Goal: Task Accomplishment & Management: Complete application form

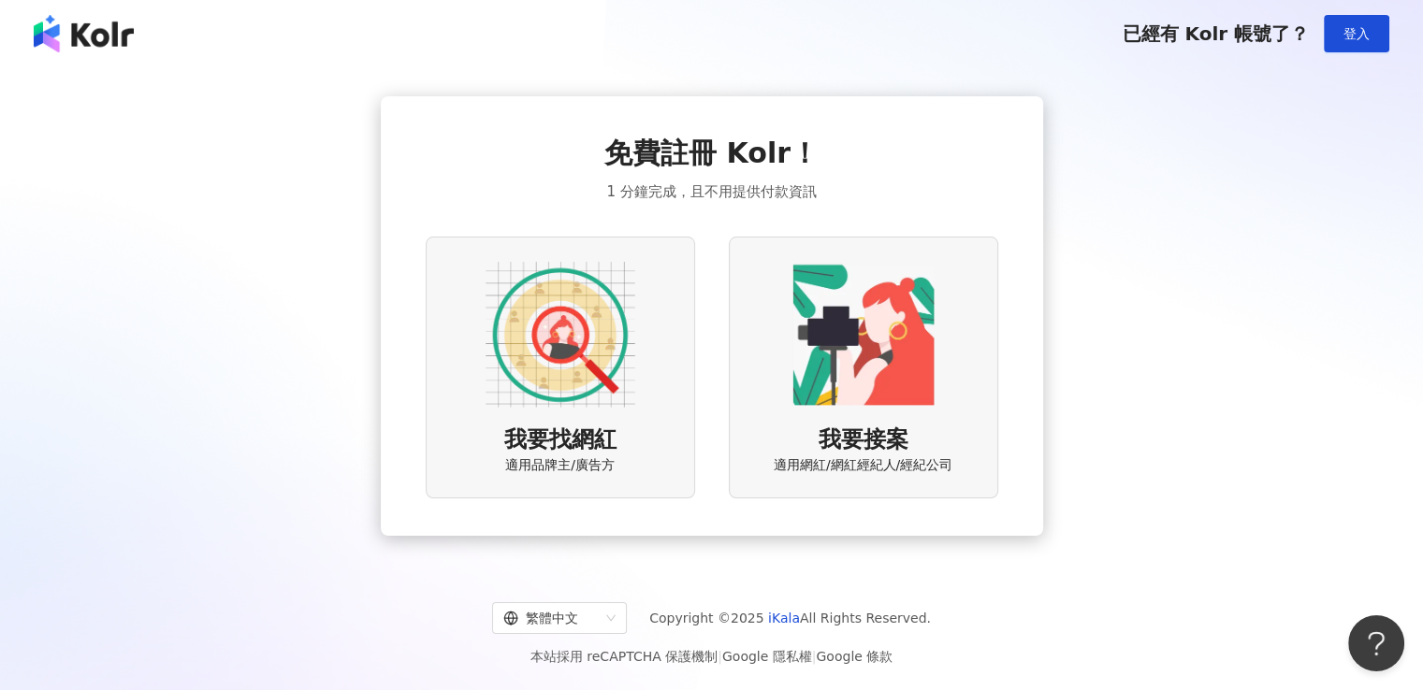
click at [554, 389] on img at bounding box center [561, 335] width 150 height 150
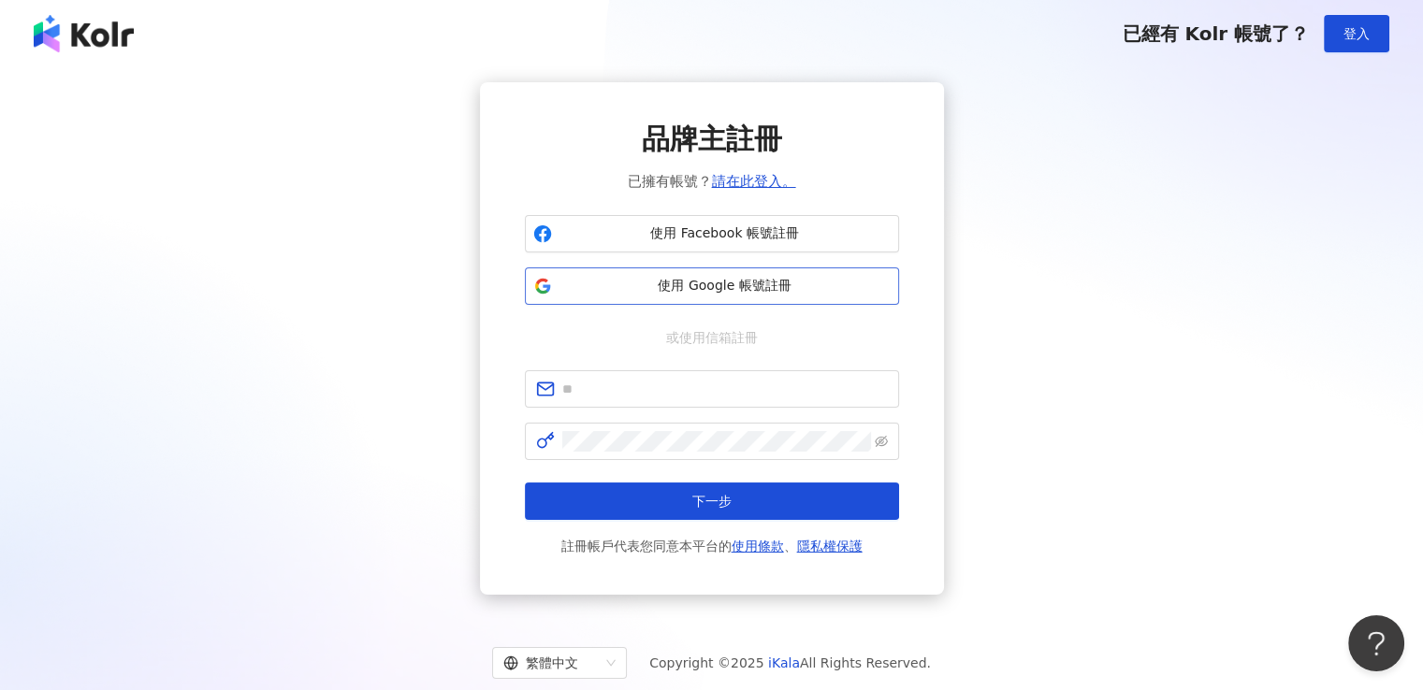
click at [690, 294] on span "使用 Google 帳號註冊" at bounding box center [724, 286] width 331 height 19
click at [627, 287] on span "使用 Google 帳號註冊" at bounding box center [724, 286] width 331 height 19
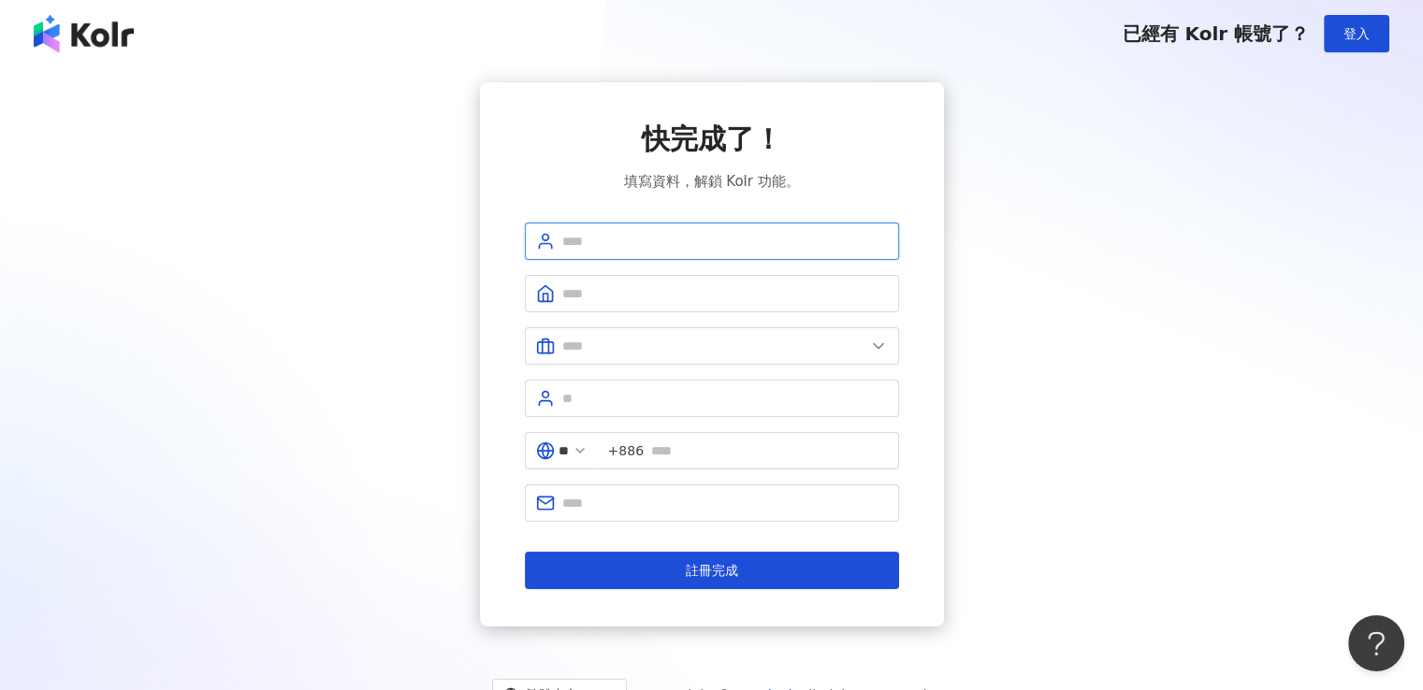
click at [707, 236] on input "text" at bounding box center [725, 241] width 326 height 21
click at [812, 163] on div "快完成了！ 填寫資料，解鎖 Kolr 功能。" at bounding box center [712, 156] width 374 height 73
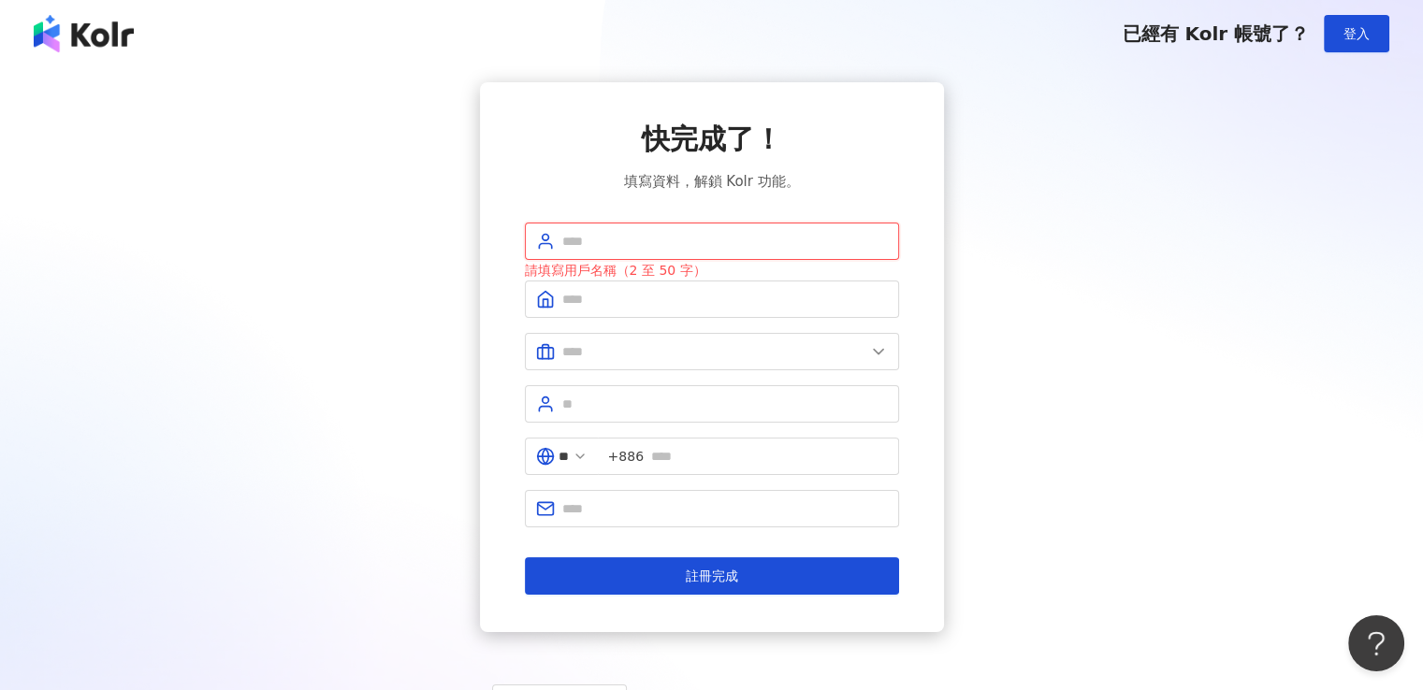
click at [780, 233] on input "text" at bounding box center [725, 241] width 326 height 21
type input "**********"
click at [879, 172] on div "快完成了！ 填寫資料，解鎖 Kolr 功能。" at bounding box center [712, 156] width 374 height 73
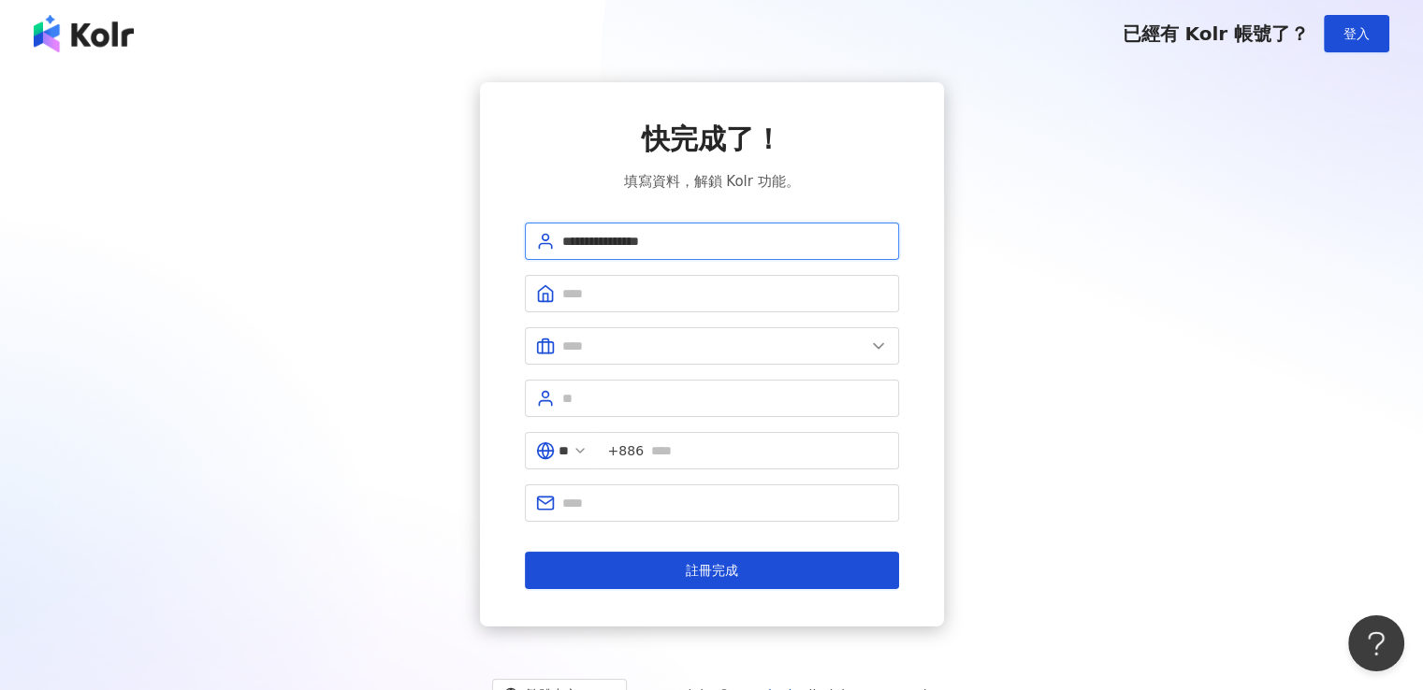
drag, startPoint x: 728, startPoint y: 238, endPoint x: 425, endPoint y: 184, distance: 307.8
click at [425, 184] on div "**********" at bounding box center [711, 354] width 1378 height 544
click at [594, 236] on input "text" at bounding box center [725, 241] width 326 height 21
drag, startPoint x: 602, startPoint y: 241, endPoint x: 741, endPoint y: 249, distance: 138.7
click at [737, 249] on input "**********" at bounding box center [725, 241] width 326 height 21
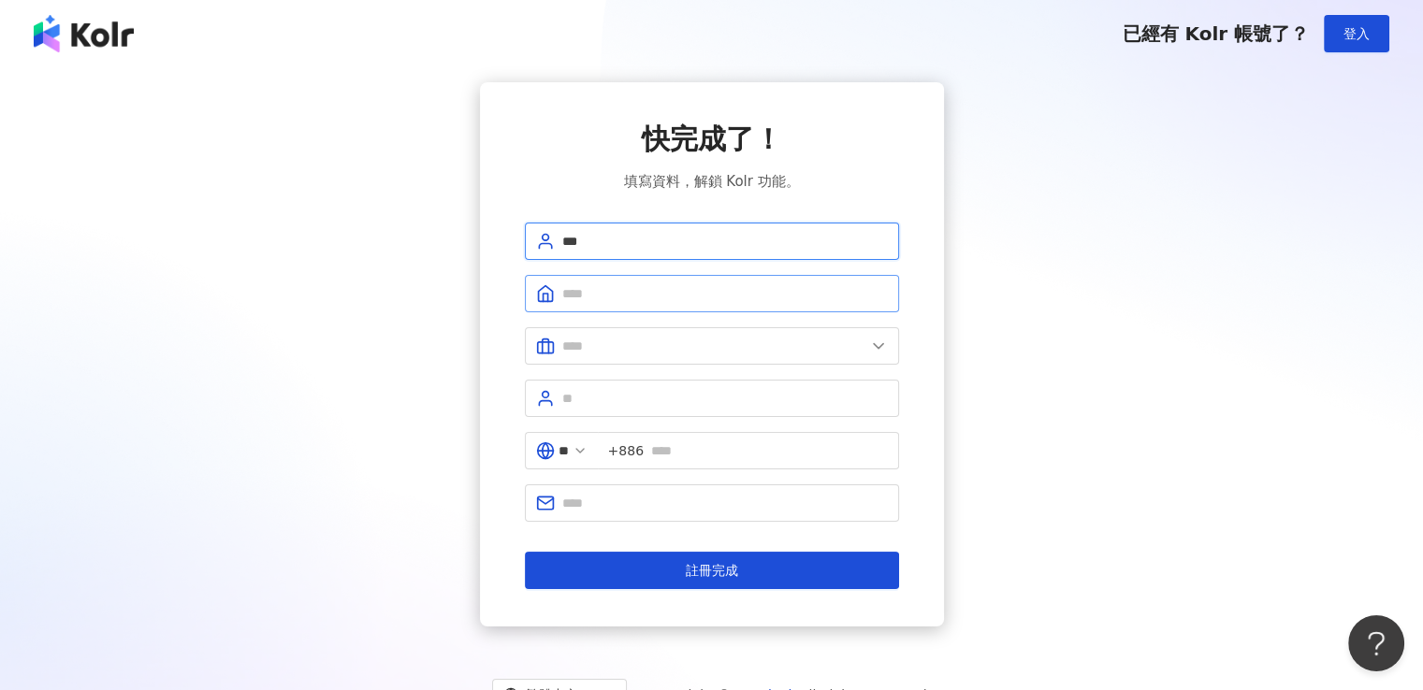
type input "***"
click at [610, 290] on input "text" at bounding box center [725, 293] width 326 height 21
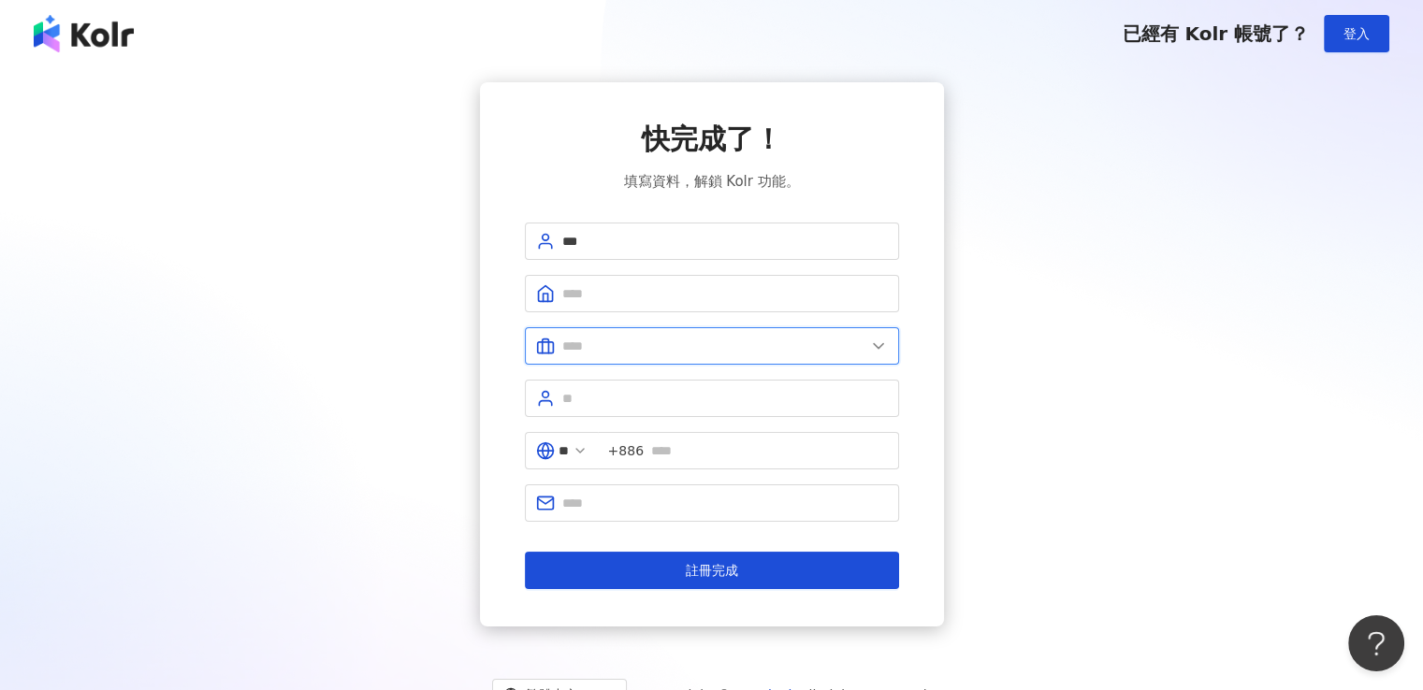
click at [615, 351] on input "text" at bounding box center [713, 346] width 303 height 21
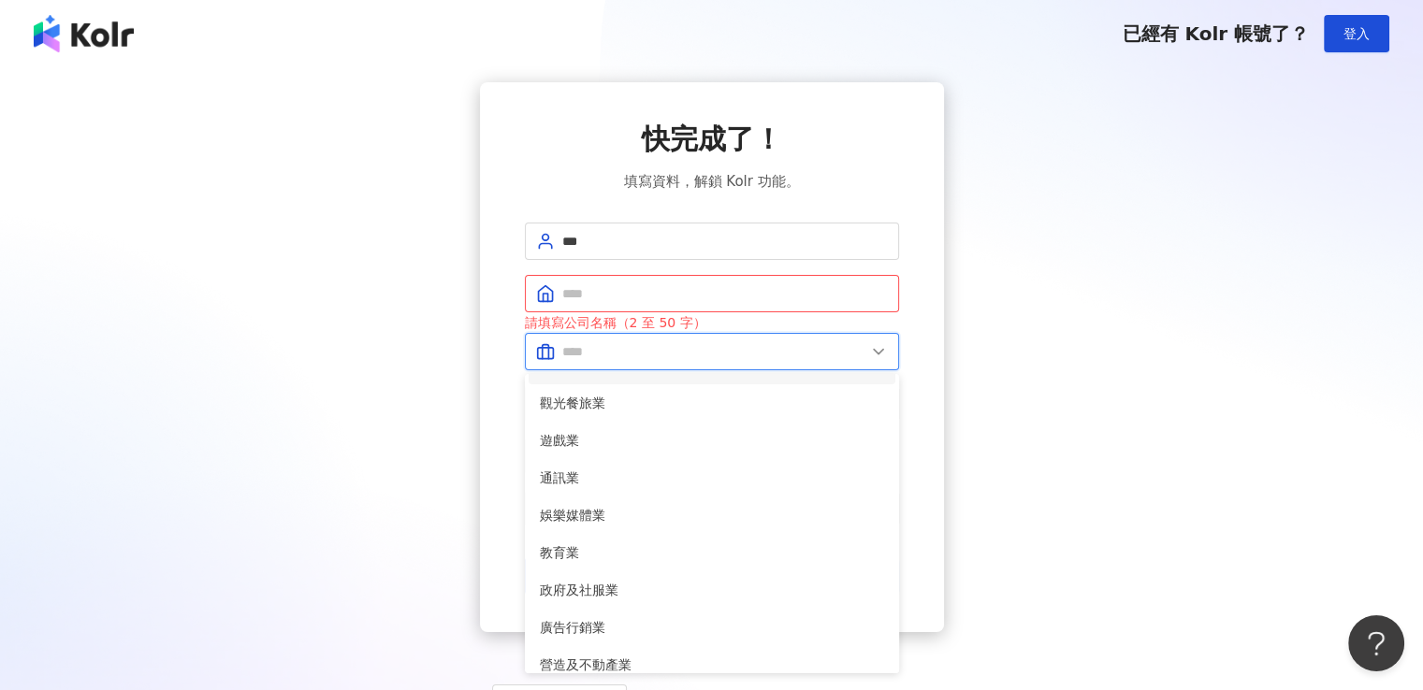
scroll to position [382, 0]
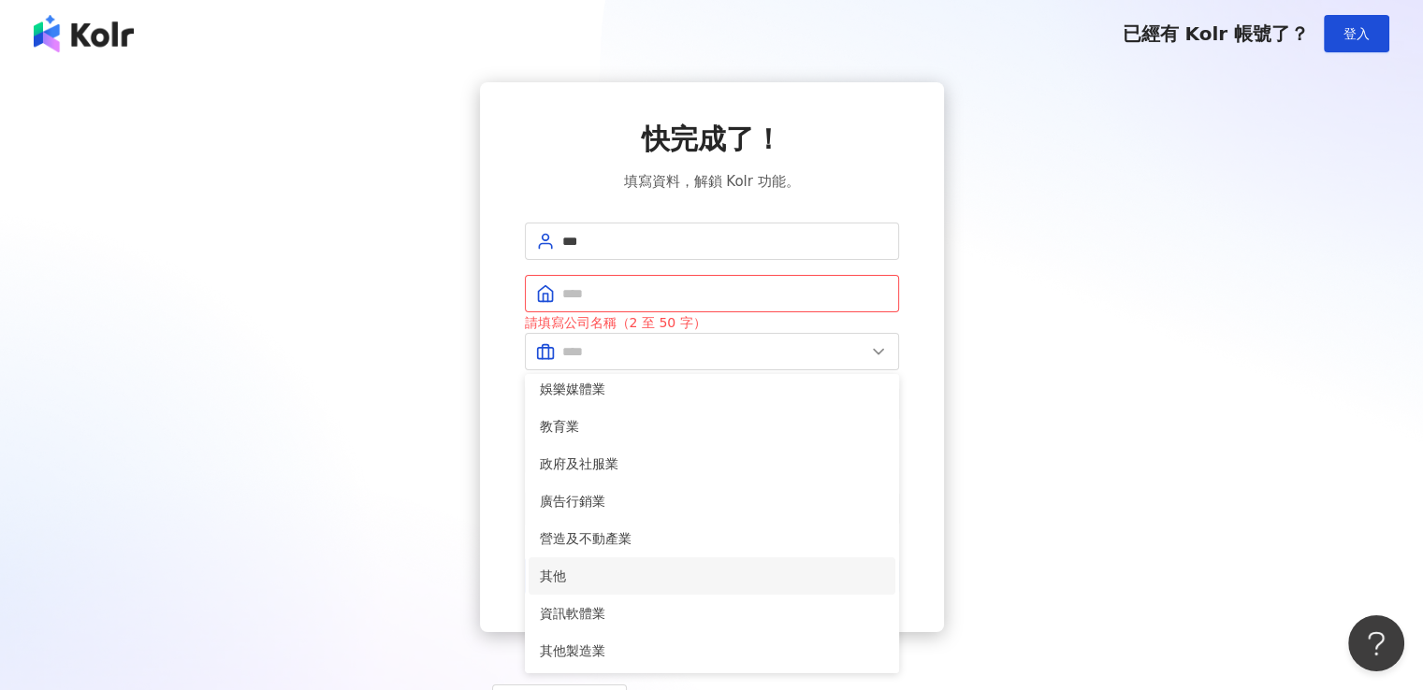
click at [632, 584] on span "其他" at bounding box center [712, 576] width 344 height 21
type input "**"
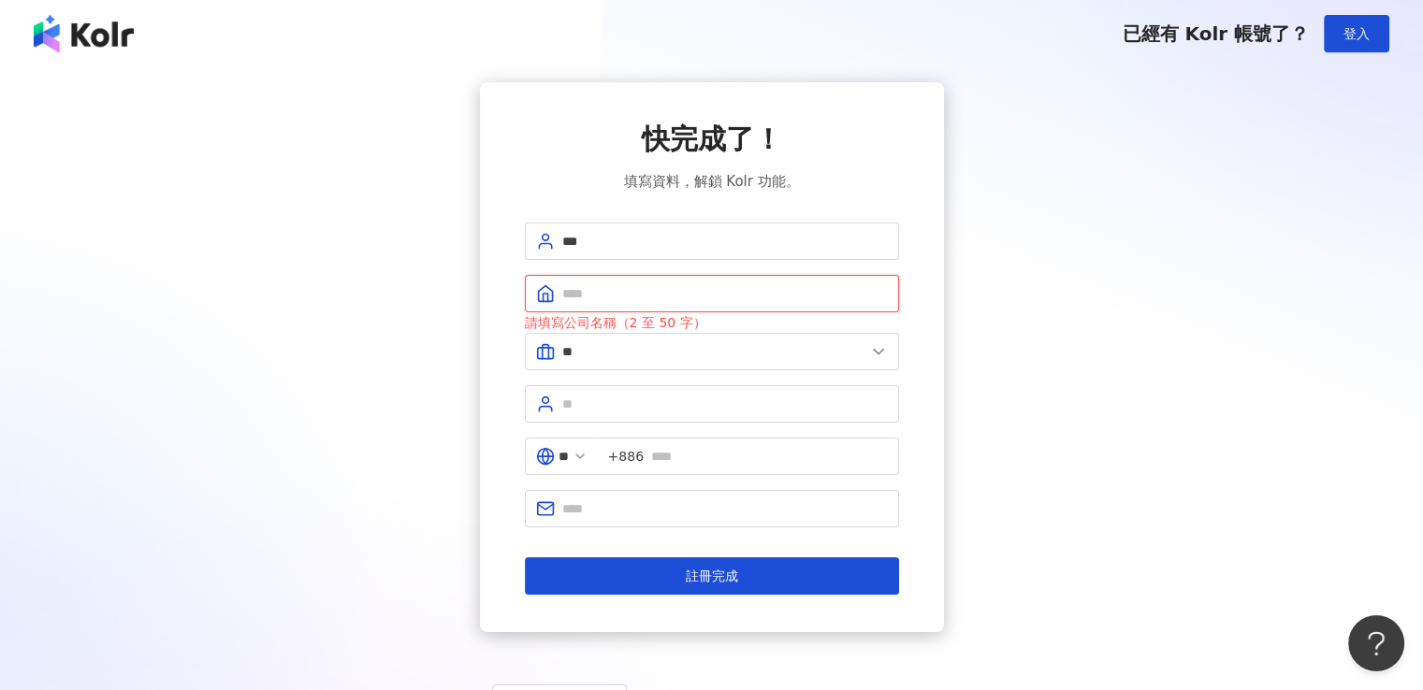
click at [685, 292] on input "text" at bounding box center [725, 293] width 326 height 21
drag, startPoint x: 602, startPoint y: 230, endPoint x: 532, endPoint y: 233, distance: 70.2
click at [532, 233] on span "***" at bounding box center [712, 241] width 374 height 37
click at [614, 291] on input "text" at bounding box center [725, 293] width 326 height 21
paste input "***"
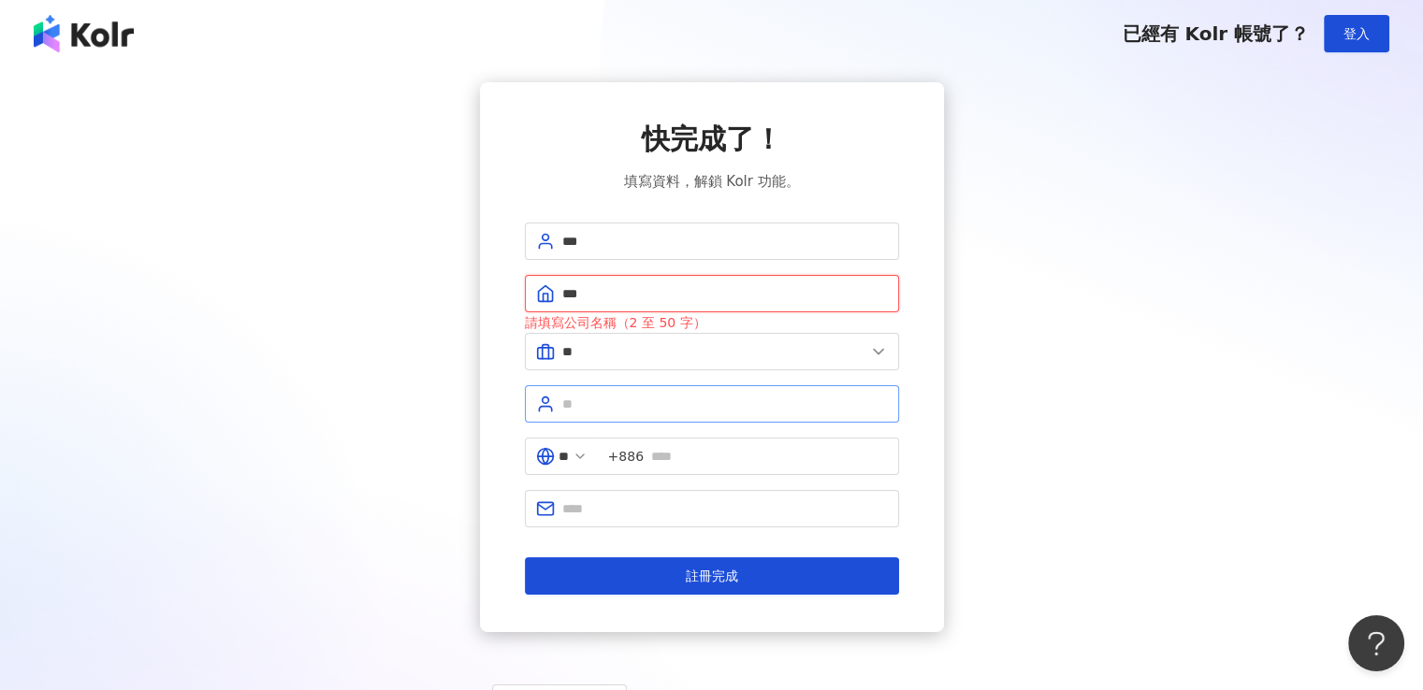
type input "***"
click at [581, 404] on input "text" at bounding box center [725, 404] width 326 height 21
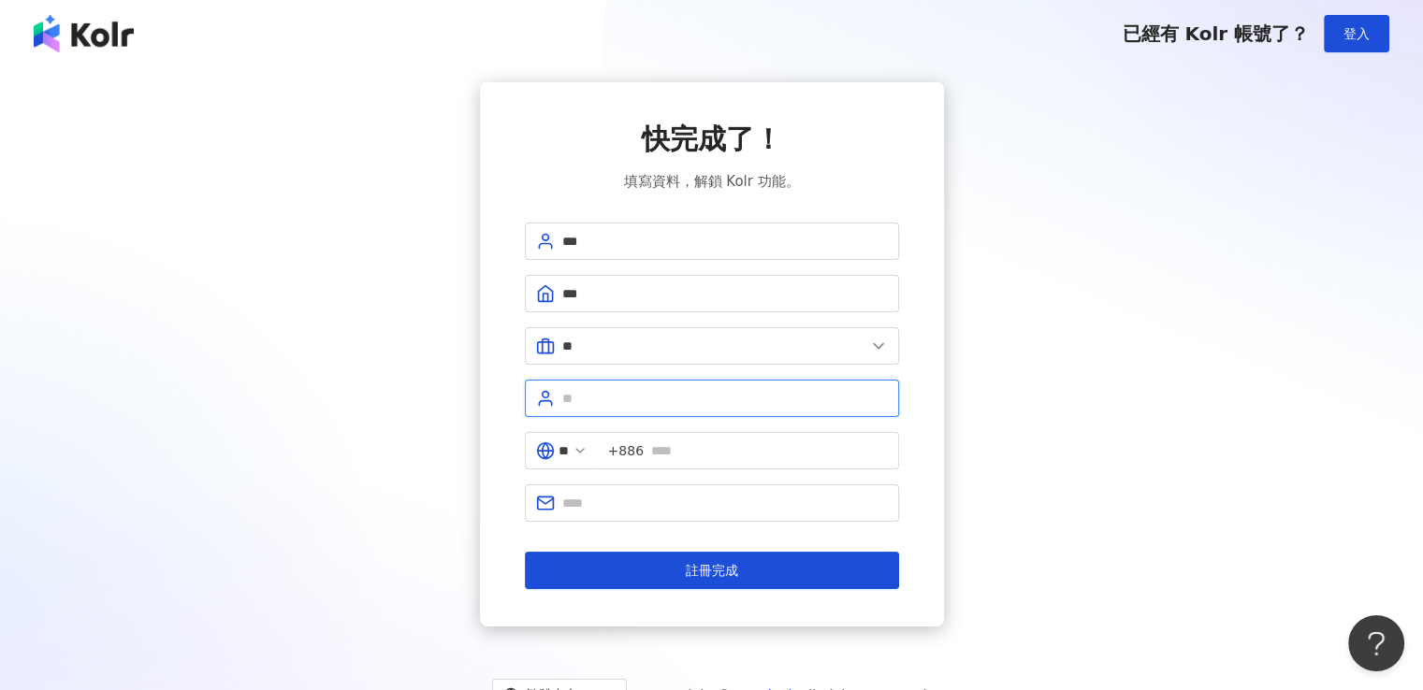
click at [655, 400] on input "text" at bounding box center [725, 398] width 326 height 21
click at [704, 448] on input "text" at bounding box center [769, 451] width 237 height 21
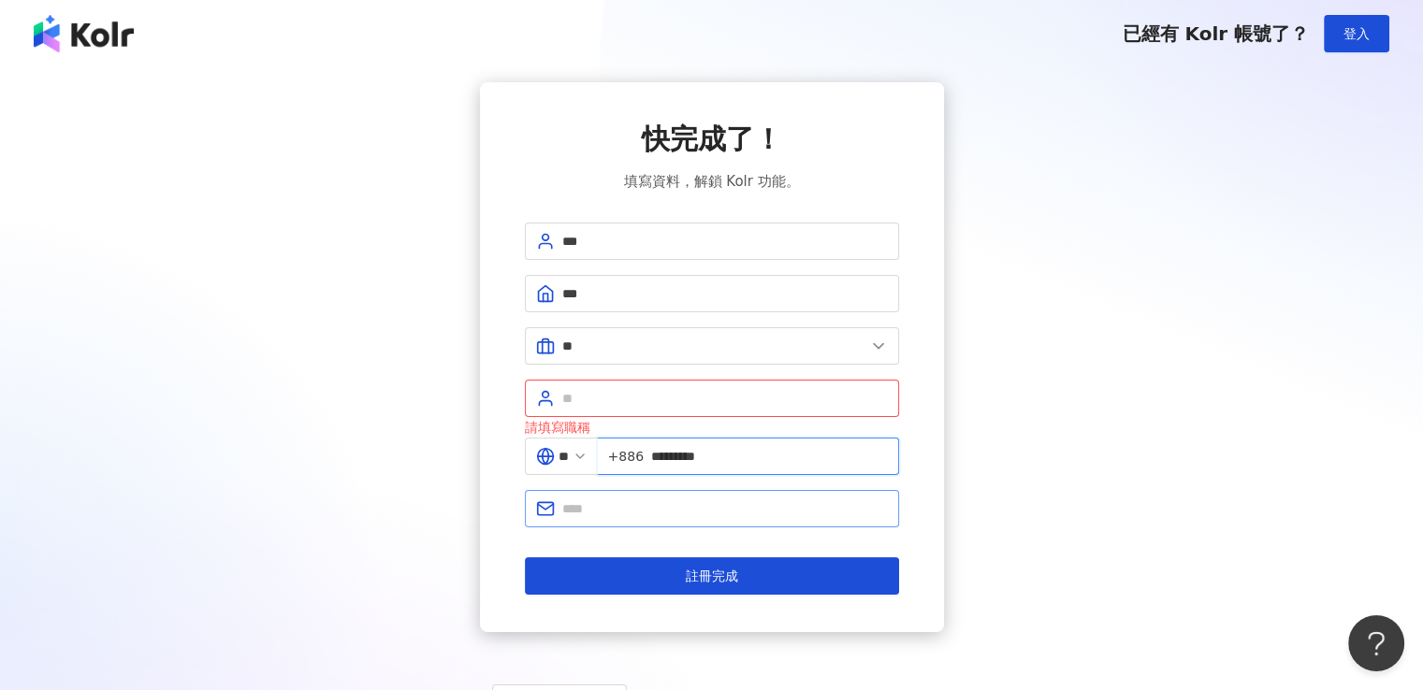
type input "*********"
click at [642, 514] on input "text" at bounding box center [725, 509] width 326 height 21
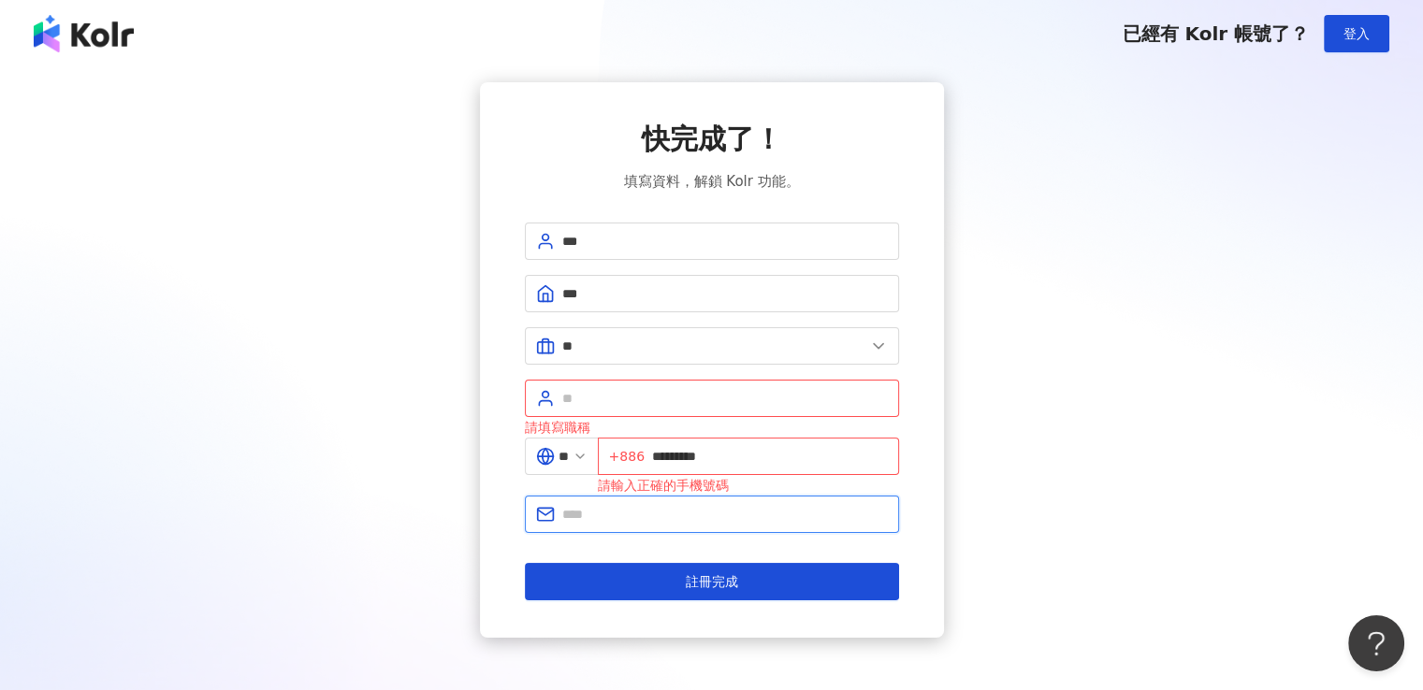
paste input "***"
type input "**********"
click at [485, 304] on div "**********" at bounding box center [712, 360] width 464 height 556
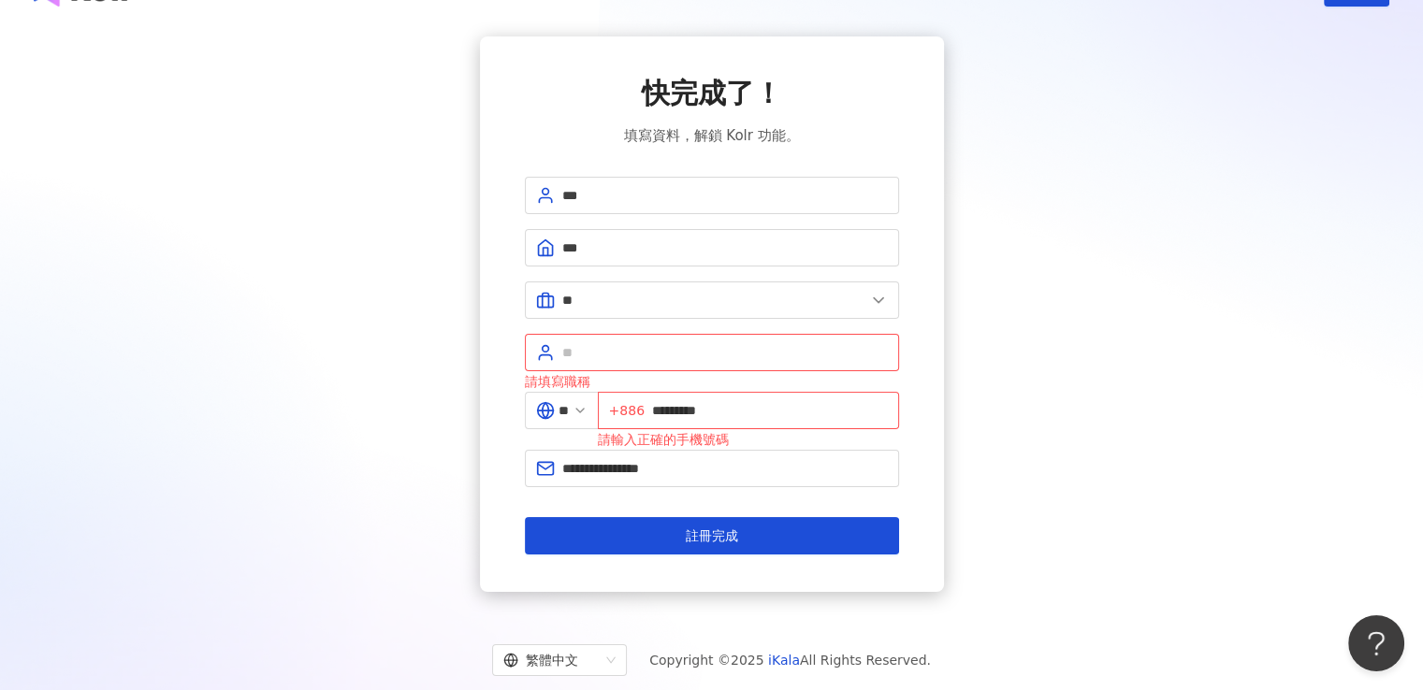
scroll to position [86, 0]
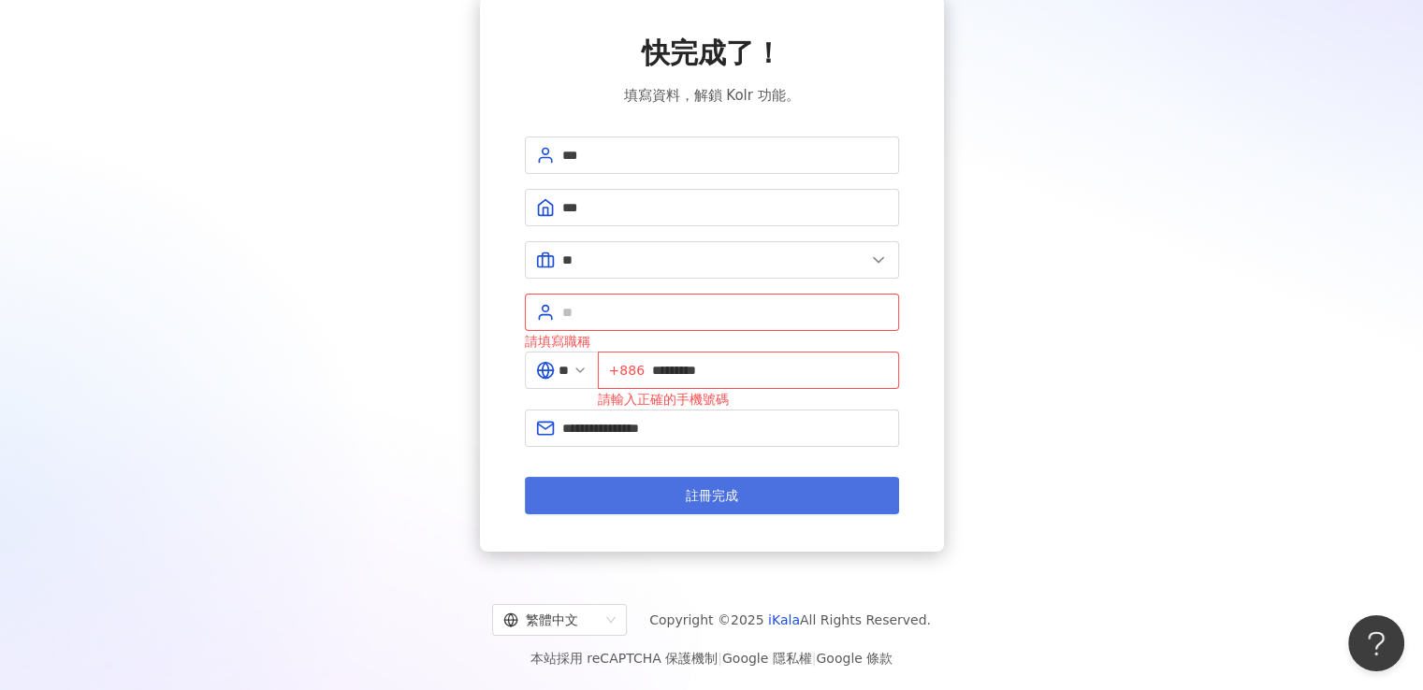
click at [778, 510] on button "註冊完成" at bounding box center [712, 495] width 374 height 37
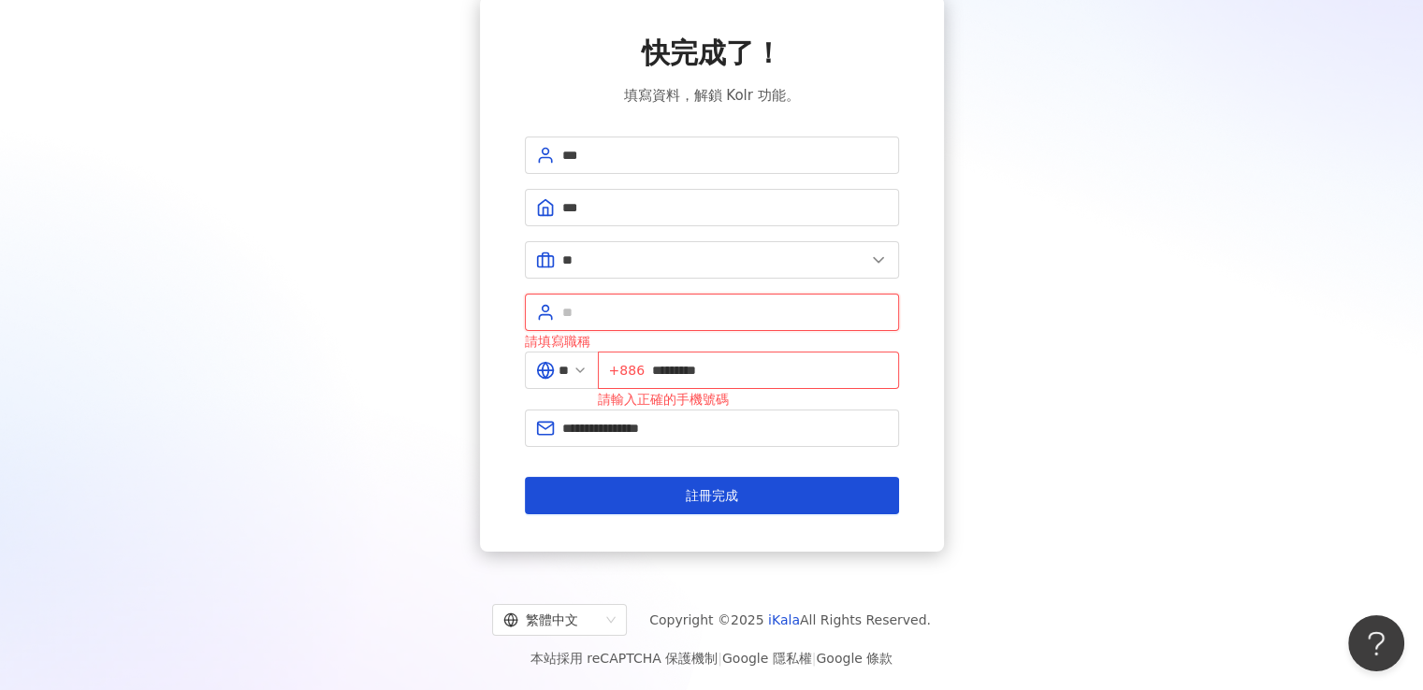
click at [645, 302] on input "text" at bounding box center [725, 312] width 326 height 21
type input "**"
click at [689, 369] on input "*********" at bounding box center [770, 370] width 236 height 21
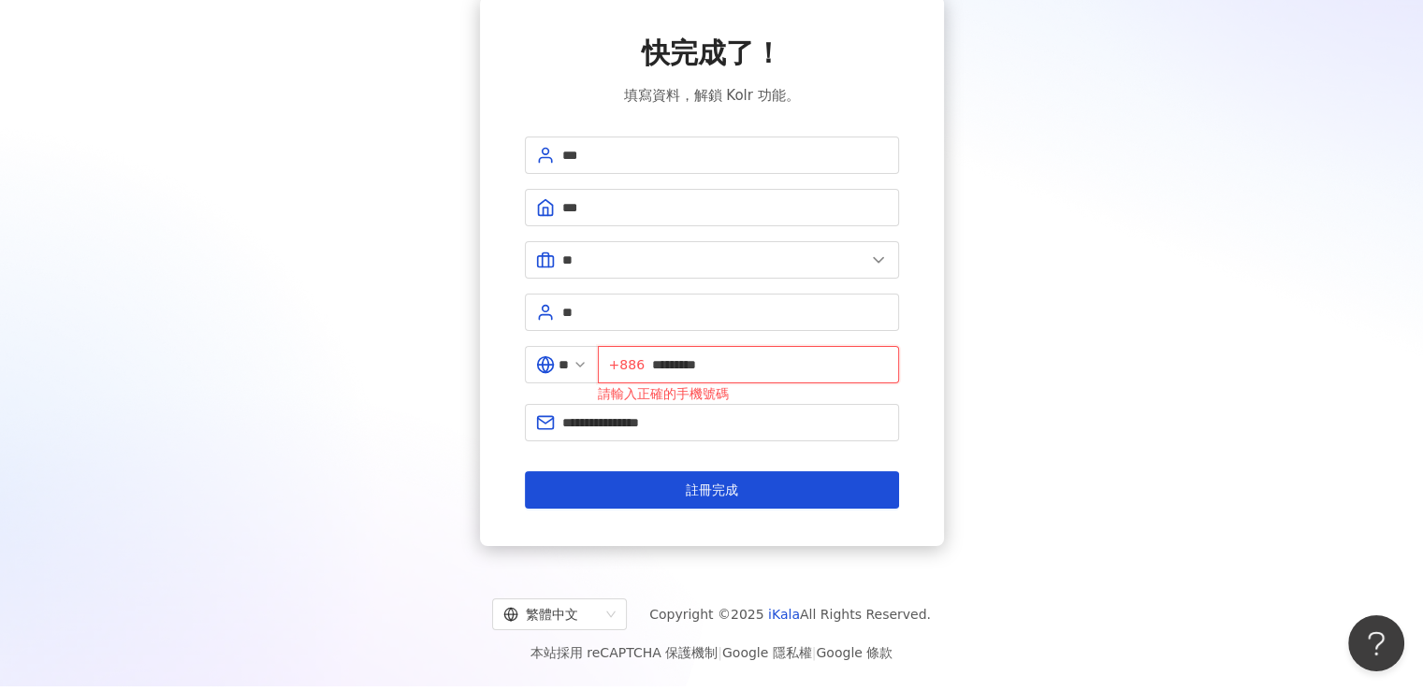
click at [666, 362] on input "*********" at bounding box center [770, 365] width 236 height 21
type input "**********"
drag, startPoint x: 489, startPoint y: 298, endPoint x: 502, endPoint y: 299, distance: 13.2
click at [489, 298] on div "**********" at bounding box center [712, 271] width 464 height 550
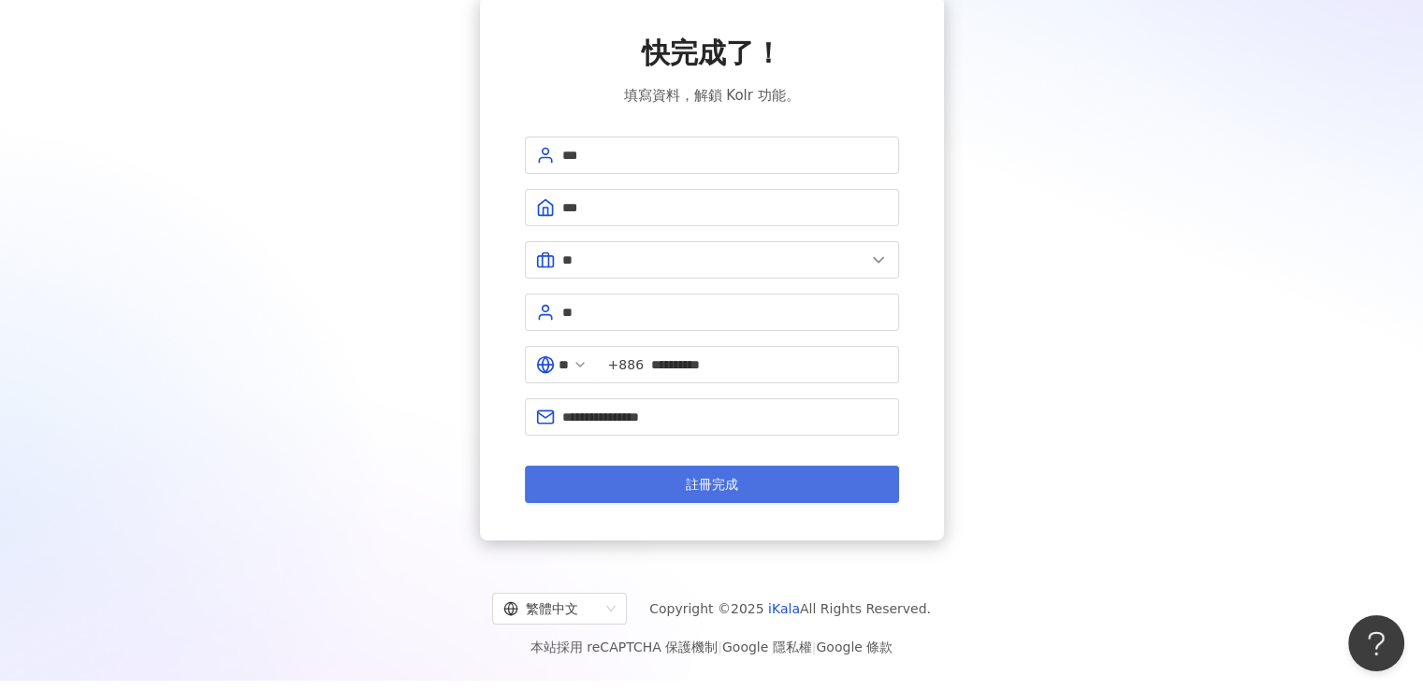
click at [715, 493] on button "註冊完成" at bounding box center [712, 484] width 374 height 37
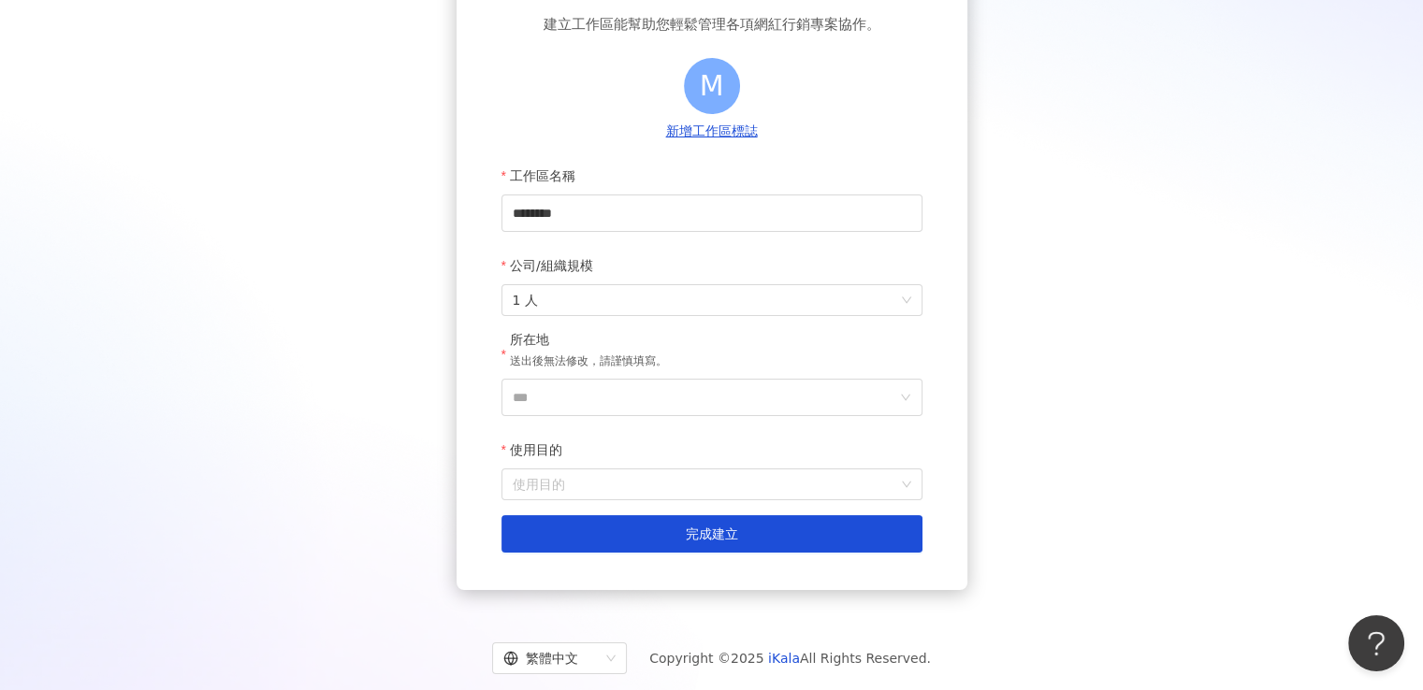
scroll to position [195, 0]
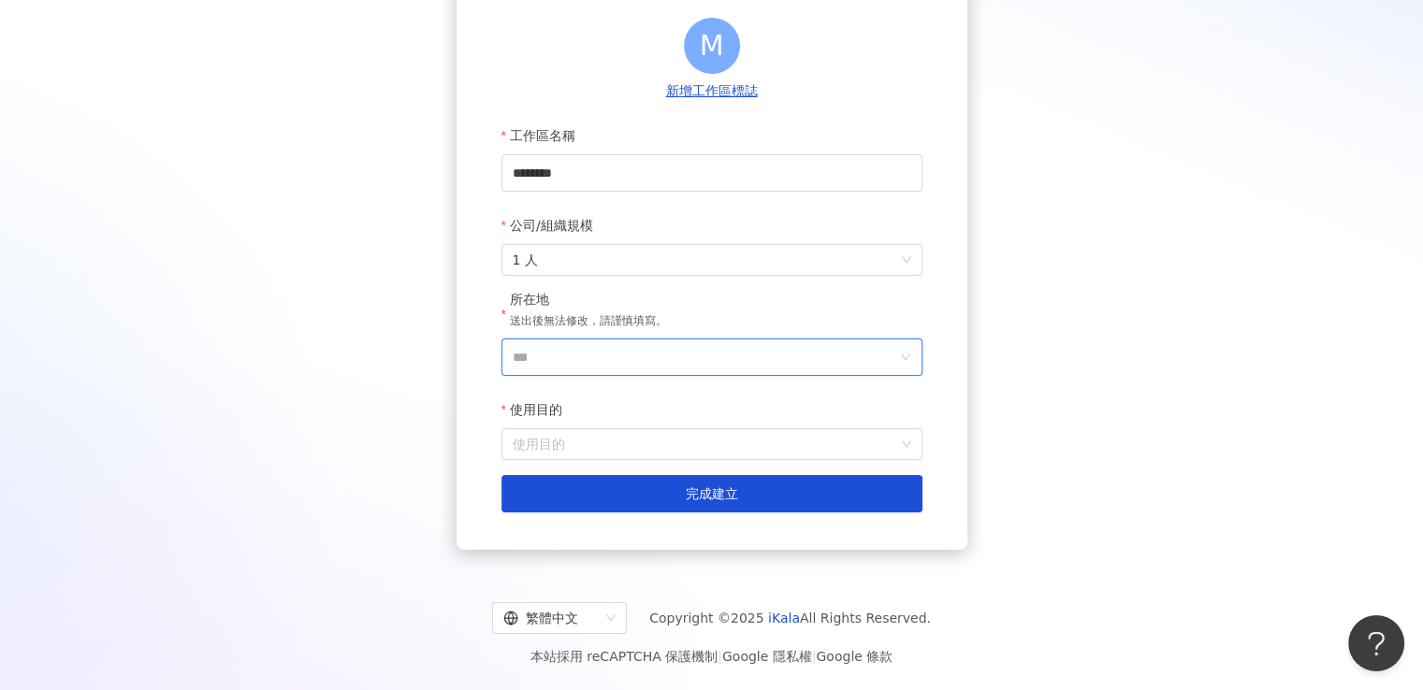
click at [631, 361] on input "***" at bounding box center [705, 358] width 384 height 36
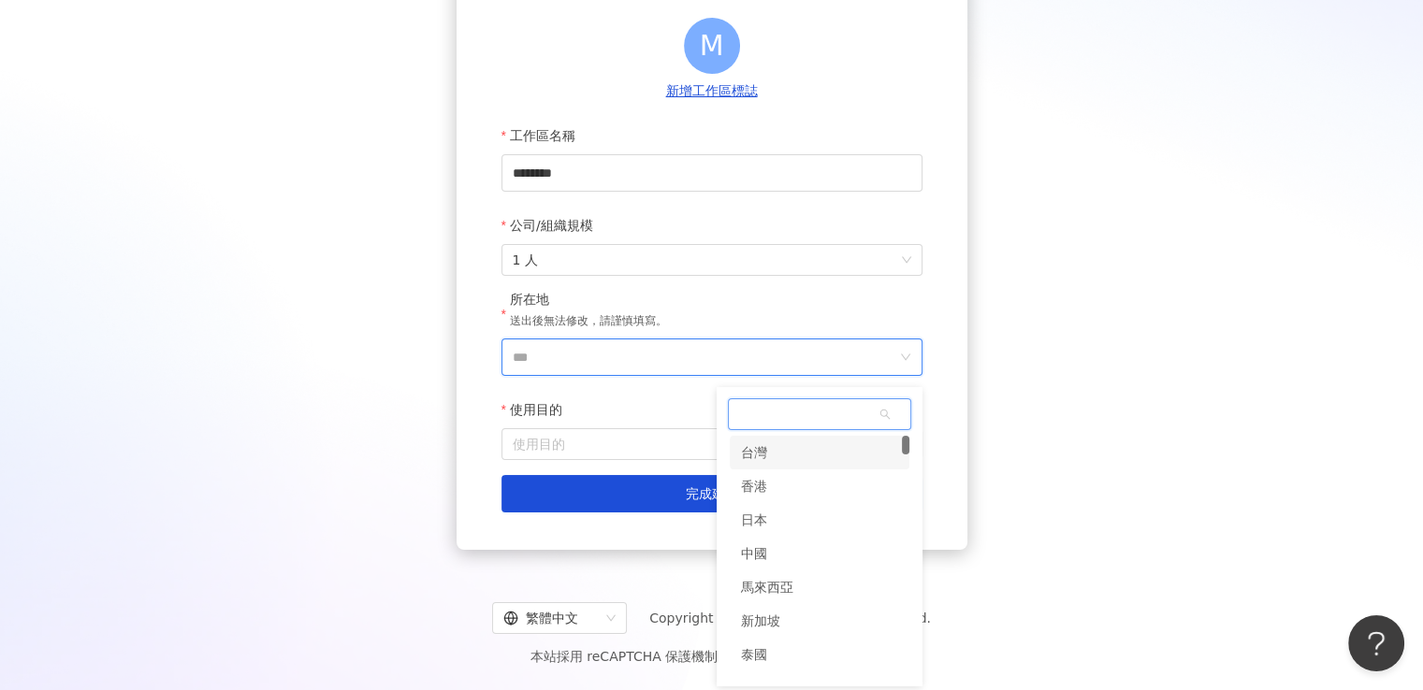
click at [790, 457] on div "台灣" at bounding box center [820, 453] width 180 height 34
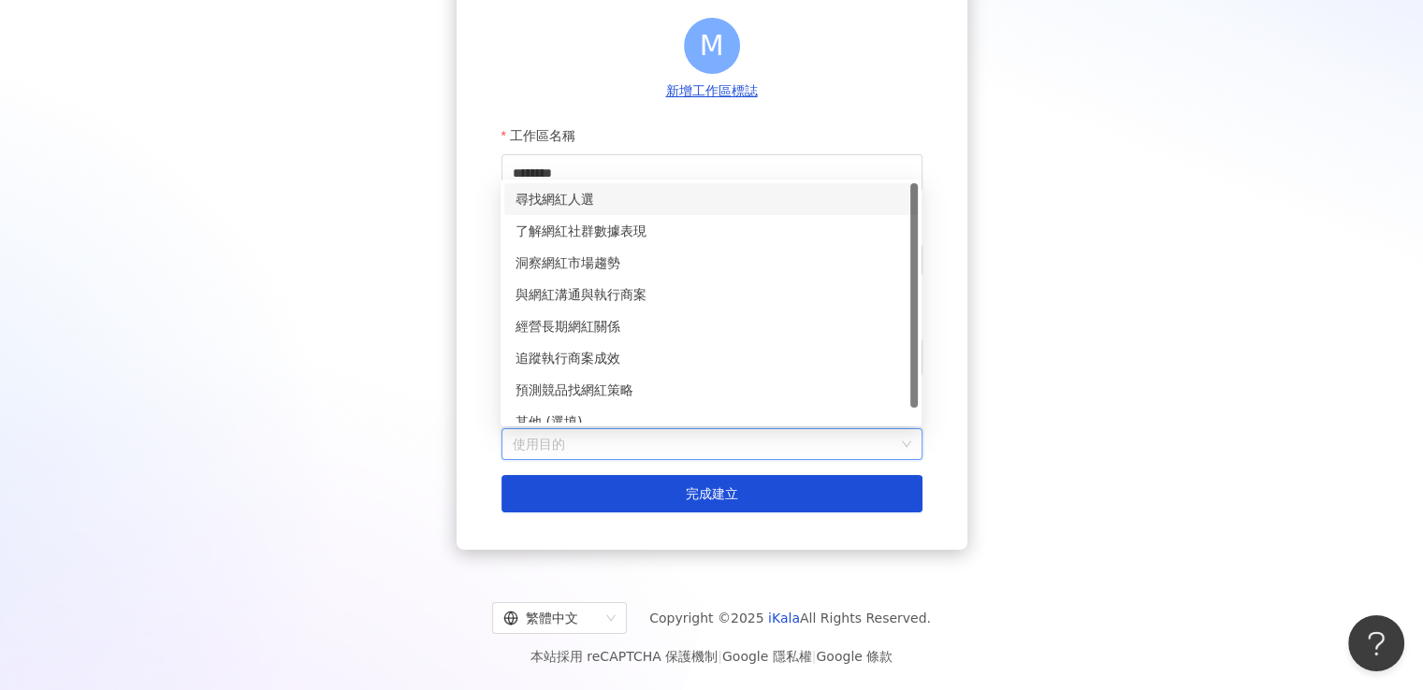
click at [623, 436] on input "使用目的" at bounding box center [712, 444] width 399 height 30
click at [617, 199] on div "尋找網紅人選" at bounding box center [710, 199] width 391 height 21
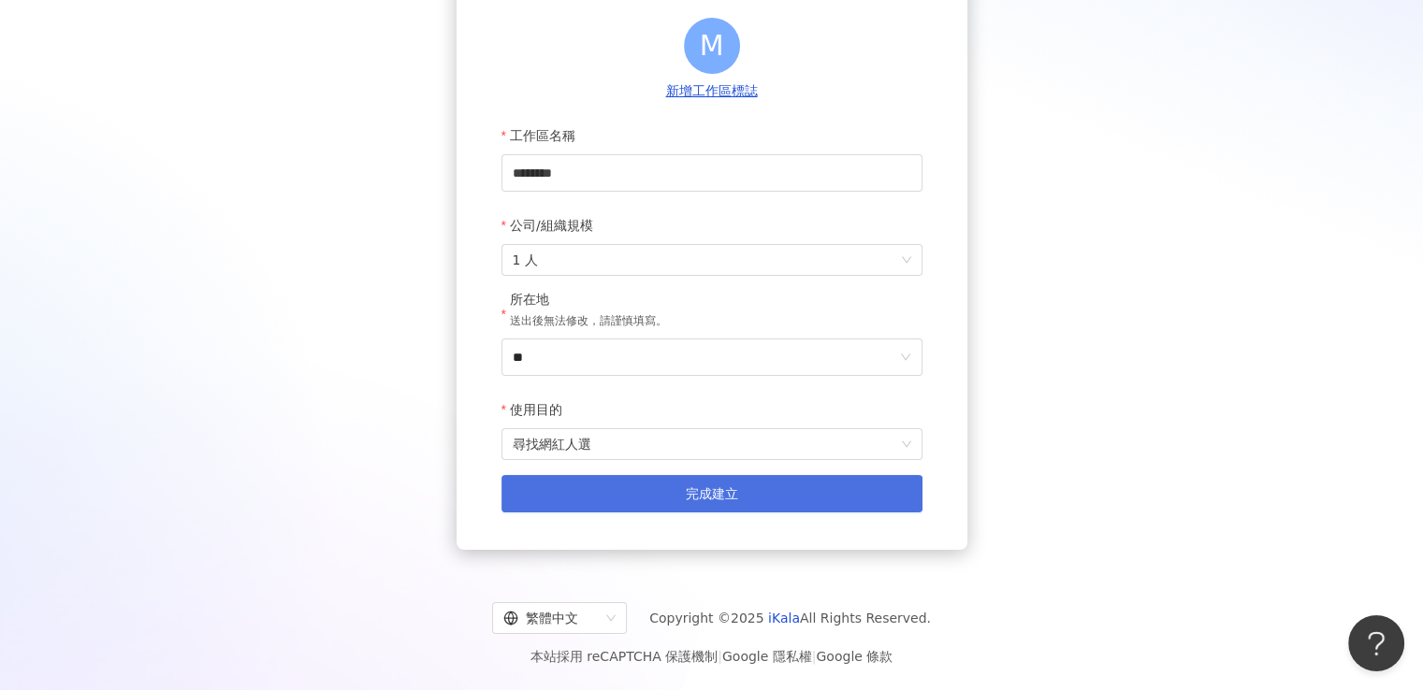
click at [726, 487] on span "完成建立" at bounding box center [712, 493] width 52 height 15
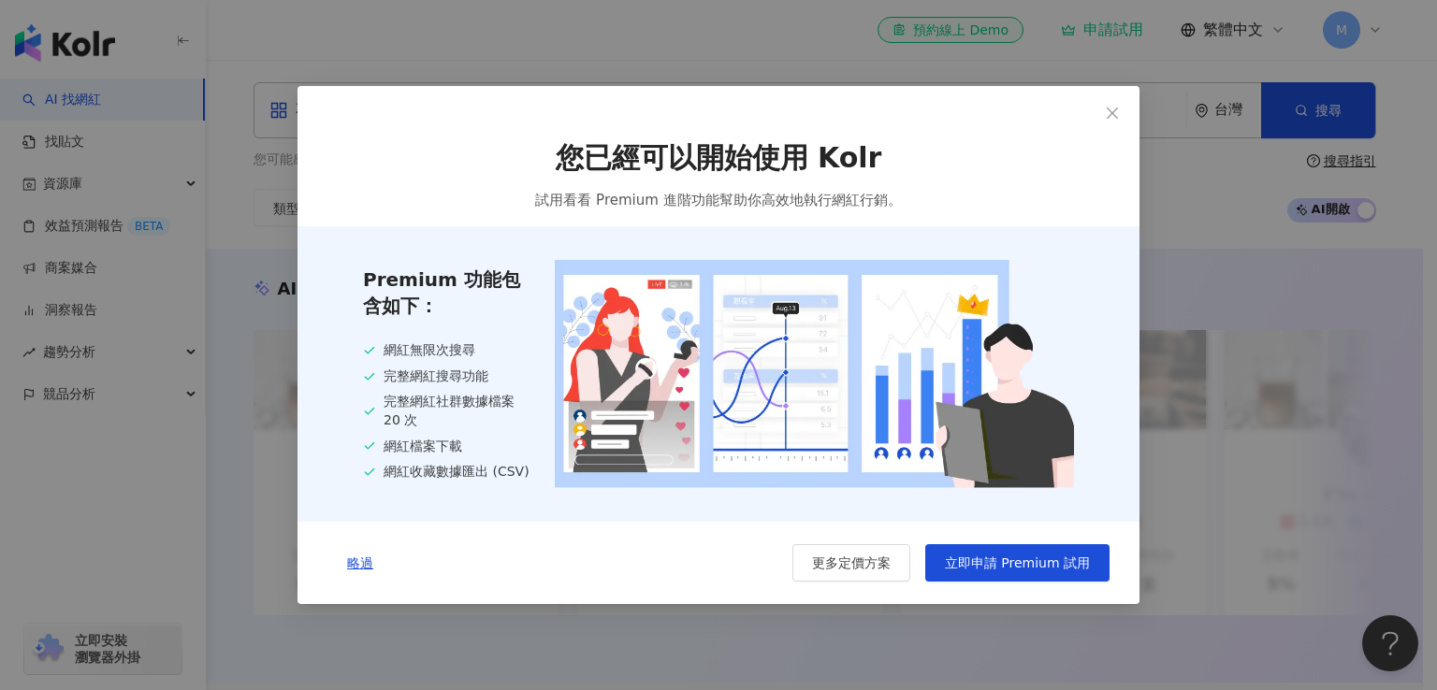
drag, startPoint x: 1114, startPoint y: 115, endPoint x: 902, endPoint y: 207, distance: 231.3
click at [945, 192] on div "您已經可以開始使用 Kolr 試用看看 Premium 進階功能幫助你高效地執行網紅行銷。 Premium 功能包含如下： 網紅無限次搜尋 完整網紅搜尋功能 …" at bounding box center [719, 345] width 842 height 518
click at [356, 558] on span "略過" at bounding box center [360, 563] width 26 height 15
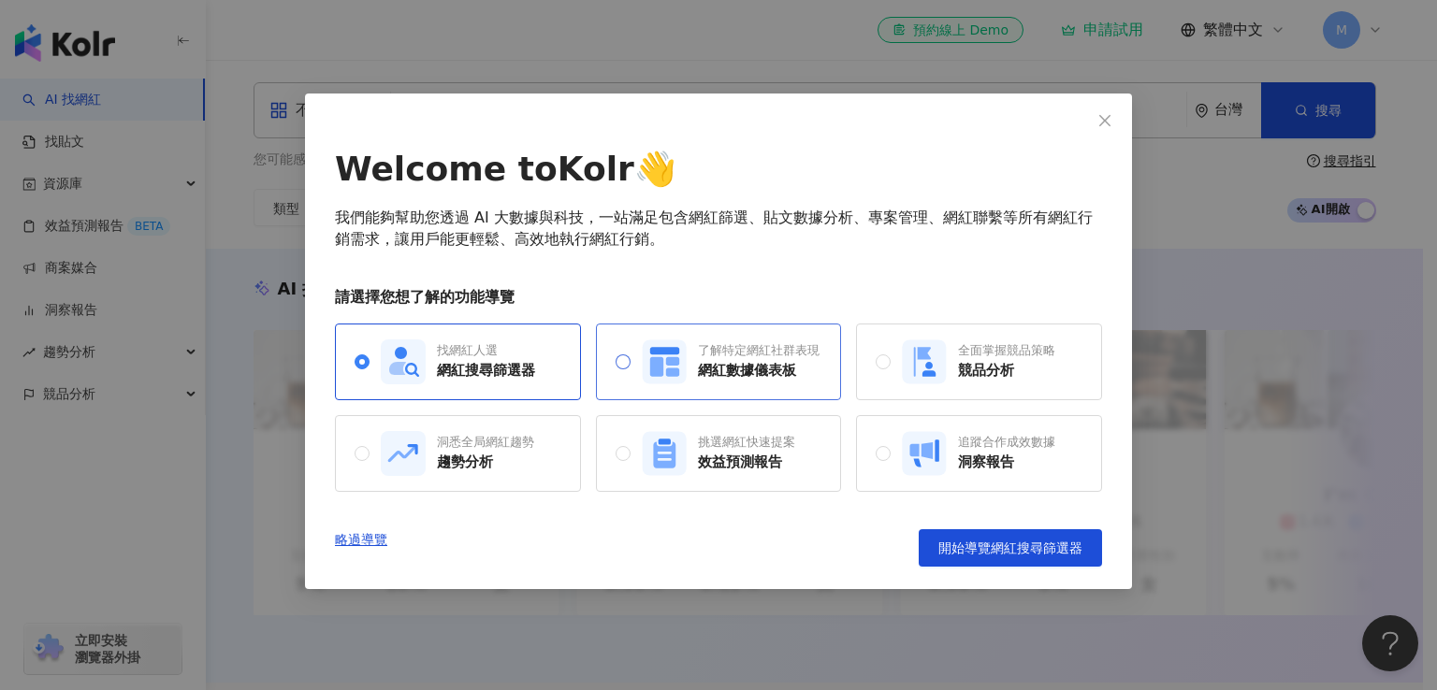
click at [634, 370] on span "了解特定網紅社群表現 網紅數據儀表板" at bounding box center [725, 362] width 189 height 45
click at [1036, 559] on button "開始導覽網紅搜尋篩選器" at bounding box center [1010, 548] width 183 height 37
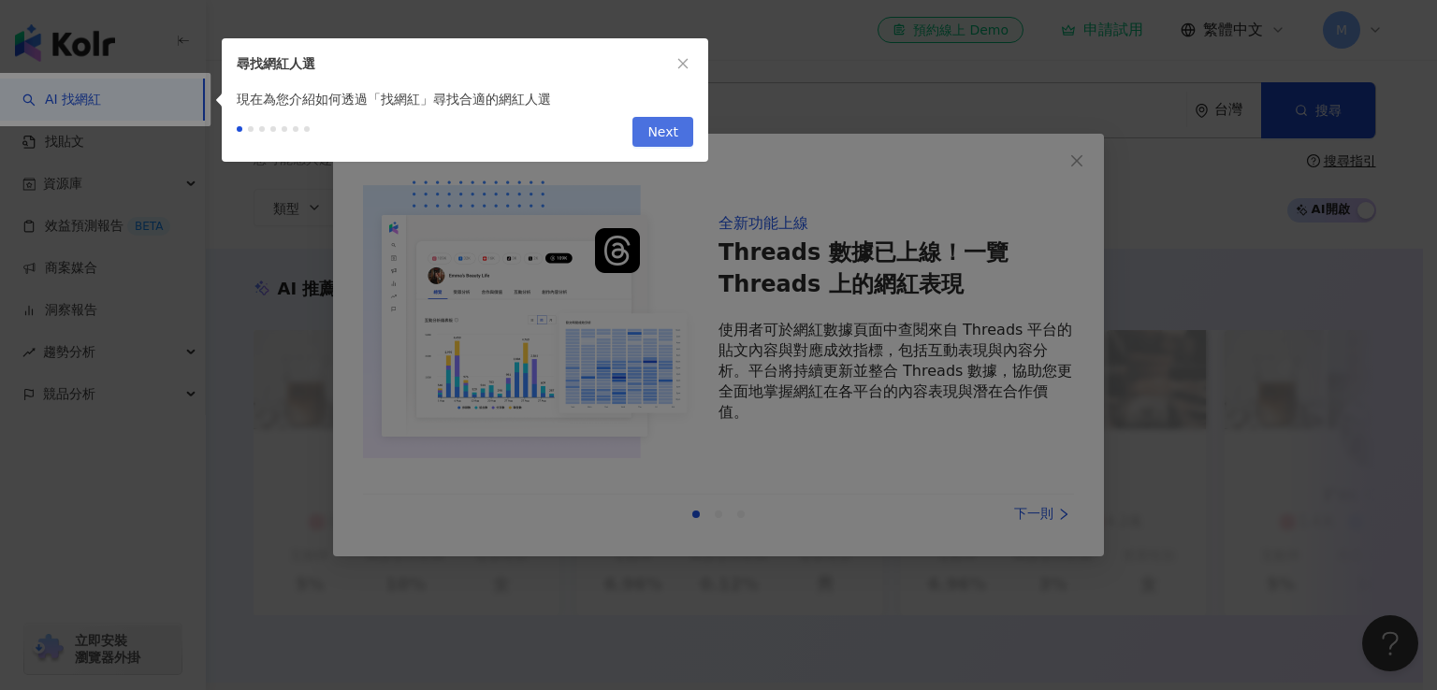
click at [667, 128] on span "Next" at bounding box center [662, 133] width 31 height 30
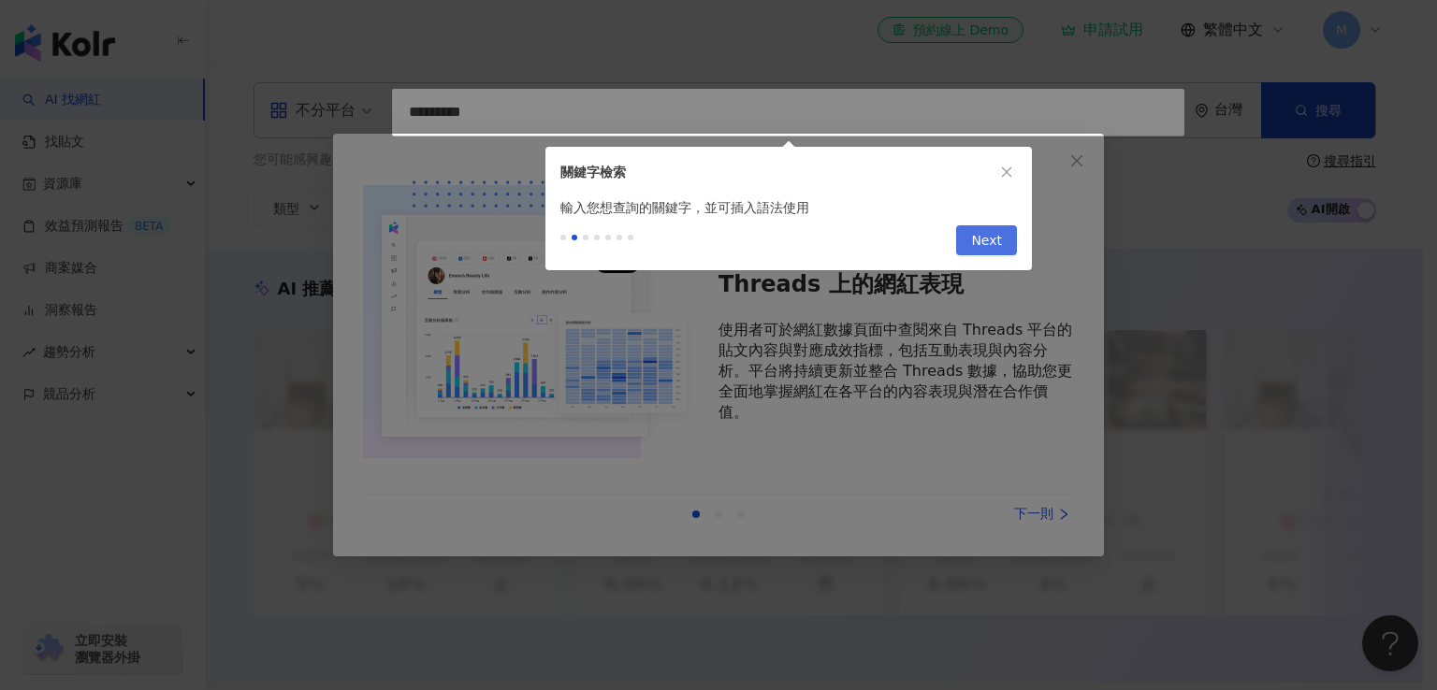
click at [1008, 232] on button "Next" at bounding box center [986, 240] width 61 height 30
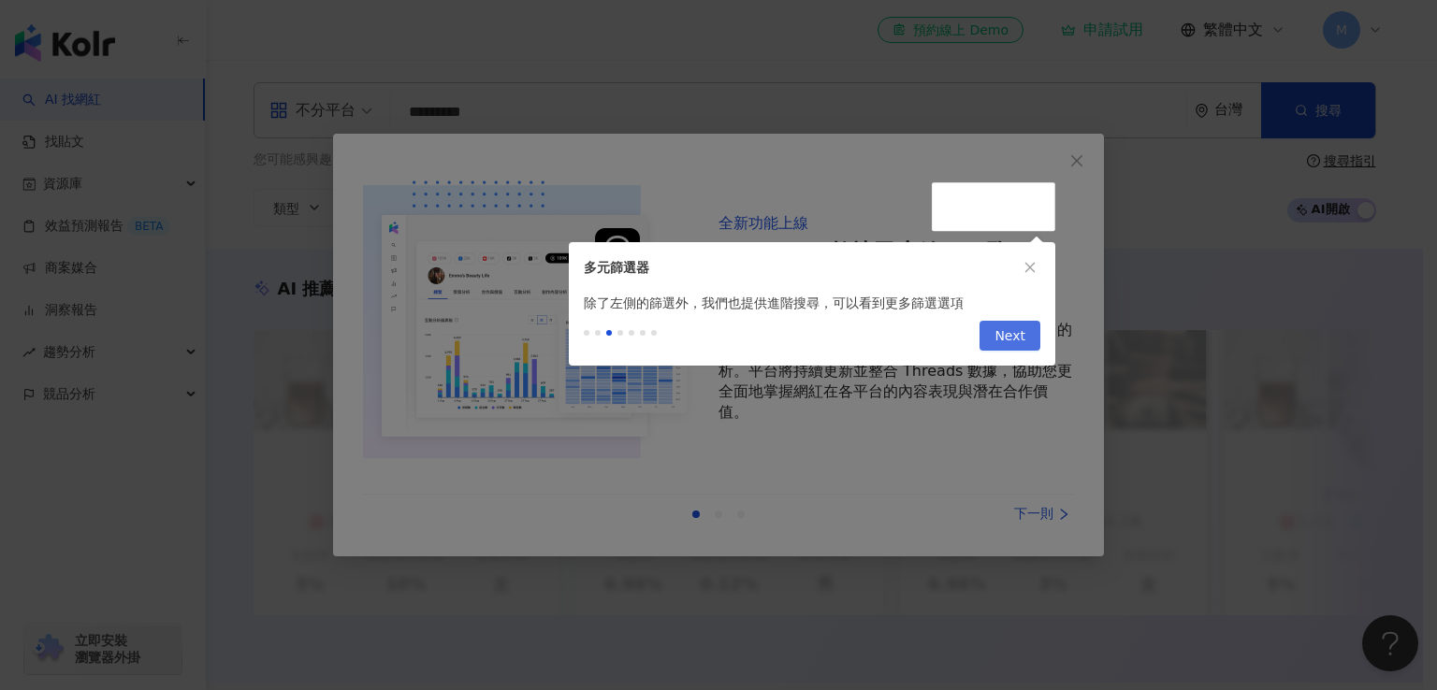
click at [1018, 335] on span "Next" at bounding box center [1009, 337] width 31 height 30
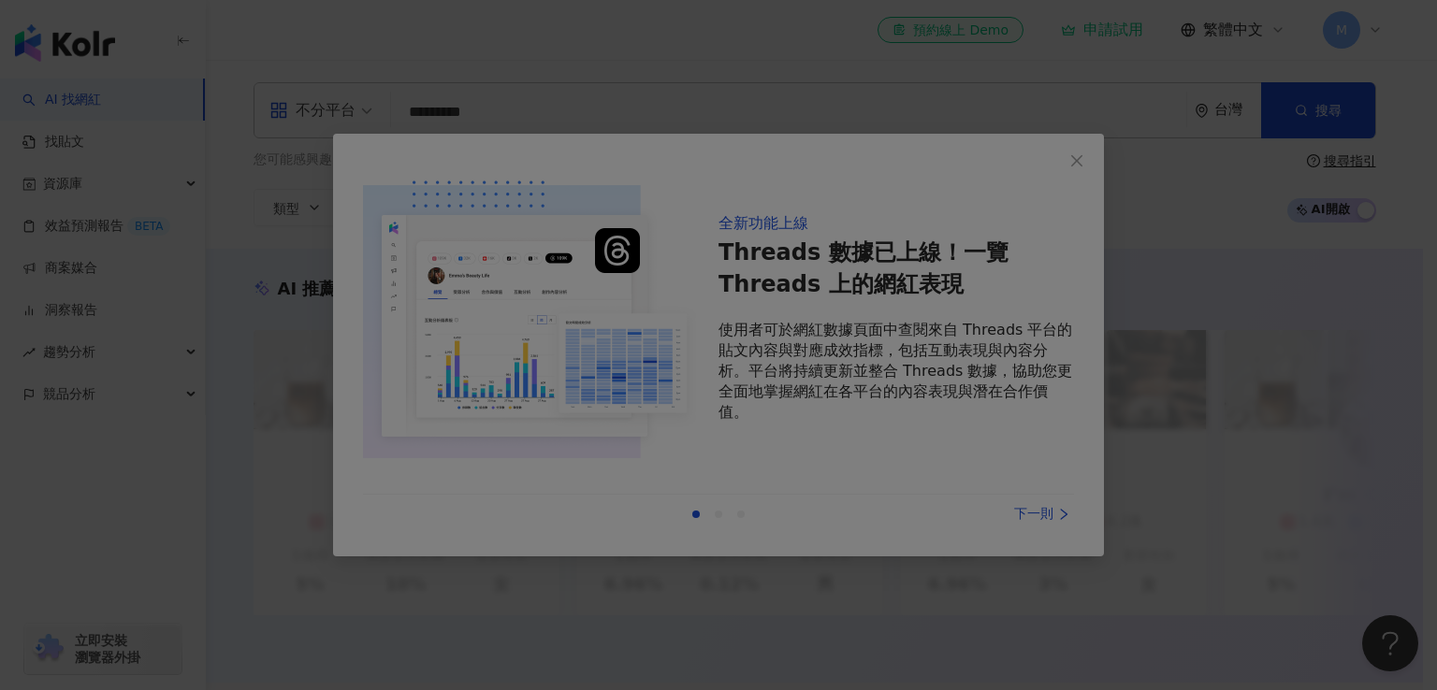
click at [930, 483] on div at bounding box center [718, 345] width 1437 height 690
click at [1038, 515] on div at bounding box center [718, 345] width 1437 height 690
click at [1025, 499] on div at bounding box center [718, 345] width 1437 height 690
click at [1033, 517] on div at bounding box center [718, 345] width 1437 height 690
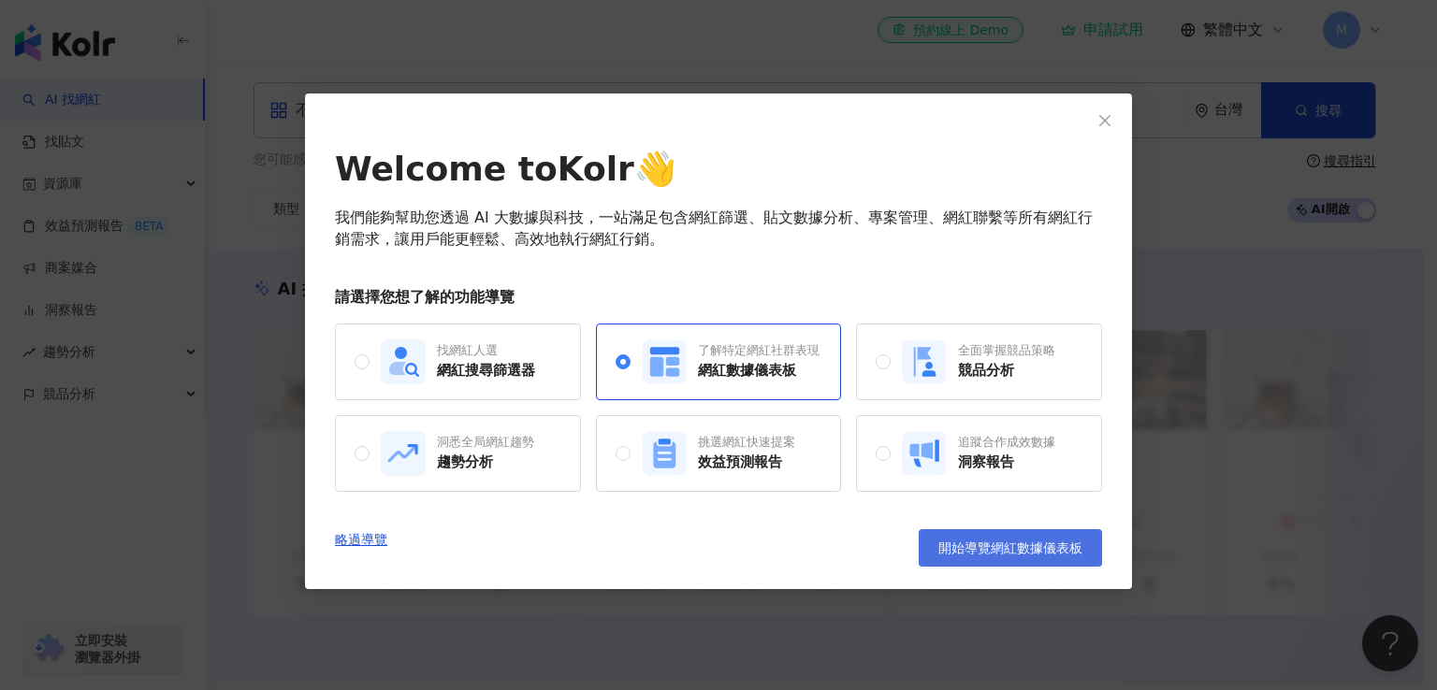
click at [1032, 550] on span "開始導覽網紅數據儀表板" at bounding box center [1010, 548] width 144 height 15
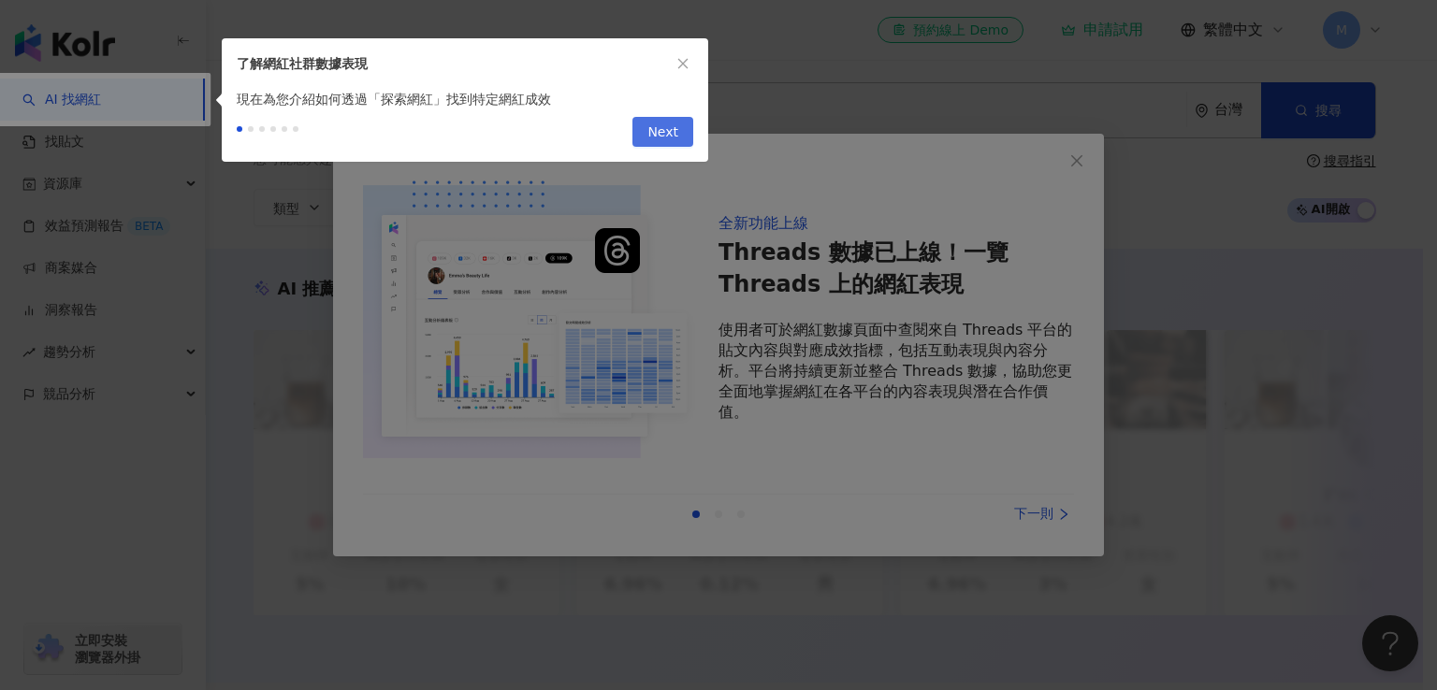
click at [666, 130] on span "Next" at bounding box center [662, 133] width 31 height 30
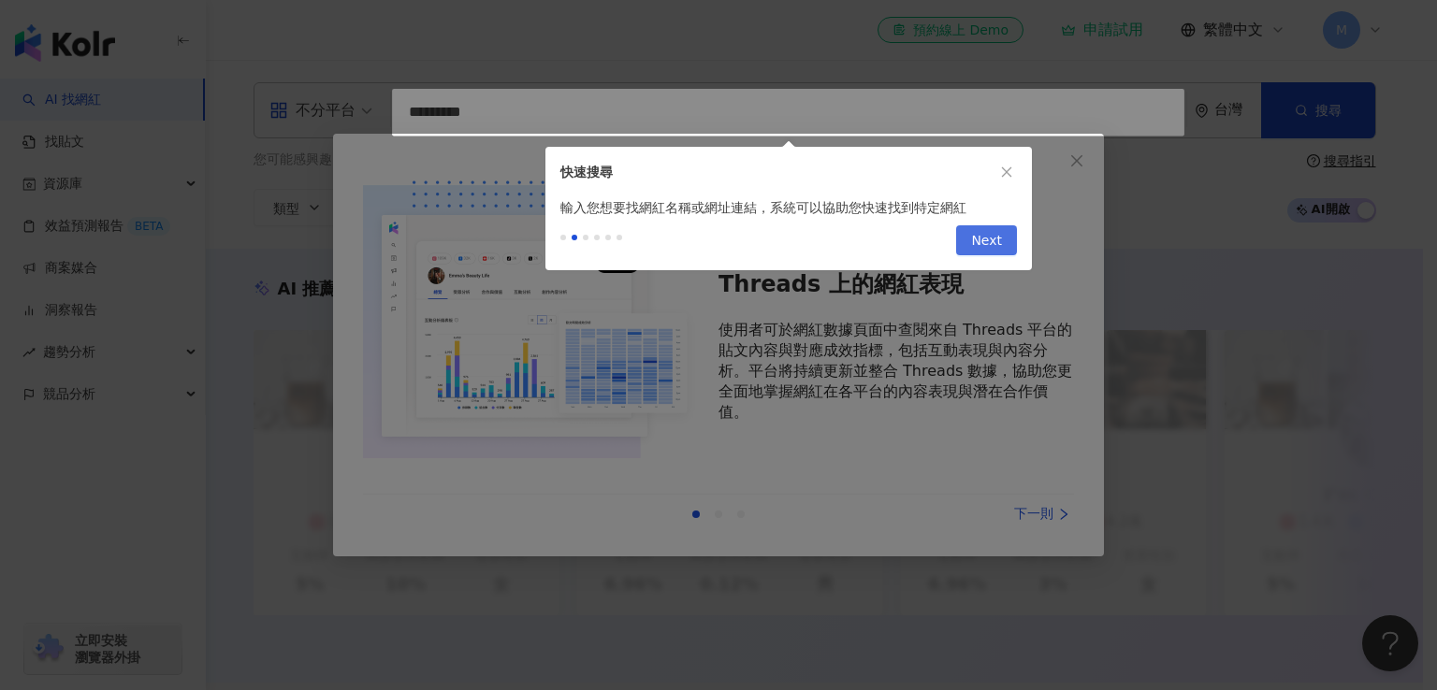
type input "**********"
click at [969, 252] on button "Next" at bounding box center [986, 240] width 61 height 30
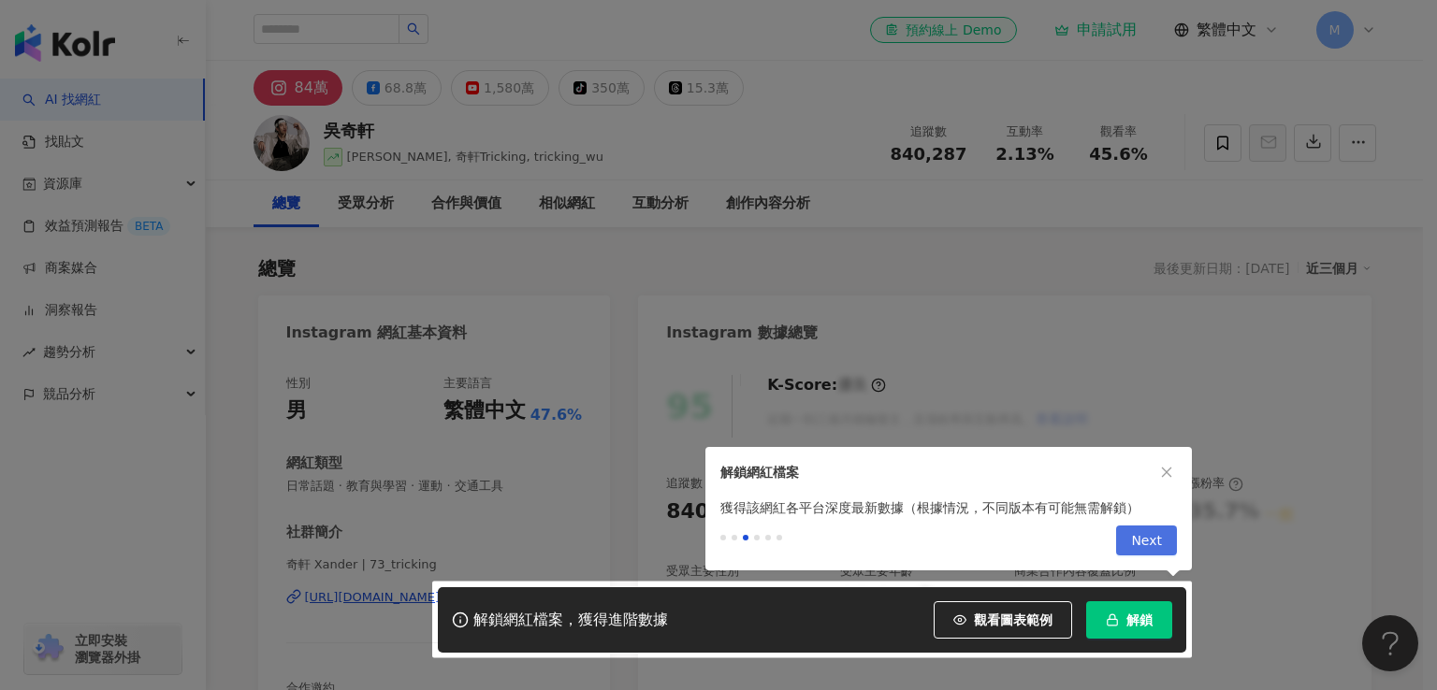
click at [1143, 544] on span "Next" at bounding box center [1146, 542] width 31 height 30
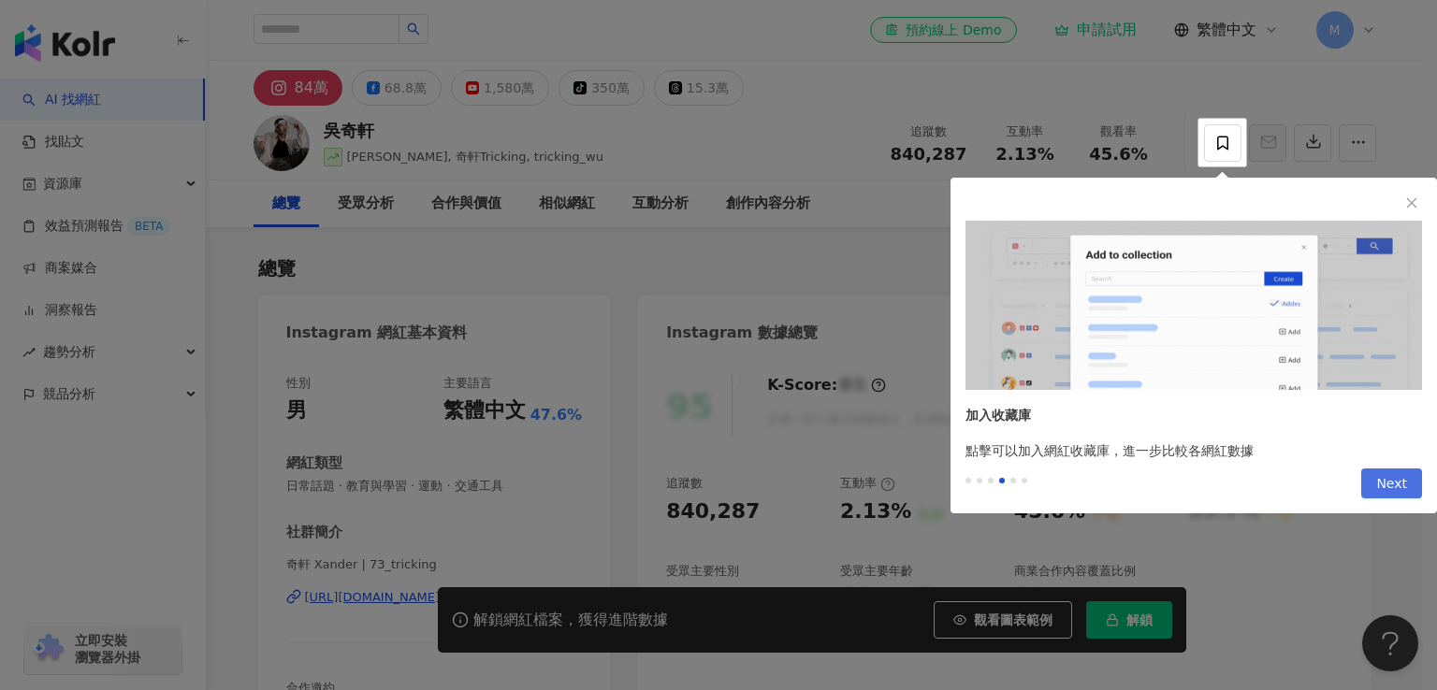
click at [1383, 478] on span "Next" at bounding box center [1391, 485] width 31 height 30
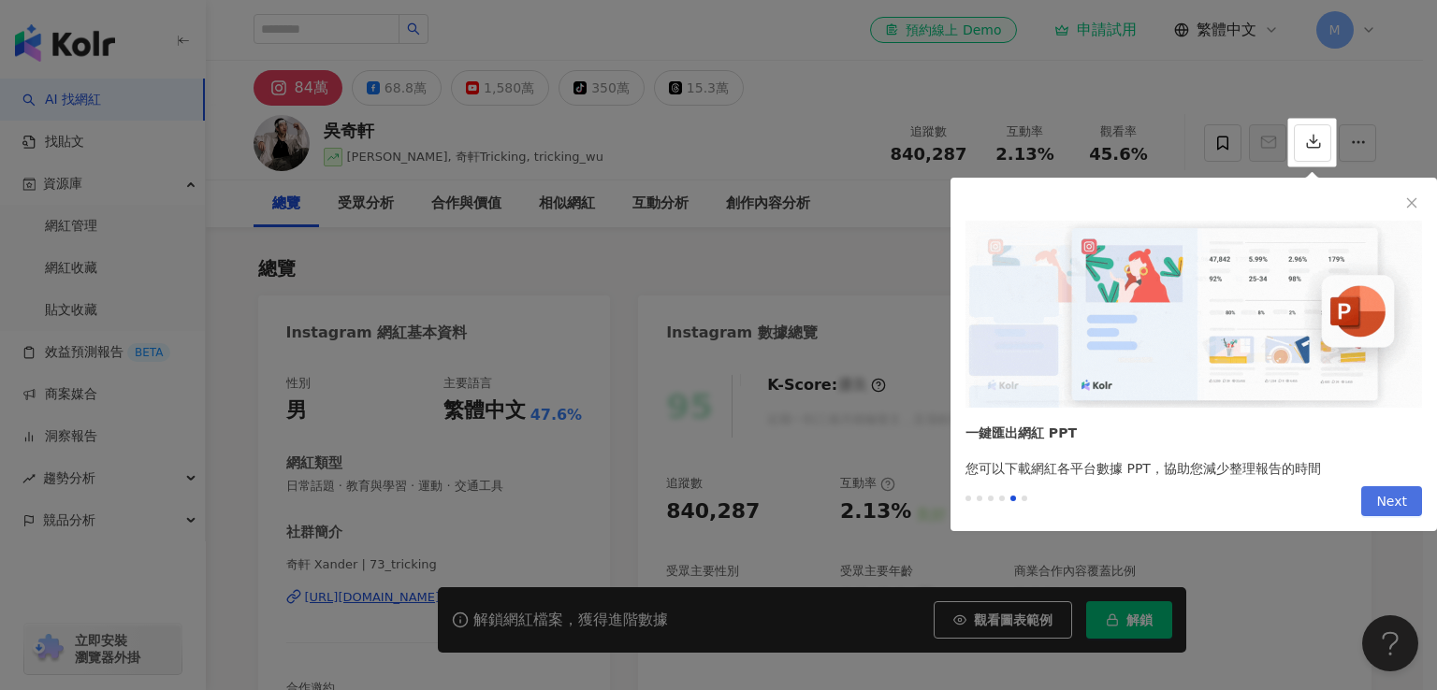
click at [1383, 479] on div "Previous Next" at bounding box center [1194, 505] width 486 height 52
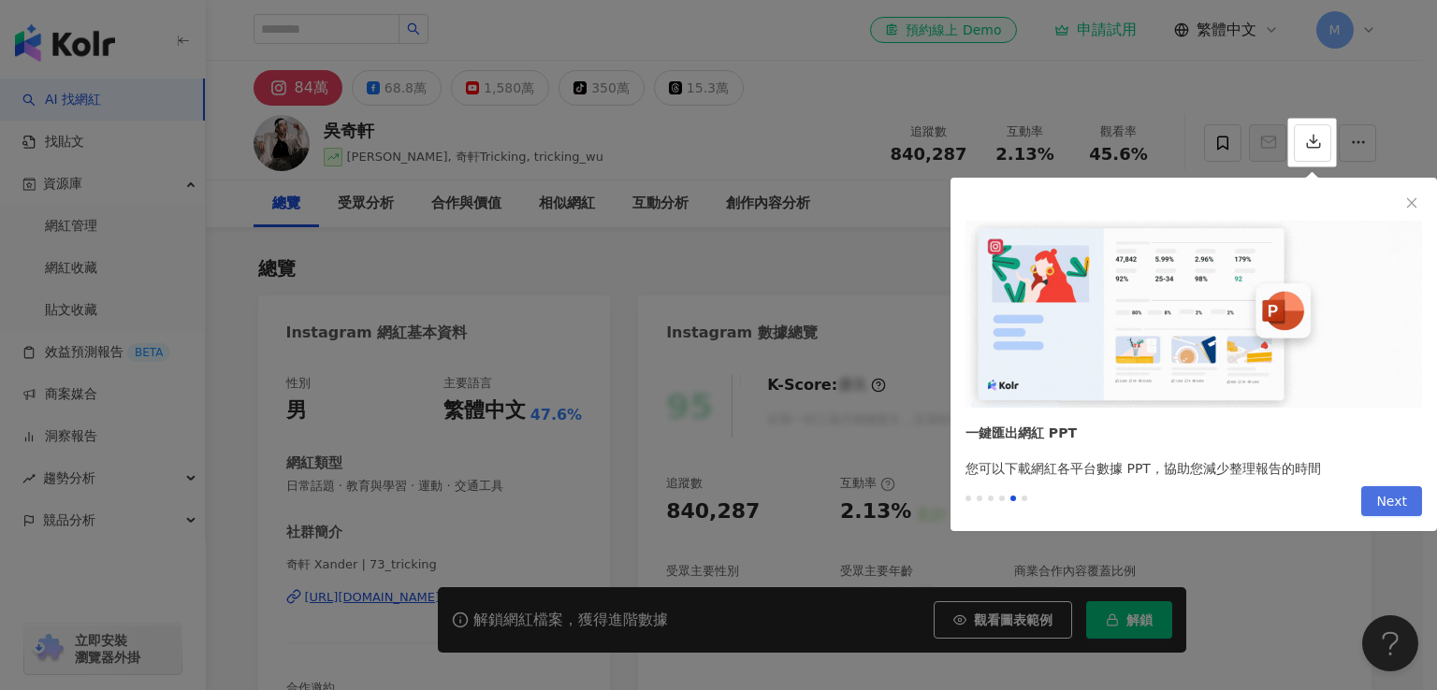
click at [1406, 506] on span "Next" at bounding box center [1391, 502] width 31 height 30
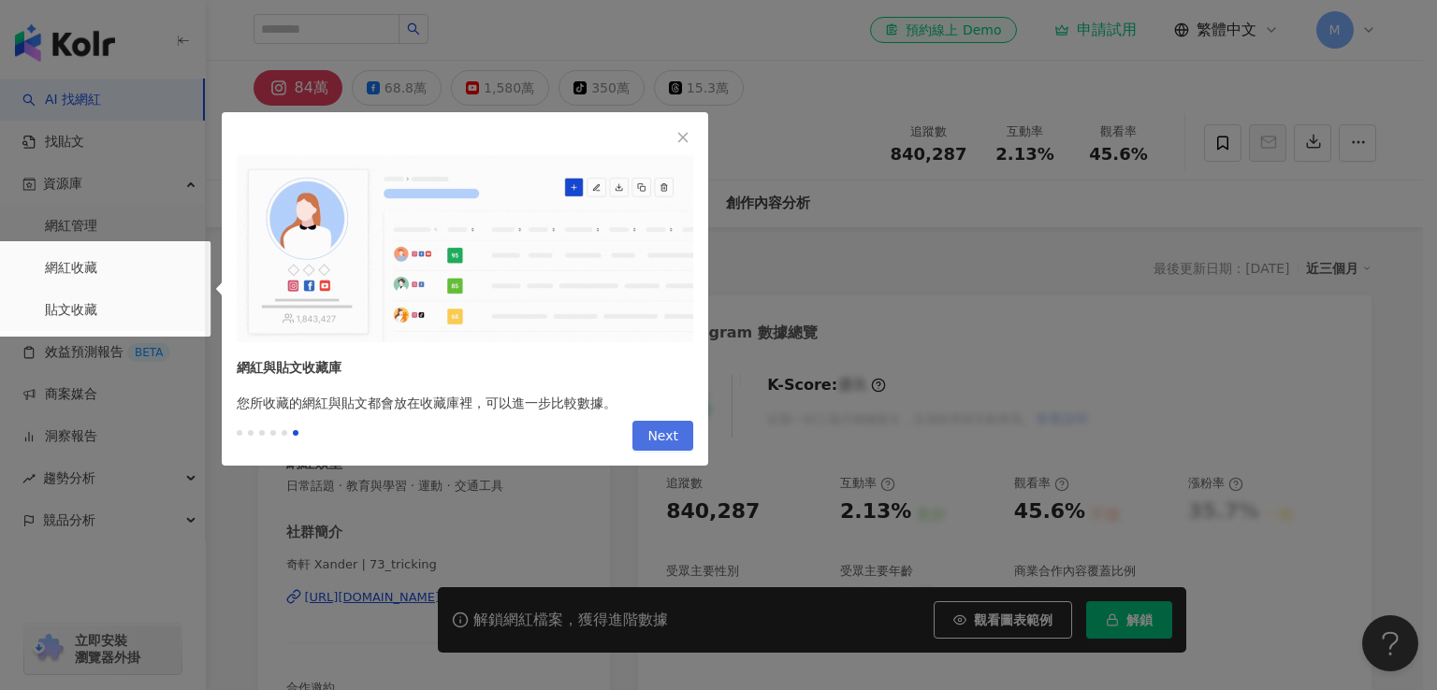
click at [670, 443] on span "Next" at bounding box center [662, 437] width 31 height 30
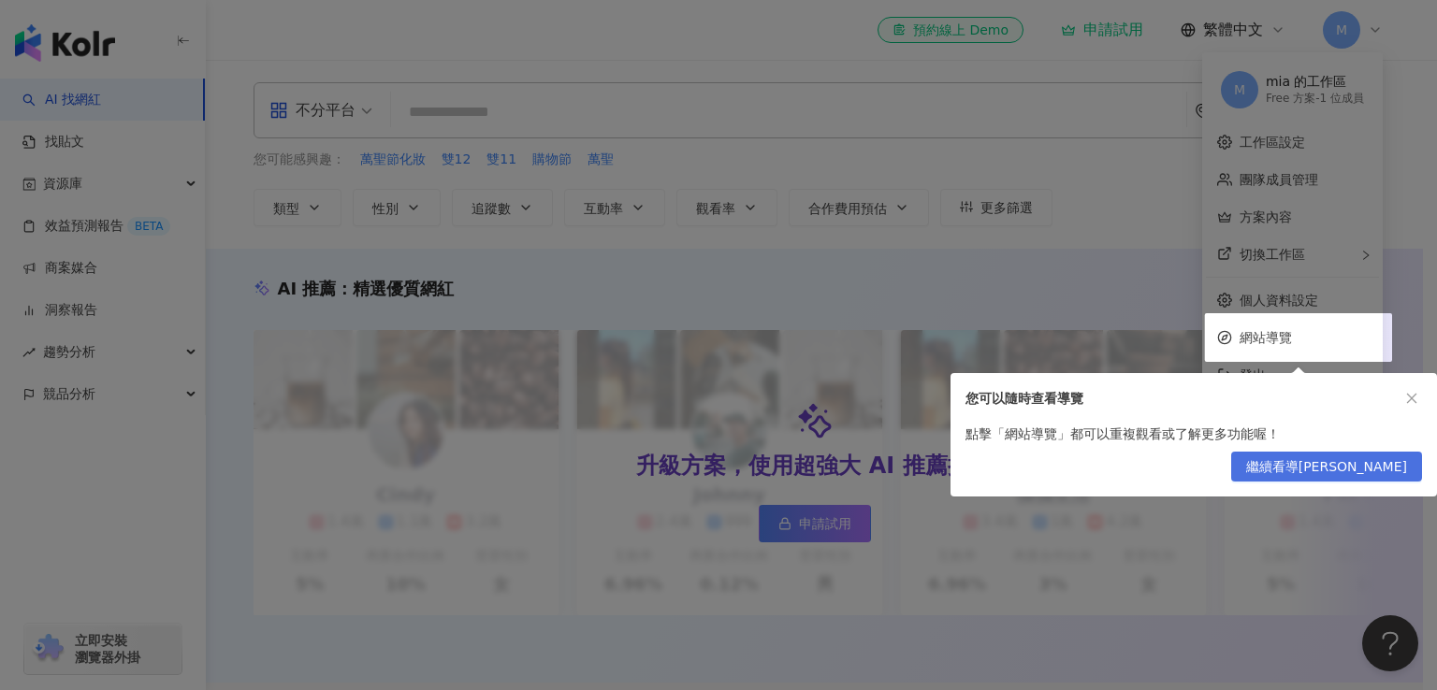
click at [1349, 465] on span "繼續看導覽" at bounding box center [1326, 468] width 161 height 30
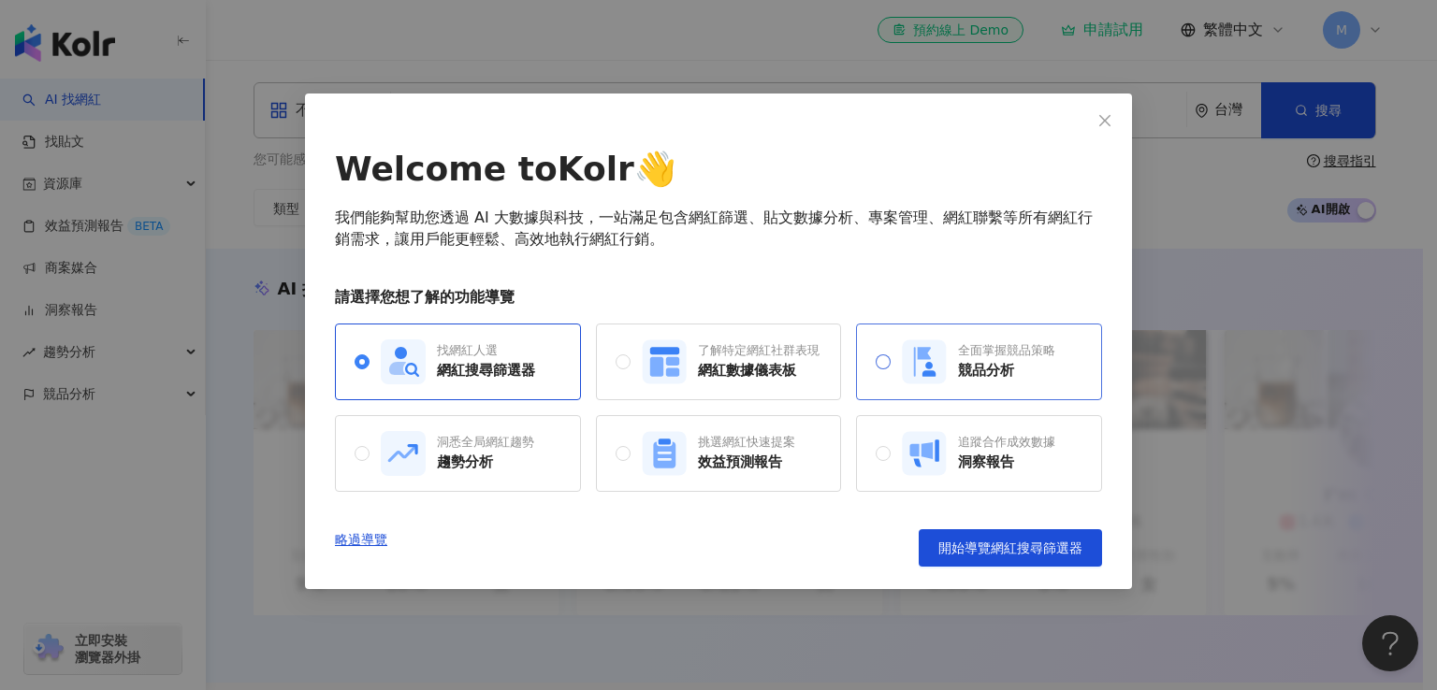
click at [1055, 349] on div "全面掌握競品策略" at bounding box center [1006, 350] width 97 height 17
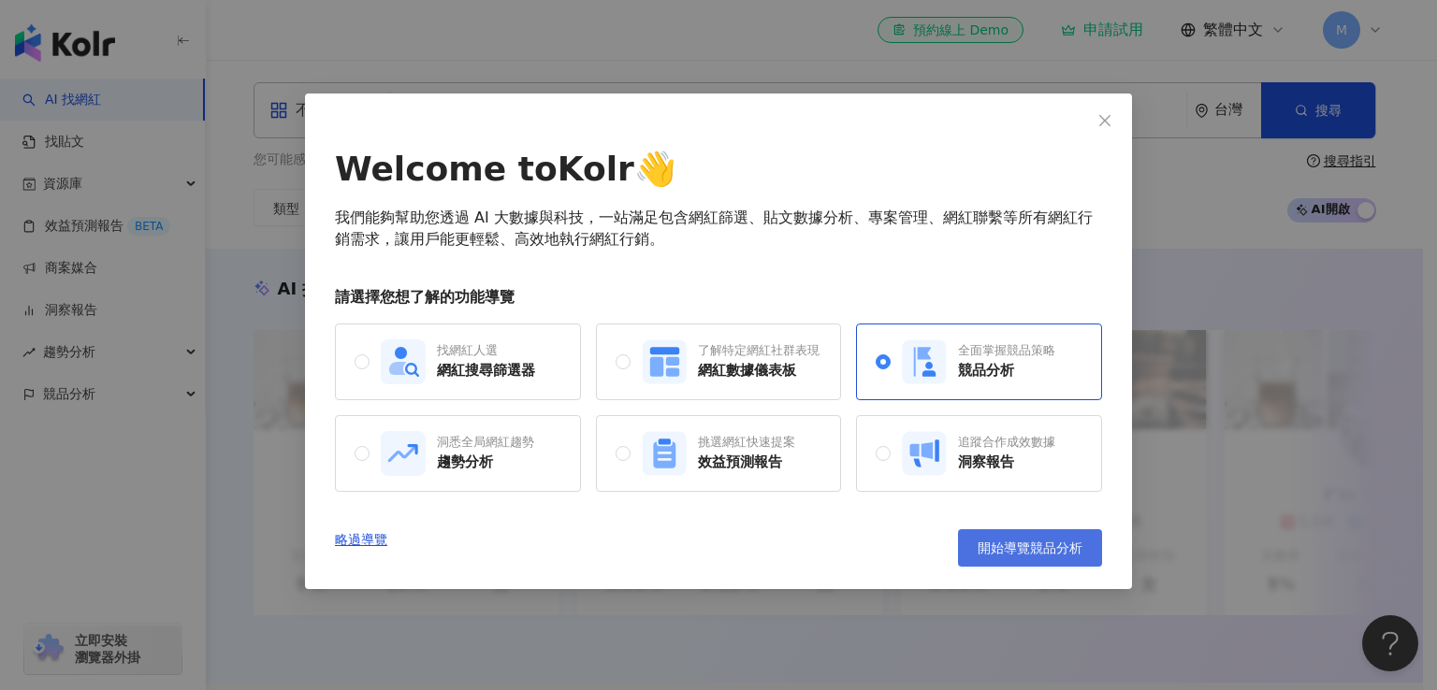
click at [1018, 554] on span "開始導覽競品分析" at bounding box center [1030, 548] width 105 height 15
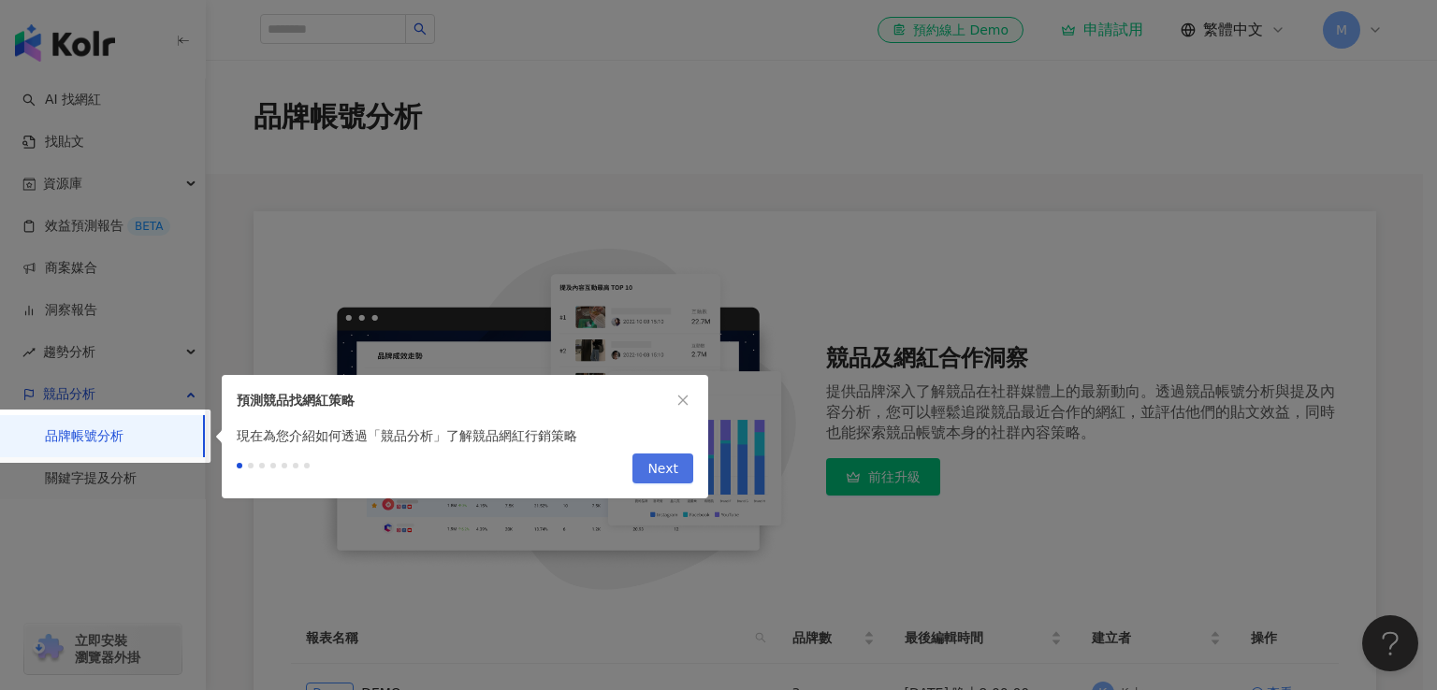
click at [687, 475] on button "Next" at bounding box center [662, 469] width 61 height 30
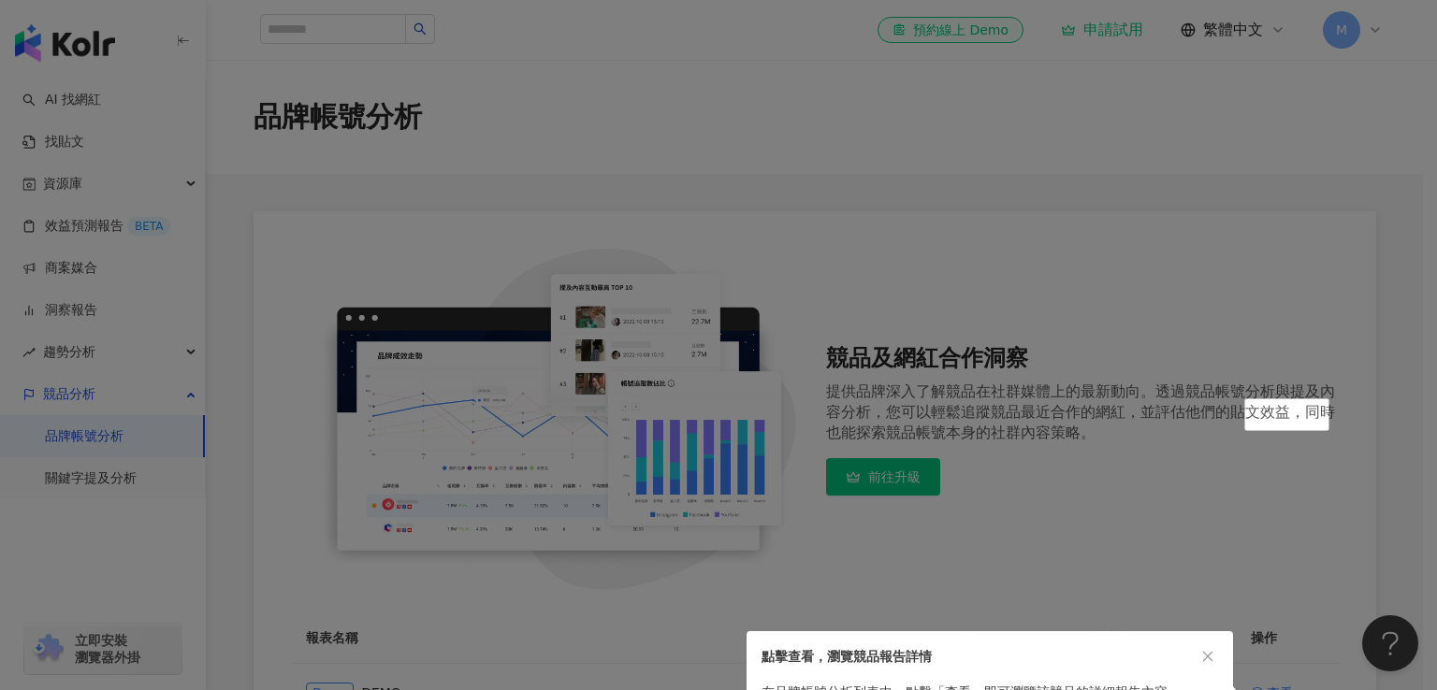
scroll to position [278, 0]
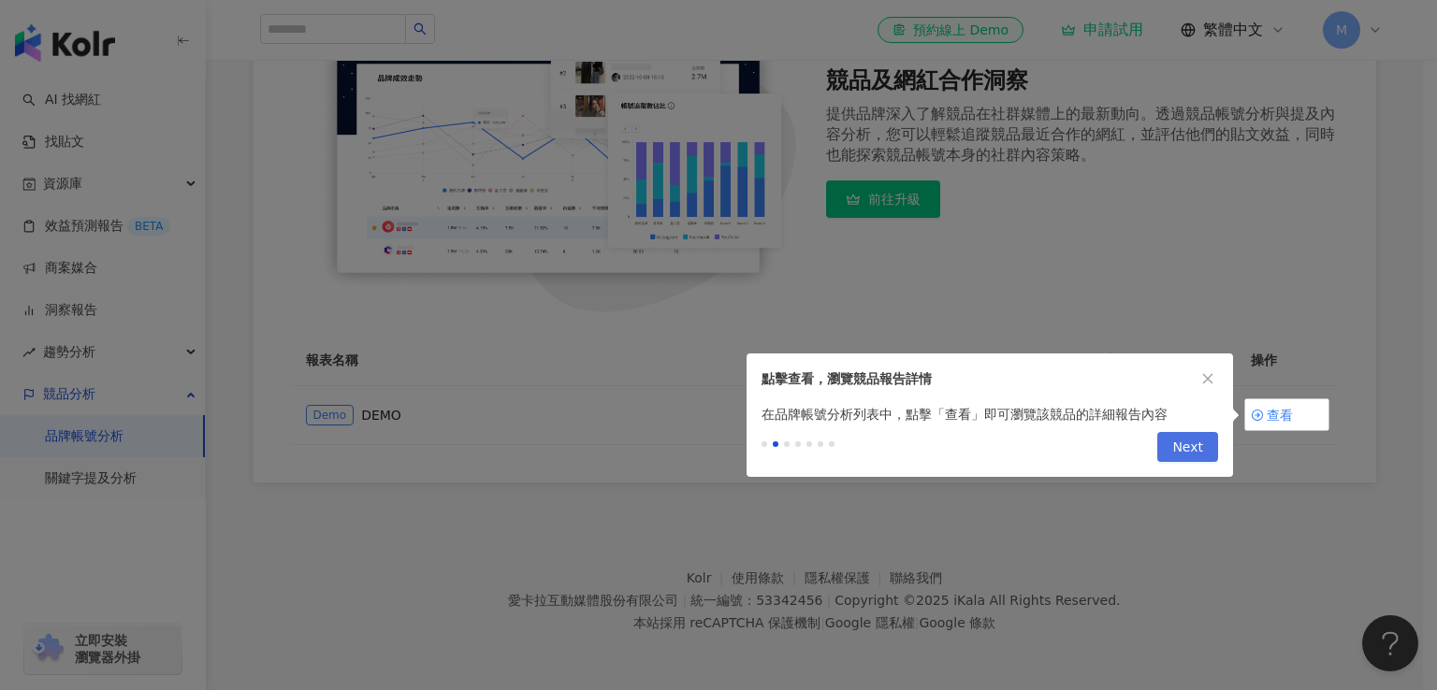
click at [1187, 443] on span "Next" at bounding box center [1187, 448] width 31 height 30
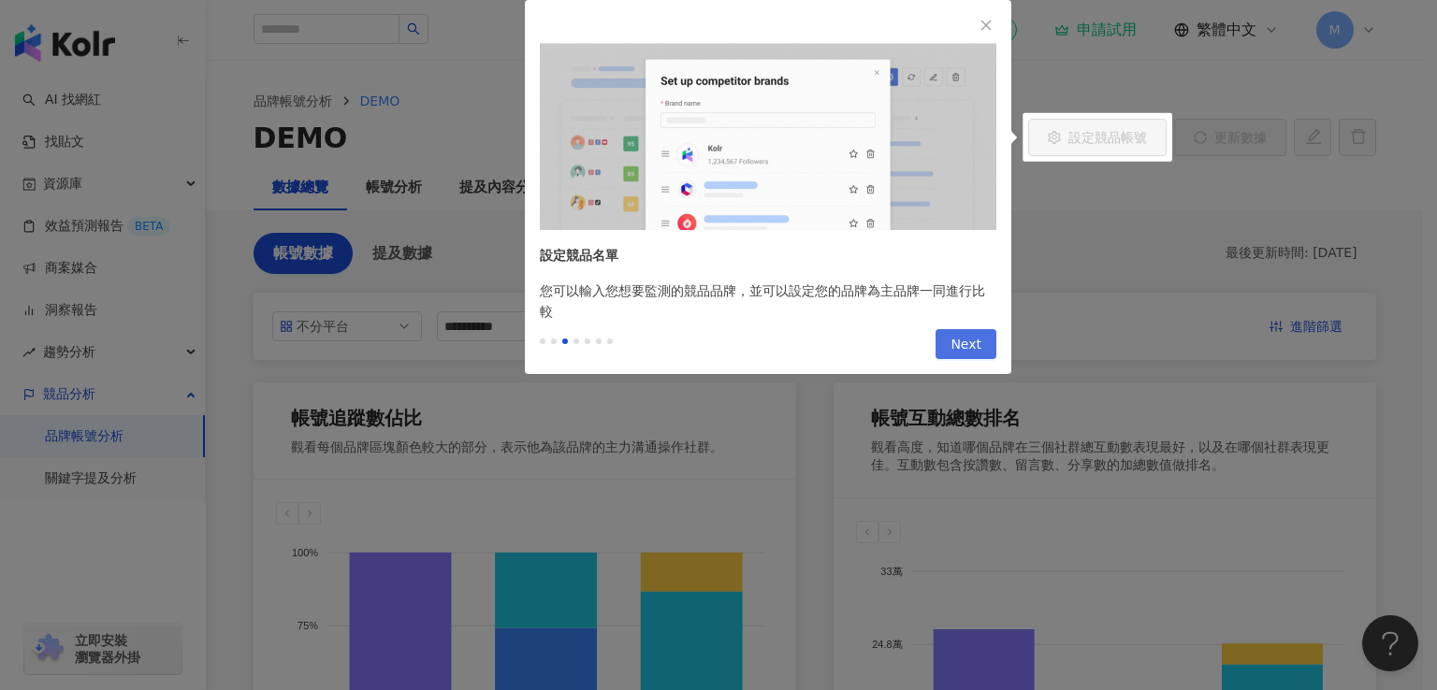
click at [964, 338] on span "Next" at bounding box center [966, 345] width 31 height 30
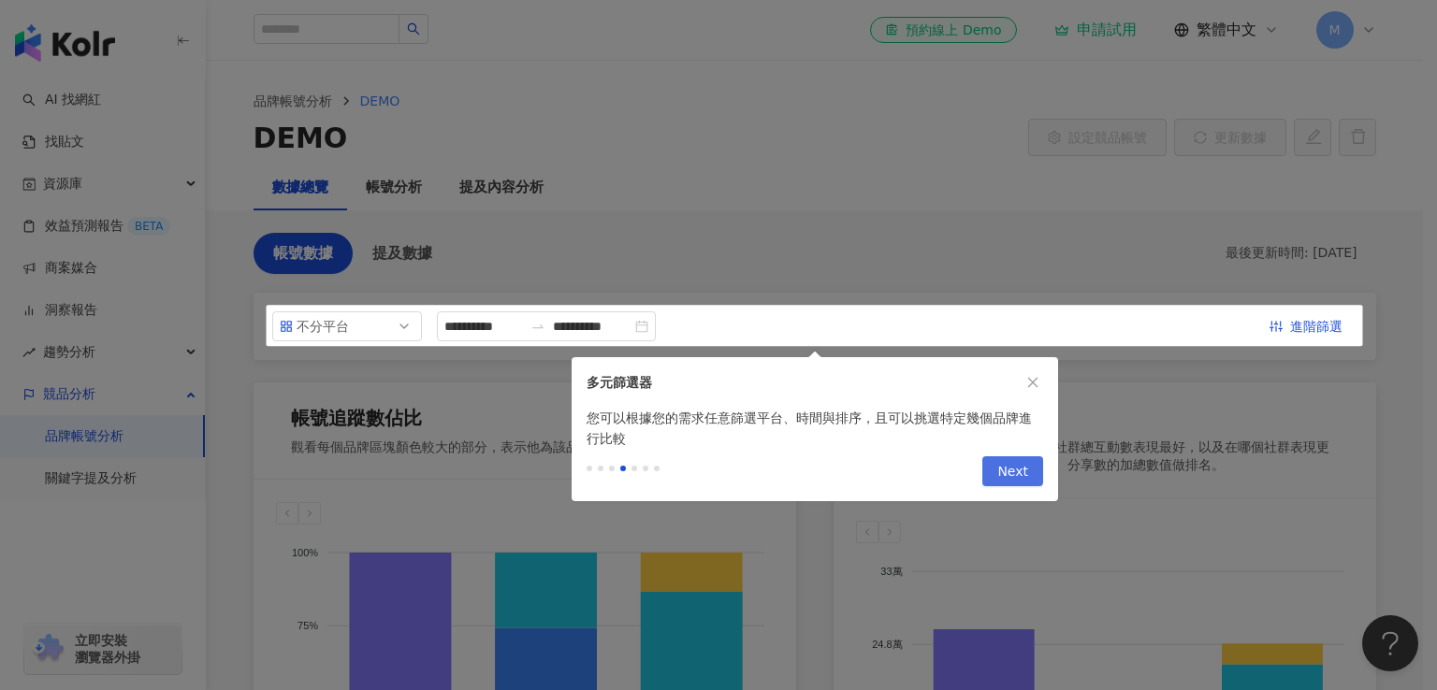
click at [1009, 463] on span "Next" at bounding box center [1012, 472] width 31 height 30
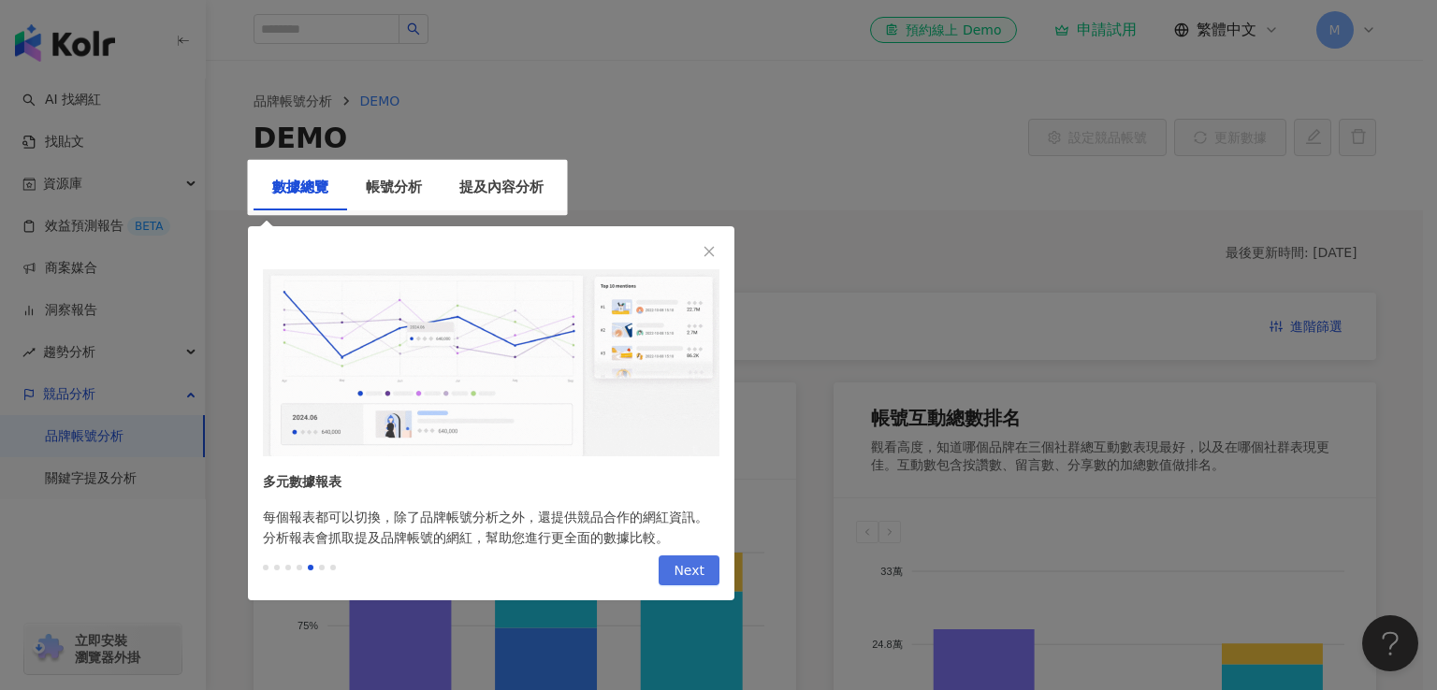
click at [675, 556] on button "Next" at bounding box center [689, 571] width 61 height 30
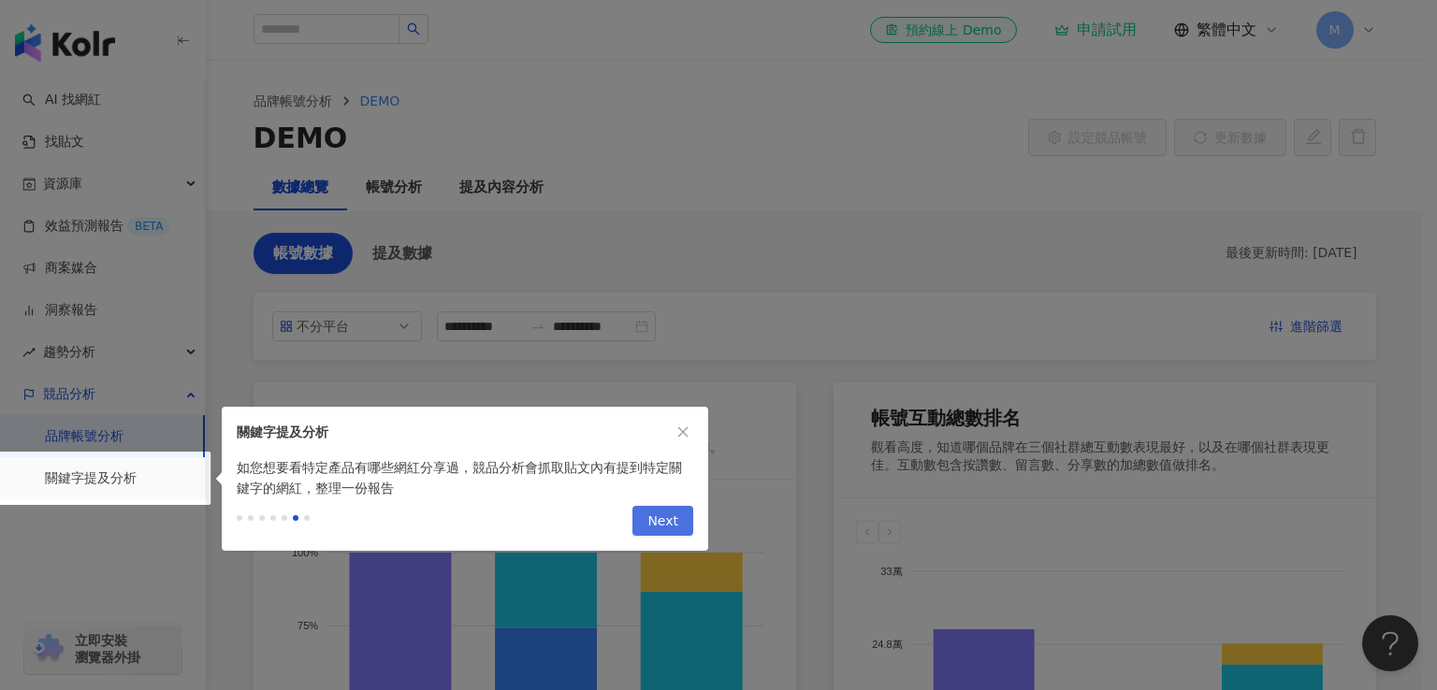
click at [675, 522] on span "Next" at bounding box center [662, 522] width 31 height 30
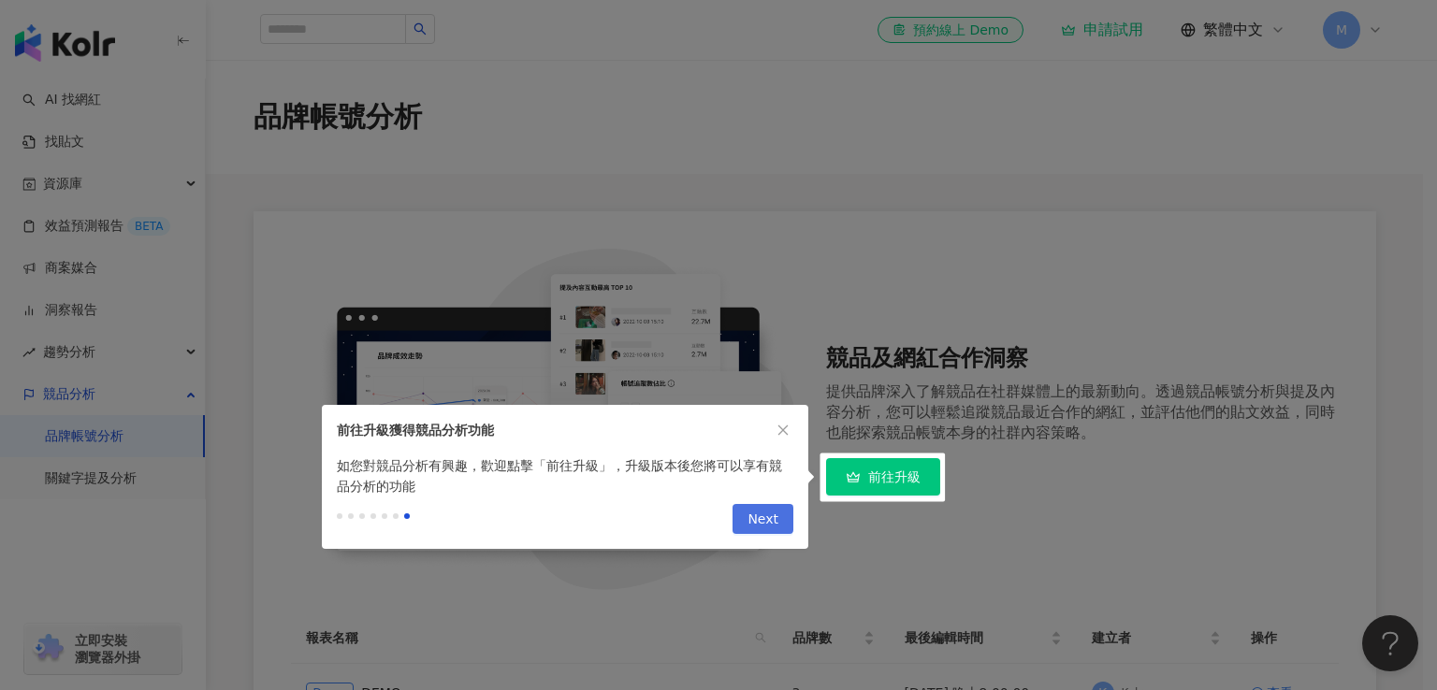
click at [765, 518] on span "Next" at bounding box center [762, 520] width 31 height 30
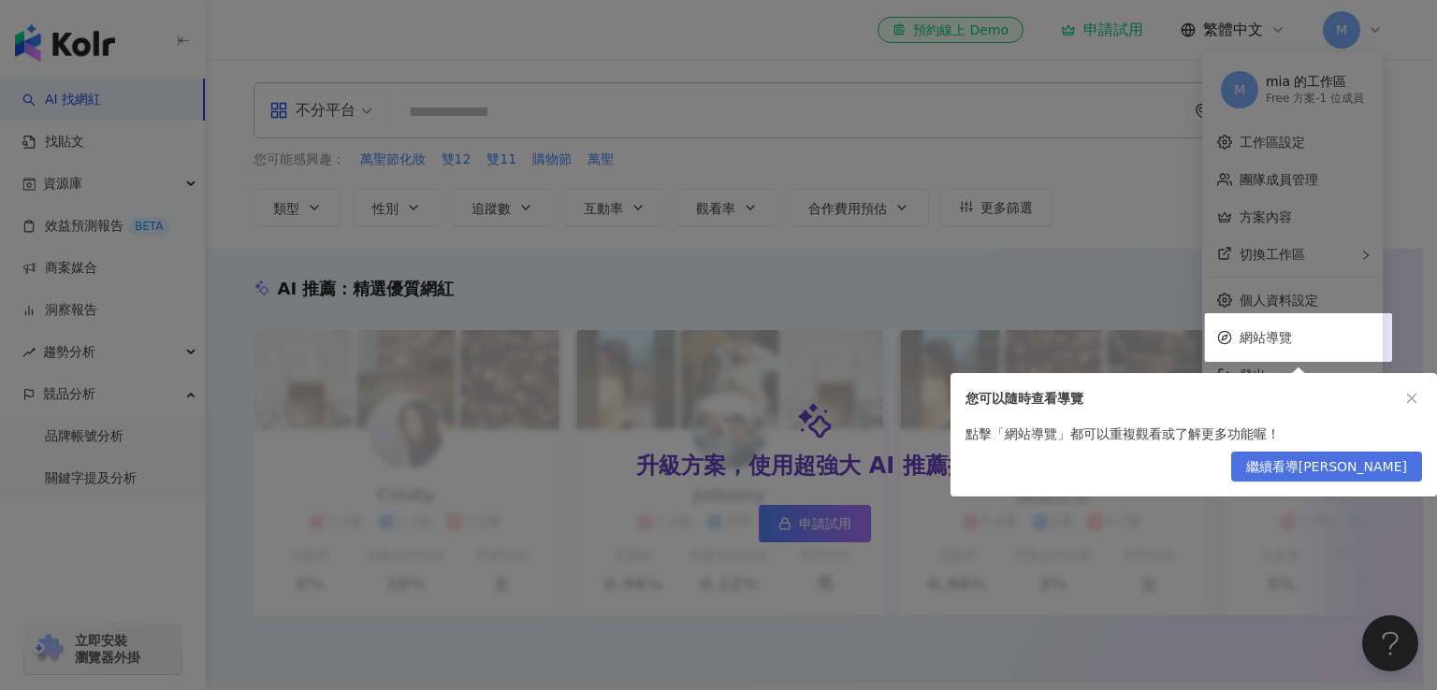
click at [1365, 462] on span "繼續看導覽" at bounding box center [1326, 468] width 161 height 30
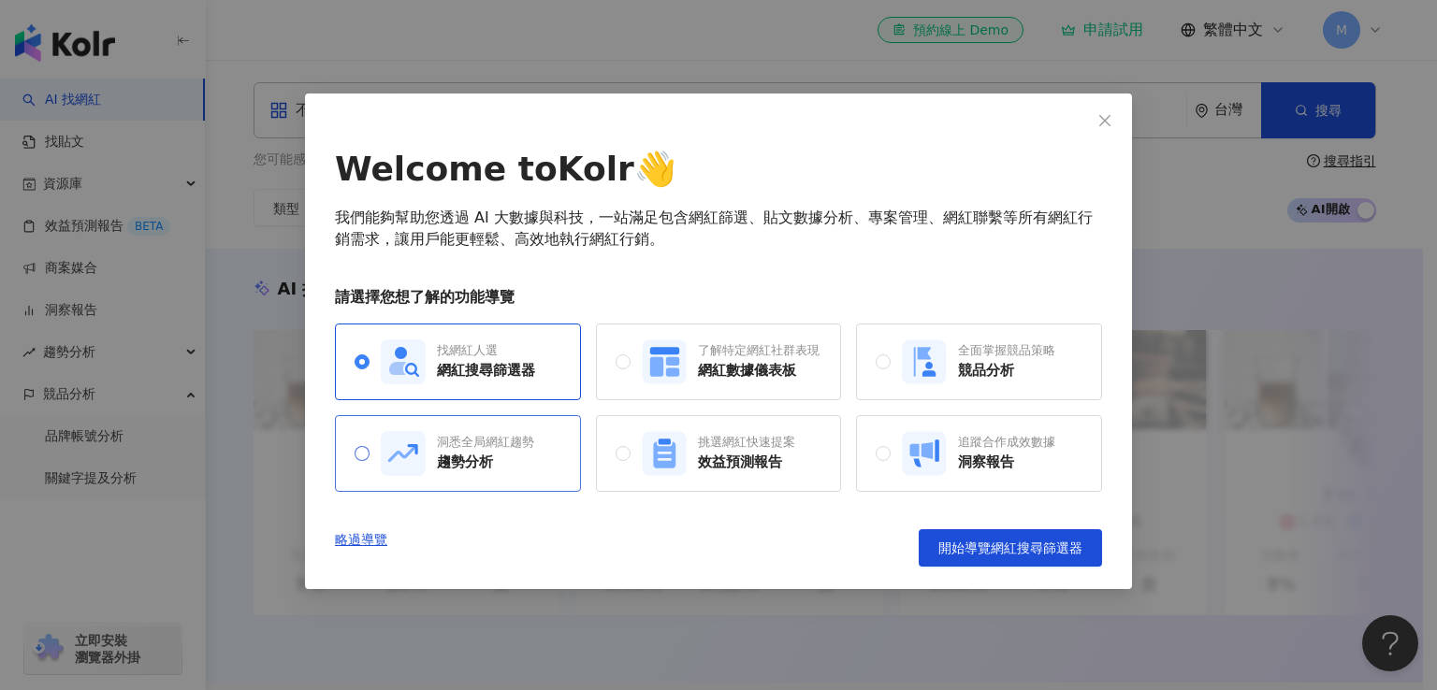
click at [351, 448] on div "洞悉全局網紅趨勢 趨勢分析" at bounding box center [458, 453] width 246 height 77
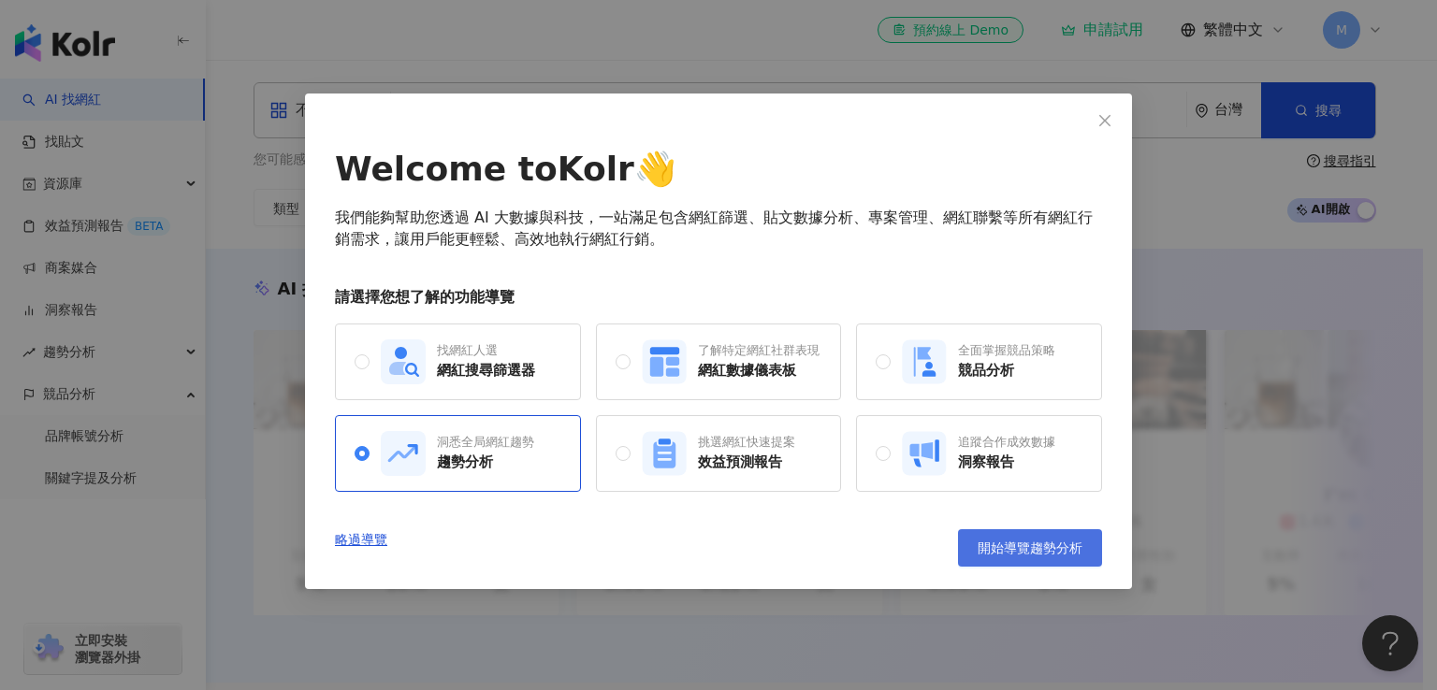
click at [1081, 546] on span "開始導覽趨勢分析" at bounding box center [1030, 548] width 105 height 15
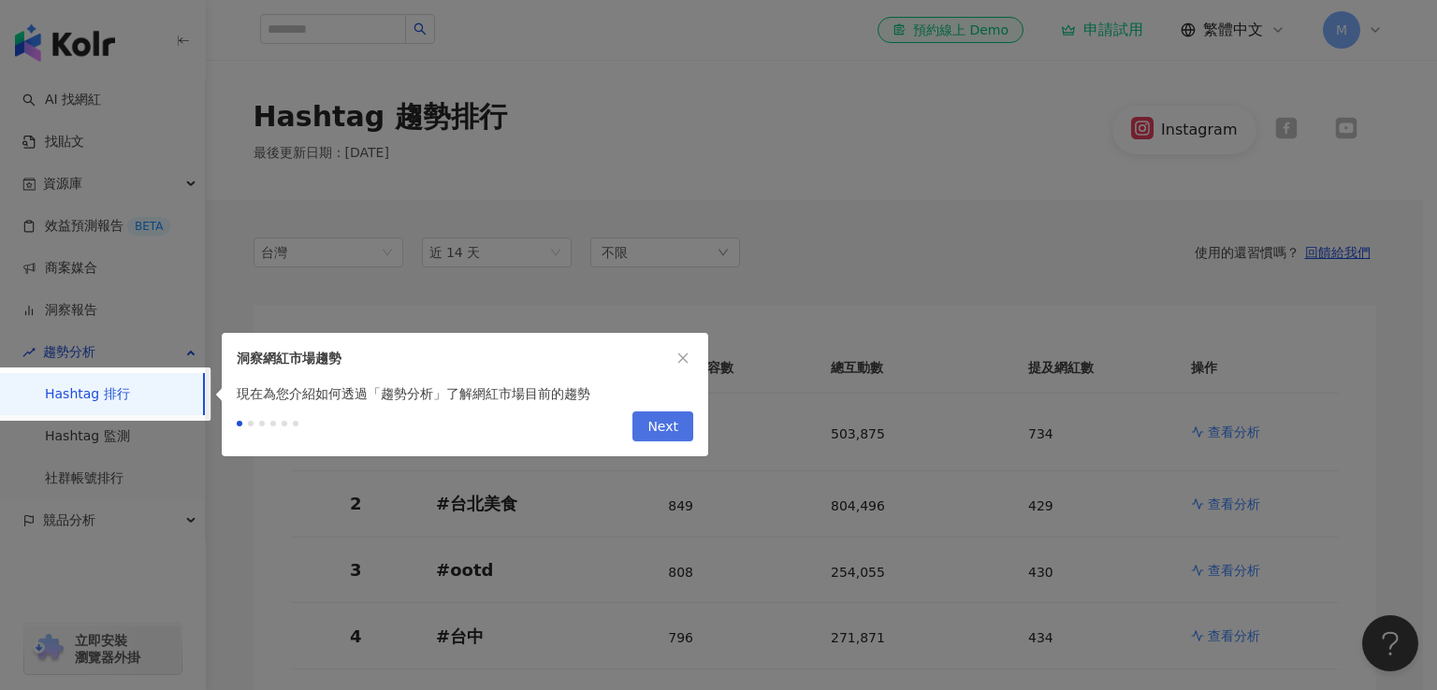
click at [658, 427] on span "Next" at bounding box center [662, 428] width 31 height 30
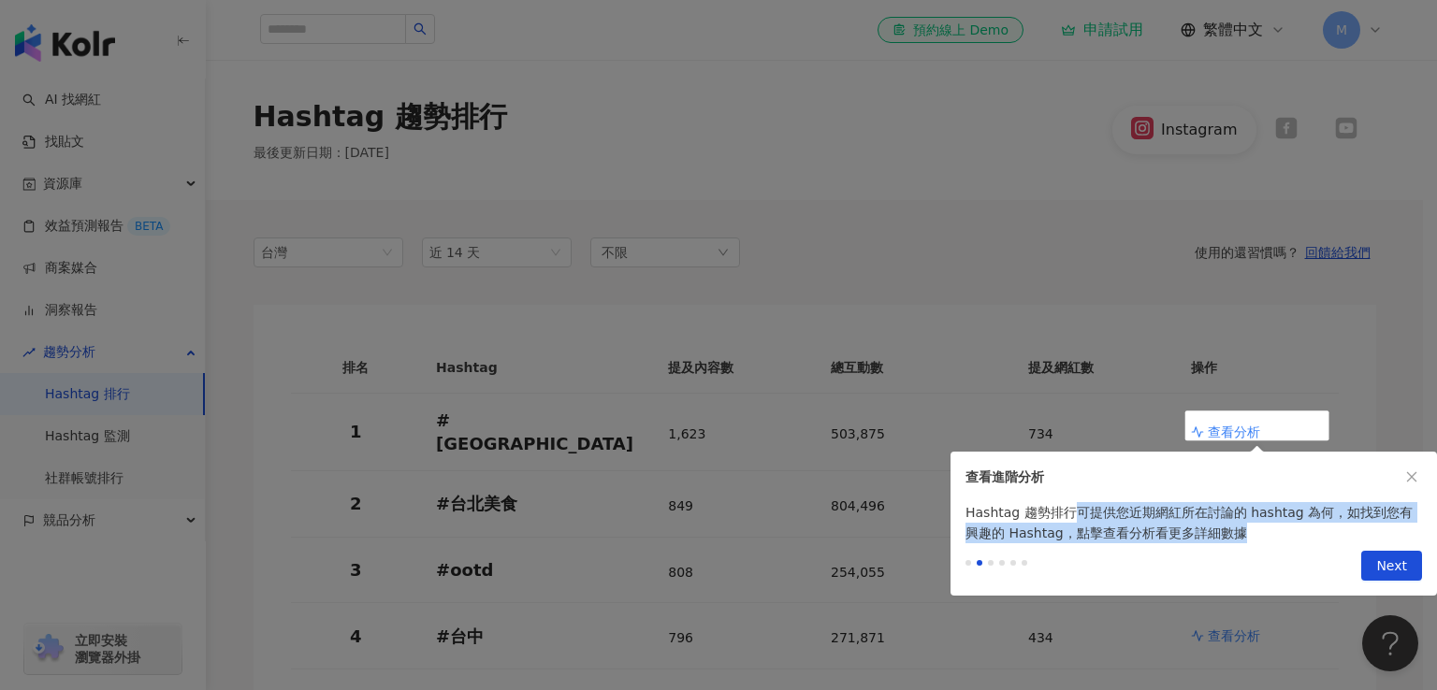
drag, startPoint x: 1145, startPoint y: 517, endPoint x: 1383, endPoint y: 533, distance: 238.2
click at [1383, 533] on div "Hashtag 趨勢排行可提供您近期網紅所在討論的 hashtag 為何，如找到您有興趣的 Hashtag，點擊查看分析看更多詳細數據" at bounding box center [1194, 522] width 486 height 41
click at [1296, 532] on div "Hashtag 趨勢排行可提供您近期網紅所在討論的 hashtag 為何，如找到您有興趣的 Hashtag，點擊查看分析看更多詳細數據" at bounding box center [1194, 522] width 486 height 41
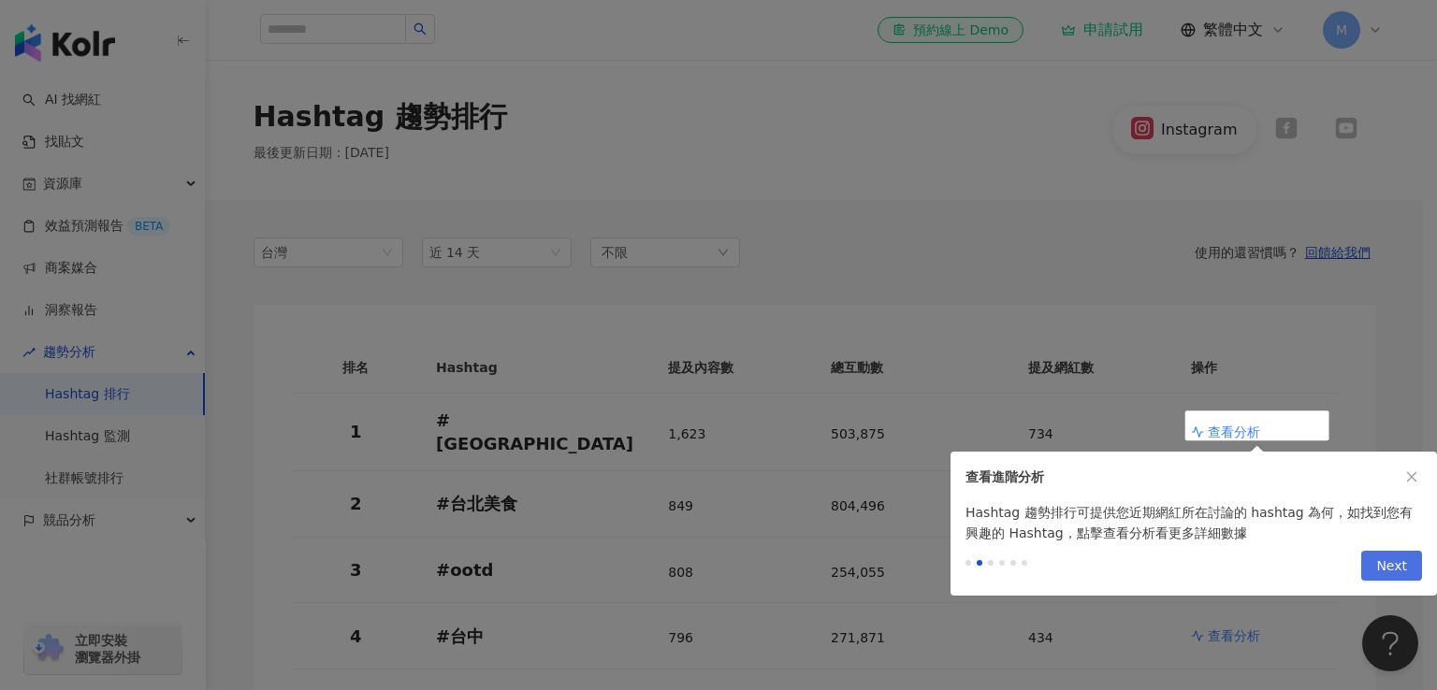
click at [1407, 569] on button "Next" at bounding box center [1391, 566] width 61 height 30
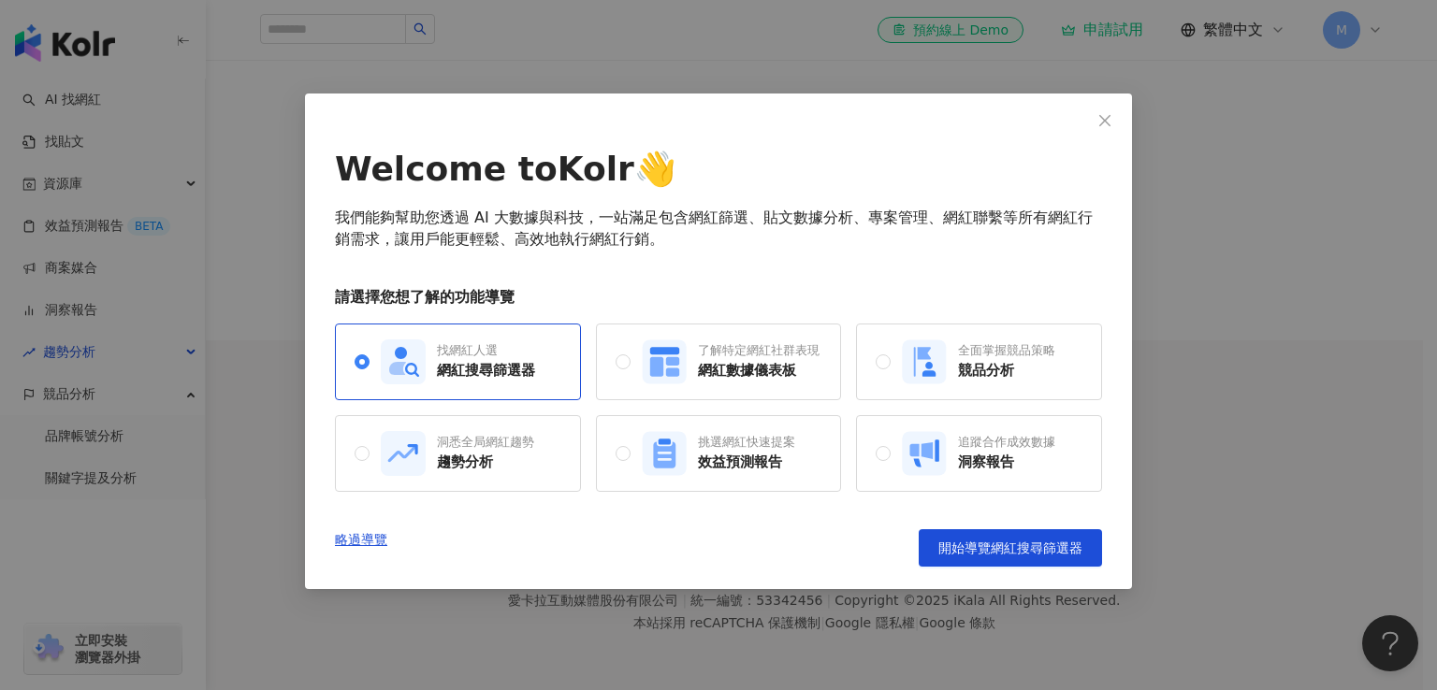
click at [812, 265] on div "Welcome to Kolr 👋 我們能夠幫助您透過 AI 大數據與科技，一站滿足包含網紅篩選、貼文數據分析、專案管理、網紅聯繫等所有網紅行銷需求，讓用戶能…" at bounding box center [718, 356] width 767 height 421
click at [743, 457] on div "效益預測報告" at bounding box center [746, 463] width 97 height 20
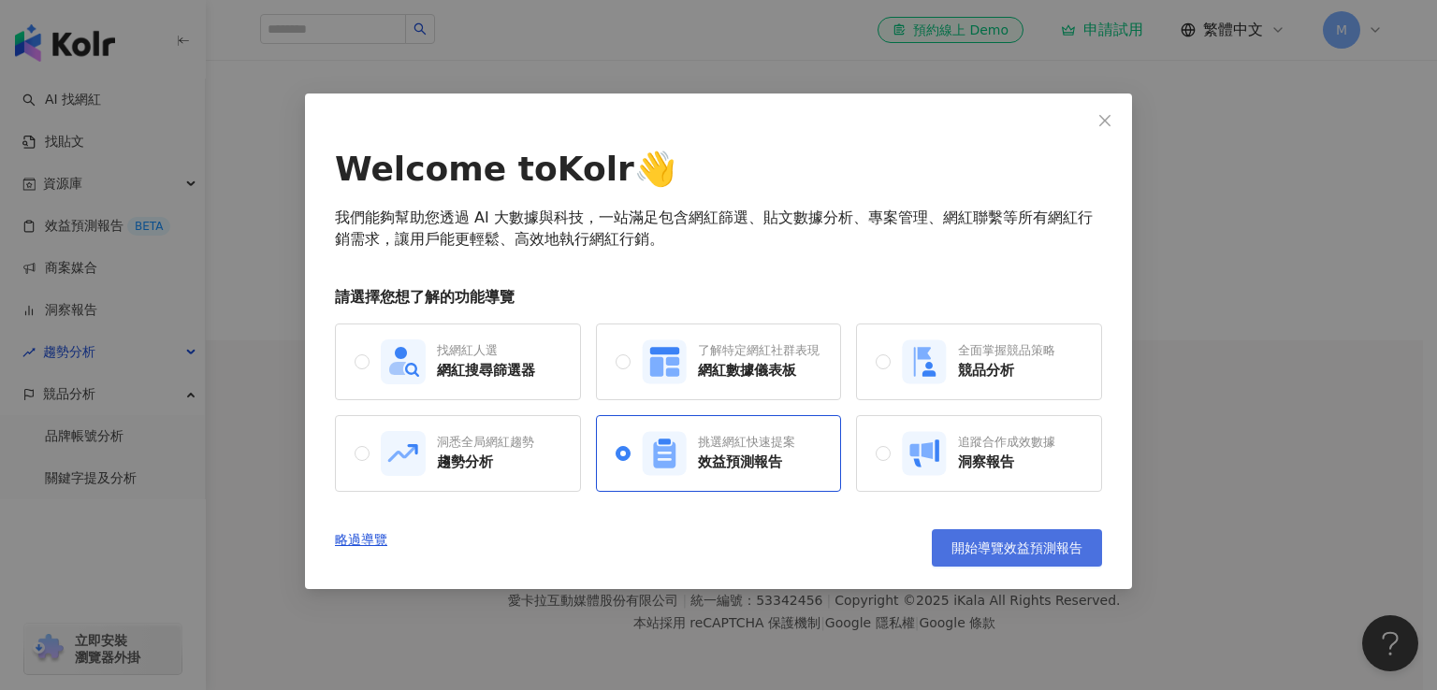
click at [1027, 550] on span "開始導覽效益預測報告" at bounding box center [1016, 548] width 131 height 15
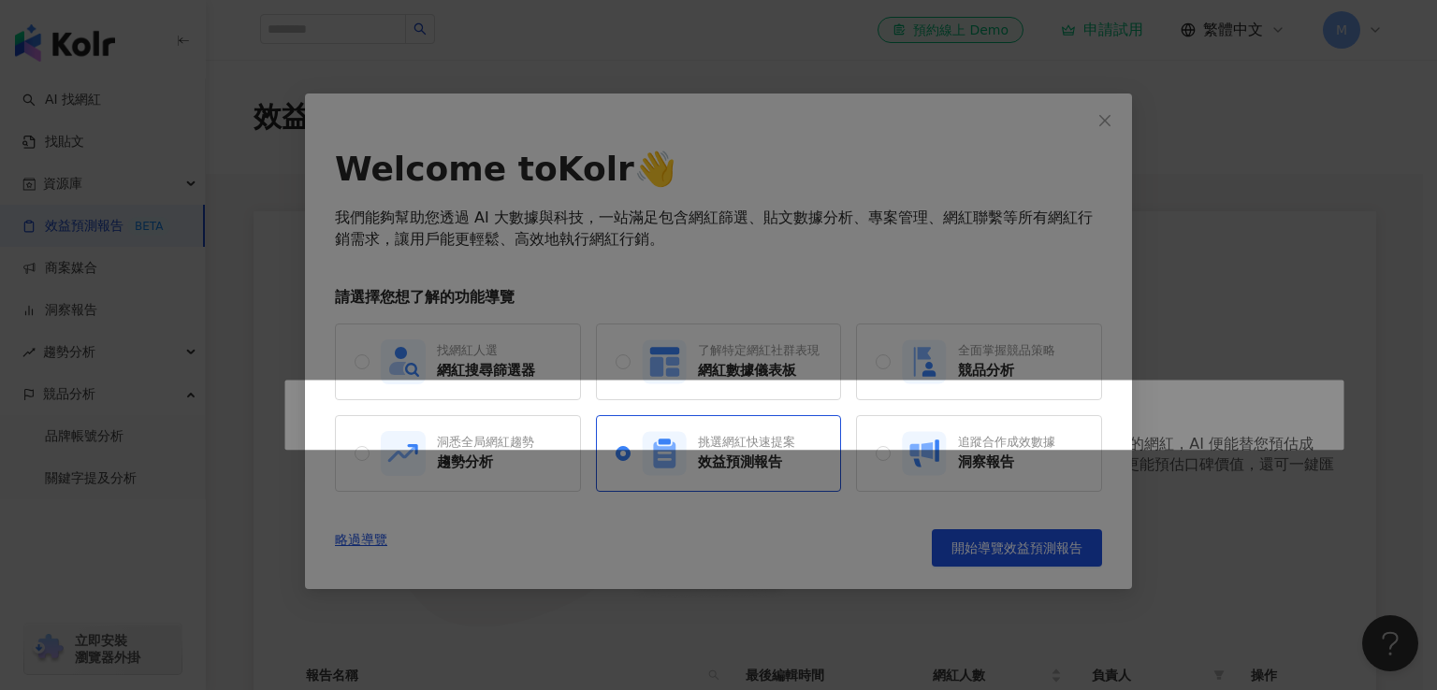
scroll to position [315, 0]
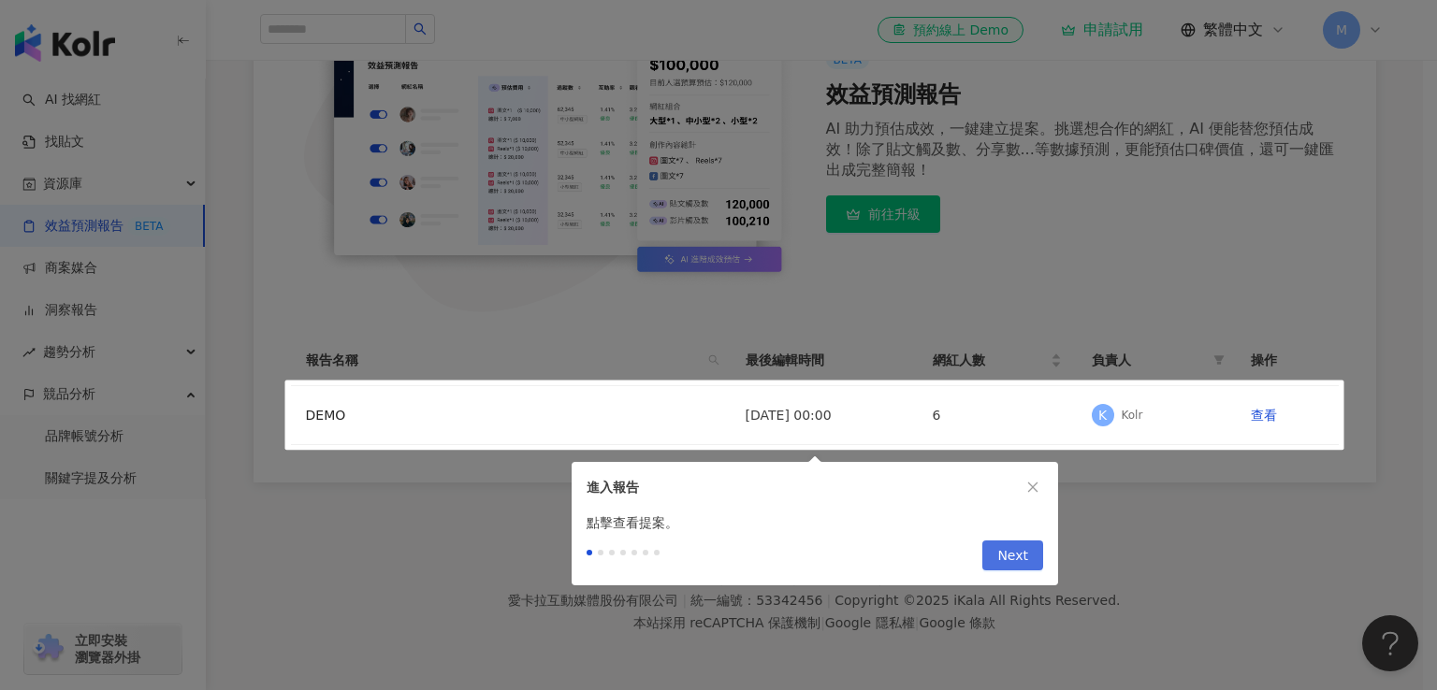
click at [1033, 559] on button "Next" at bounding box center [1012, 556] width 61 height 30
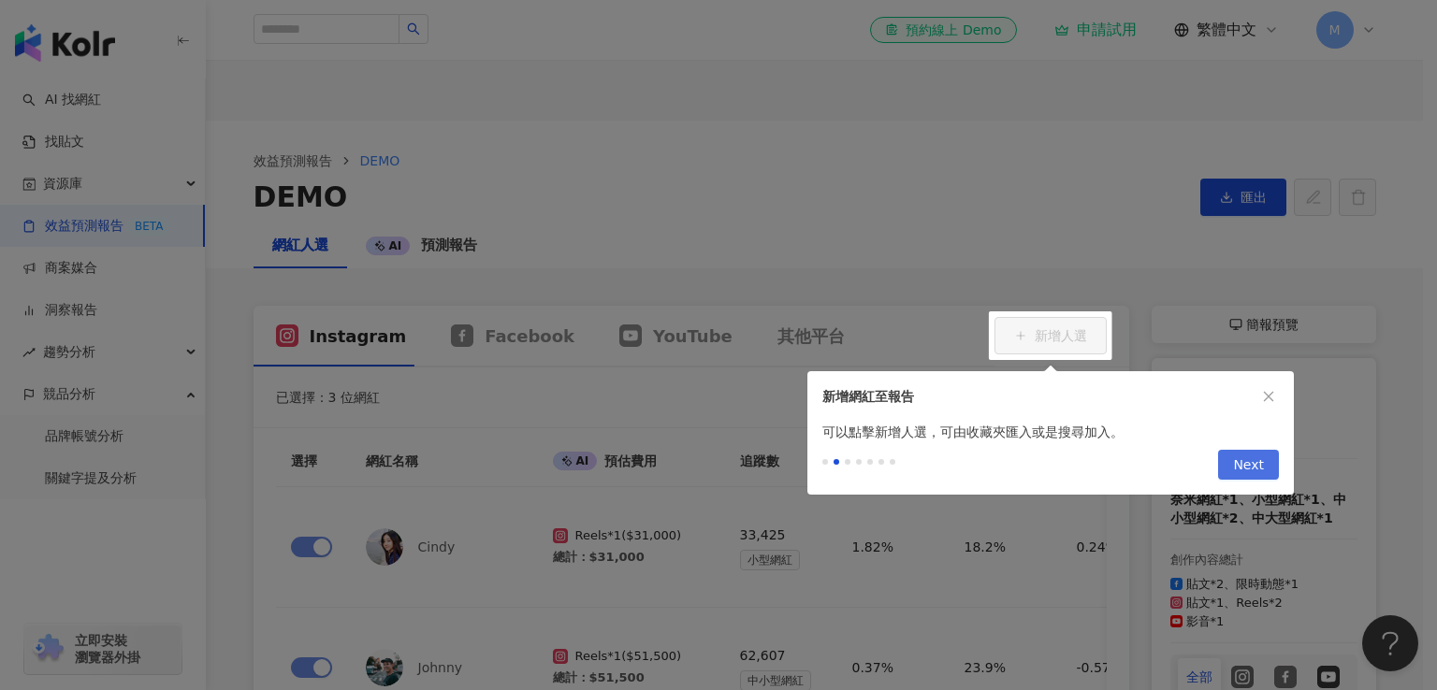
click at [1263, 471] on span "Next" at bounding box center [1248, 466] width 31 height 30
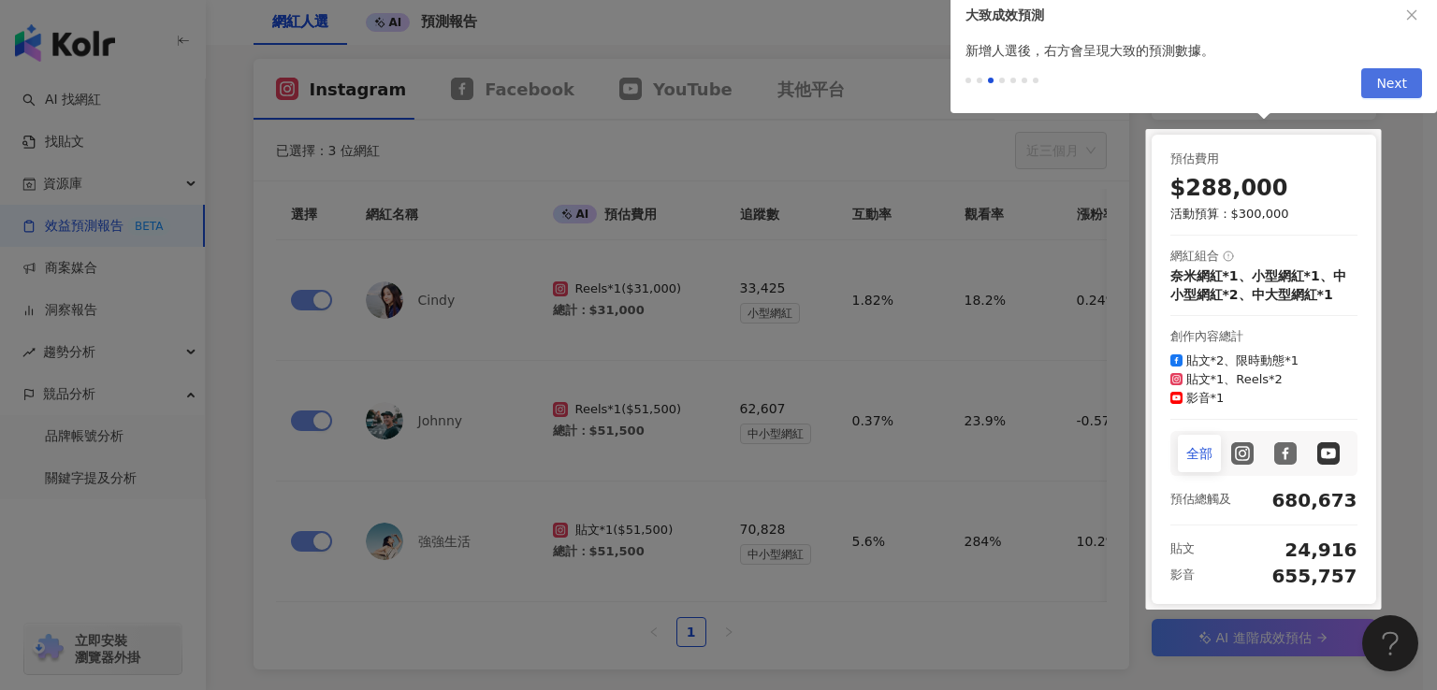
click at [1396, 76] on span "Next" at bounding box center [1391, 84] width 31 height 30
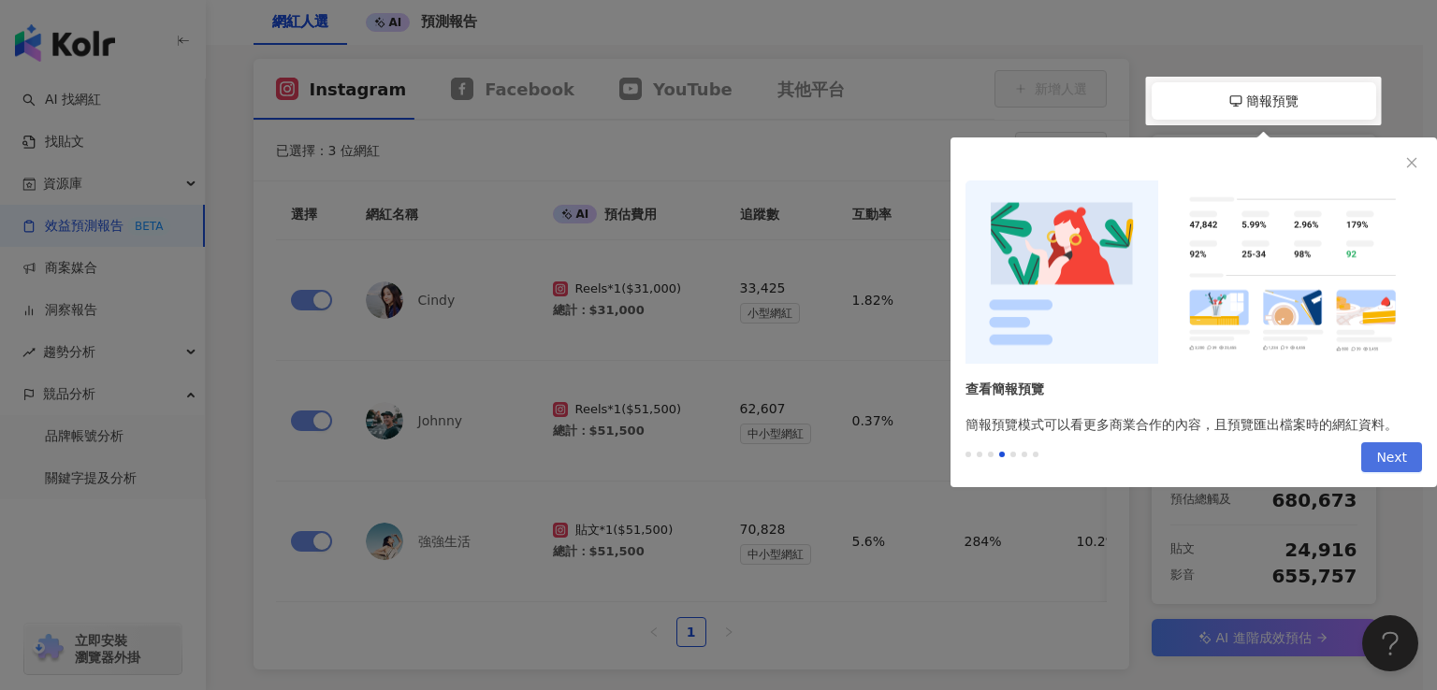
click at [1392, 465] on span "Next" at bounding box center [1391, 458] width 31 height 30
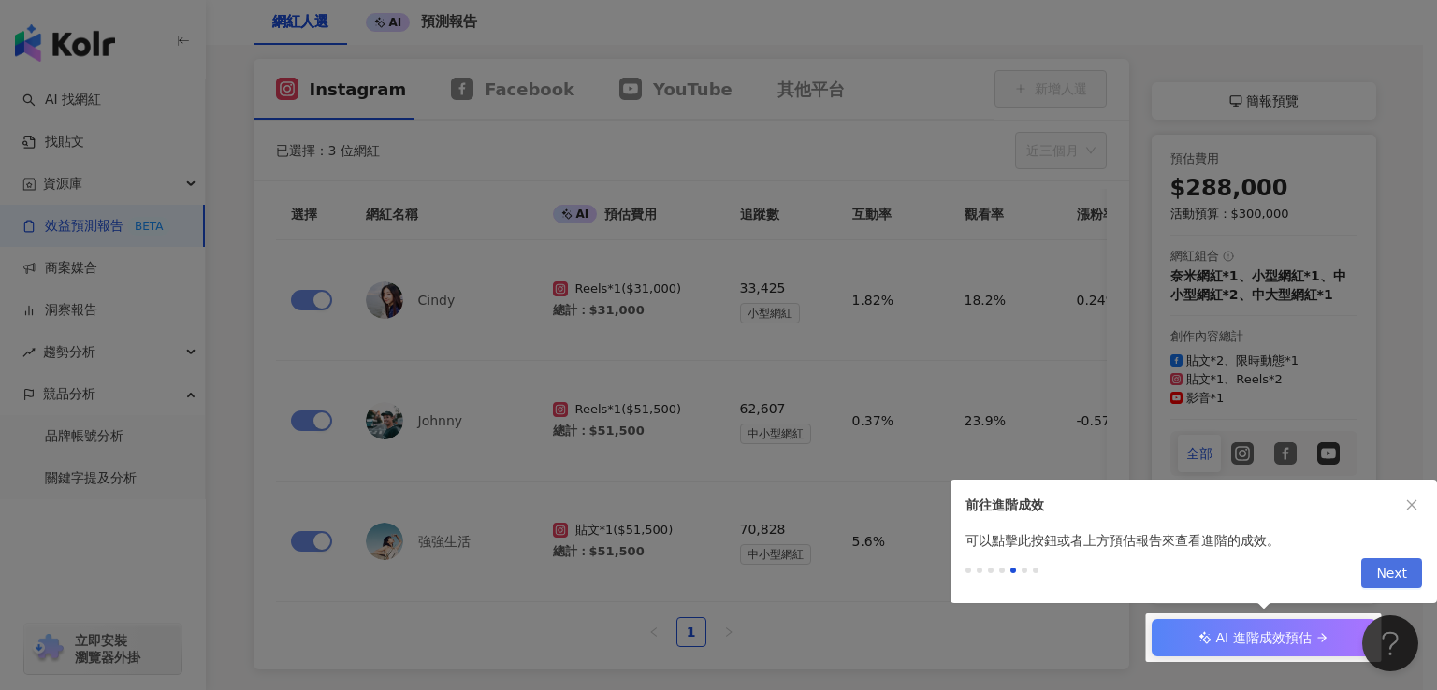
click at [1385, 577] on span "Next" at bounding box center [1391, 574] width 31 height 30
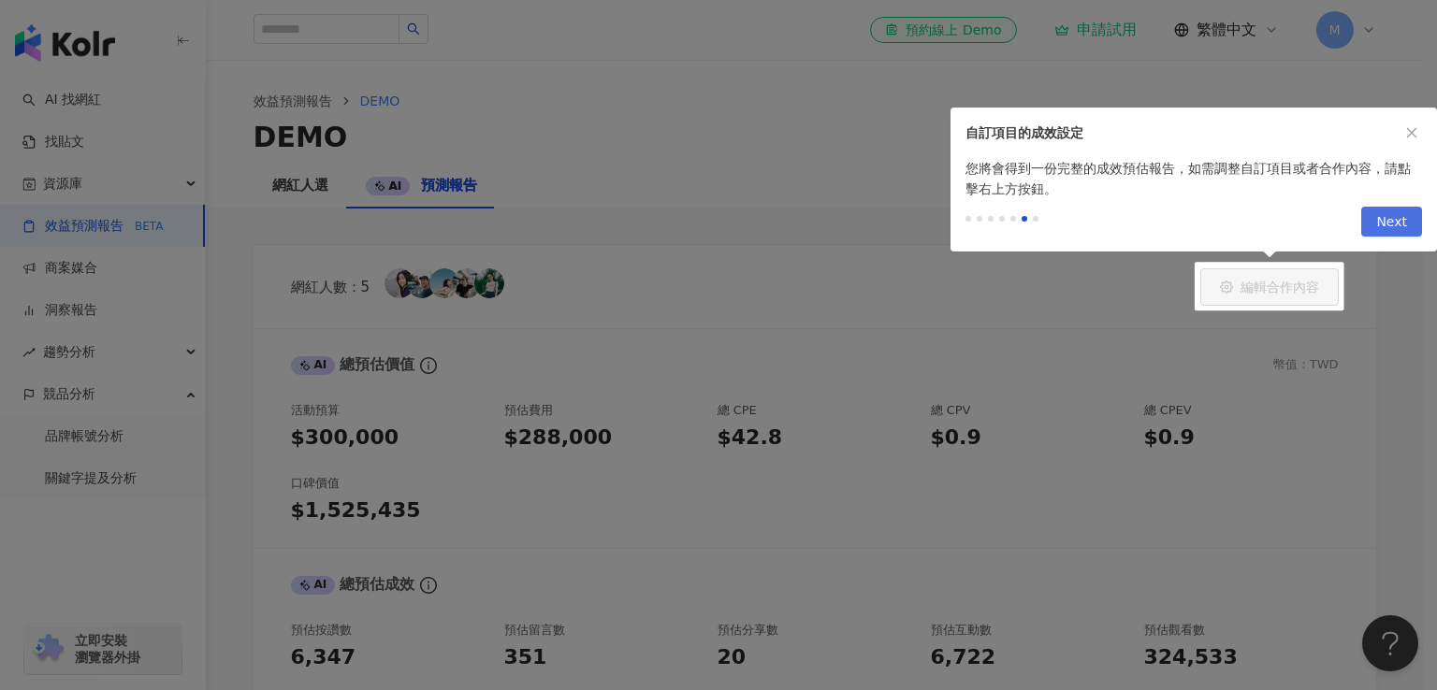
click at [1415, 218] on button "Next" at bounding box center [1391, 222] width 61 height 30
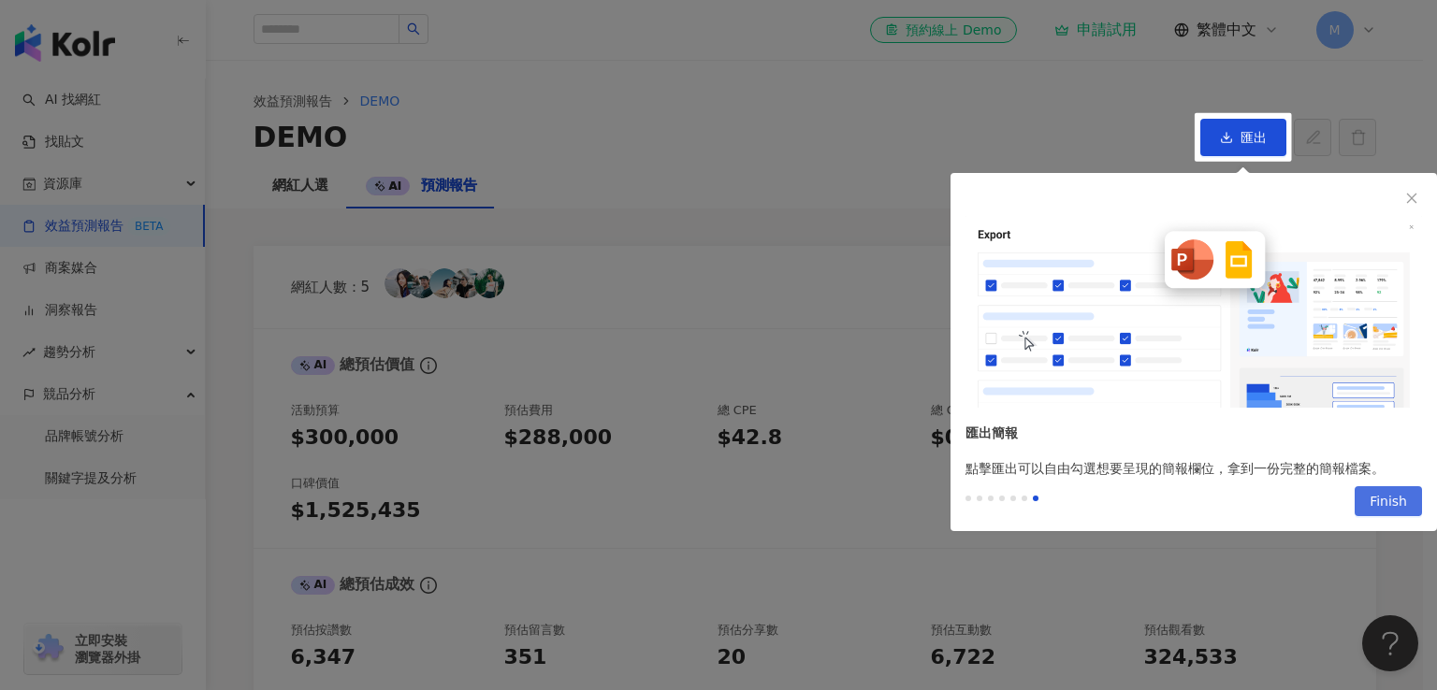
click at [1397, 502] on span "Finish" at bounding box center [1388, 502] width 37 height 30
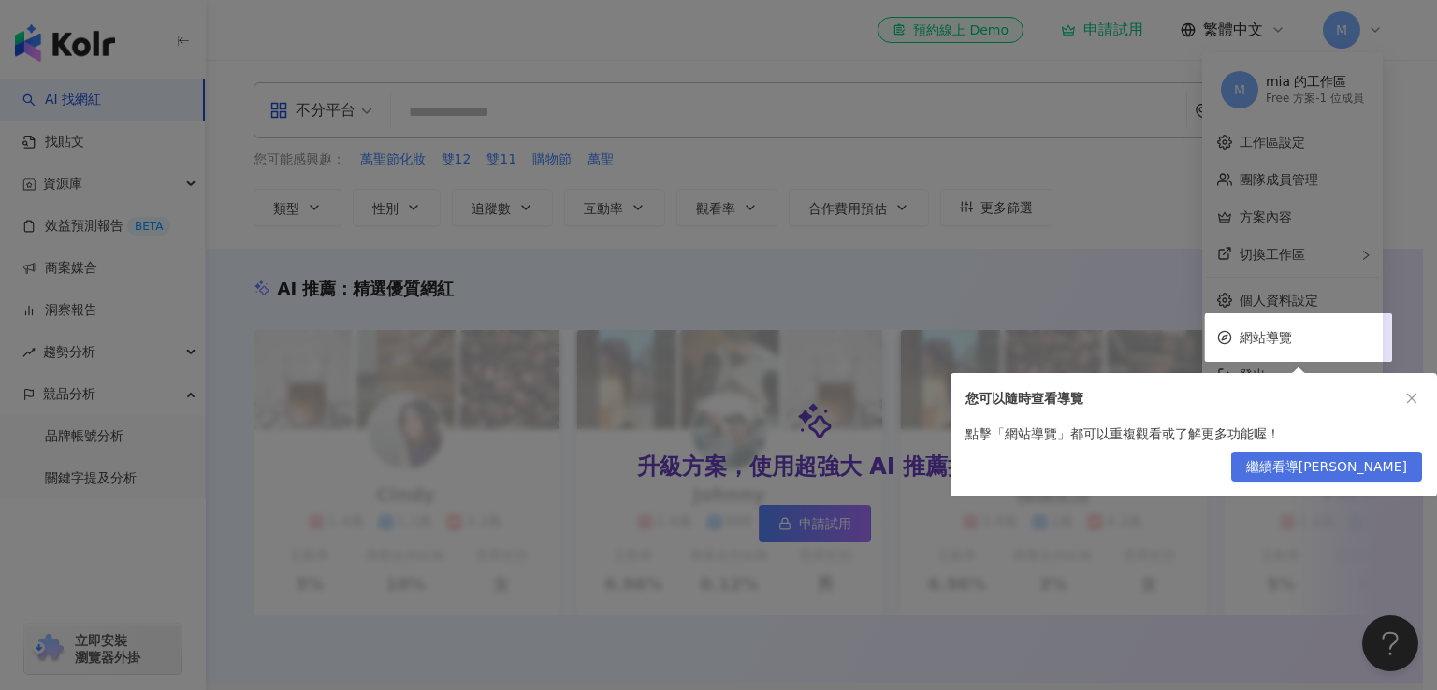
click at [1385, 464] on span "繼續看導覽" at bounding box center [1326, 468] width 161 height 30
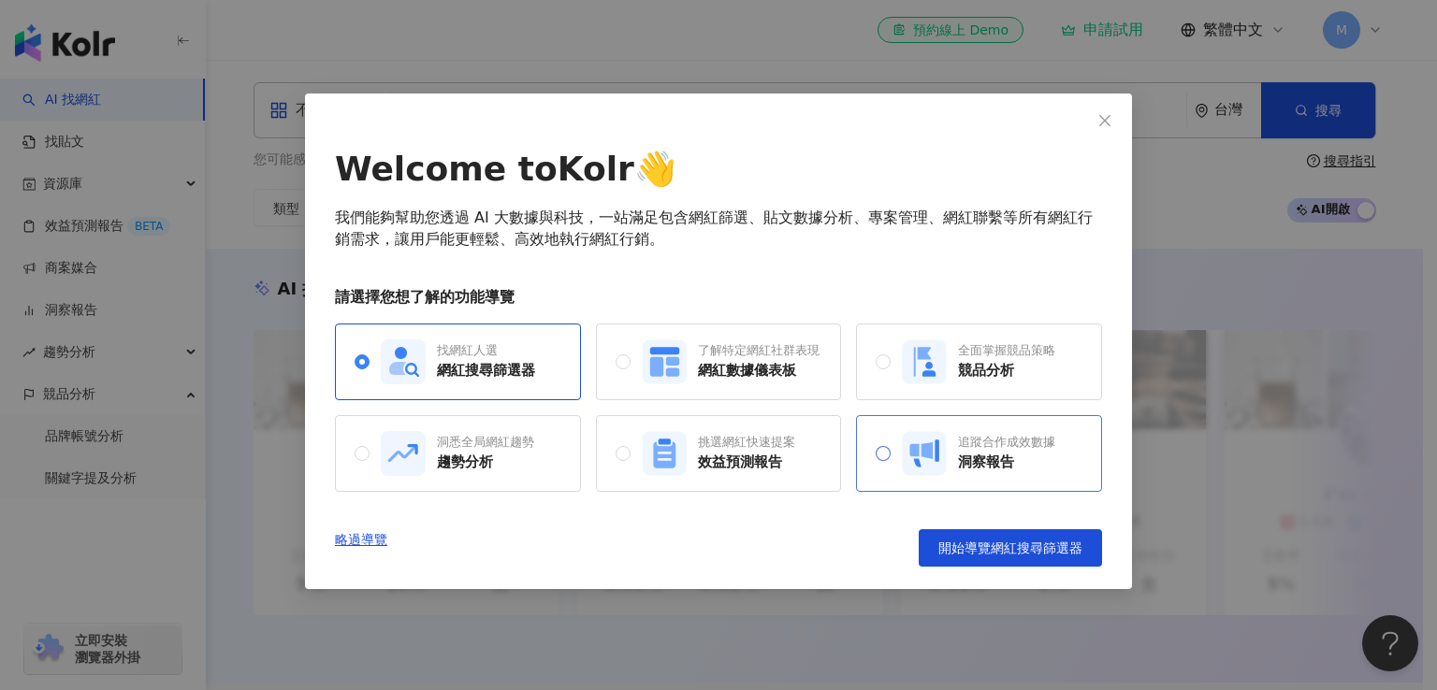
click at [984, 476] on div "追蹤合作成效數據 洞察報告" at bounding box center [979, 453] width 246 height 77
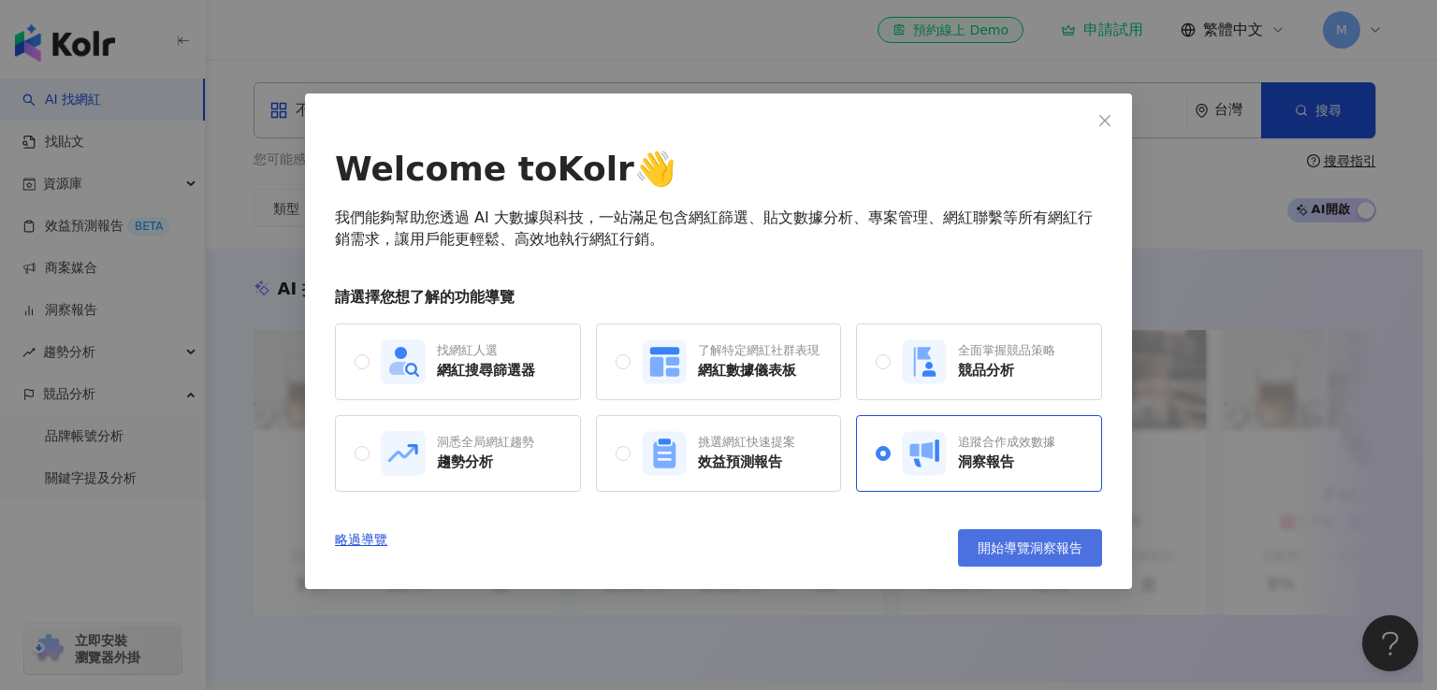
click at [1033, 565] on button "開始導覽洞察報告" at bounding box center [1030, 548] width 144 height 37
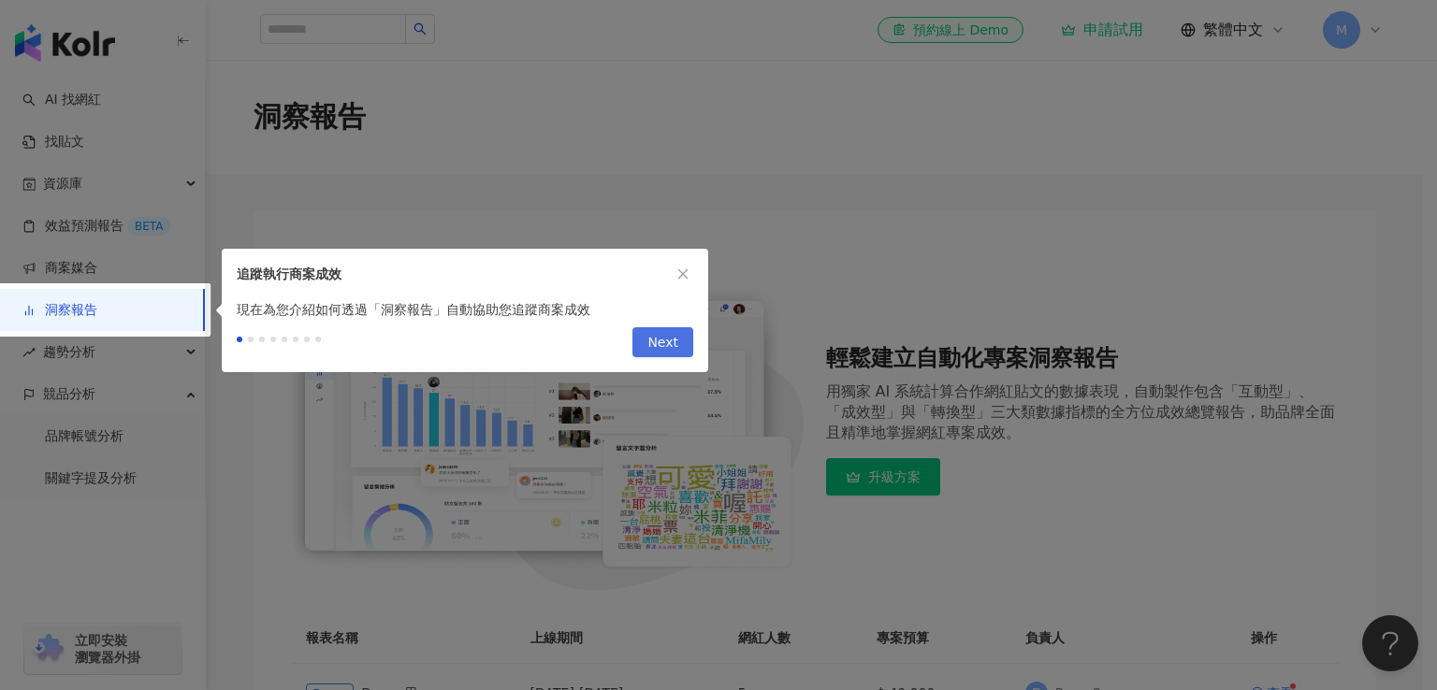
click at [677, 345] on span "Next" at bounding box center [662, 343] width 31 height 30
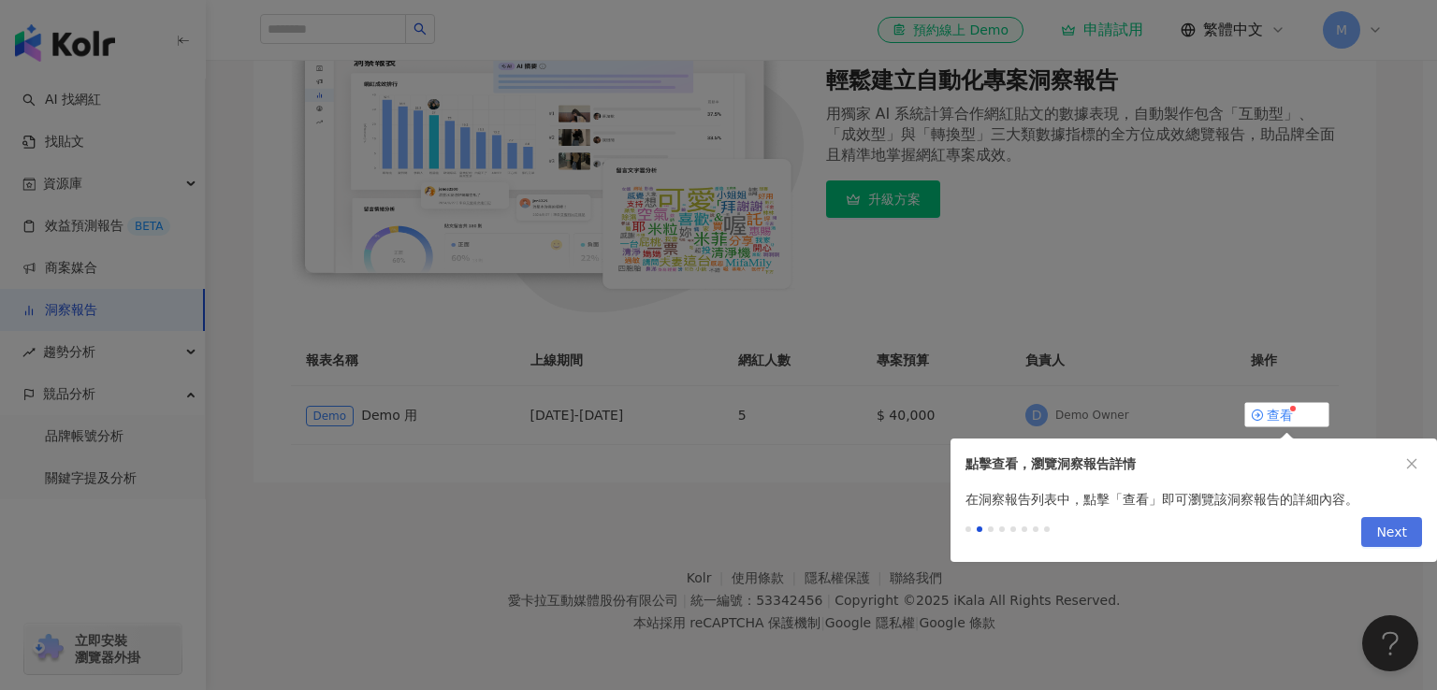
click at [1409, 525] on button "Next" at bounding box center [1391, 532] width 61 height 30
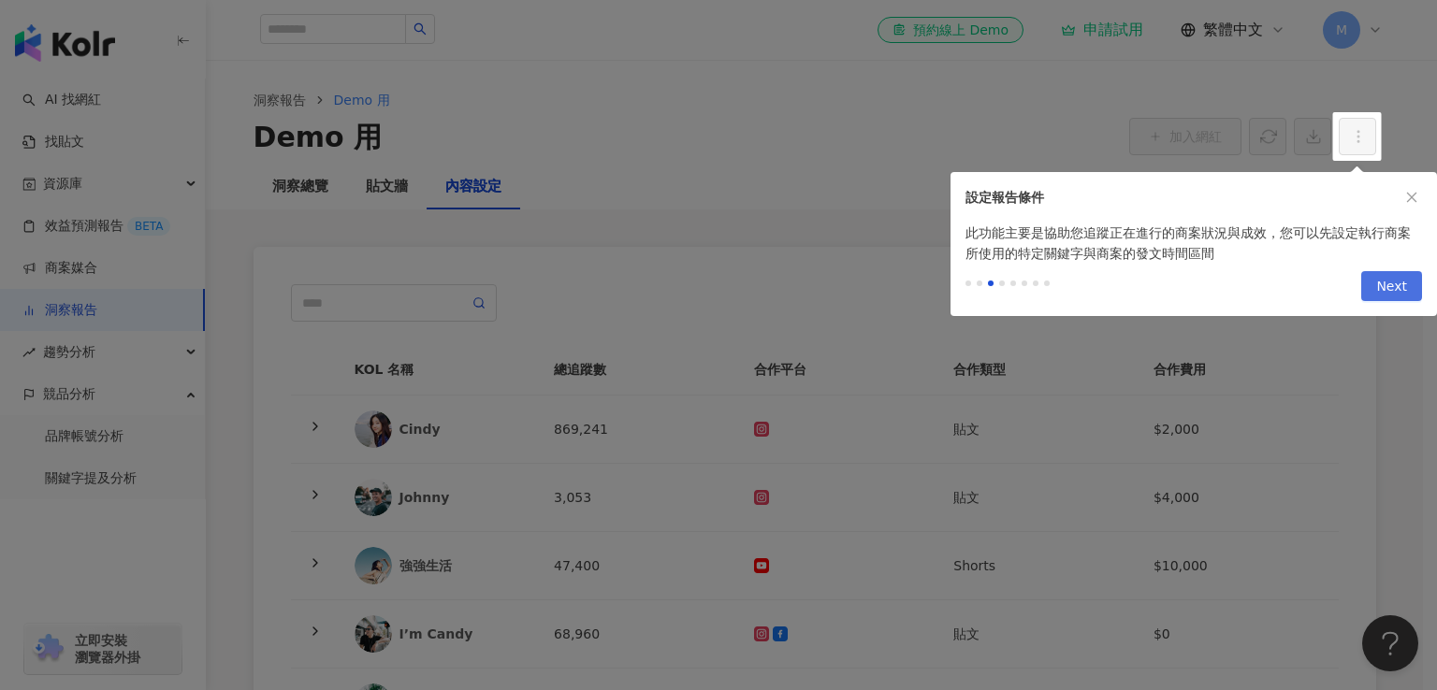
click at [1405, 278] on span "Next" at bounding box center [1391, 287] width 31 height 30
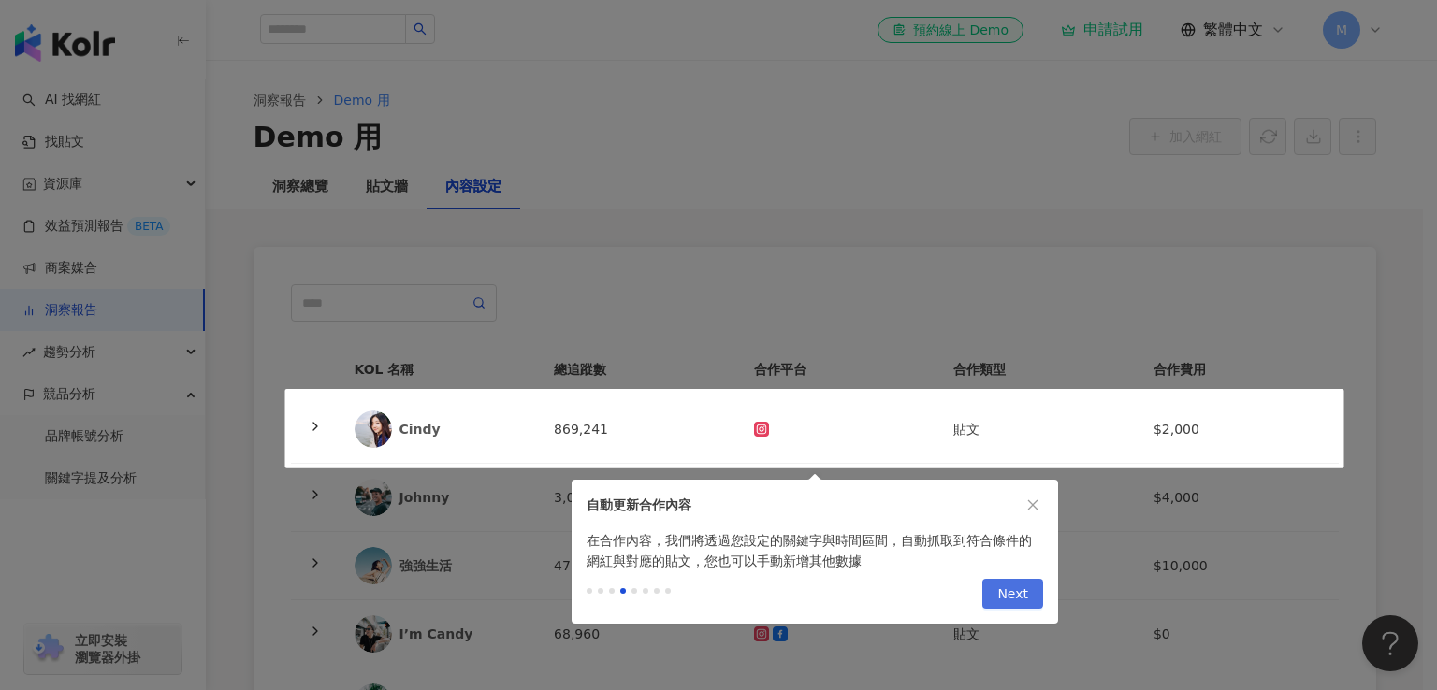
click at [999, 606] on span "Next" at bounding box center [1012, 595] width 31 height 30
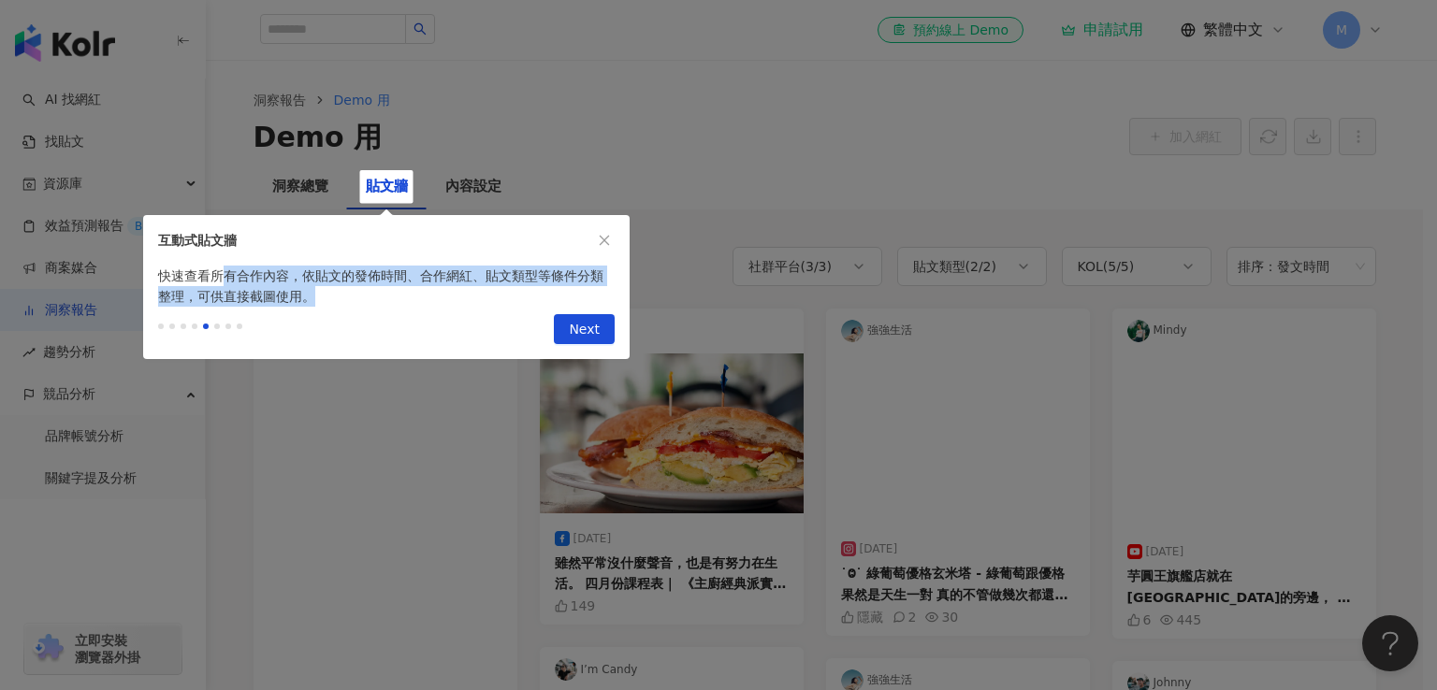
drag, startPoint x: 217, startPoint y: 267, endPoint x: 558, endPoint y: 294, distance: 341.6
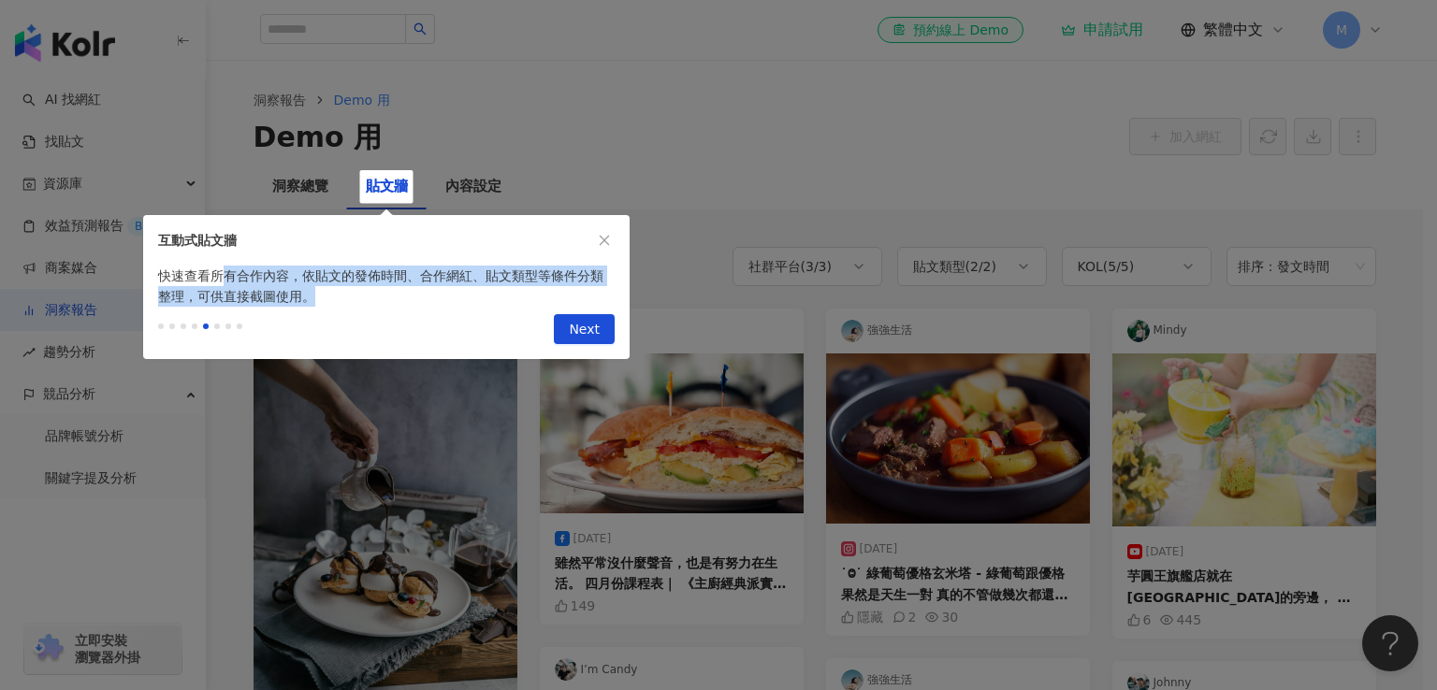
click at [558, 294] on div "快速查看所有合作內容，依貼文的發佈時間、合作網紅、貼文類型等條件分類整理，可供直接截圖使用。" at bounding box center [386, 286] width 486 height 41
click at [583, 327] on span "Next" at bounding box center [584, 330] width 31 height 30
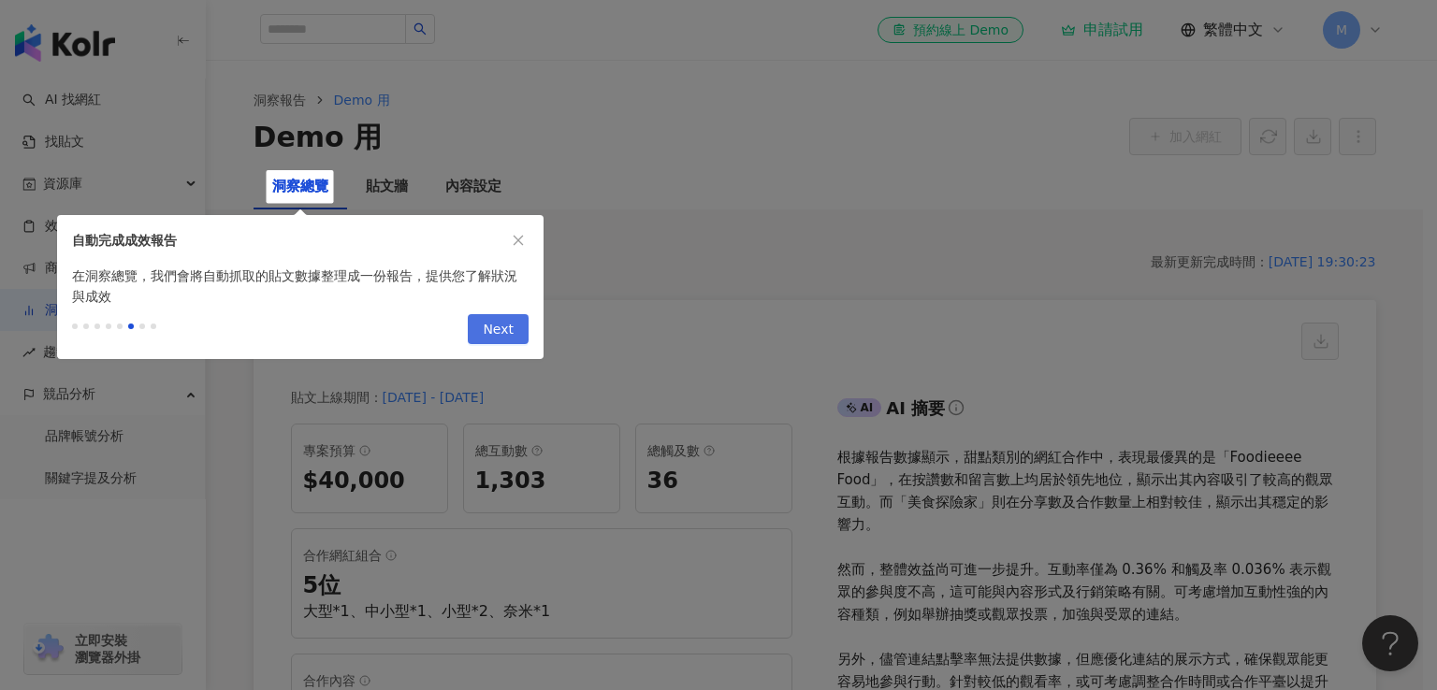
click at [507, 326] on span "Next" at bounding box center [498, 330] width 31 height 30
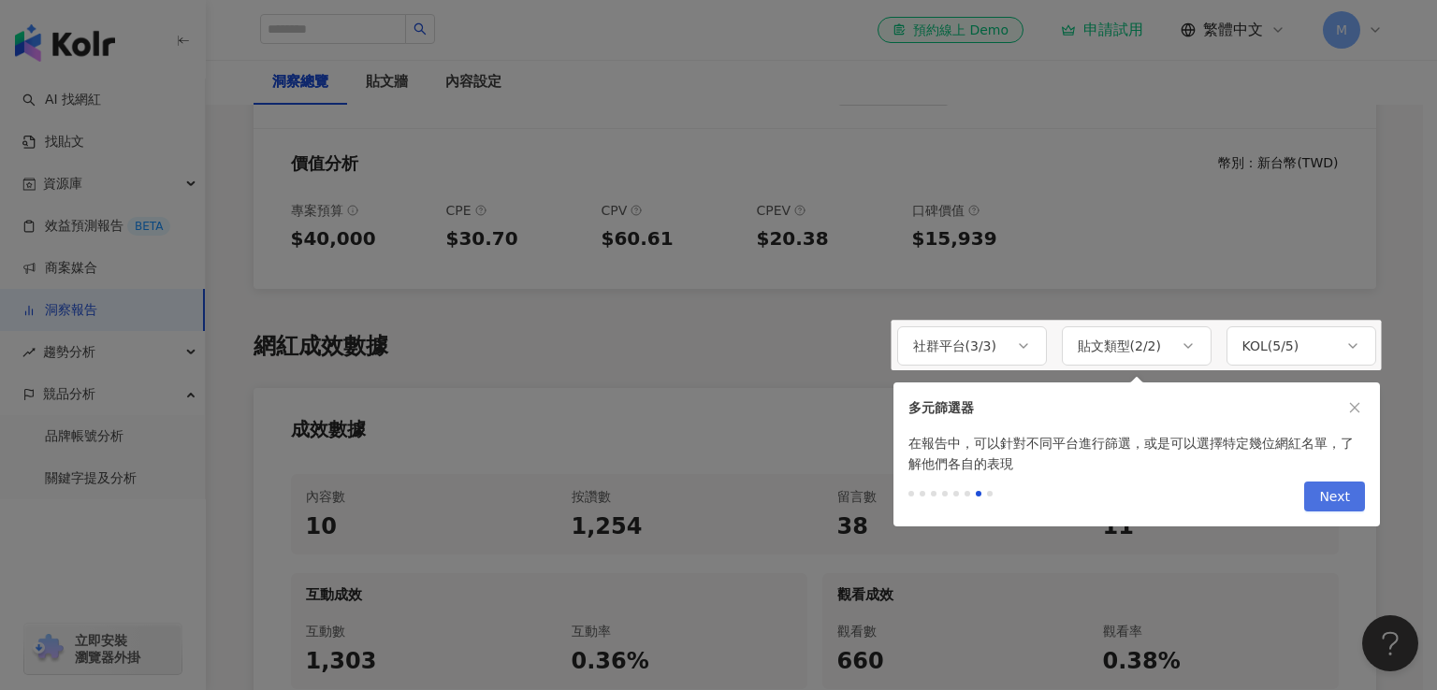
click at [1342, 495] on span "Next" at bounding box center [1334, 498] width 31 height 30
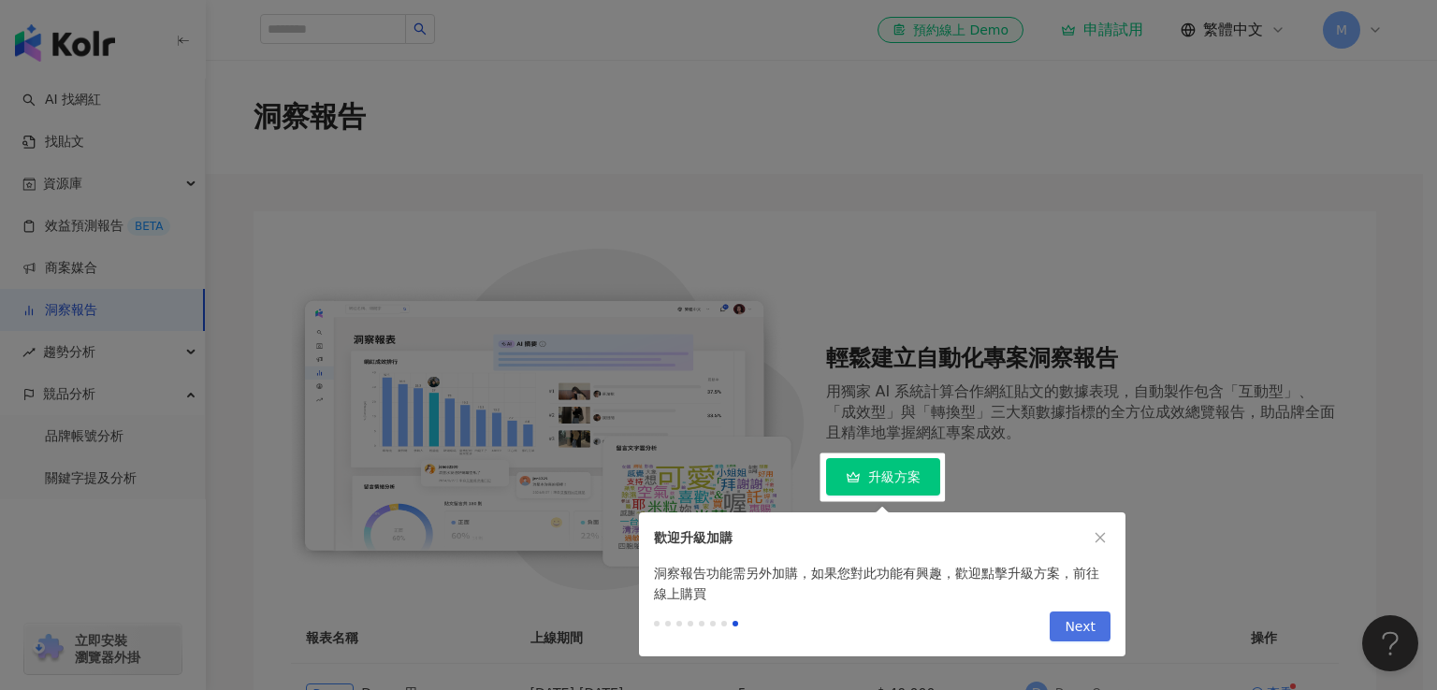
click at [1078, 626] on span "Next" at bounding box center [1080, 628] width 31 height 30
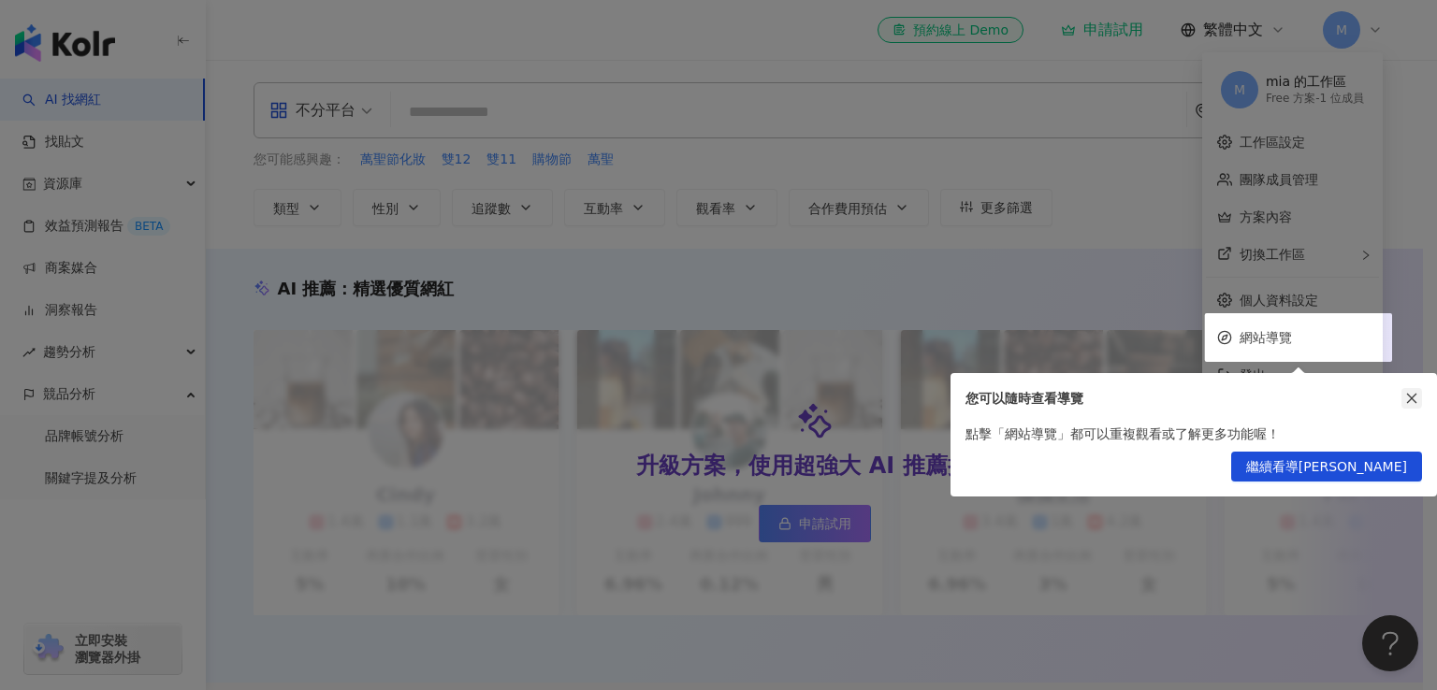
click at [1416, 405] on button "button" at bounding box center [1411, 398] width 21 height 21
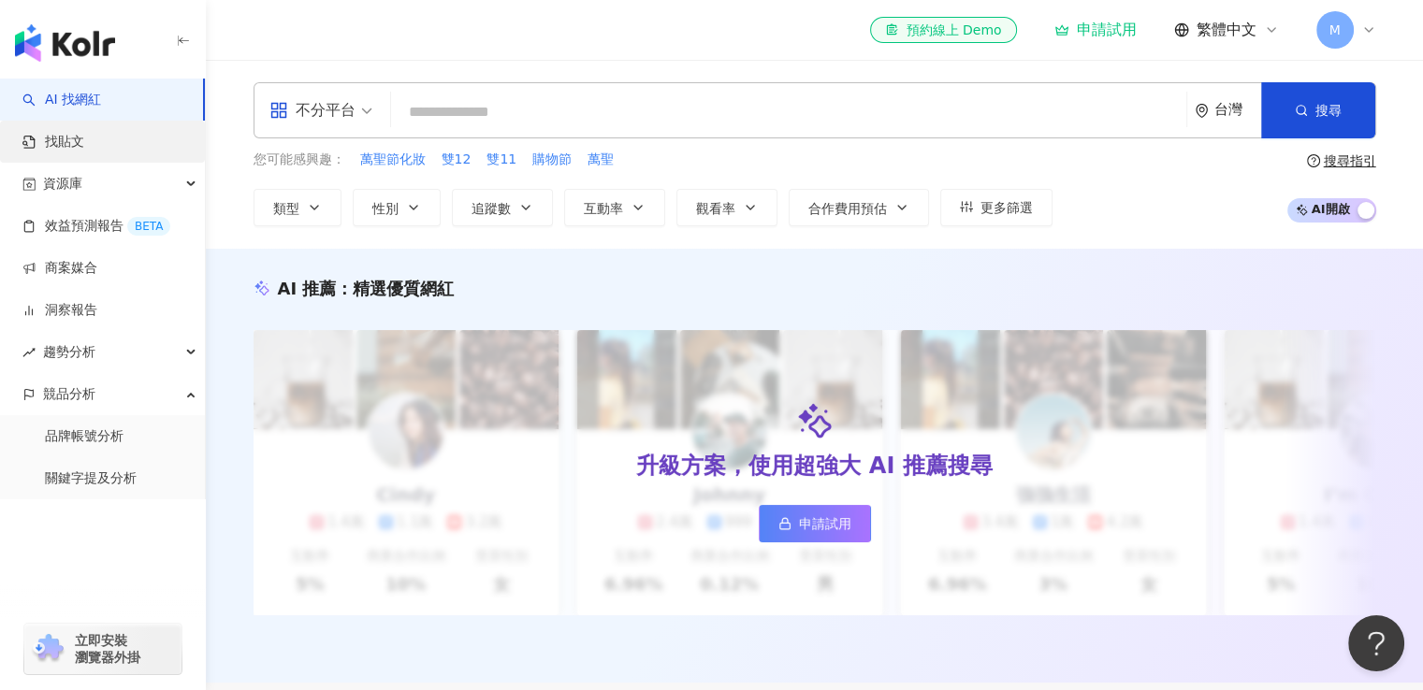
click at [71, 139] on link "找貼文" at bounding box center [53, 142] width 62 height 19
click at [77, 95] on link "AI 找網紅" at bounding box center [61, 100] width 79 height 19
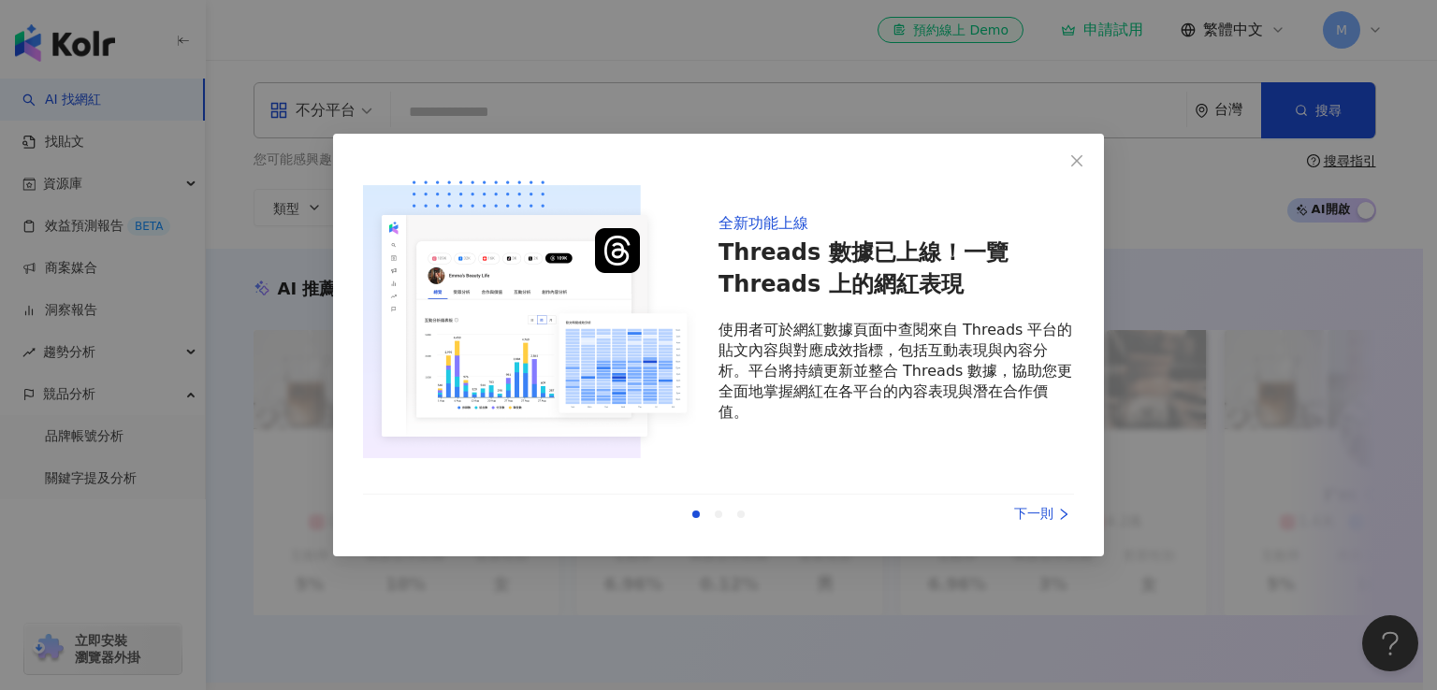
click at [1025, 522] on div "下一則" at bounding box center [1004, 514] width 140 height 21
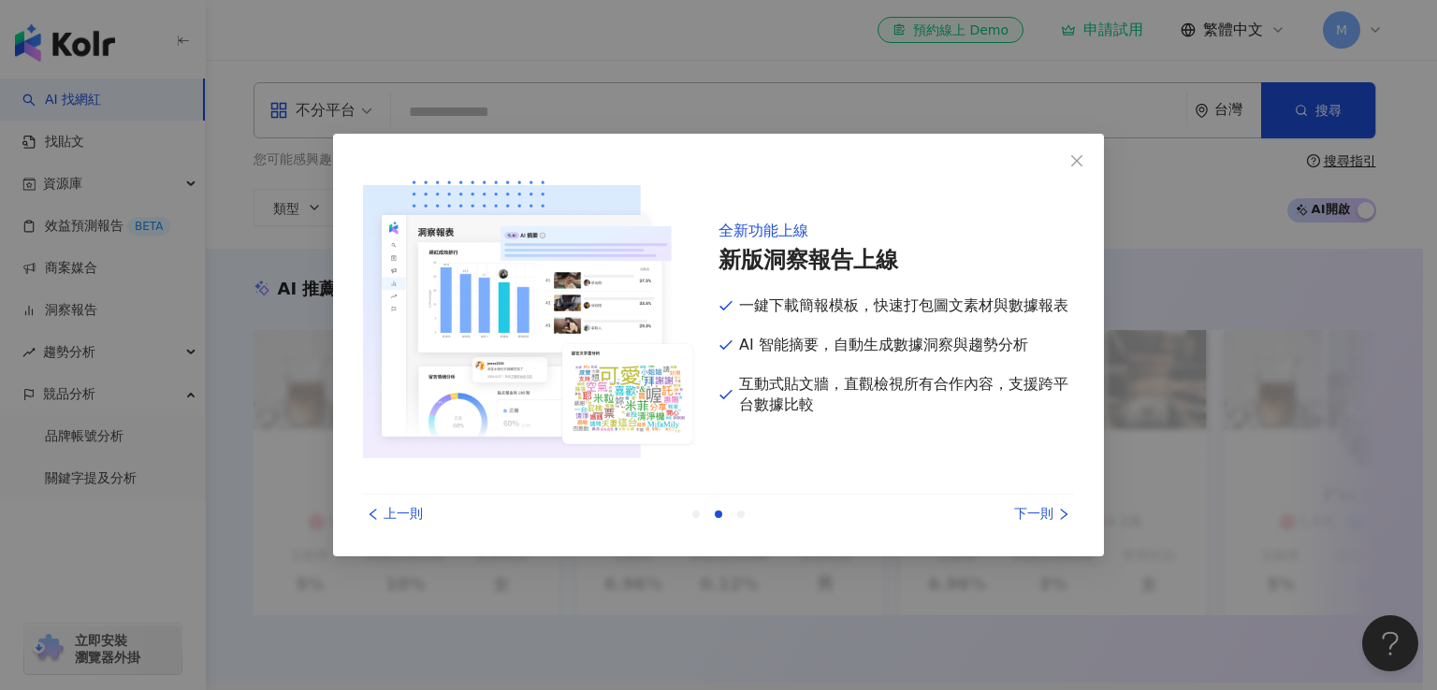
click at [1025, 522] on div "下一則" at bounding box center [1004, 514] width 140 height 21
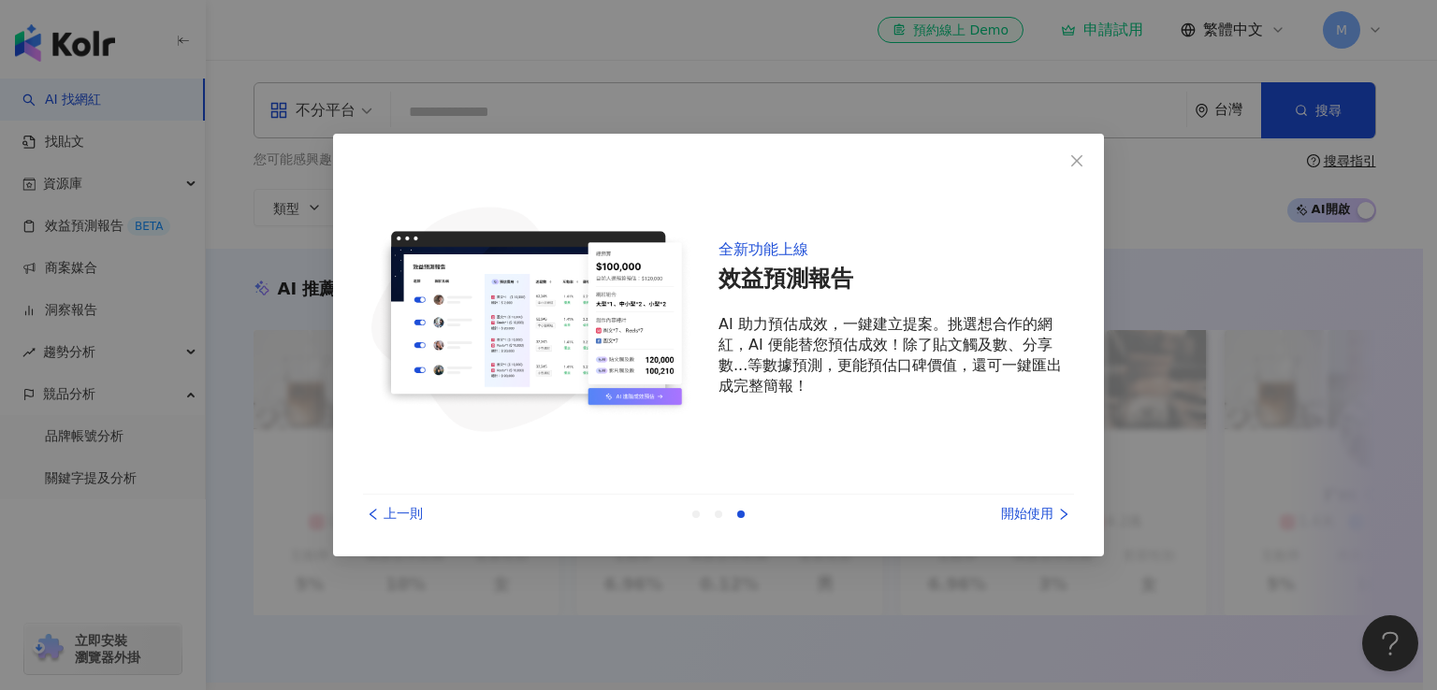
click at [1025, 522] on div "開始使用" at bounding box center [1004, 514] width 140 height 21
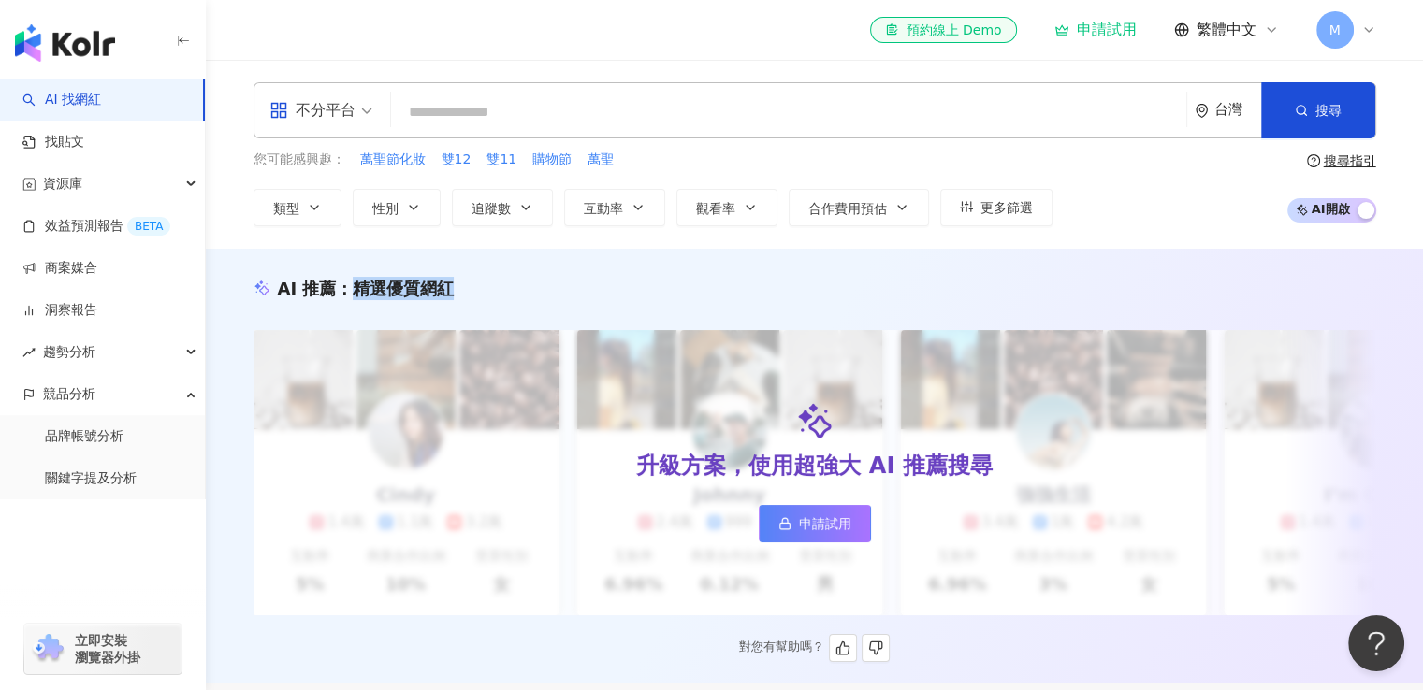
drag, startPoint x: 345, startPoint y: 283, endPoint x: 531, endPoint y: 287, distance: 186.2
click at [524, 287] on div "AI 推薦 ： 精選優質網紅" at bounding box center [815, 288] width 1123 height 23
click at [472, 102] on input "search" at bounding box center [789, 112] width 780 height 36
click at [374, 121] on div "不分平台" at bounding box center [320, 110] width 123 height 54
click at [428, 65] on div "all 不分平台 台灣 搜尋 您可能感興趣： 萬聖節化妝 雙12 雙11 購物節 萬聖 類型 性別 追蹤數 互動率 觀看率 合作費用預估 更多篩選 搜尋指引 …" at bounding box center [814, 154] width 1217 height 189
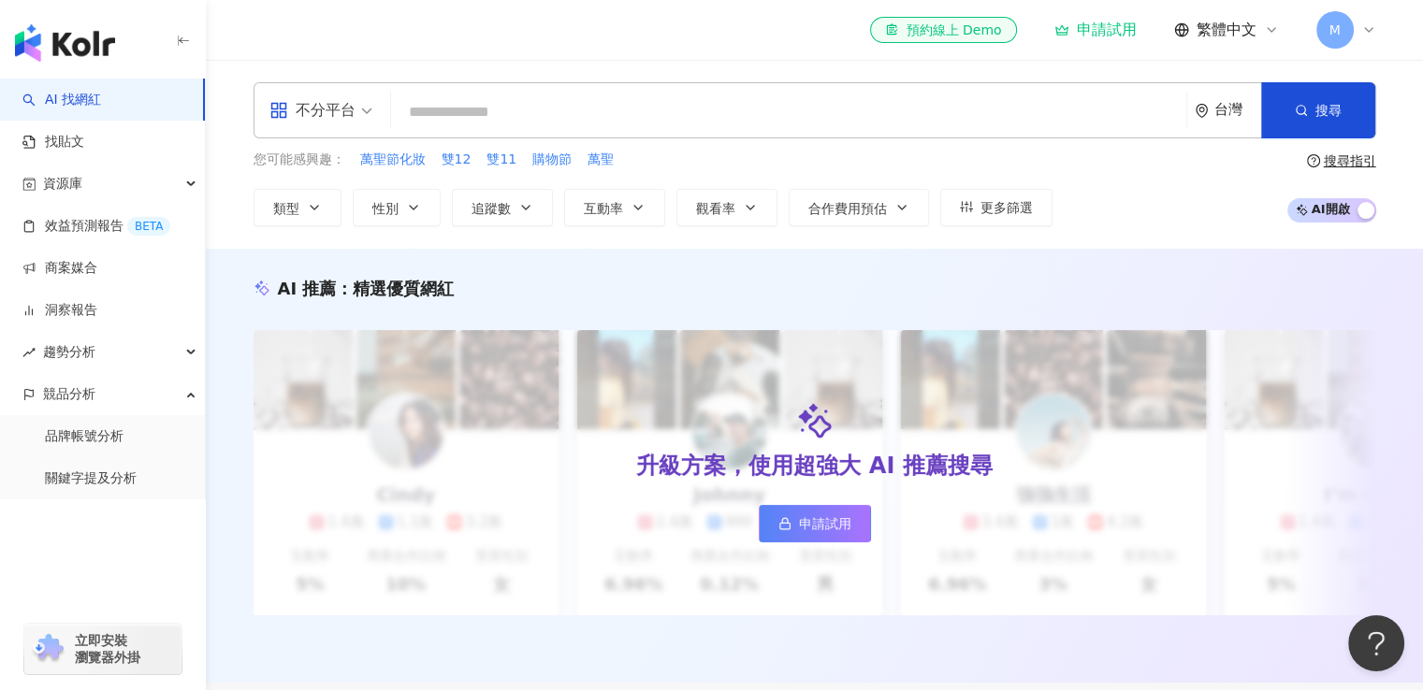
click at [531, 112] on input "search" at bounding box center [789, 112] width 780 height 36
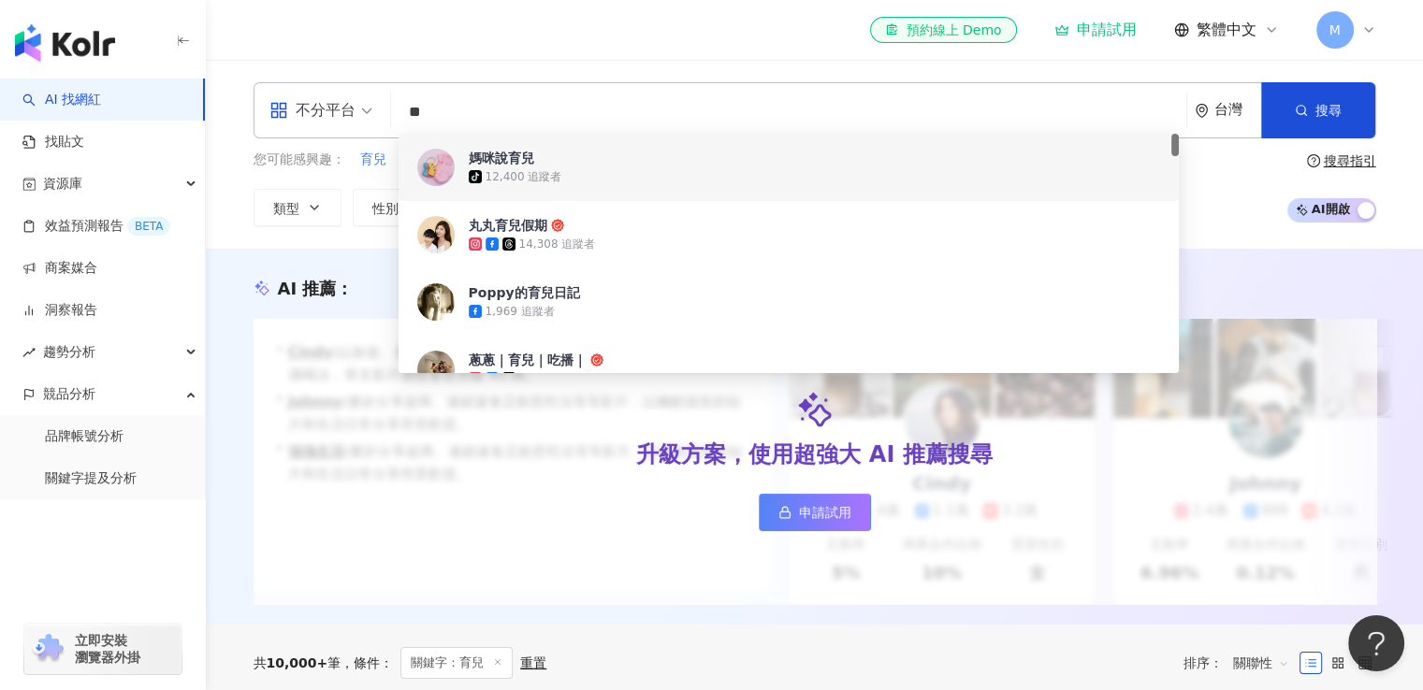
click at [560, 32] on div "el-icon-cs 預約線上 Demo 申請試用 繁體中文 M" at bounding box center [815, 30] width 1123 height 60
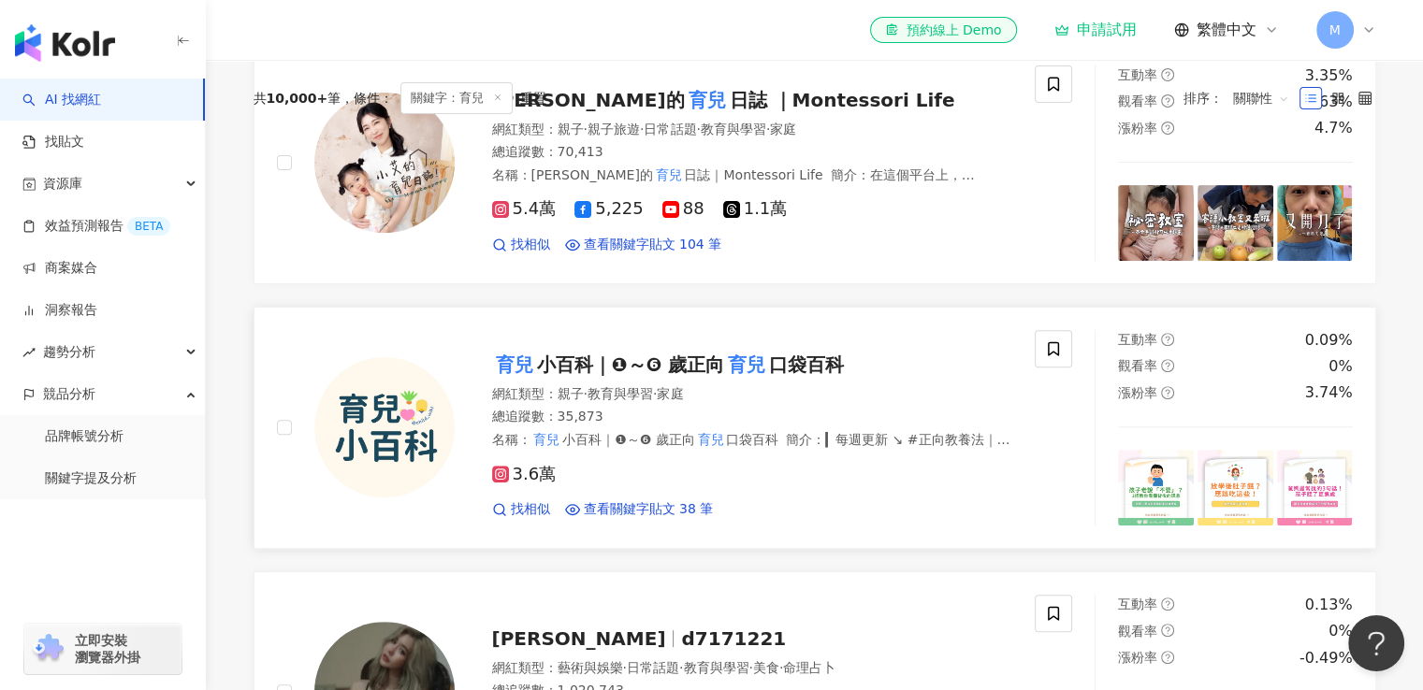
scroll to position [281, 0]
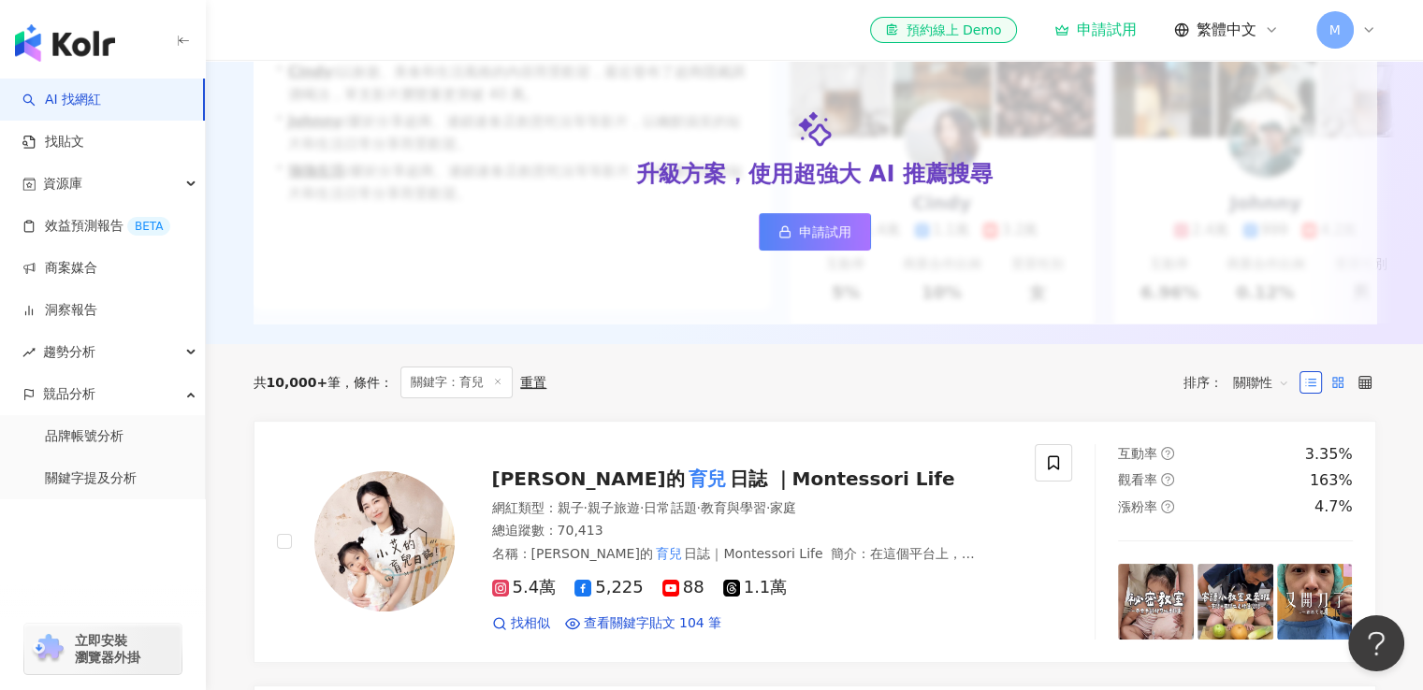
click at [1344, 394] on label at bounding box center [1338, 382] width 22 height 22
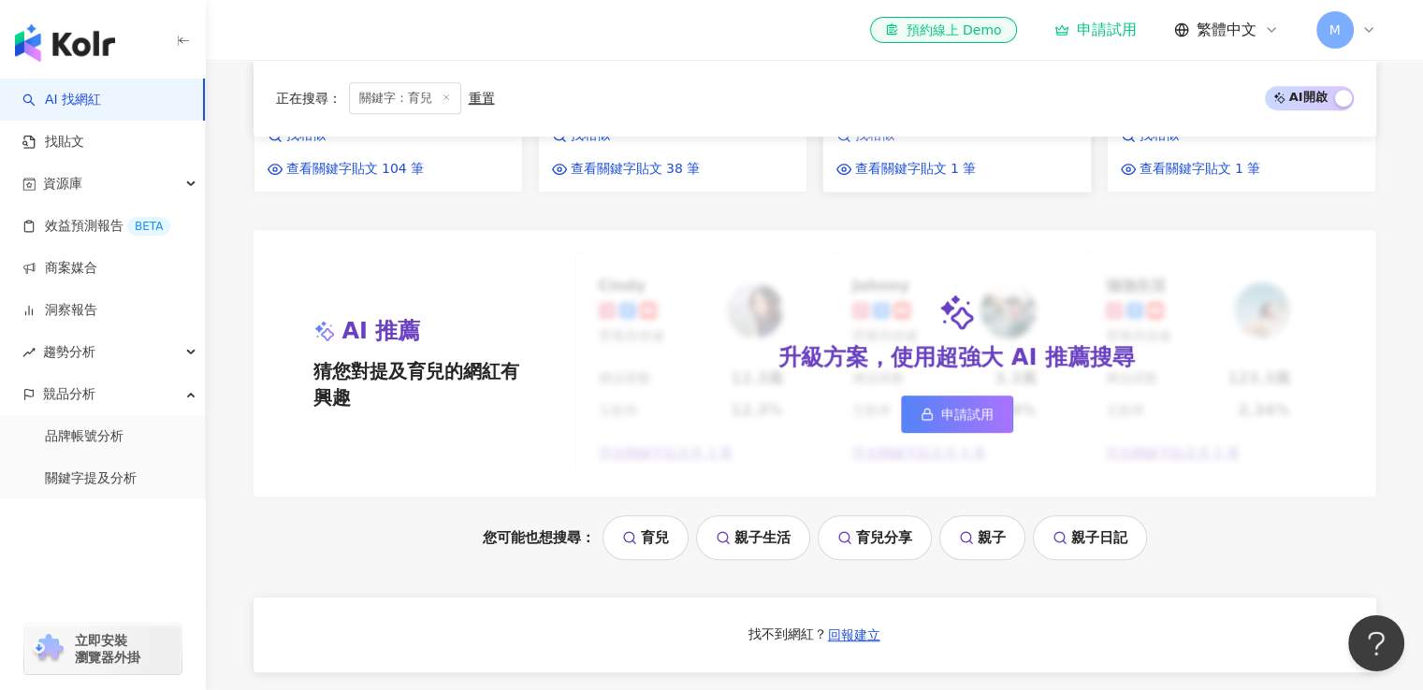
scroll to position [1029, 0]
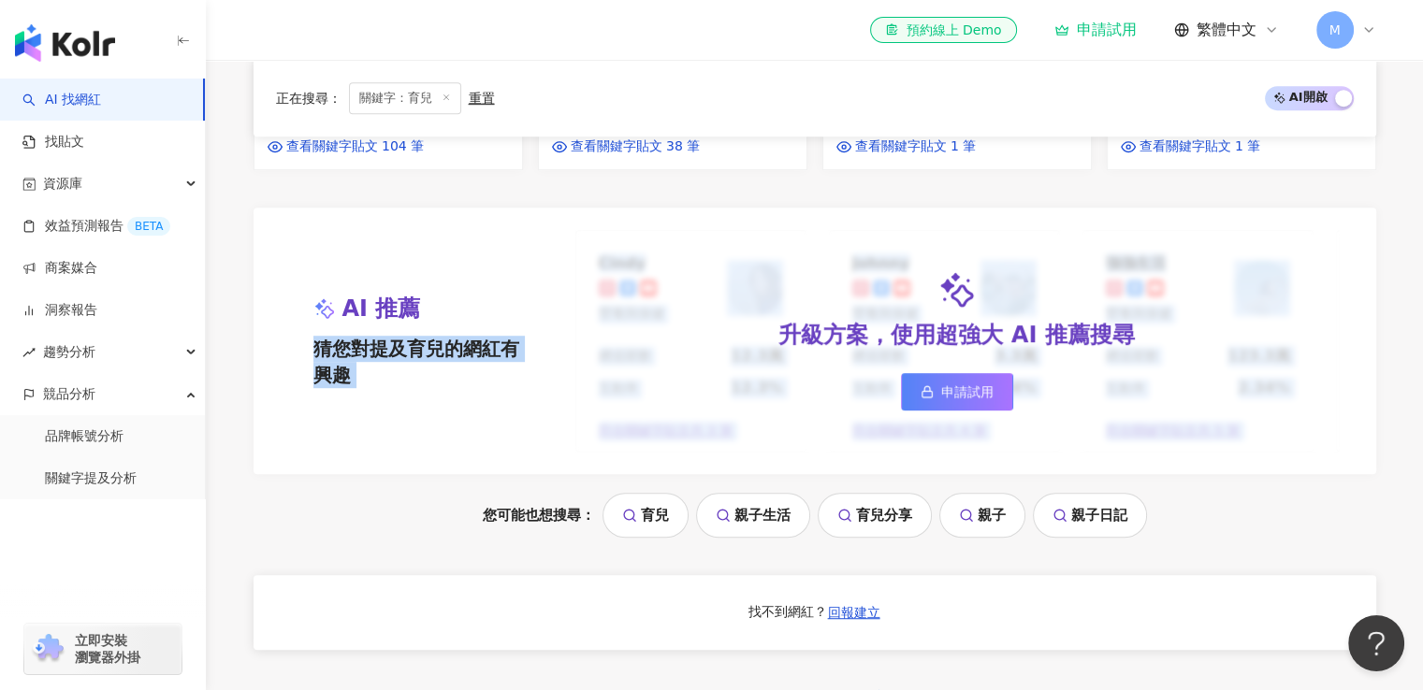
drag, startPoint x: 314, startPoint y: 368, endPoint x: 610, endPoint y: 441, distance: 304.5
click at [610, 441] on div "AI 推薦 猜您對提及育兒的網紅有興趣 Cindy 營養與保健 總追蹤數 12.3萬 互動率 12.3% 符合關鍵字貼文共 3 筆 Johnny 營養與保健 …" at bounding box center [815, 342] width 1123 height 268
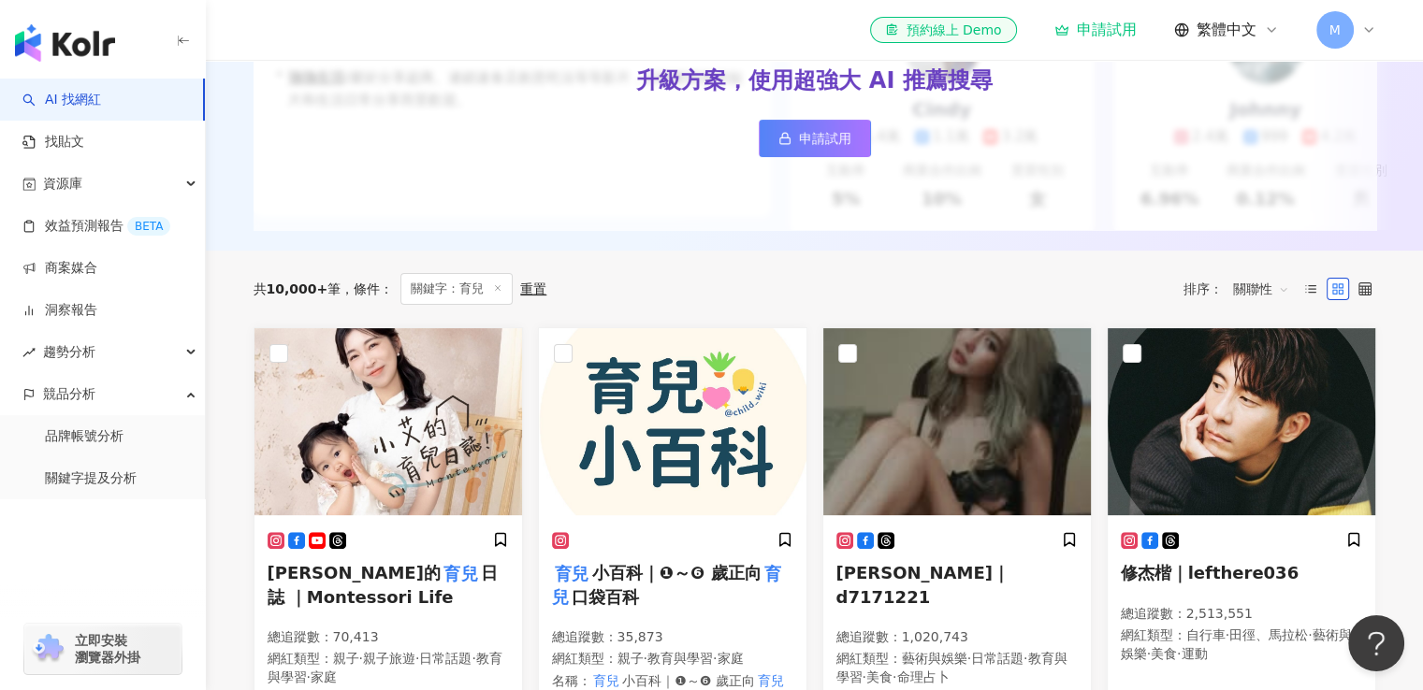
scroll to position [187, 0]
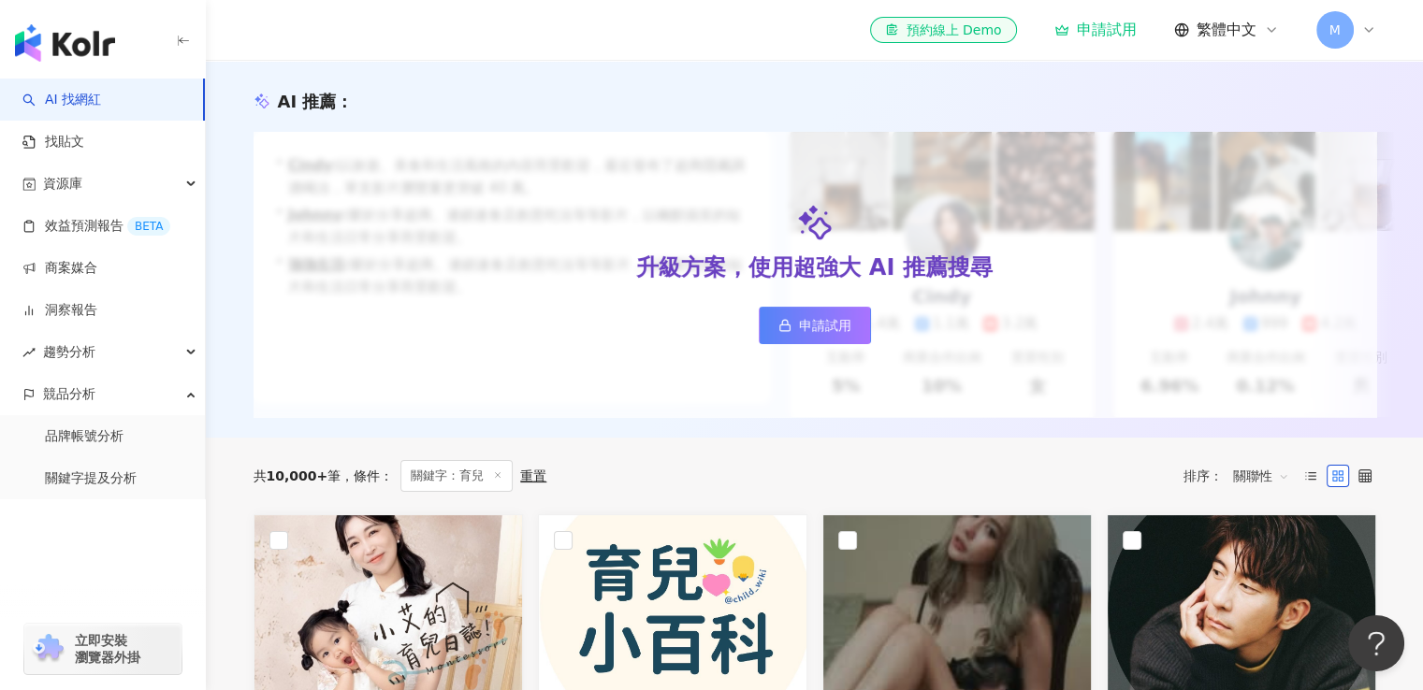
click at [351, 484] on span "條件 ：" at bounding box center [367, 476] width 52 height 15
click at [316, 484] on span "10,000+" at bounding box center [298, 476] width 62 height 15
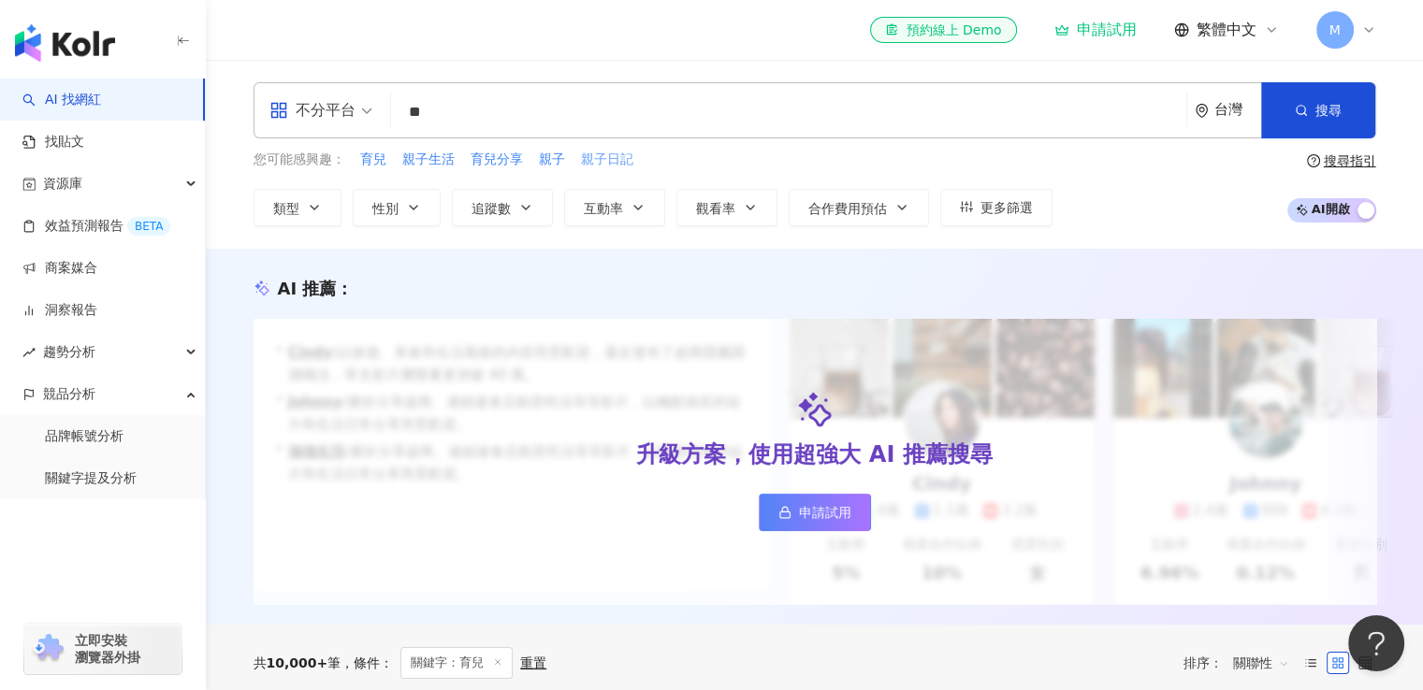
click at [589, 161] on span "親子日記" at bounding box center [607, 160] width 52 height 19
type input "****"
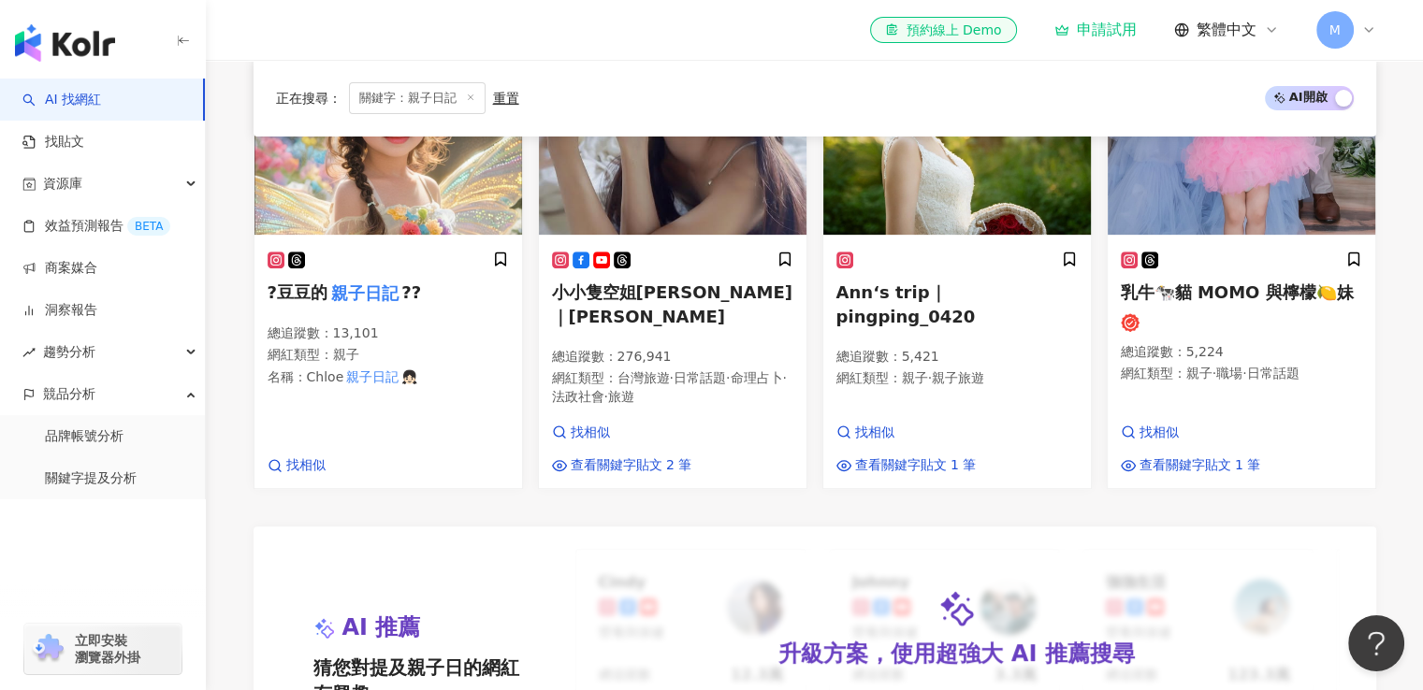
scroll to position [374, 0]
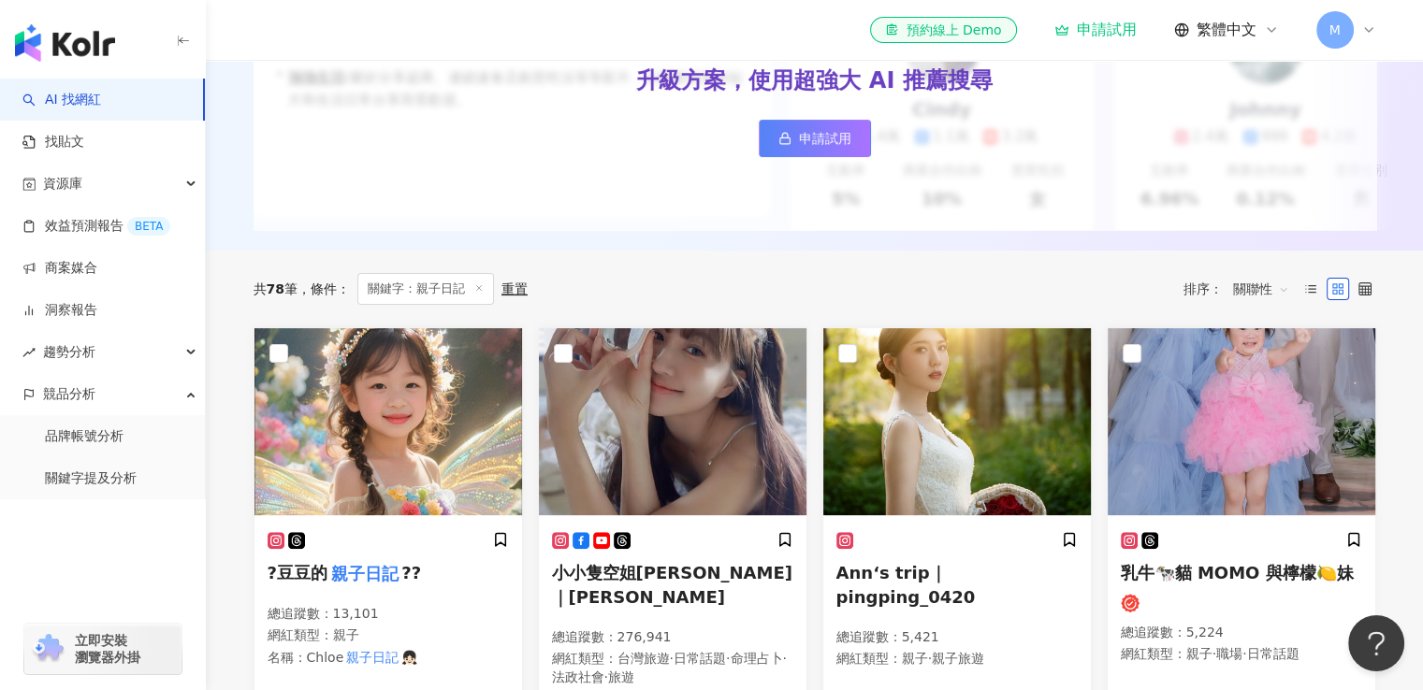
click at [468, 305] on span "關鍵字：親子日記" at bounding box center [425, 289] width 137 height 32
click at [468, 299] on span "關鍵字：親子日記" at bounding box center [425, 289] width 137 height 32
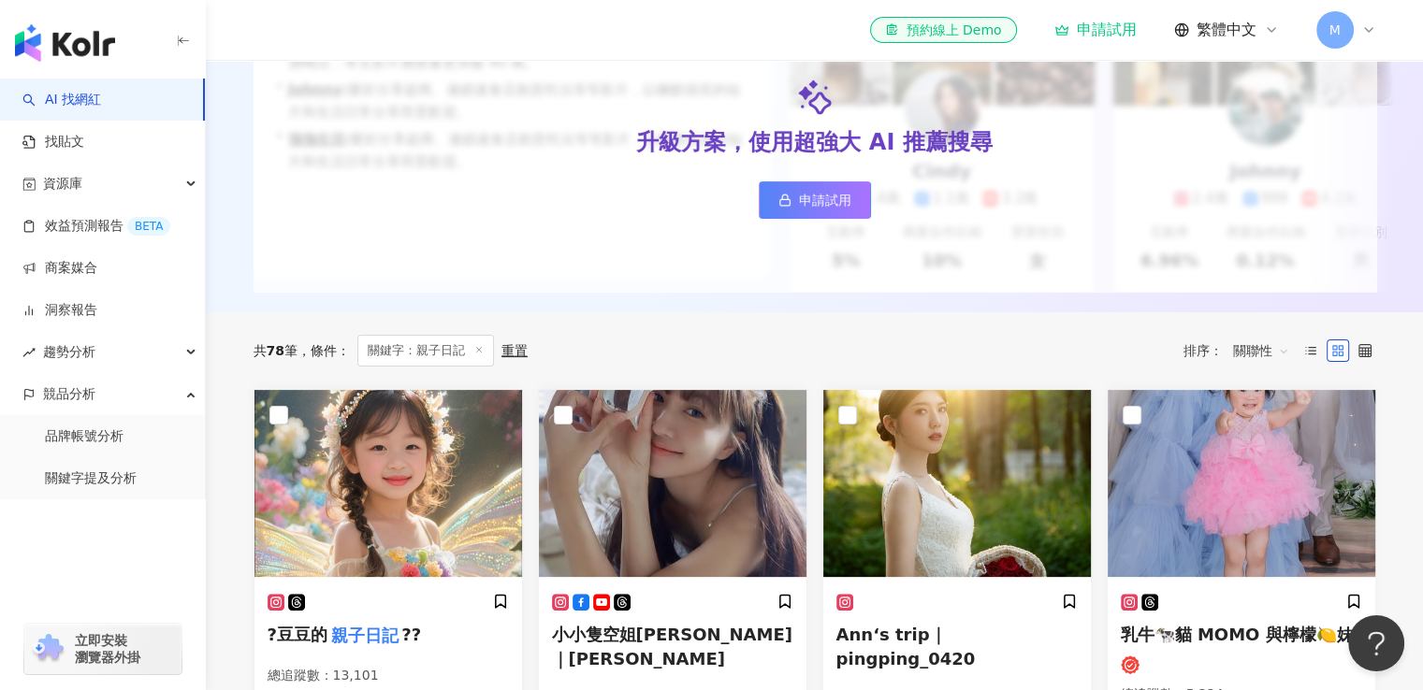
scroll to position [281, 0]
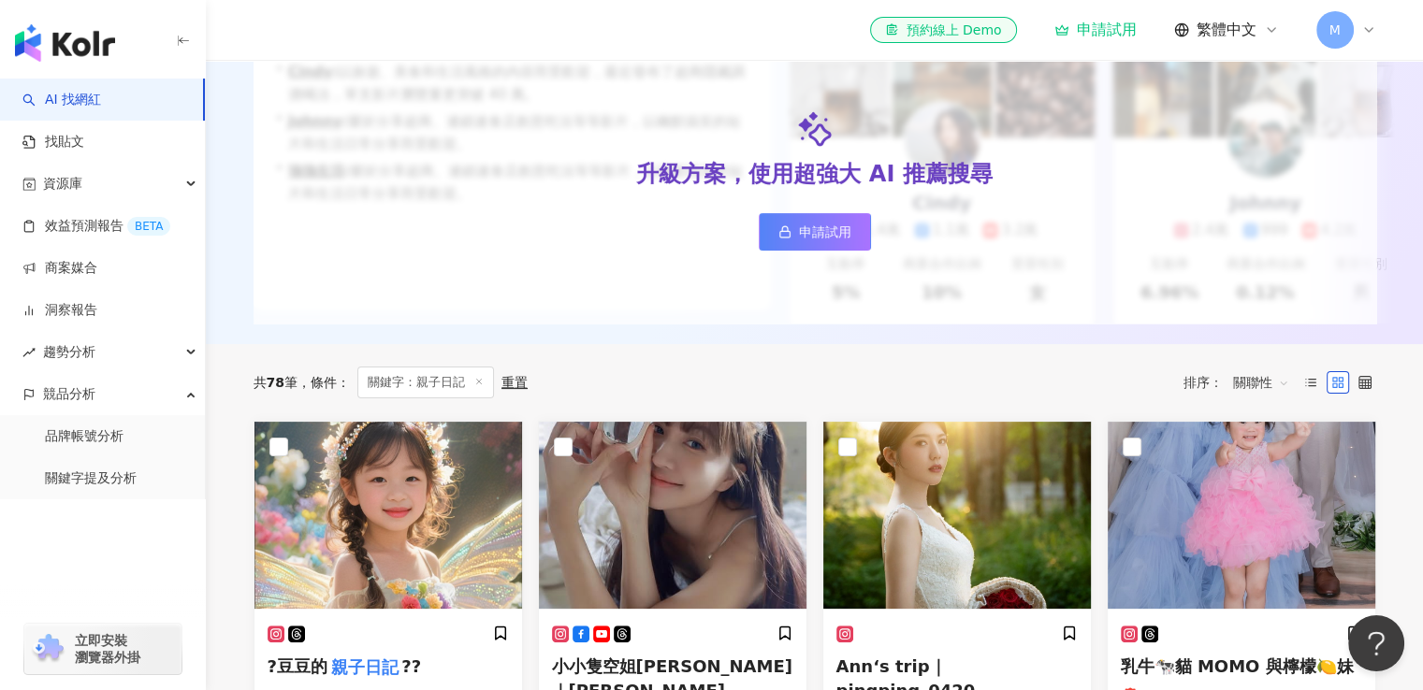
click at [395, 399] on span "關鍵字：親子日記" at bounding box center [425, 383] width 137 height 32
click at [427, 397] on span "關鍵字：親子日記" at bounding box center [425, 383] width 137 height 32
click at [481, 386] on icon at bounding box center [478, 381] width 9 height 9
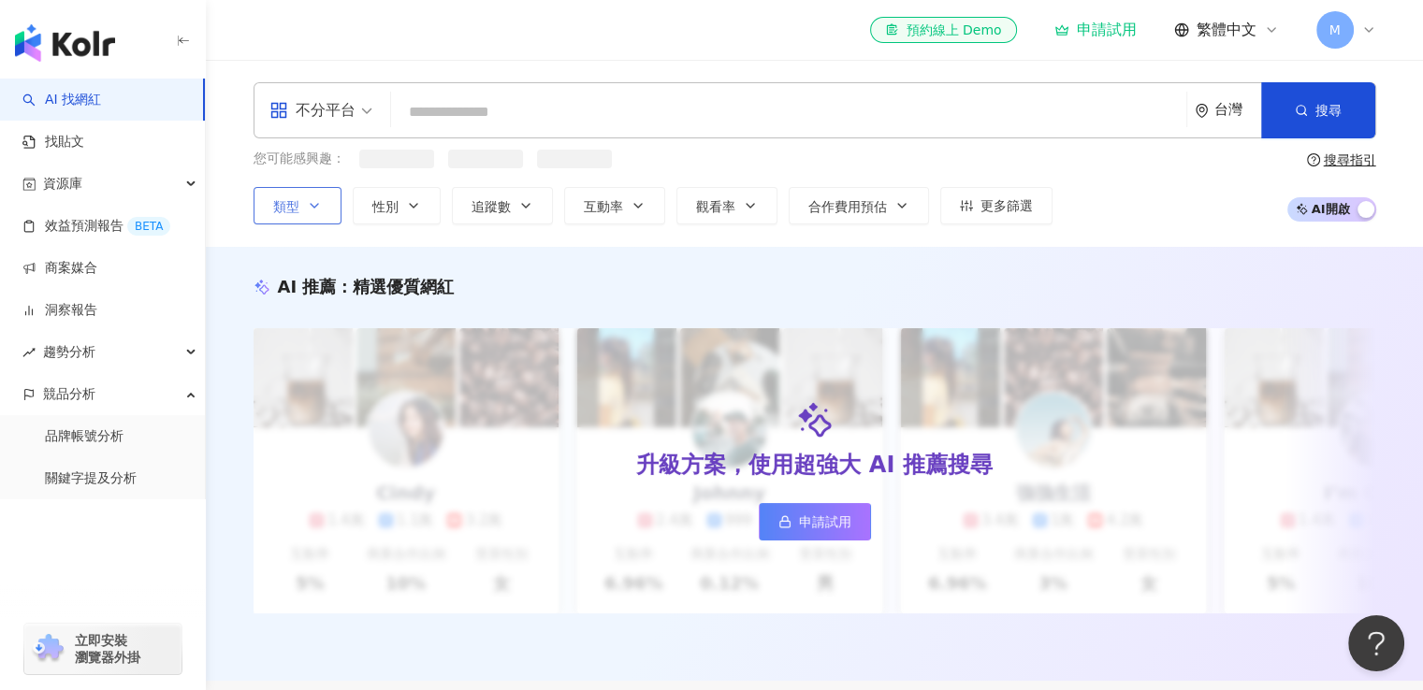
click at [311, 205] on icon "button" at bounding box center [314, 206] width 7 height 4
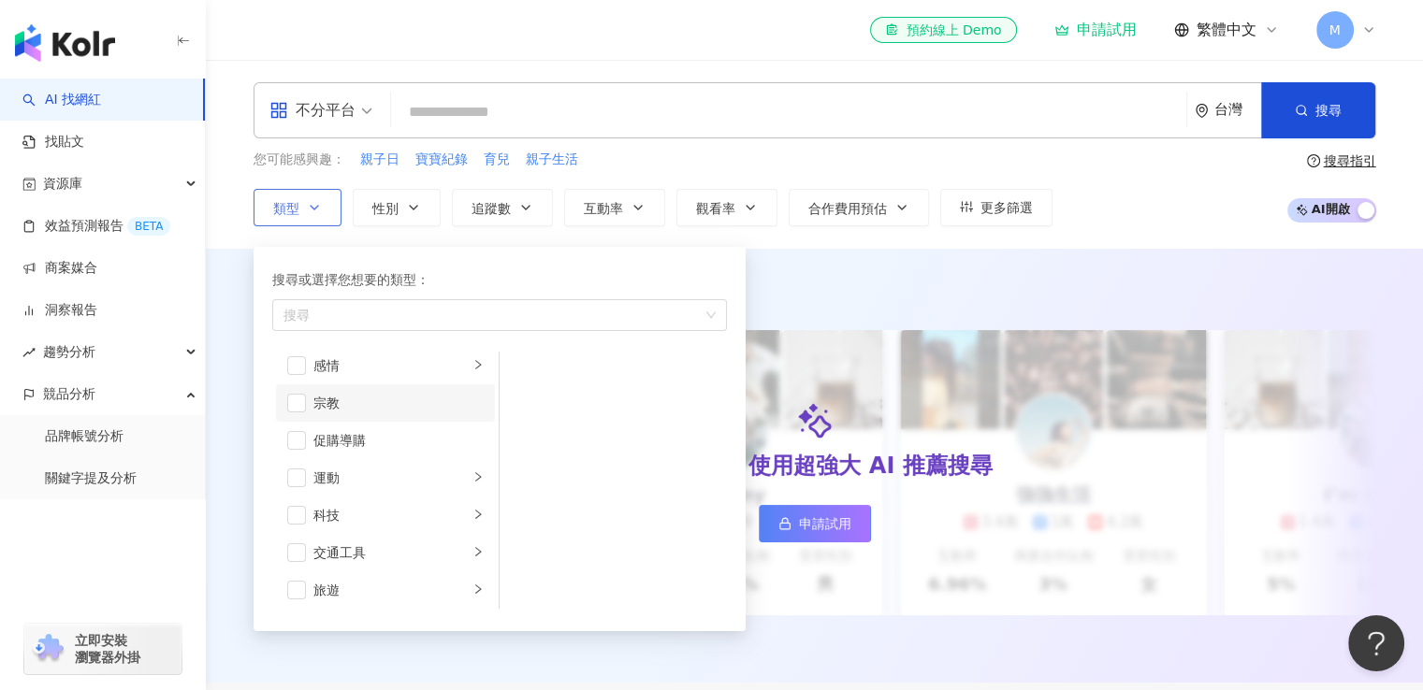
scroll to position [647, 0]
click at [354, 439] on div "運動" at bounding box center [390, 438] width 155 height 21
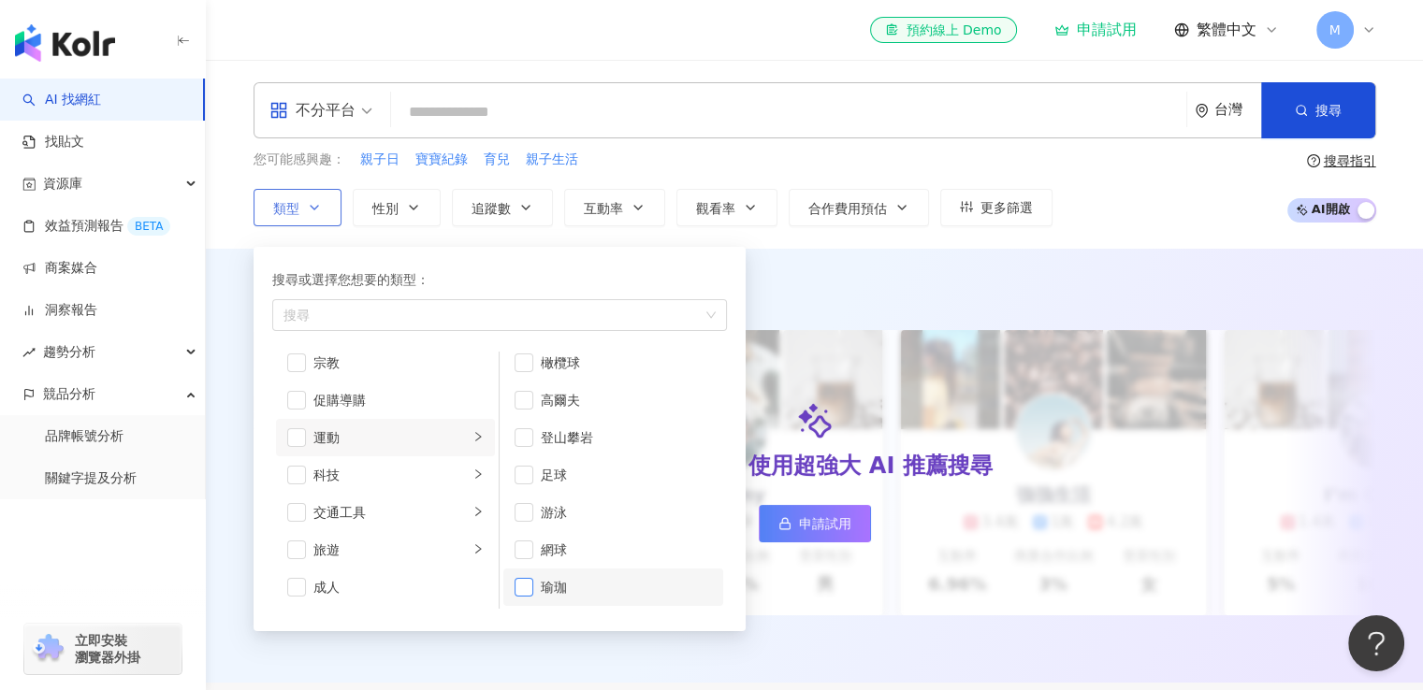
click at [516, 594] on span "button" at bounding box center [524, 587] width 19 height 19
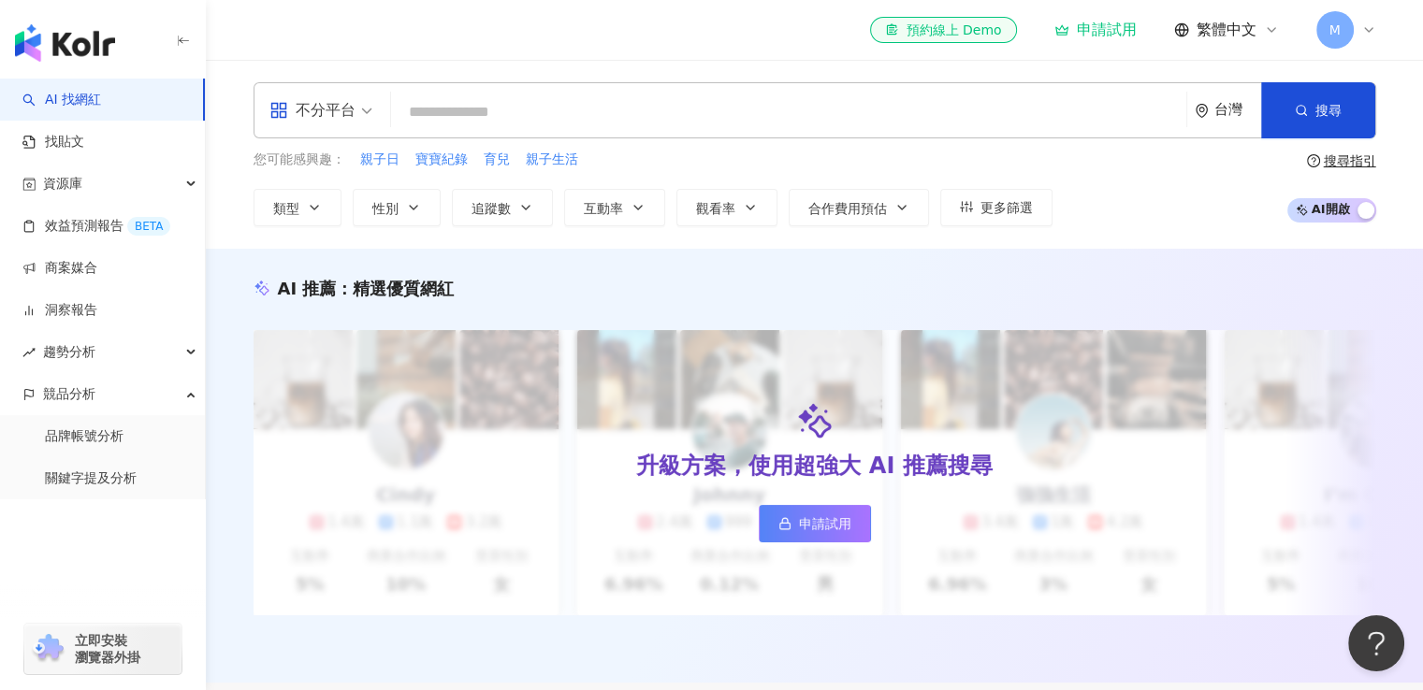
click at [232, 143] on div "不分平台 台灣 搜尋 381cdb91-75c0-4019-871e-2914efcaffe9 媽咪說育兒 tiktok-icon 12,400 追蹤者 丸丸…" at bounding box center [814, 154] width 1197 height 144
click at [1312, 105] on button "搜尋" at bounding box center [1318, 110] width 114 height 56
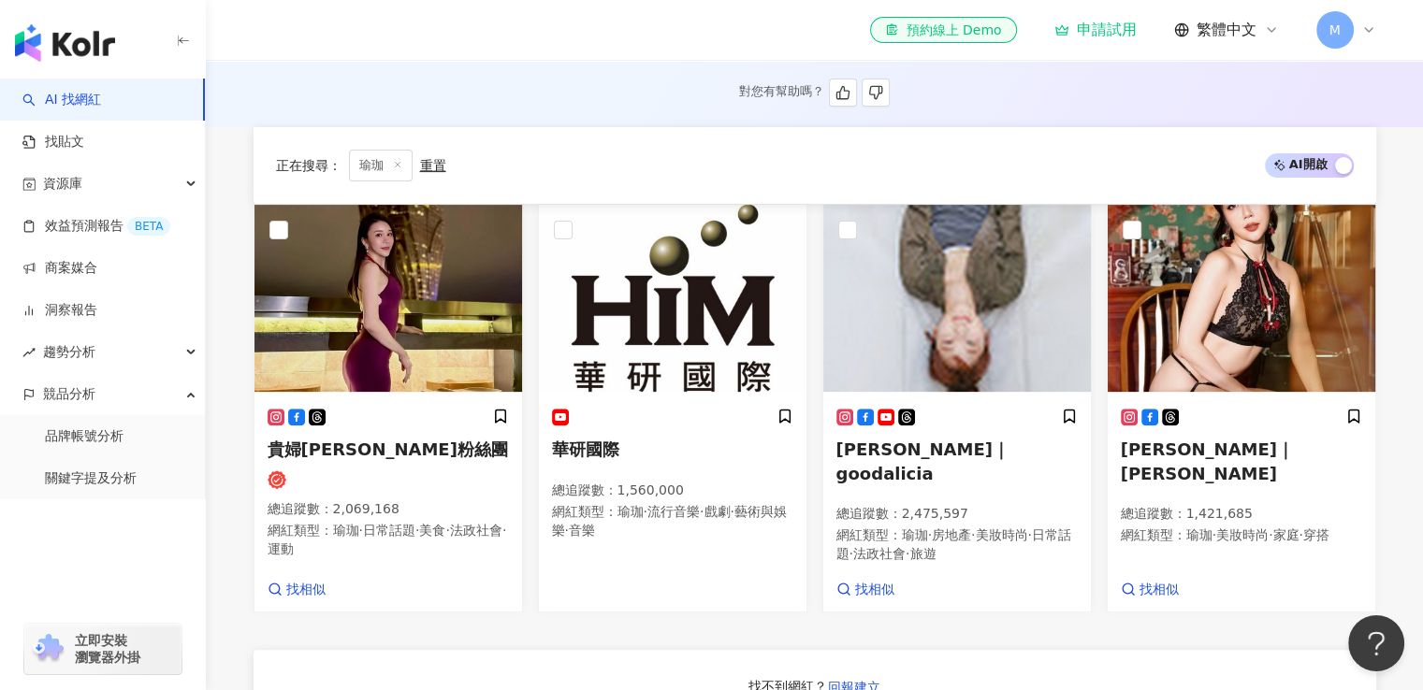
scroll to position [842, 0]
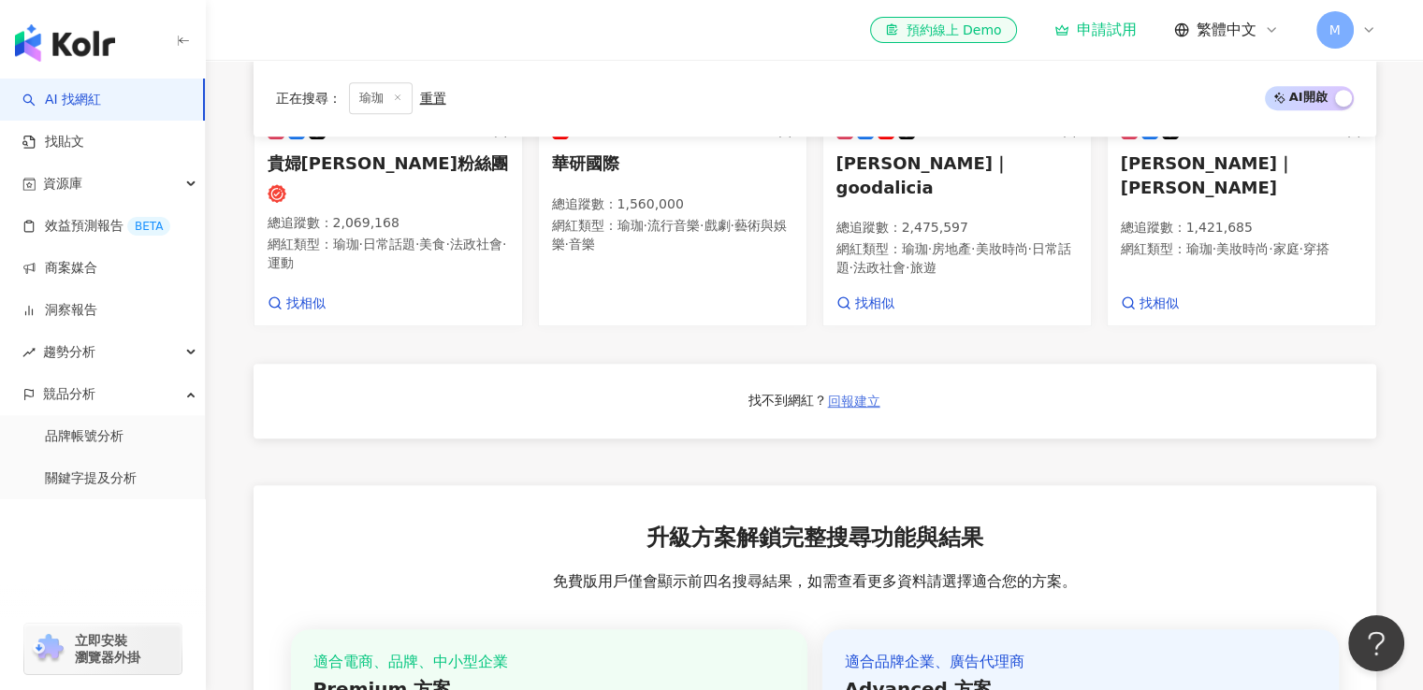
click at [848, 409] on span "回報建立" at bounding box center [854, 401] width 52 height 15
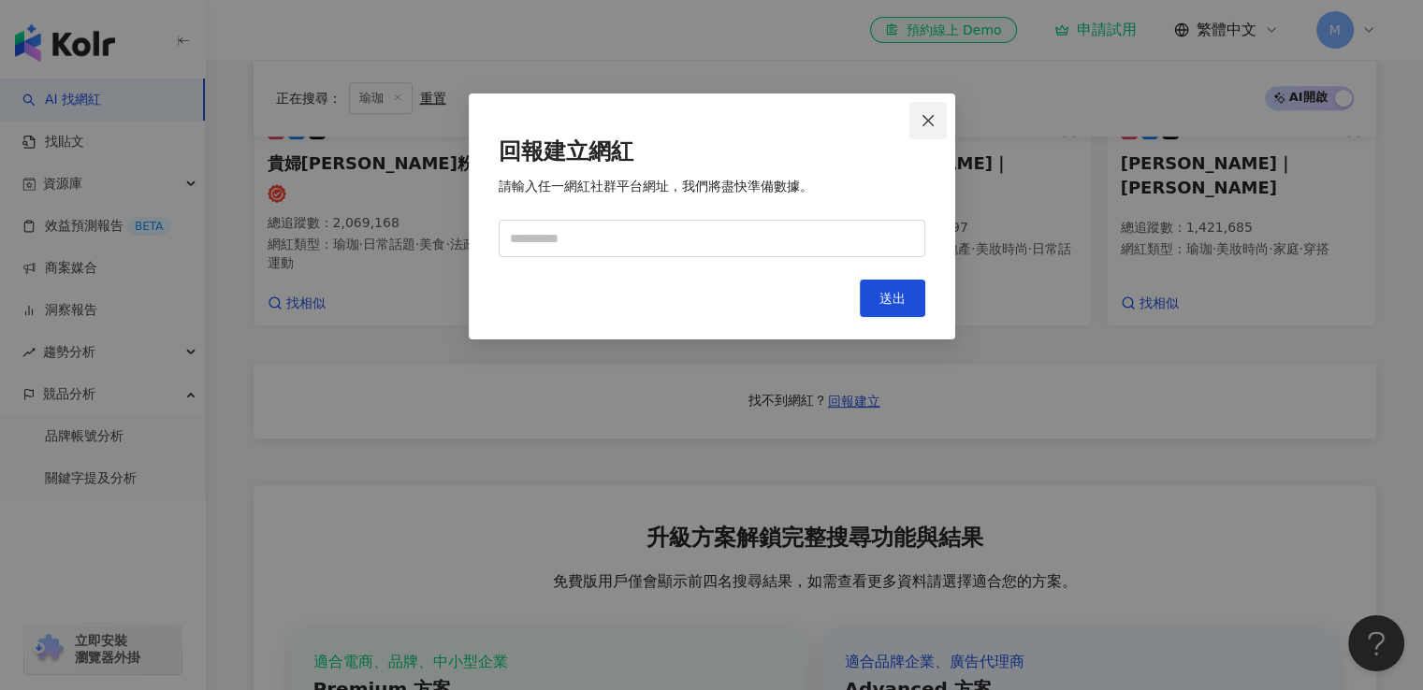
click at [933, 106] on button "Close" at bounding box center [927, 120] width 37 height 37
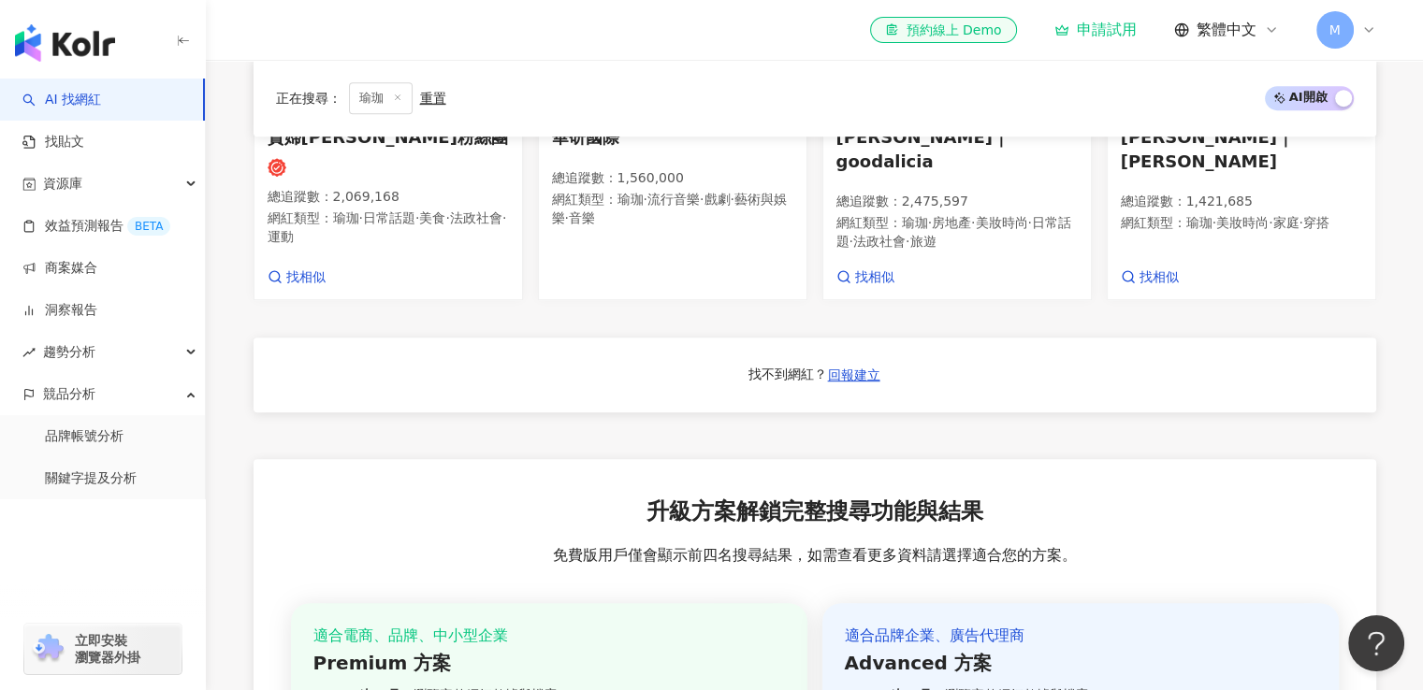
scroll to position [943, 0]
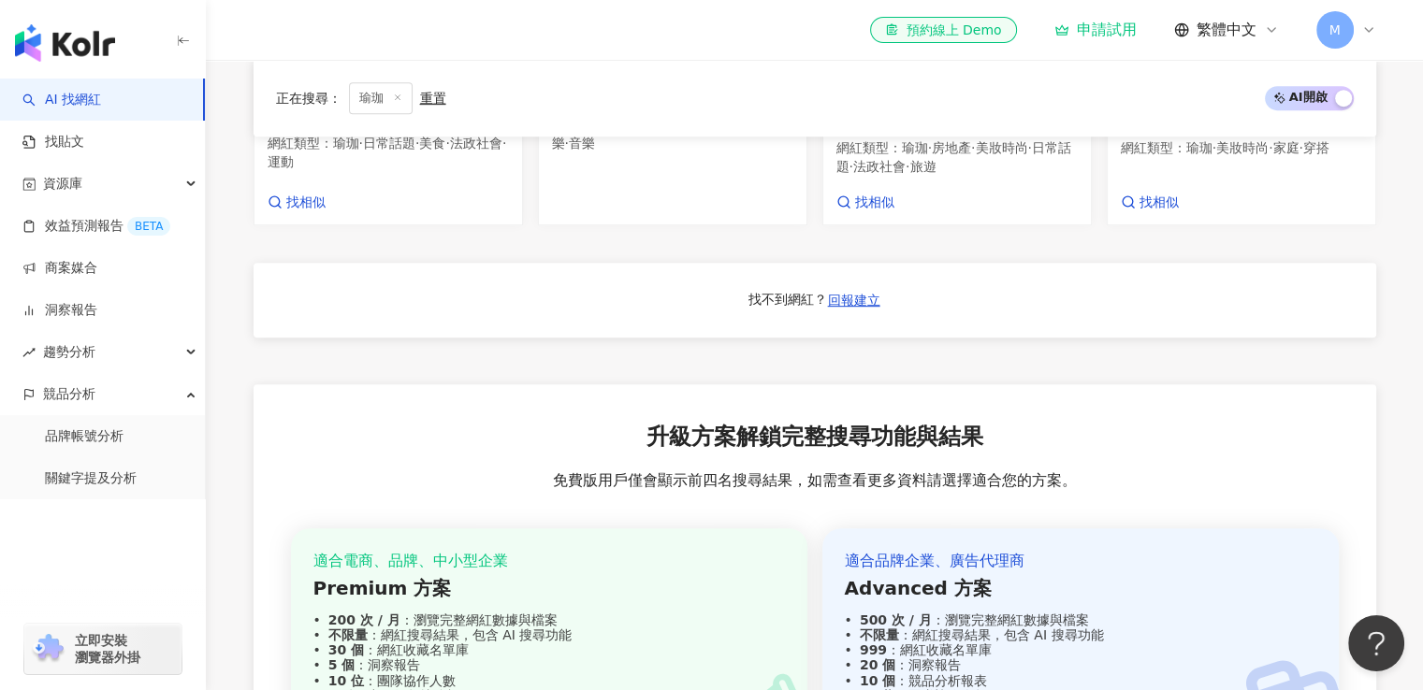
click at [1335, 94] on div "button" at bounding box center [1343, 100] width 17 height 24
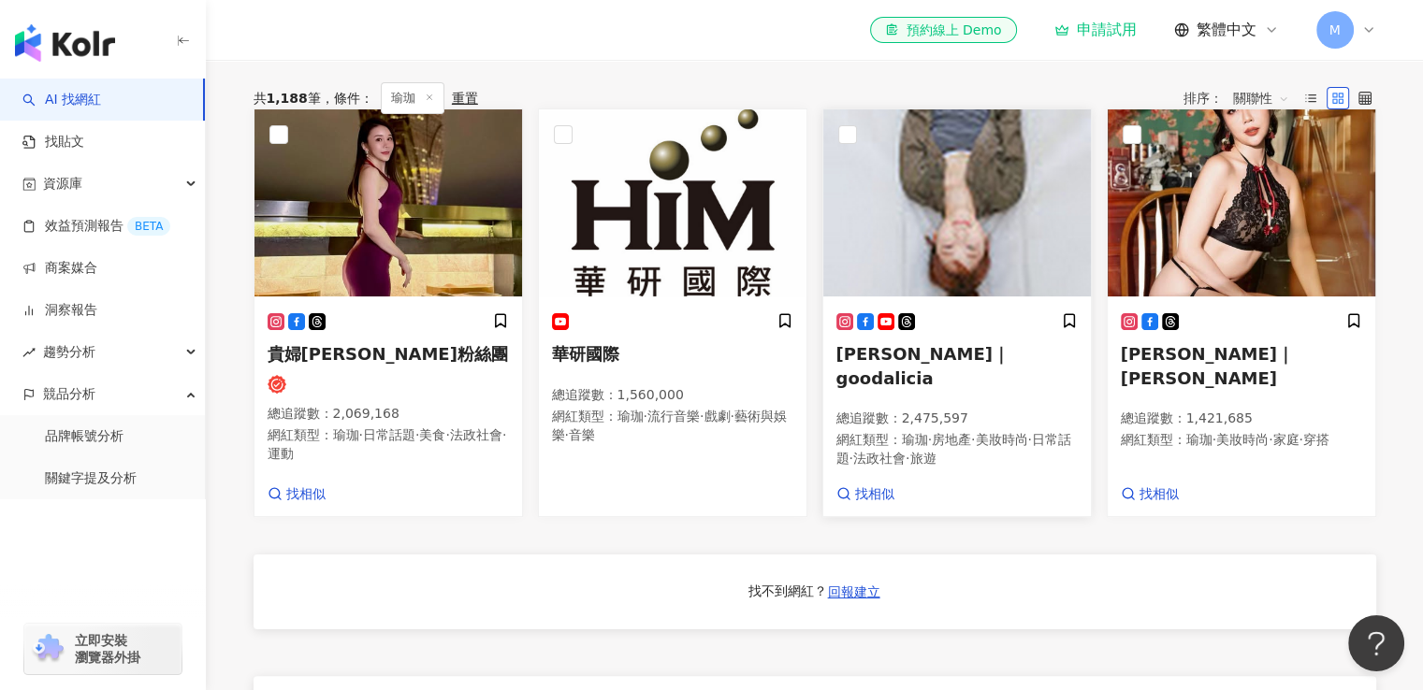
scroll to position [0, 0]
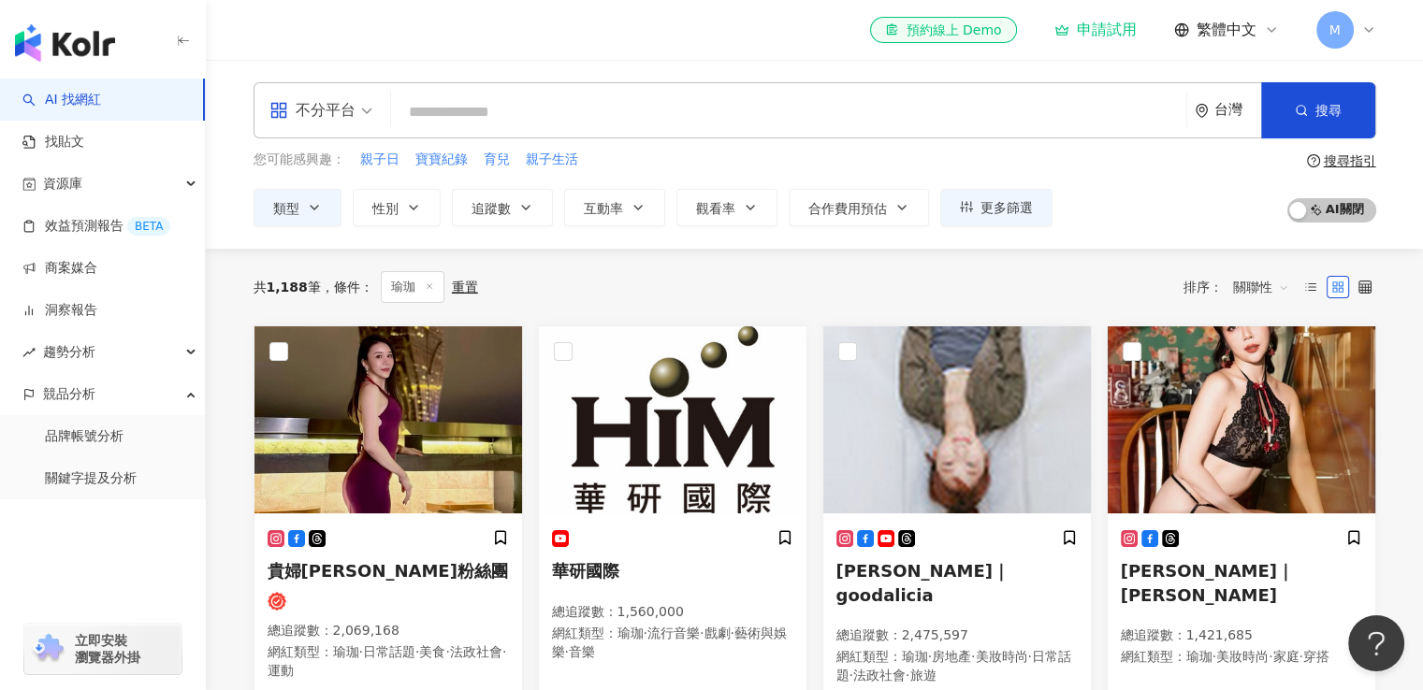
click at [425, 107] on input "search" at bounding box center [789, 112] width 780 height 36
click at [432, 285] on icon at bounding box center [429, 286] width 9 height 9
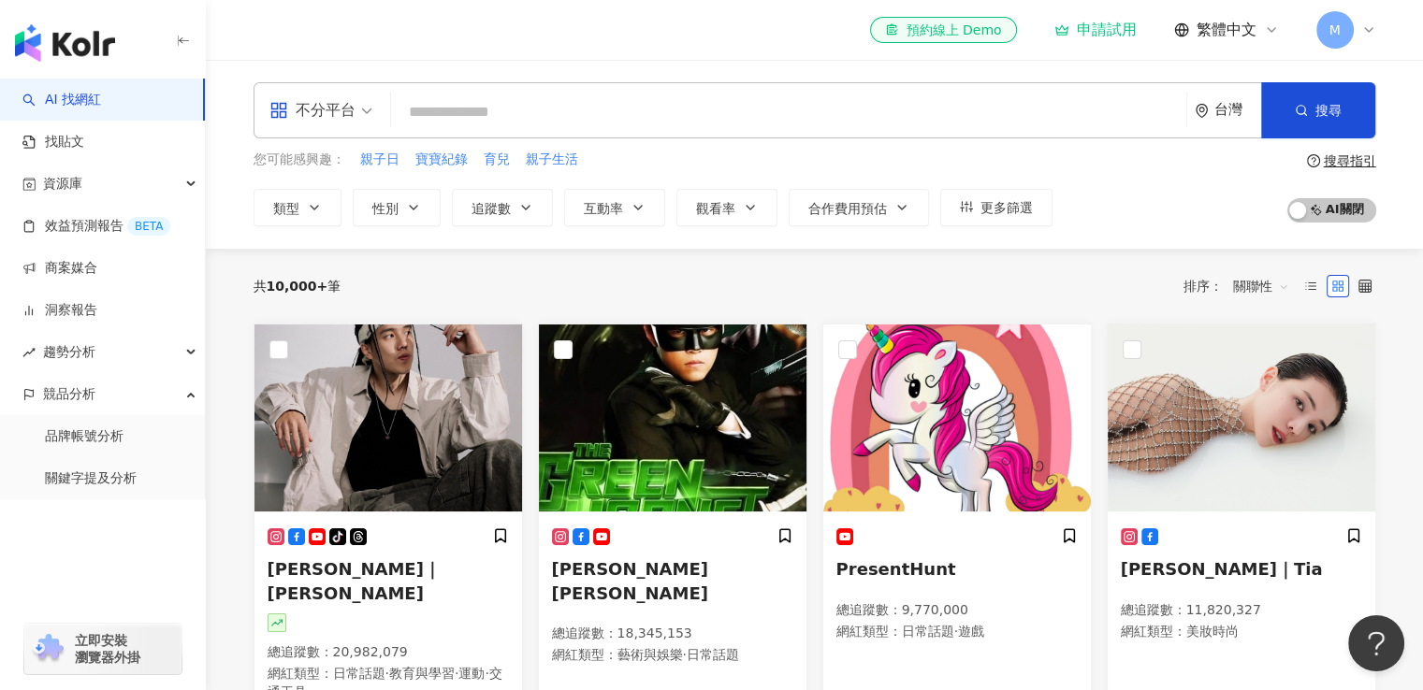
click at [482, 118] on input "search" at bounding box center [789, 112] width 780 height 36
click at [498, 164] on span "育兒" at bounding box center [497, 160] width 26 height 19
type input "**"
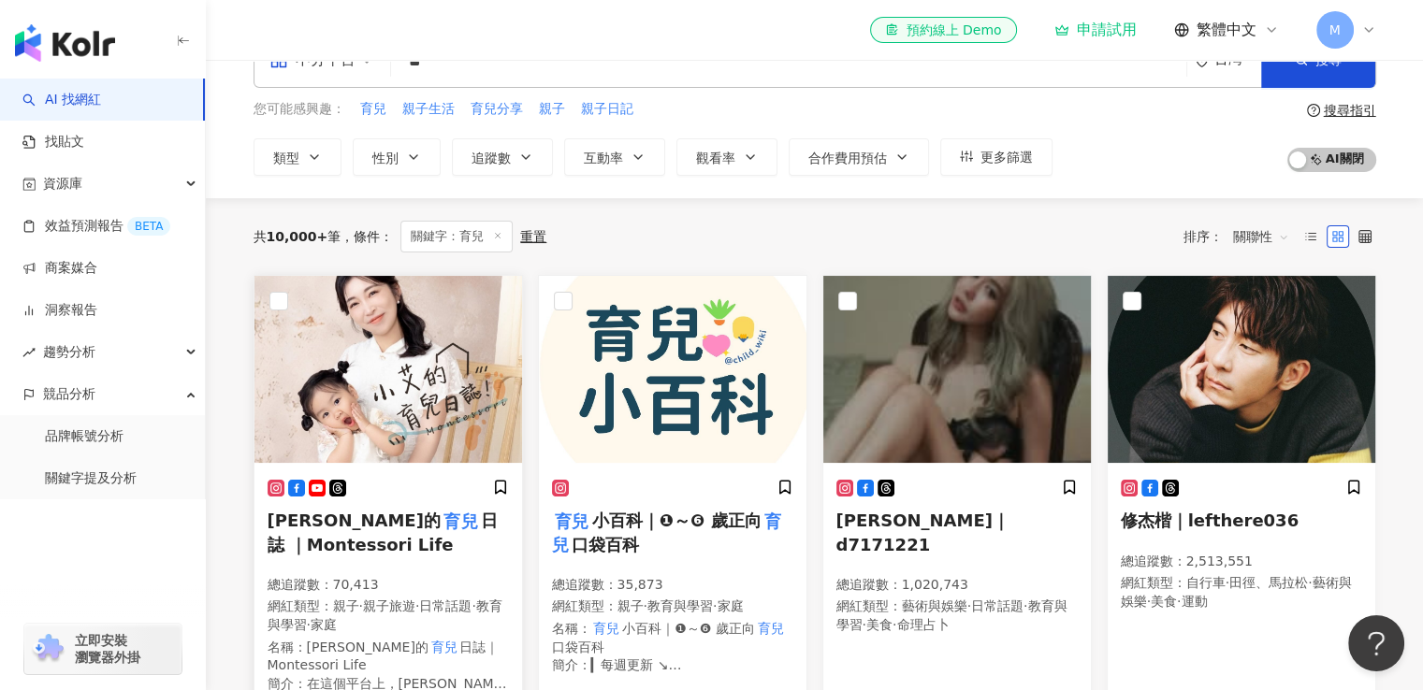
scroll to position [94, 0]
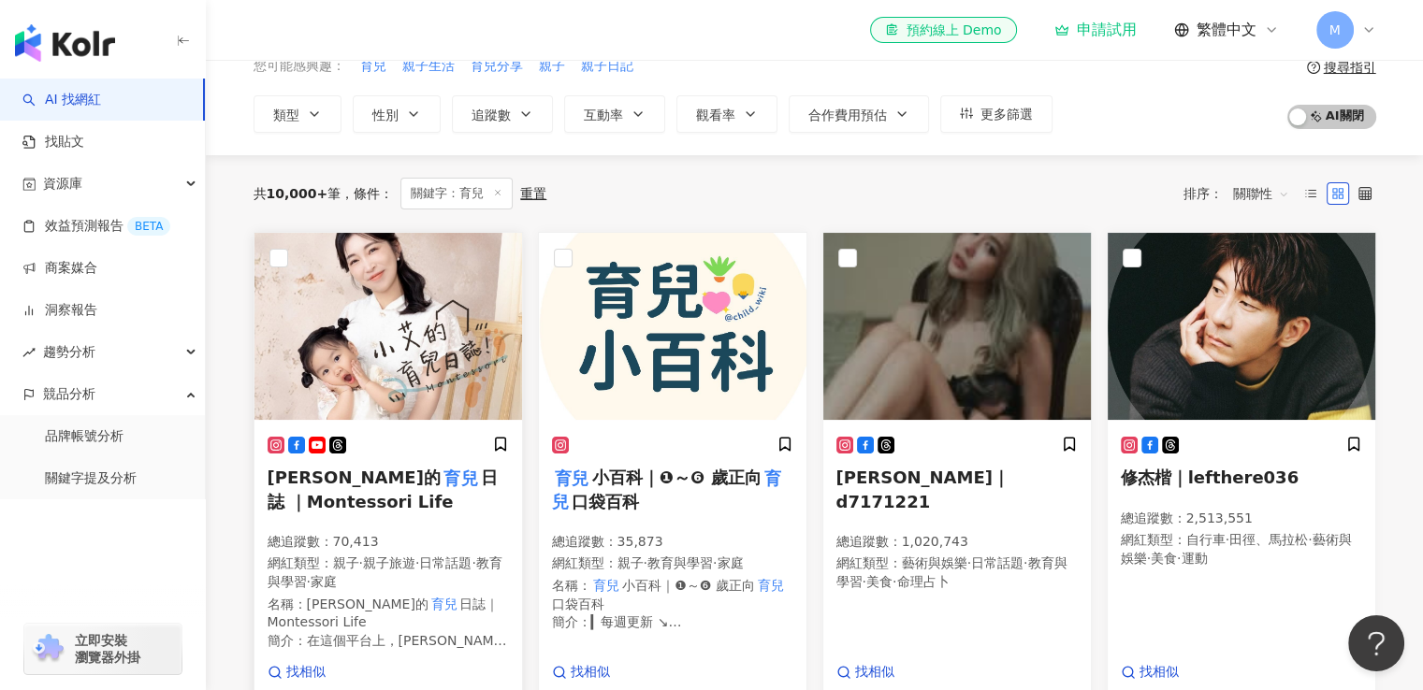
click at [407, 368] on img at bounding box center [388, 326] width 268 height 187
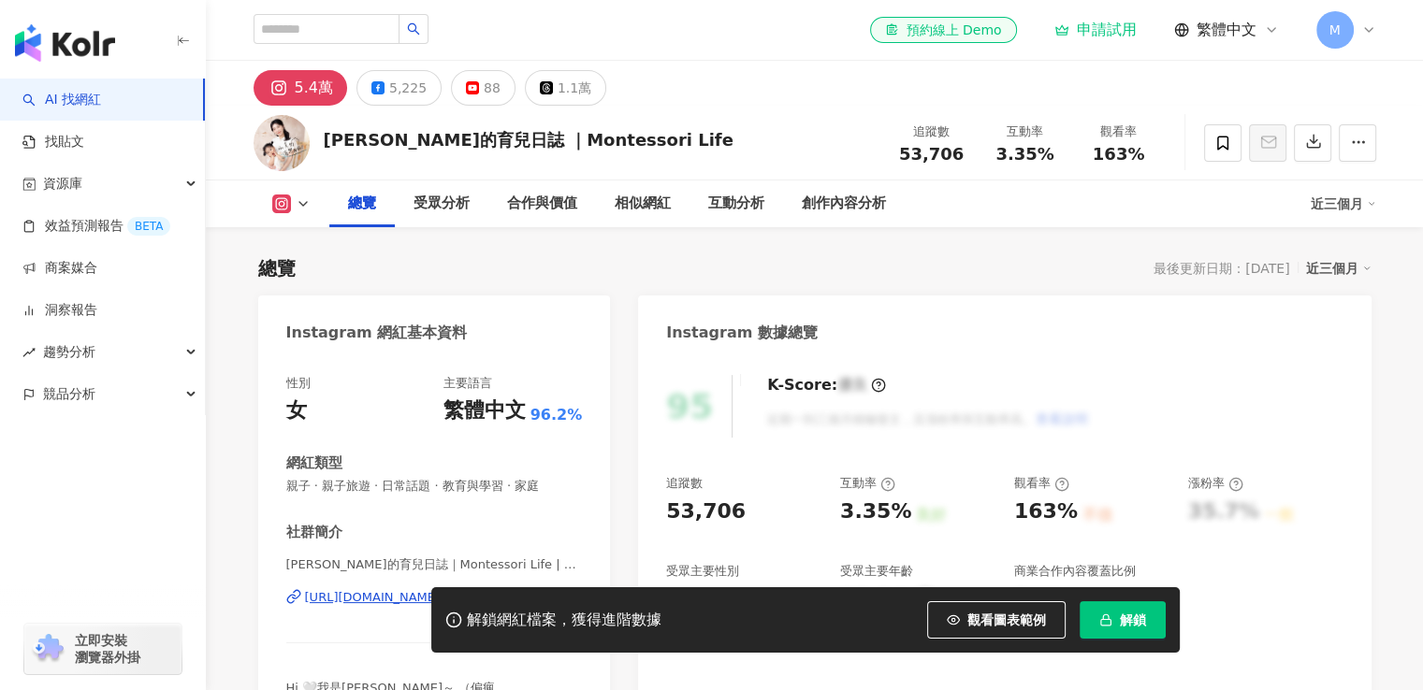
scroll to position [94, 0]
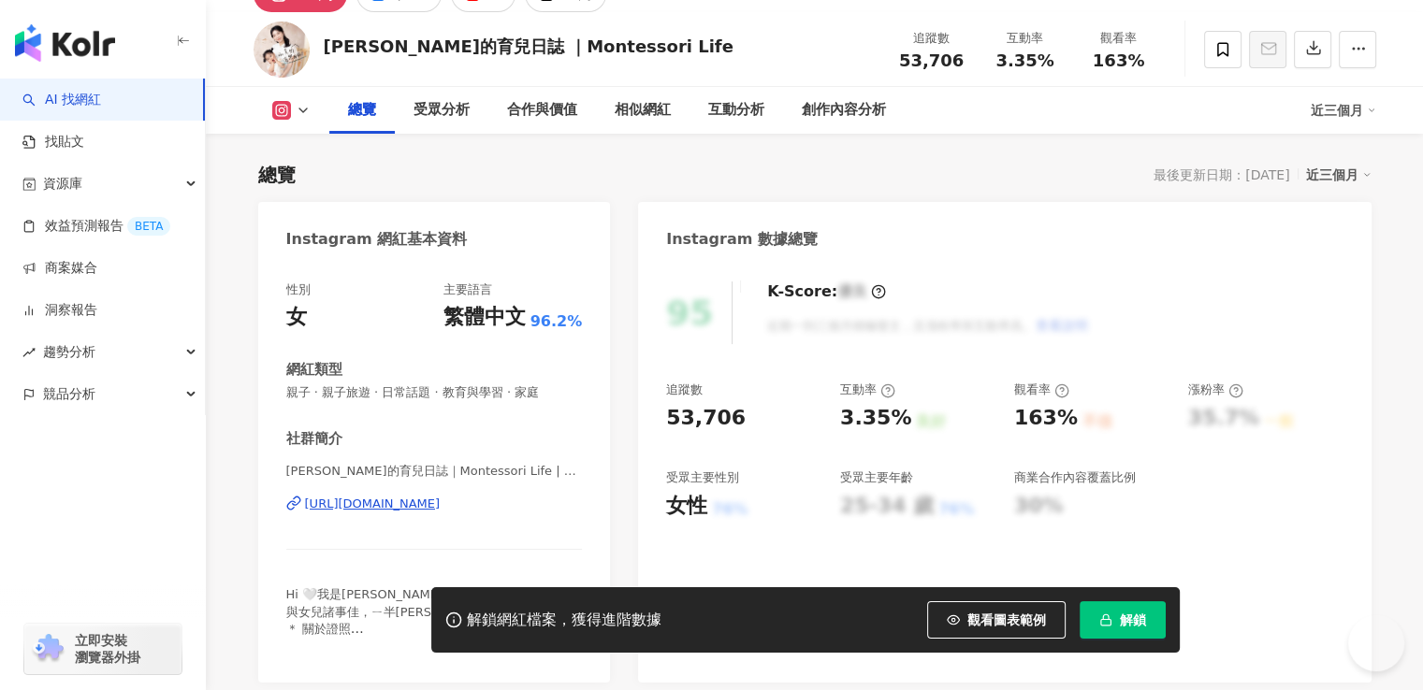
drag, startPoint x: 668, startPoint y: 401, endPoint x: 954, endPoint y: 423, distance: 287.1
click at [1014, 402] on div "追蹤數 53,706 互動率 3.35% 良好 觀看率 163% 不佳 漲粉率 35.7% 一般 受眾主要性別 女性 76% 受眾主要年齡 25-34 歲 7…" at bounding box center [1004, 451] width 676 height 138
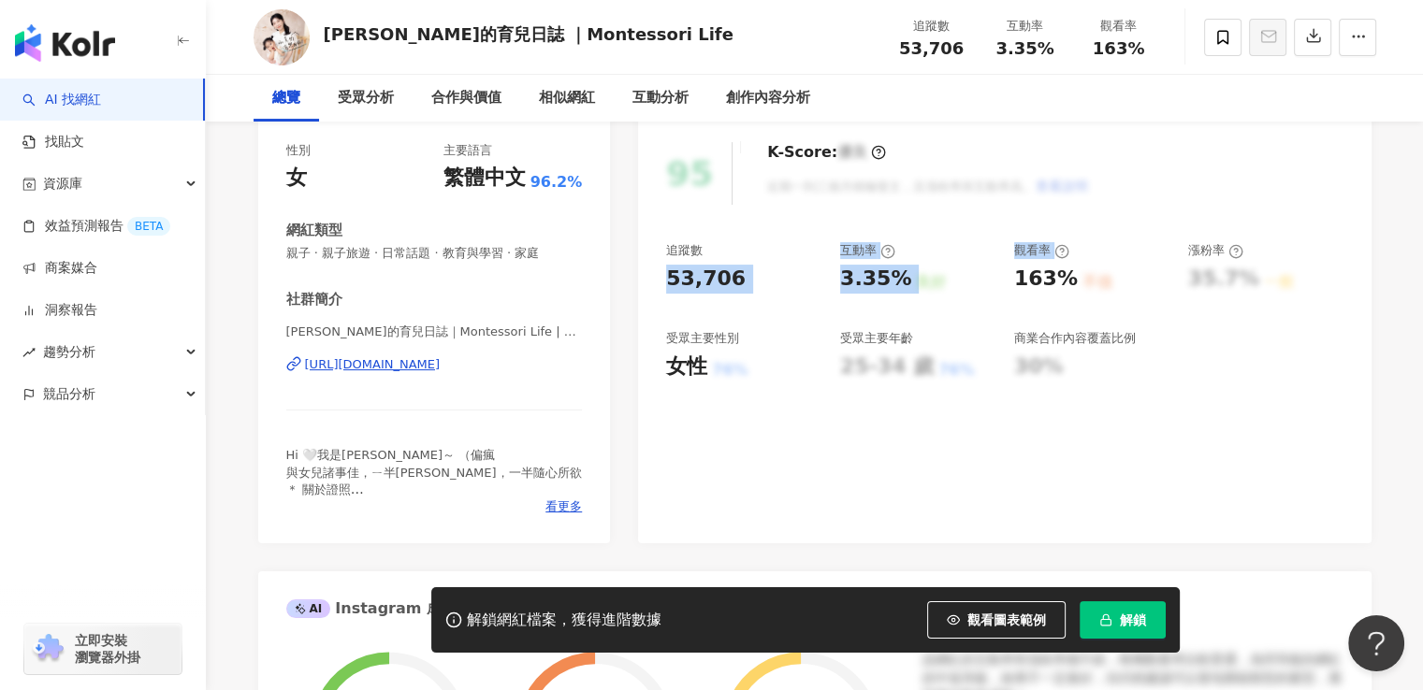
scroll to position [0, 0]
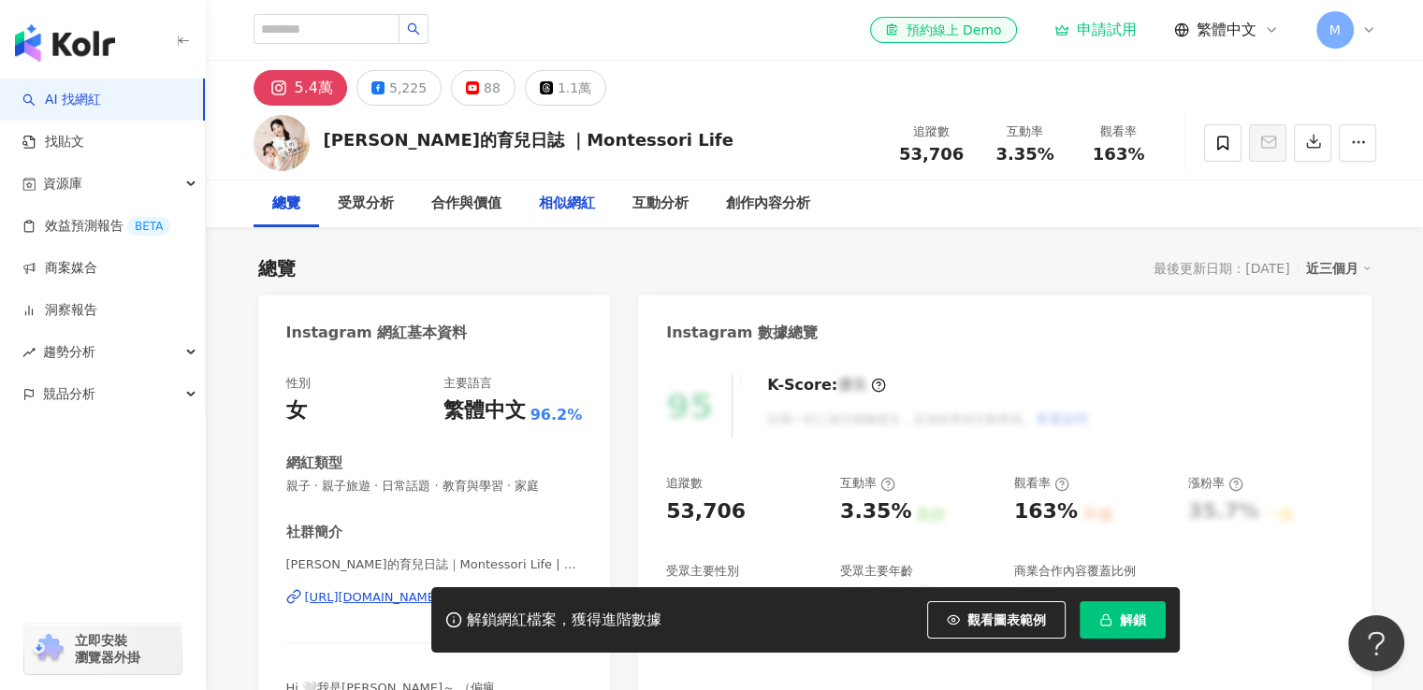
click at [539, 202] on div "相似網紅" at bounding box center [567, 204] width 56 height 22
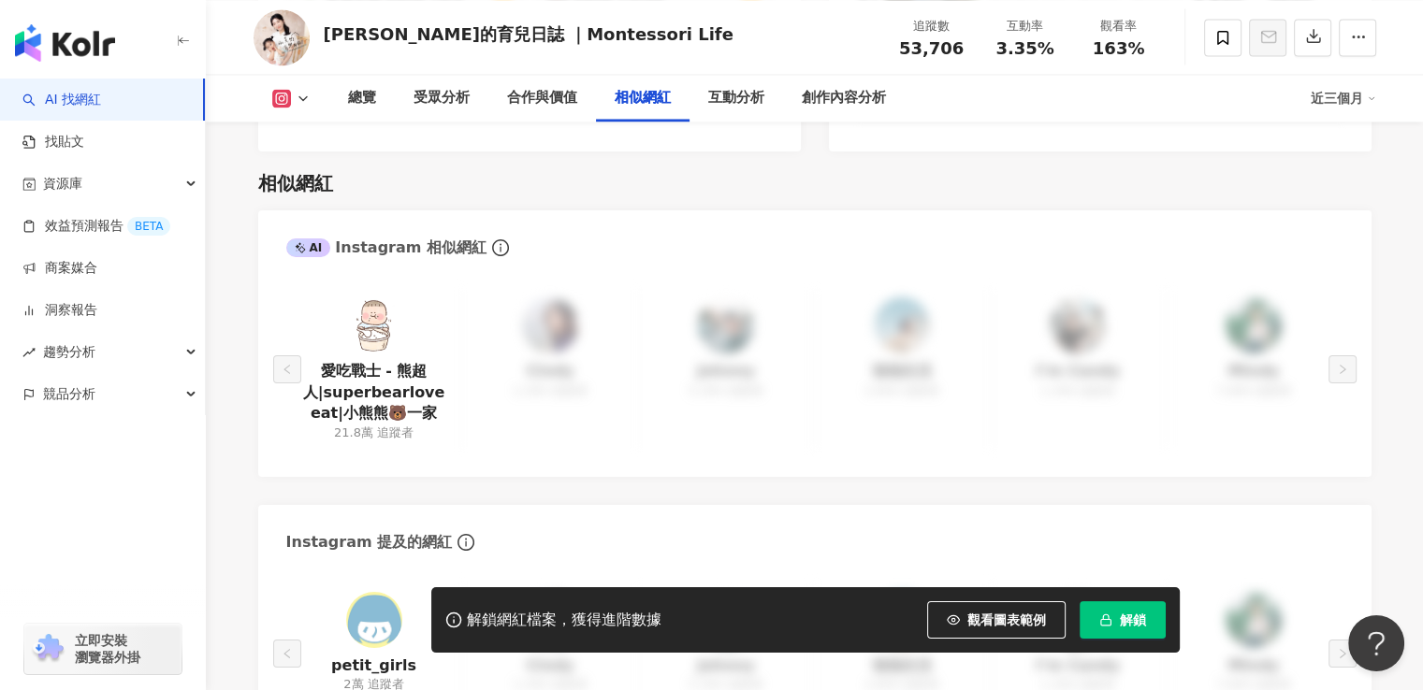
click at [513, 290] on div "愛吃戰士 - 熊超人|superbearloveeat|小熊熊🐻一家 21.8萬 追蹤者 Cindy 1,300 追蹤者 Johnny 5,300 追蹤者 強…" at bounding box center [814, 369] width 1057 height 158
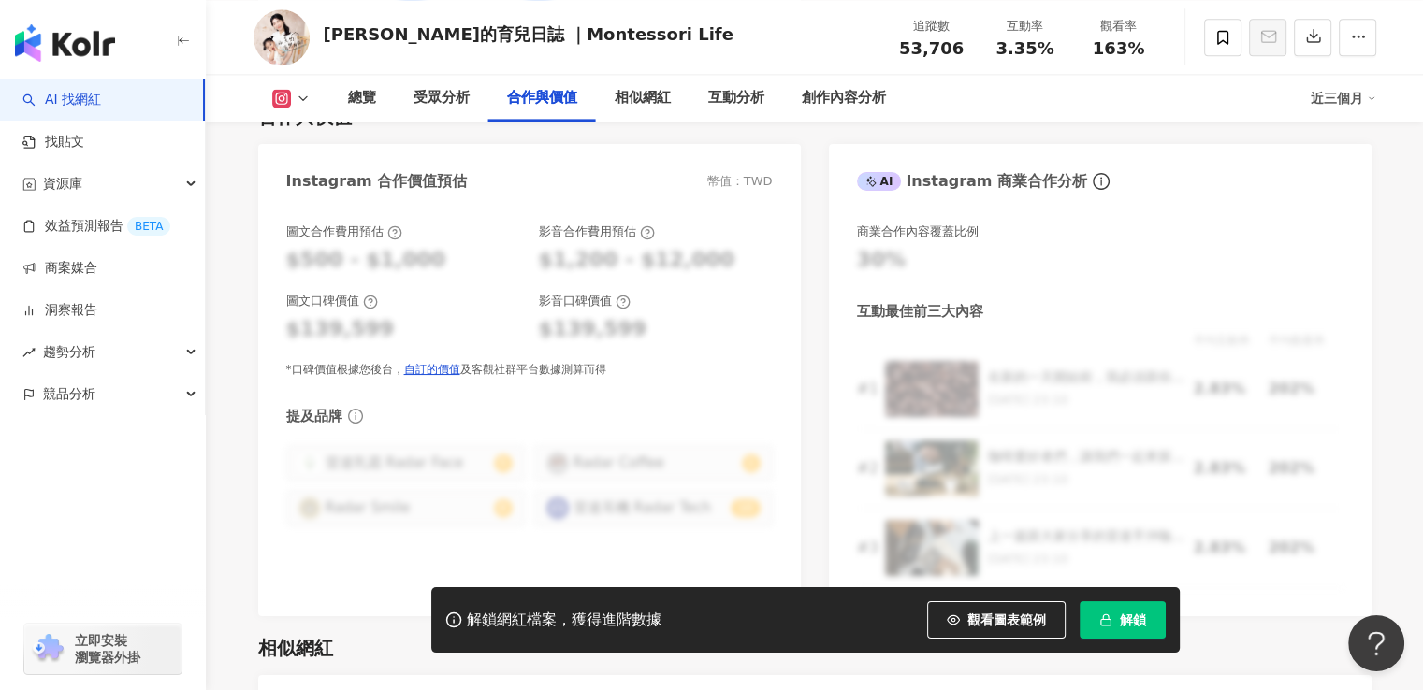
scroll to position [2315, 0]
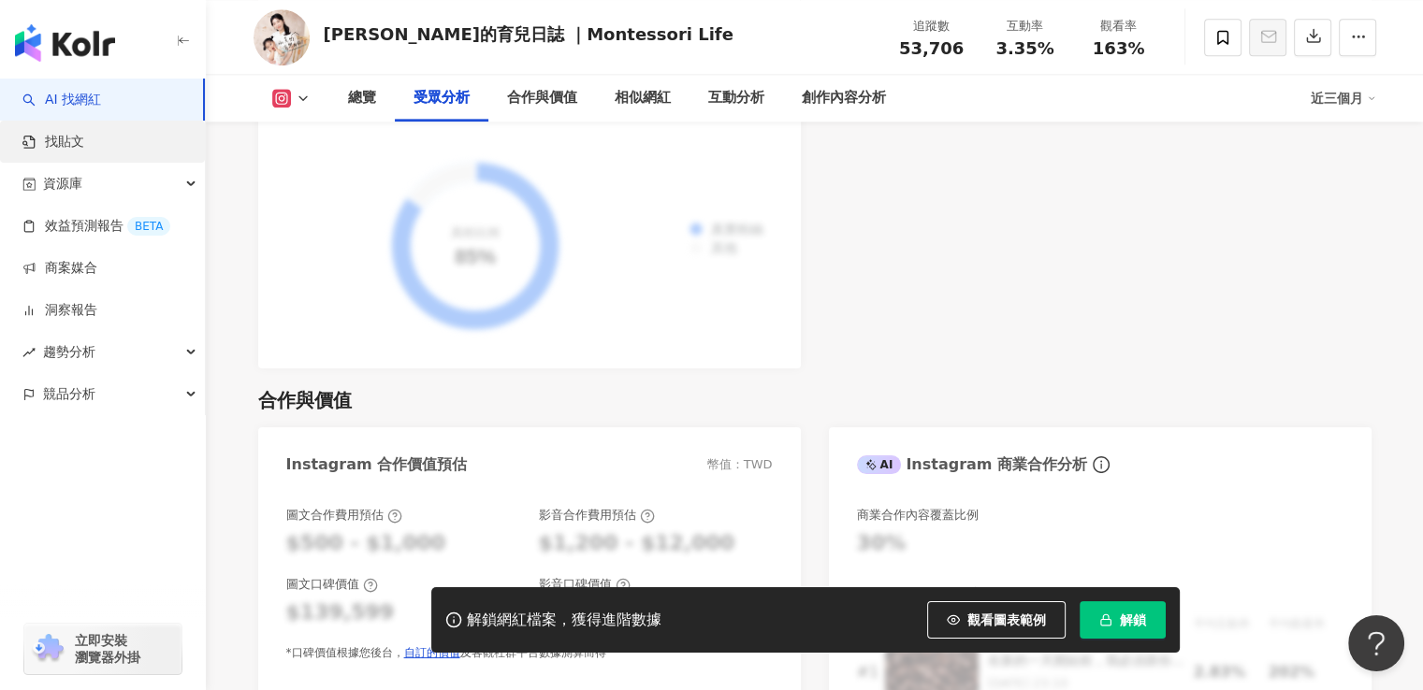
click at [84, 133] on link "找貼文" at bounding box center [53, 142] width 62 height 19
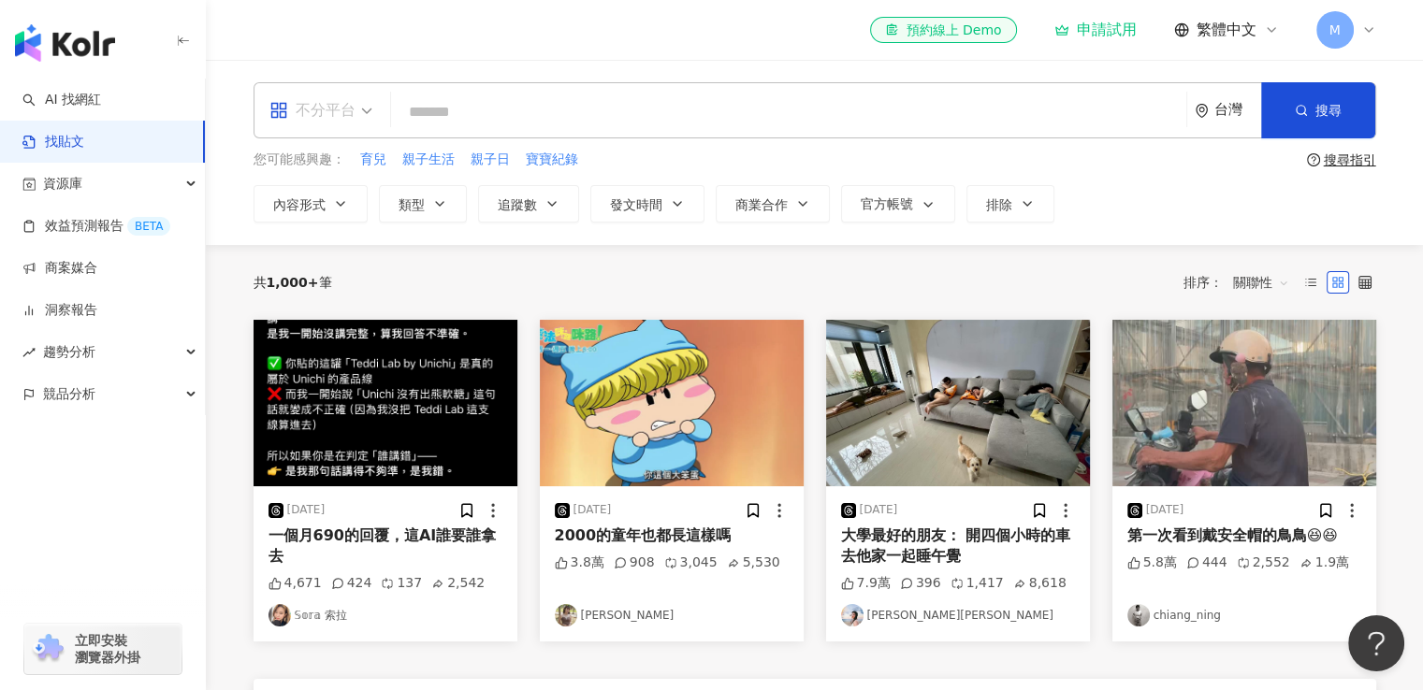
click at [334, 136] on span at bounding box center [320, 110] width 103 height 54
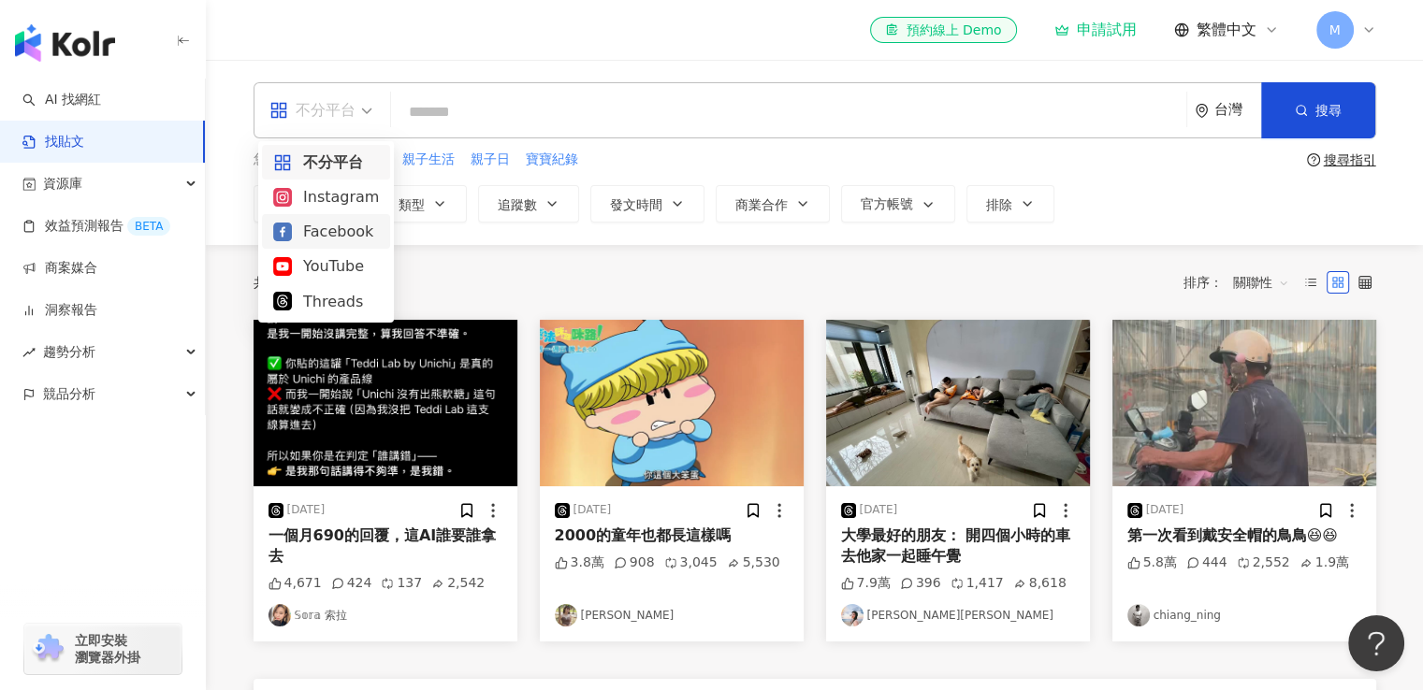
click at [338, 232] on div "Facebook" at bounding box center [326, 231] width 106 height 23
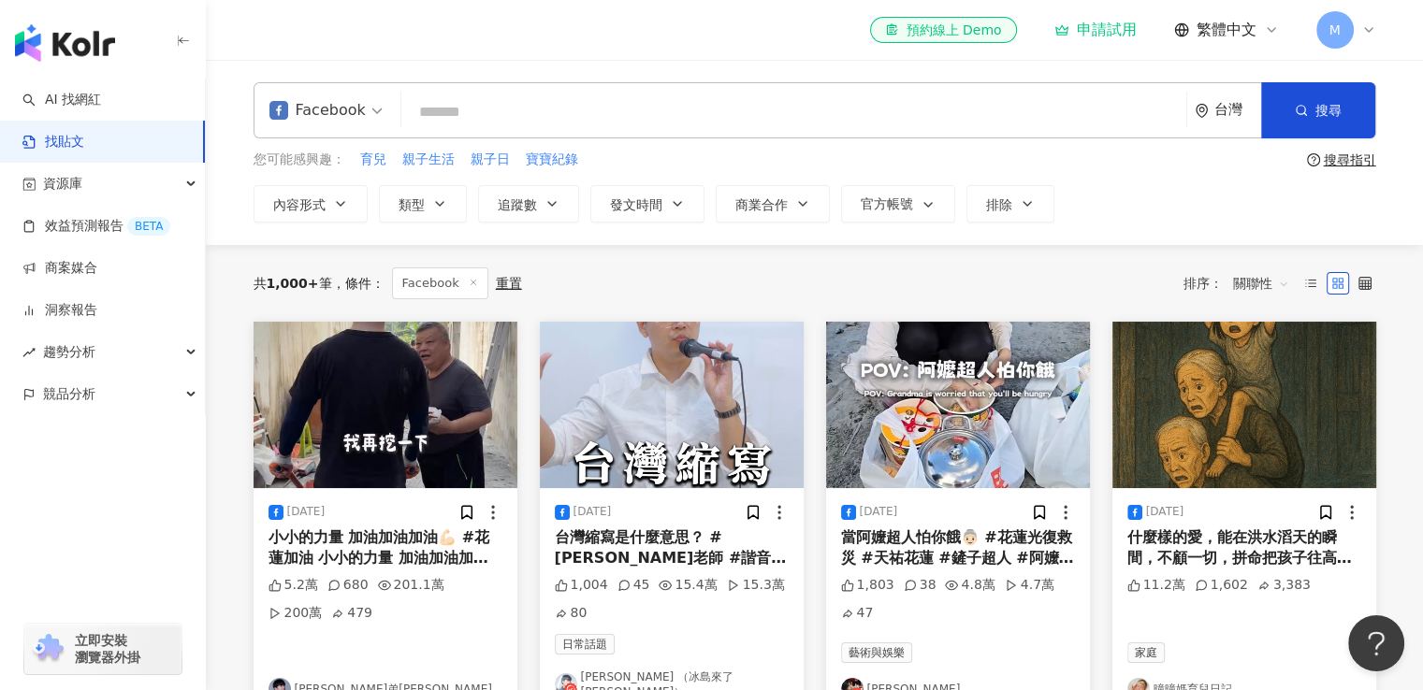
click at [507, 109] on input "search" at bounding box center [794, 112] width 770 height 40
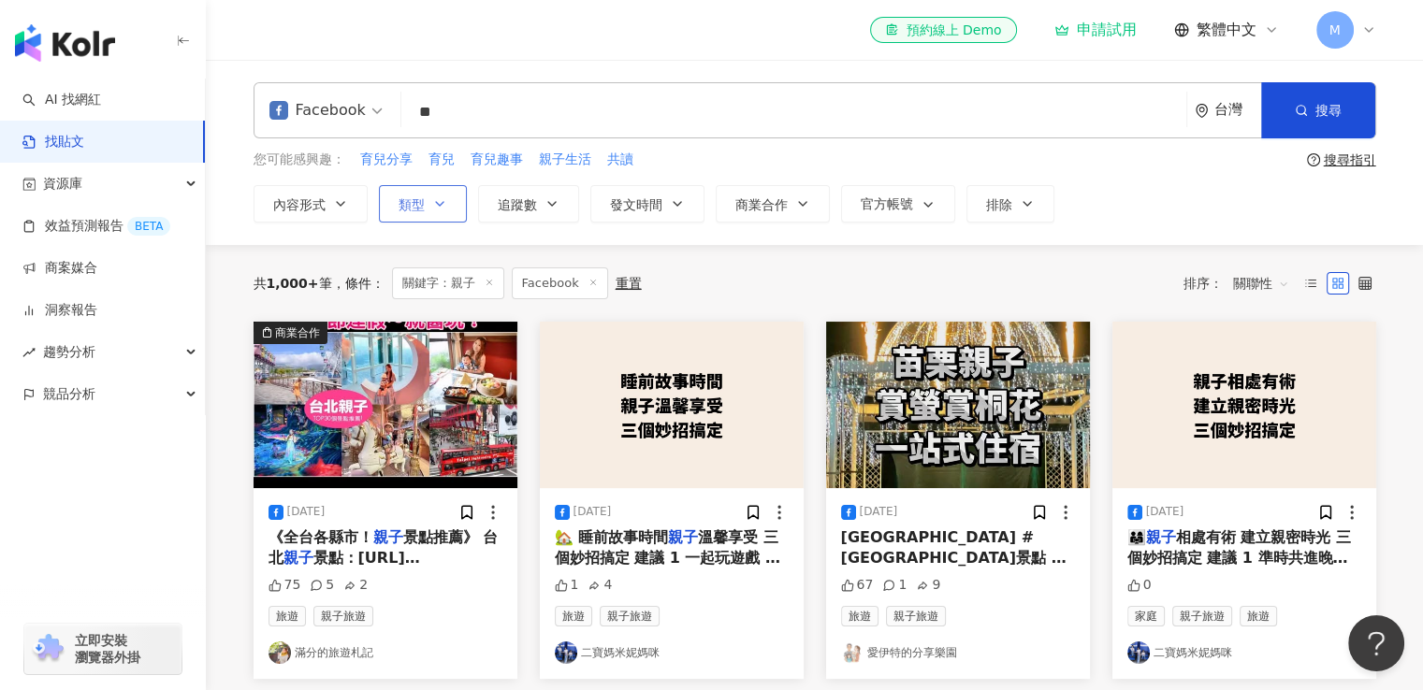
click at [428, 203] on button "類型" at bounding box center [423, 203] width 88 height 37
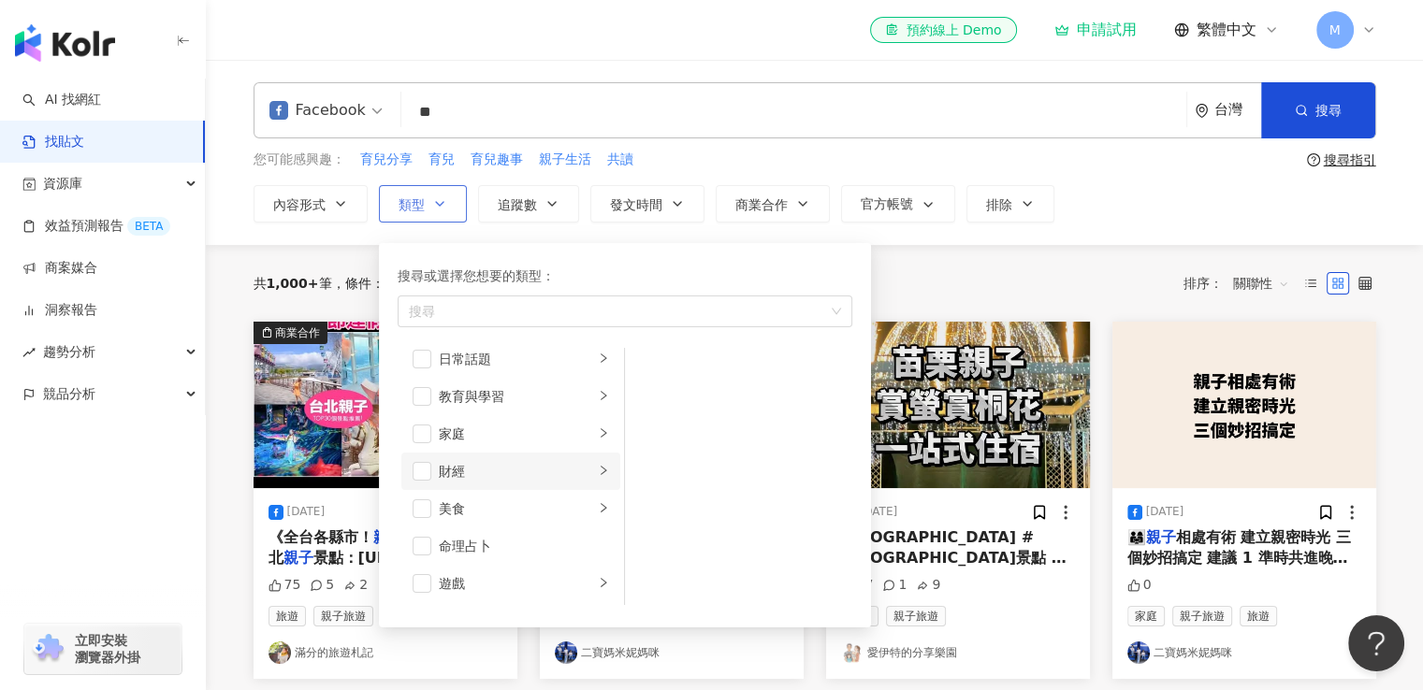
scroll to position [94, 0]
click at [488, 461] on div "家庭" at bounding box center [516, 464] width 155 height 21
click at [649, 412] on span "button" at bounding box center [649, 408] width 19 height 19
click at [561, 56] on div "el-icon-cs 預約線上 Demo 申請試用 繁體中文 M" at bounding box center [815, 30] width 1123 height 60
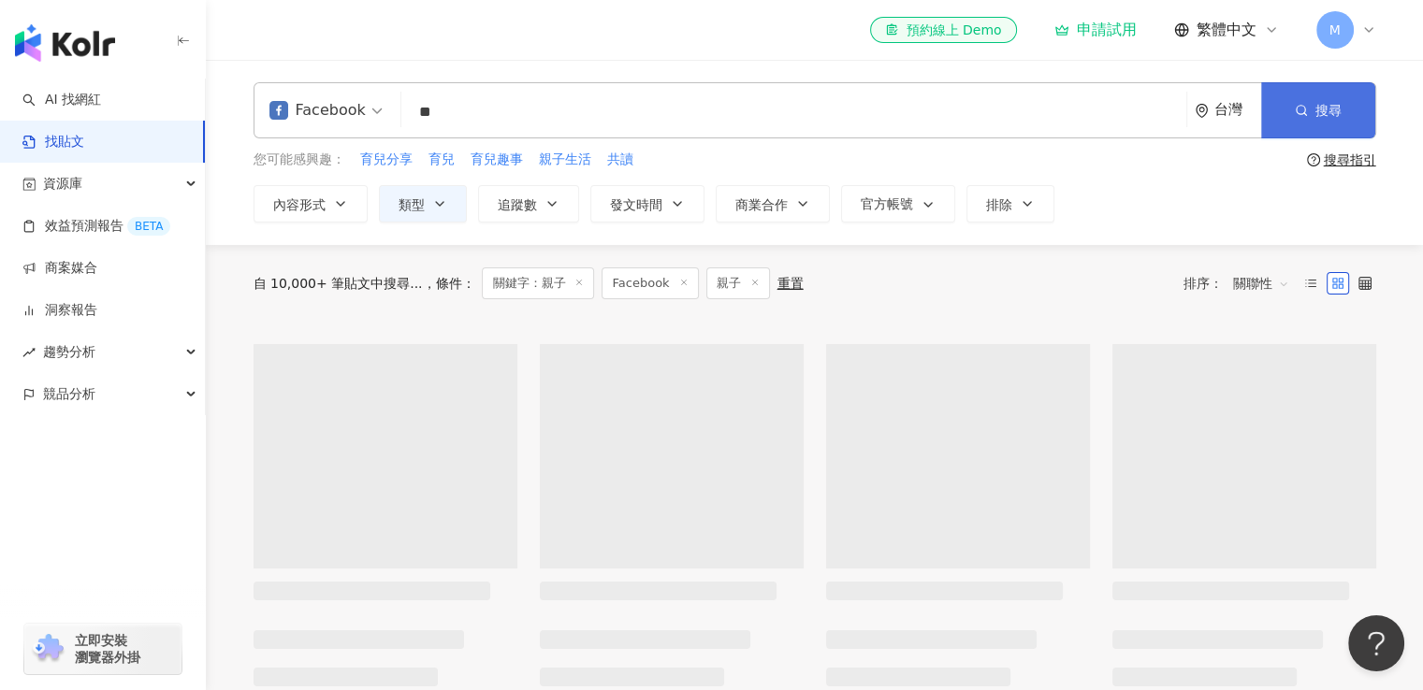
click at [1366, 106] on button "搜尋" at bounding box center [1318, 110] width 114 height 56
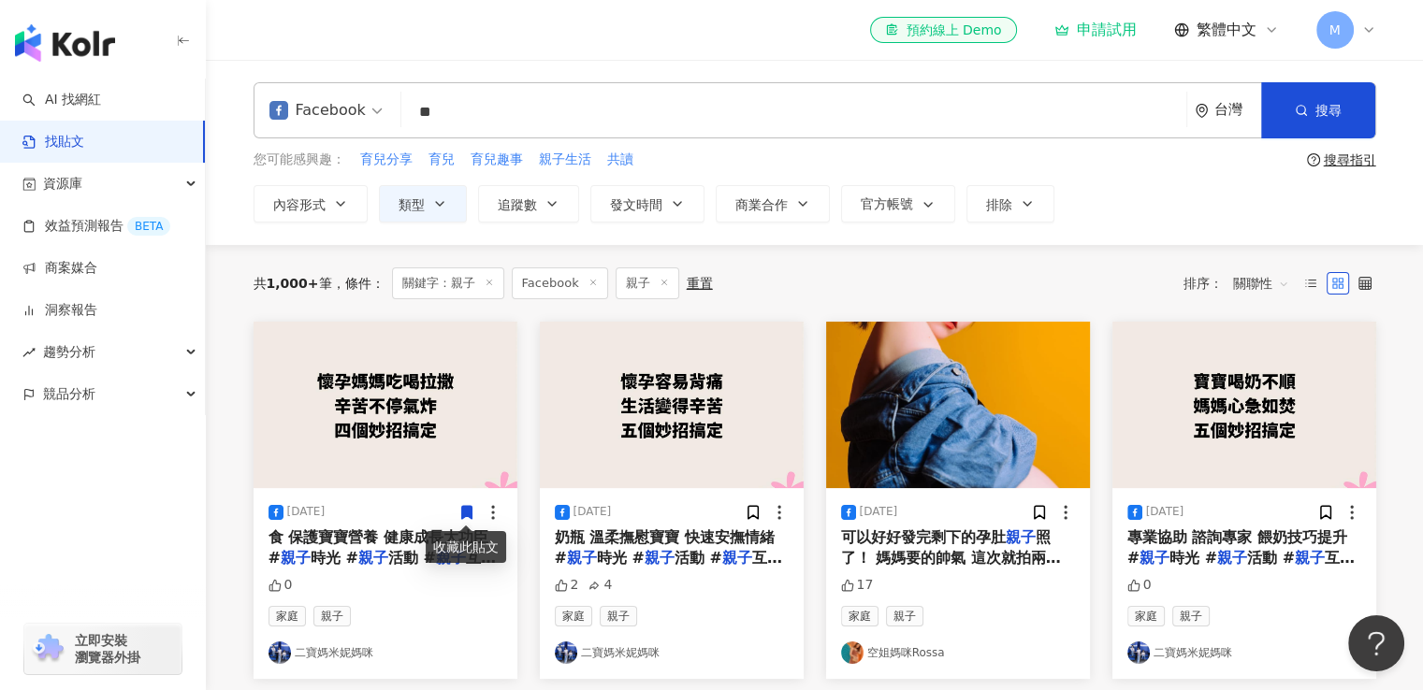
scroll to position [94, 0]
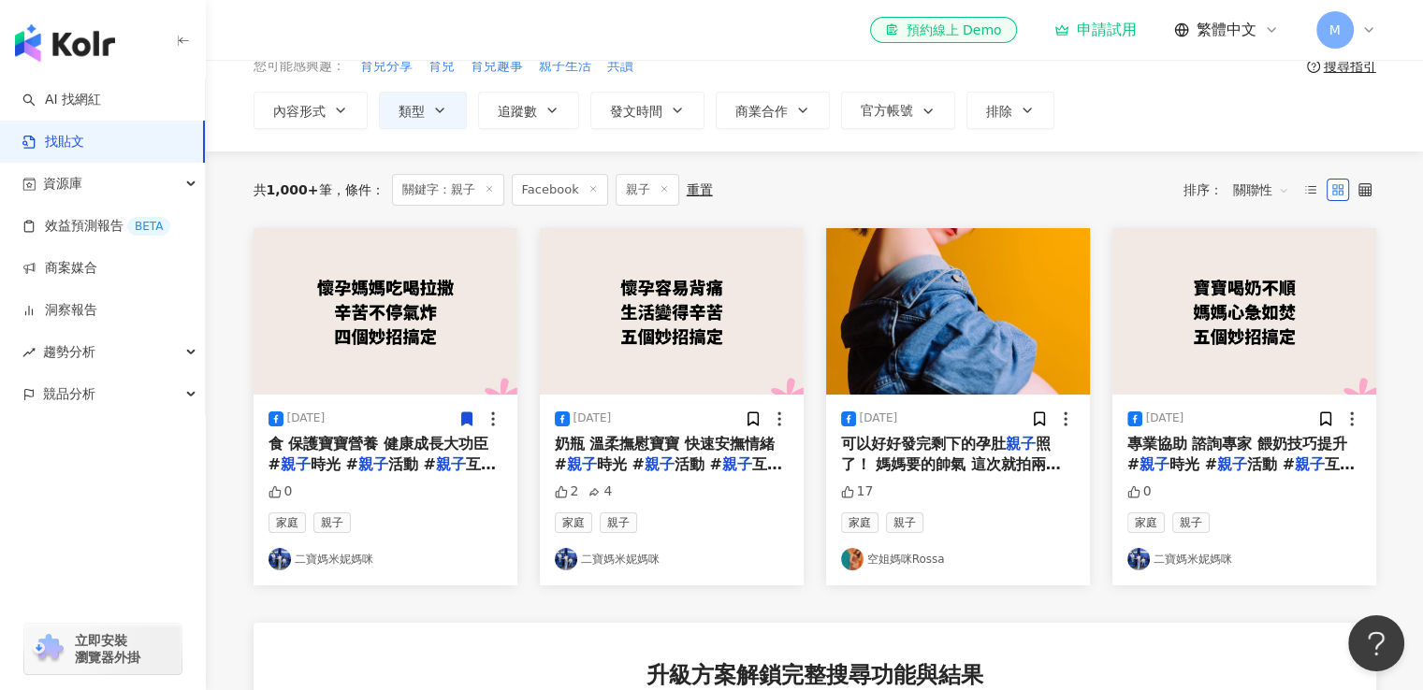
click at [646, 563] on link "二寶媽米妮媽咪" at bounding box center [672, 559] width 234 height 22
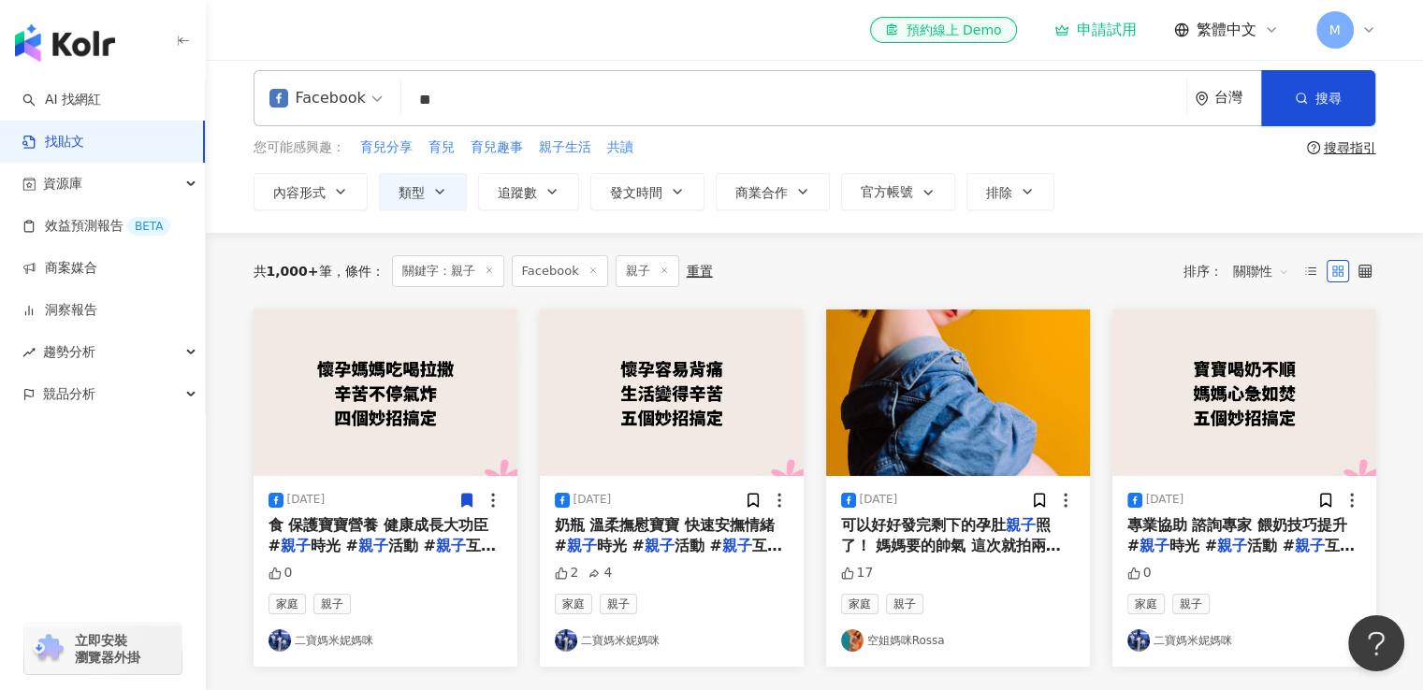
scroll to position [0, 0]
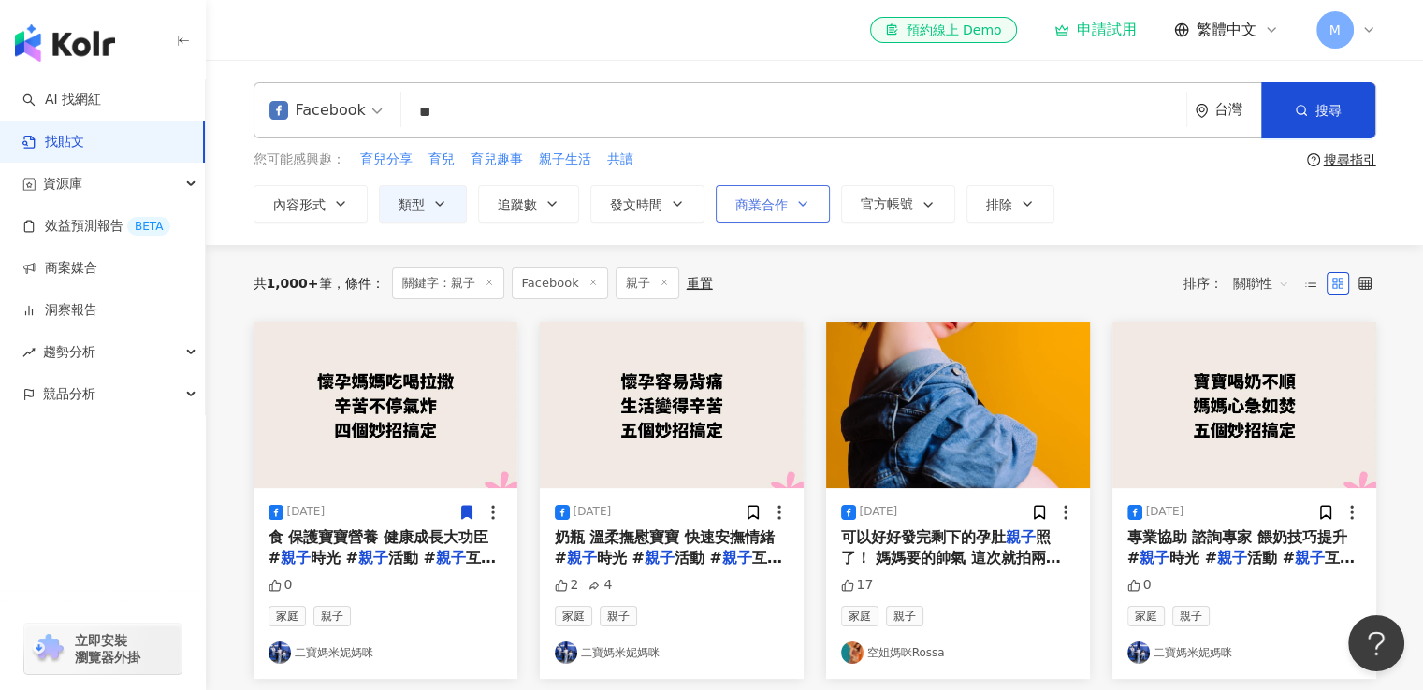
click at [745, 199] on span "商業合作" at bounding box center [761, 204] width 52 height 15
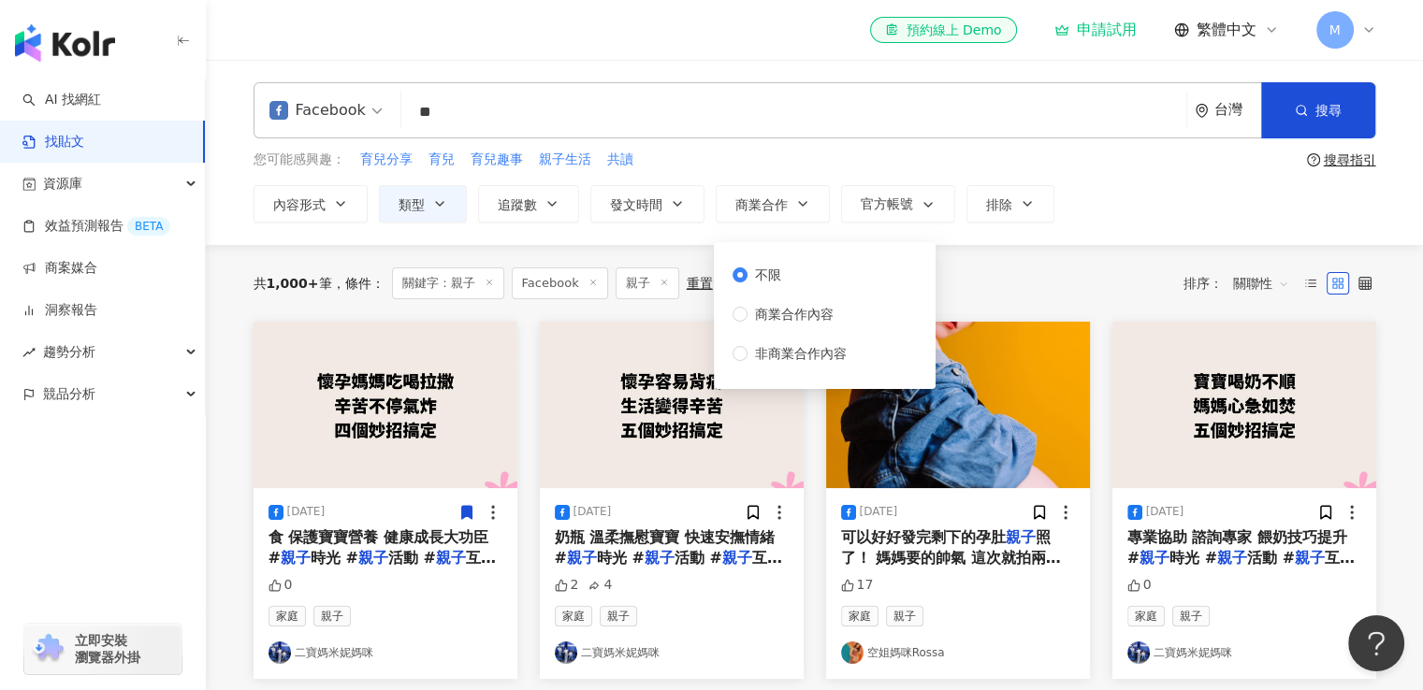
click at [757, 162] on div "您可能感興趣： 育兒分享 育兒 育兒趣事 親子生活 共讀" at bounding box center [777, 160] width 1046 height 21
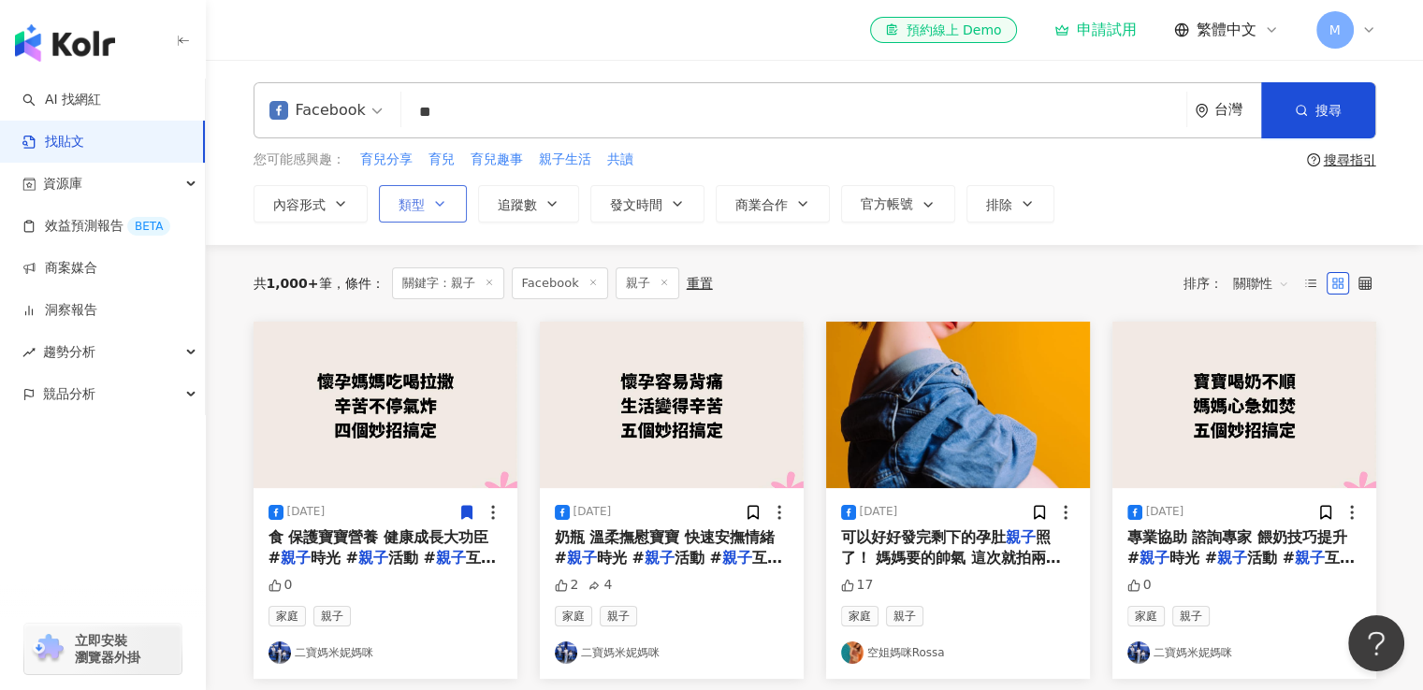
click at [432, 199] on icon "button" at bounding box center [439, 203] width 15 height 15
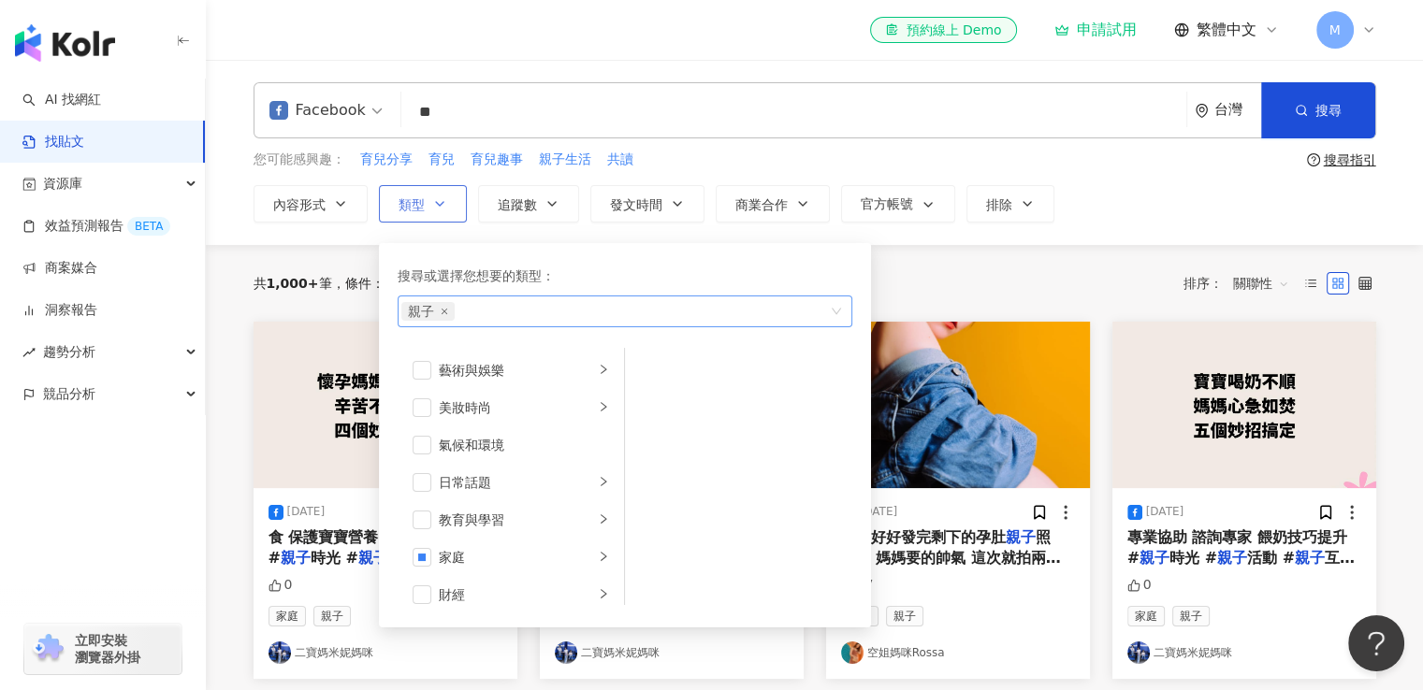
click at [445, 304] on span "親子" at bounding box center [427, 311] width 53 height 19
click at [445, 317] on span "親子" at bounding box center [427, 311] width 53 height 19
click at [443, 314] on span "親子" at bounding box center [427, 311] width 53 height 19
click at [443, 308] on icon "close" at bounding box center [444, 311] width 7 height 7
click at [495, 151] on span "育兒趣事" at bounding box center [497, 160] width 52 height 19
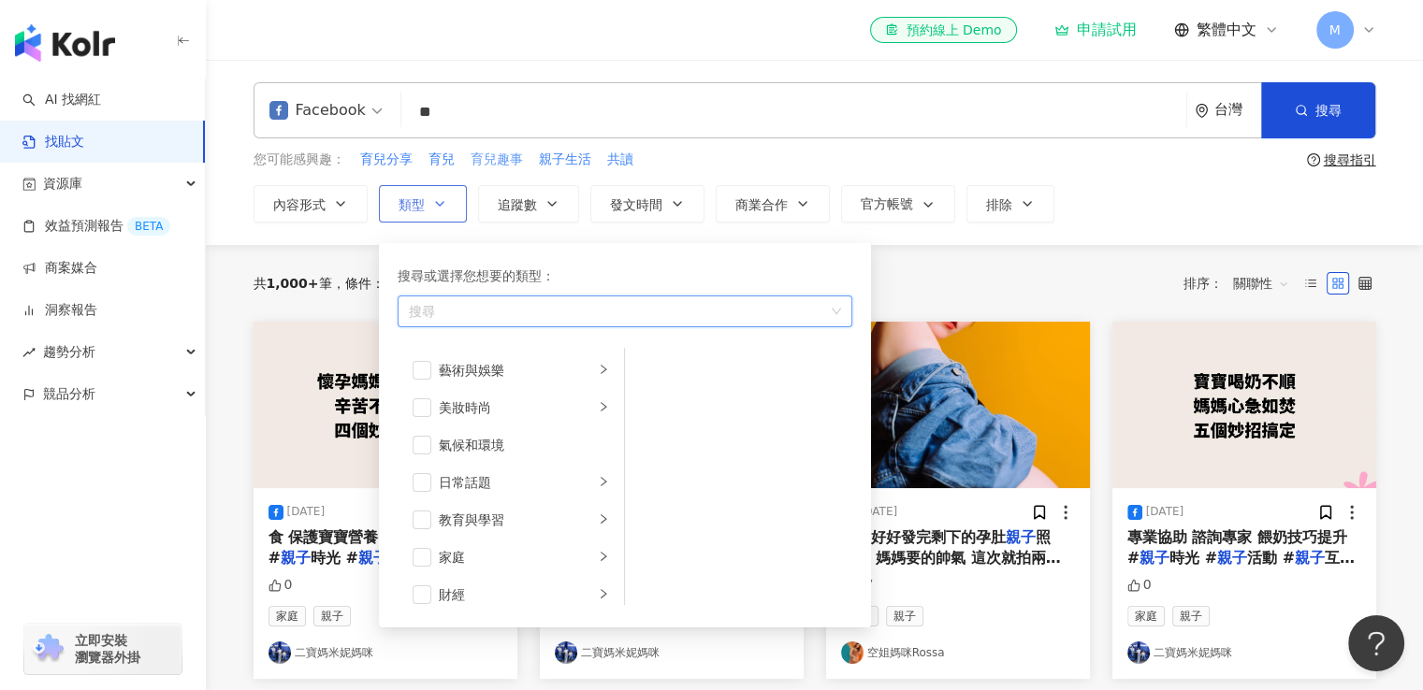
type input "****"
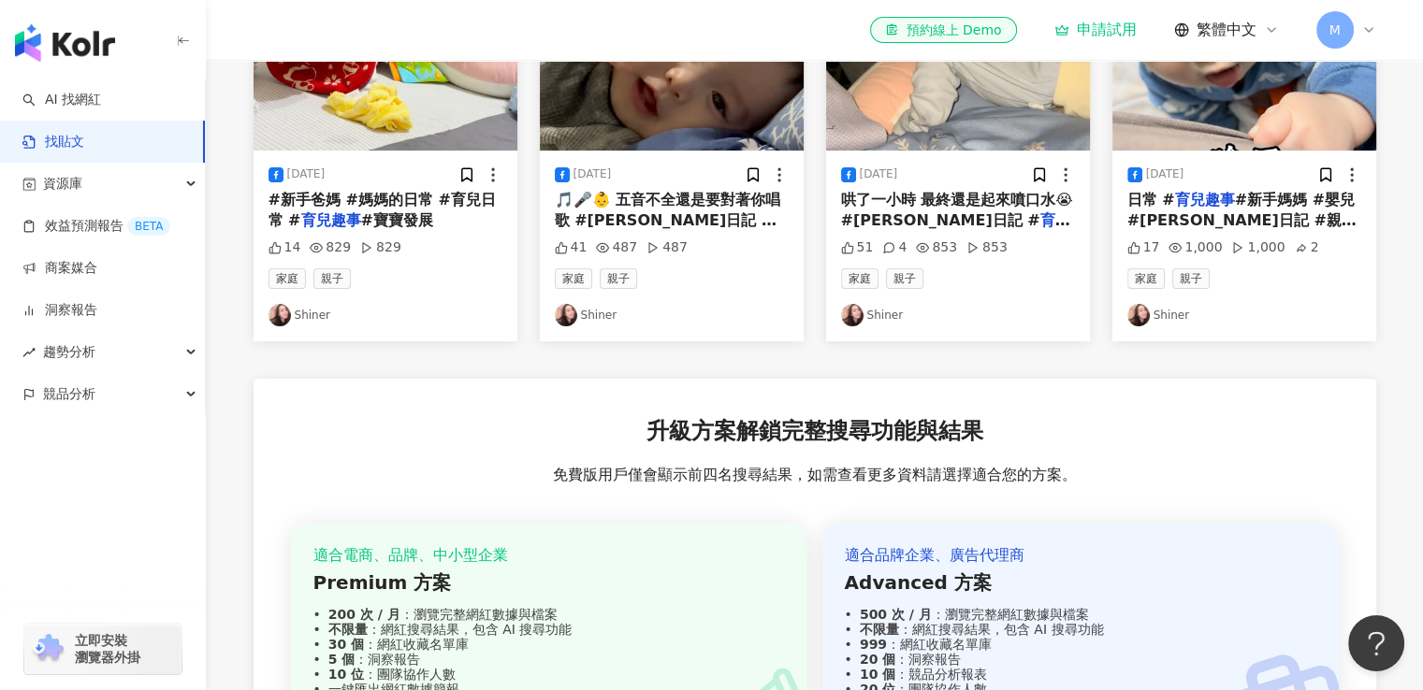
scroll to position [94, 0]
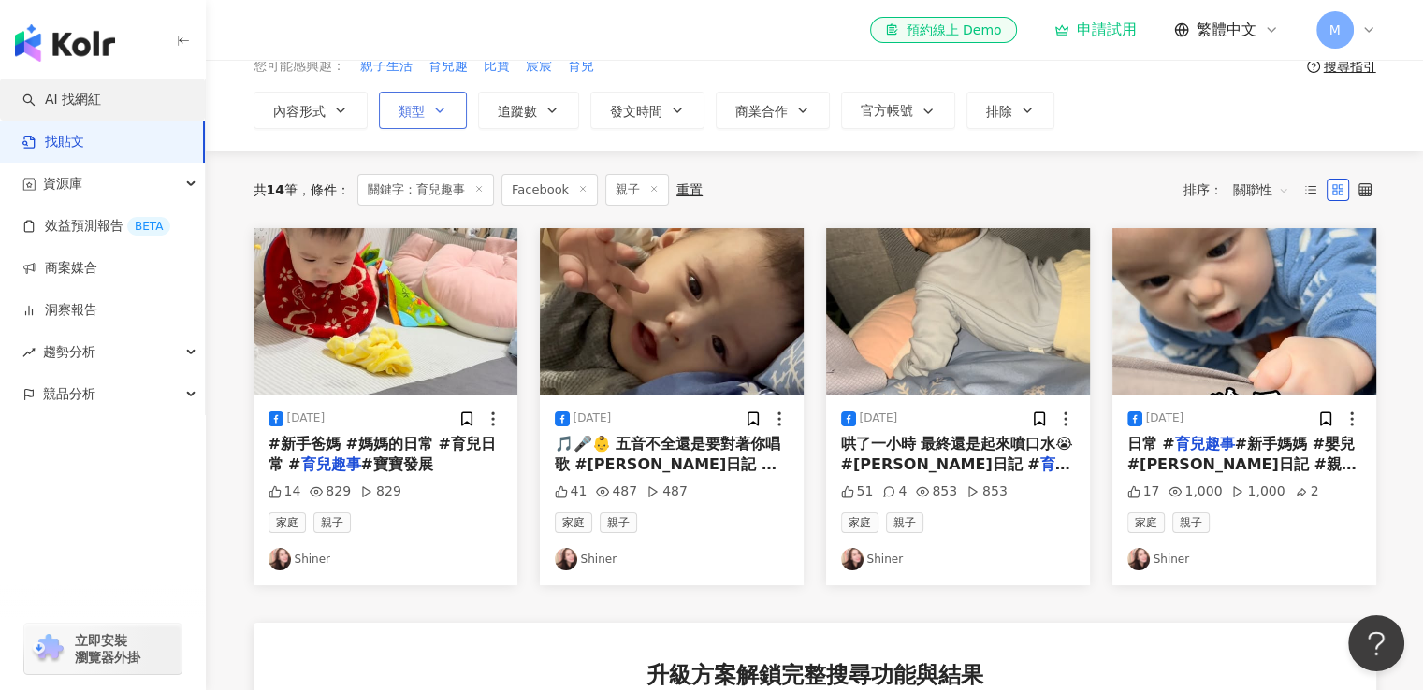
click at [101, 91] on link "AI 找網紅" at bounding box center [61, 100] width 79 height 19
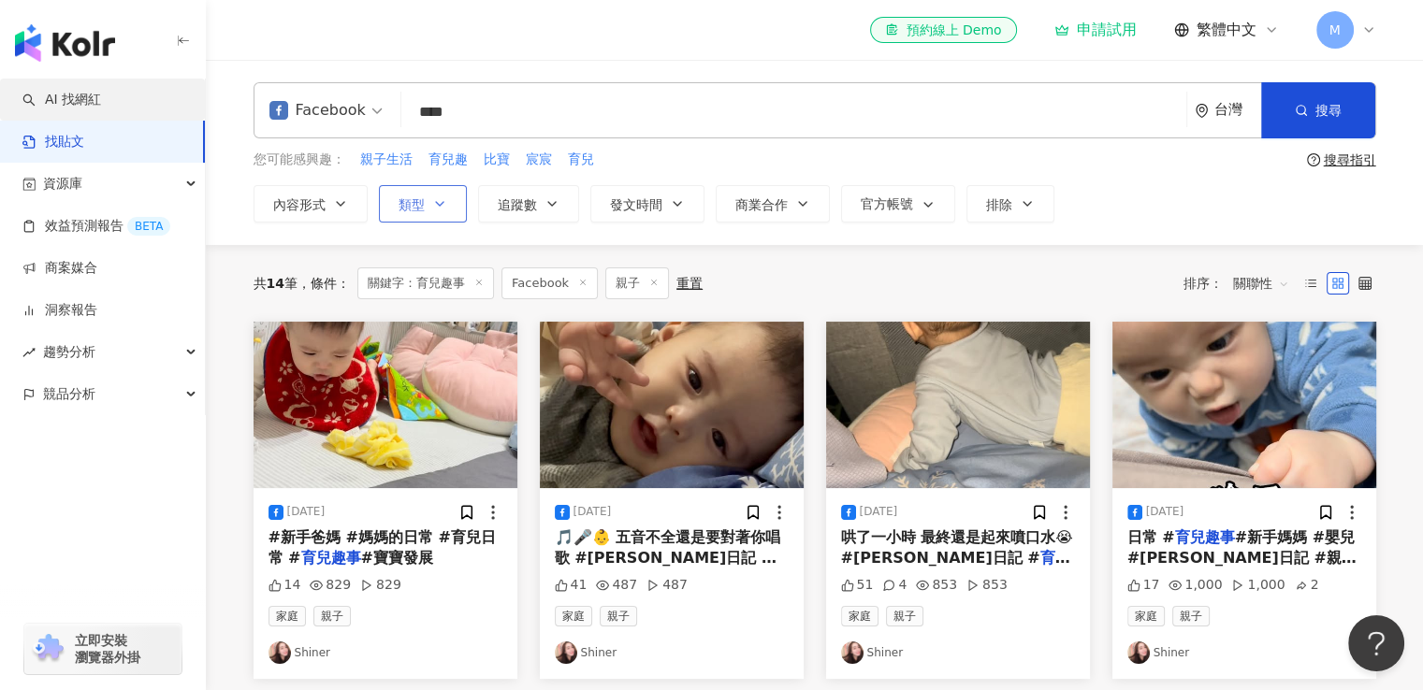
click at [97, 91] on link "AI 找網紅" at bounding box center [61, 100] width 79 height 19
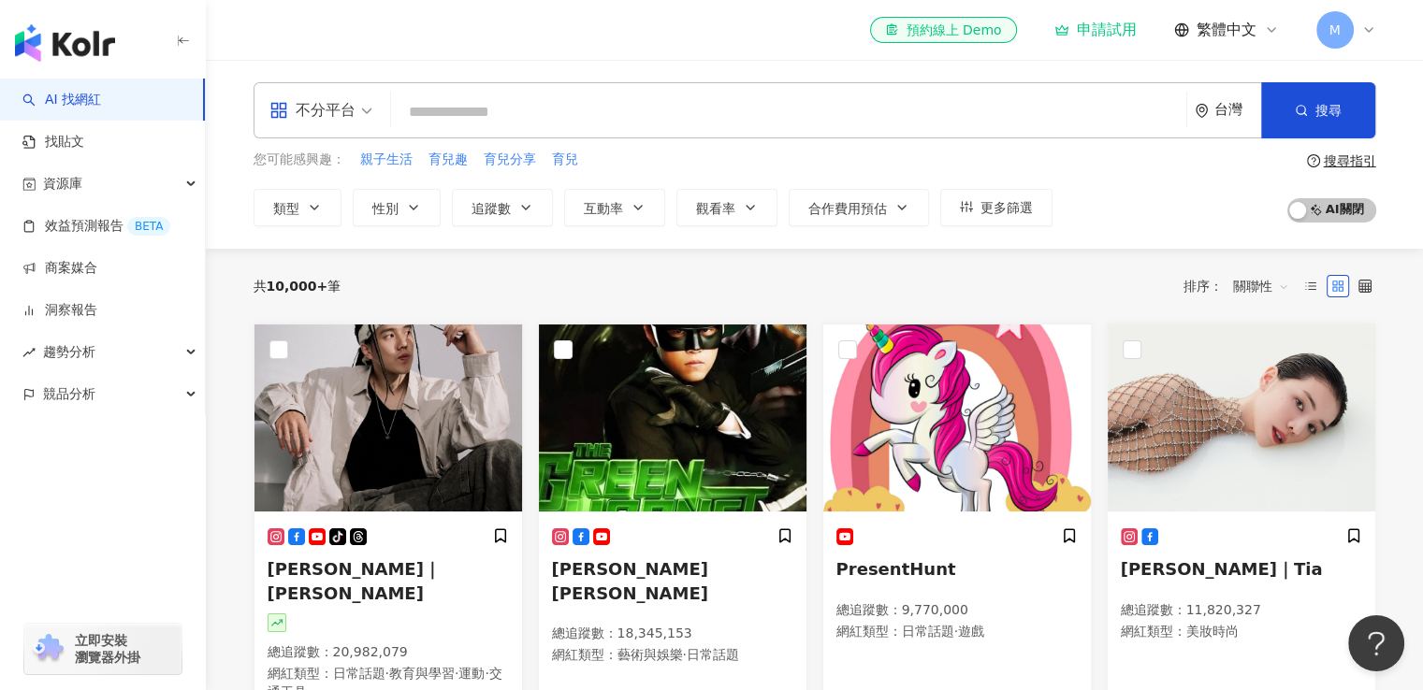
click at [464, 123] on input "search" at bounding box center [789, 112] width 780 height 36
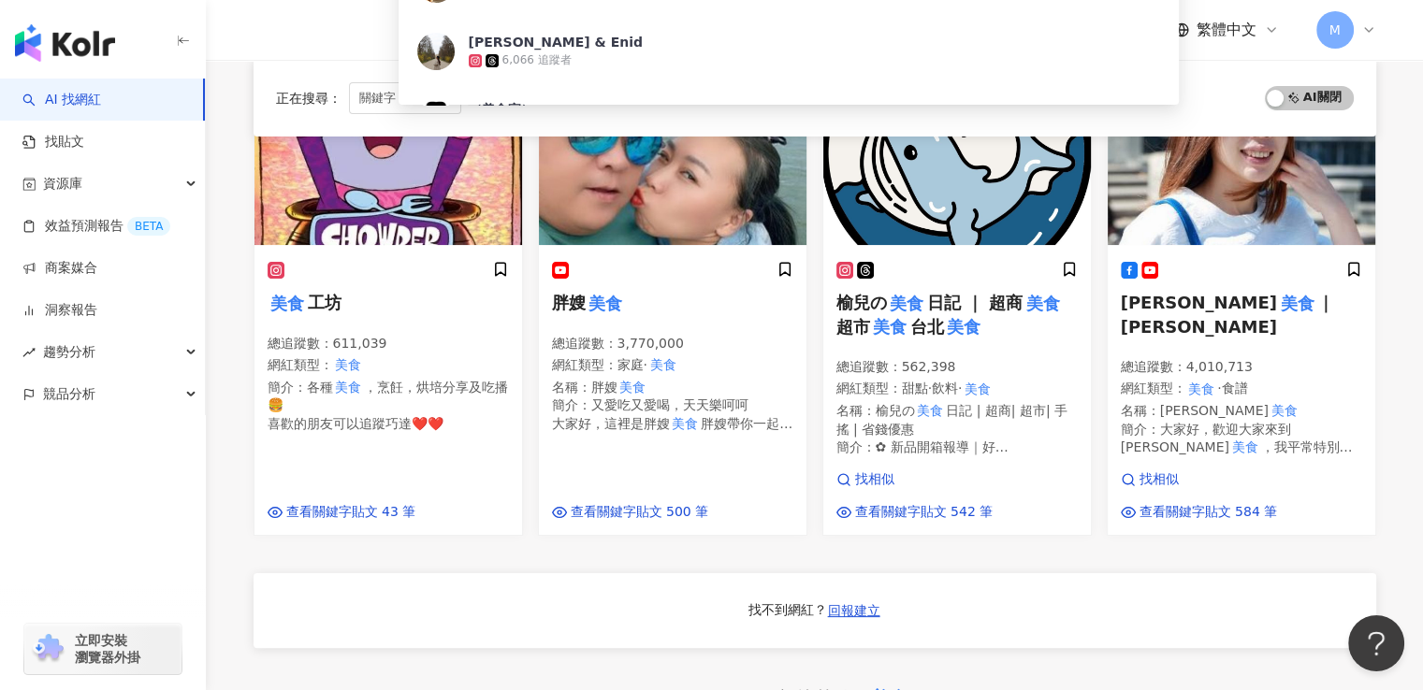
scroll to position [281, 0]
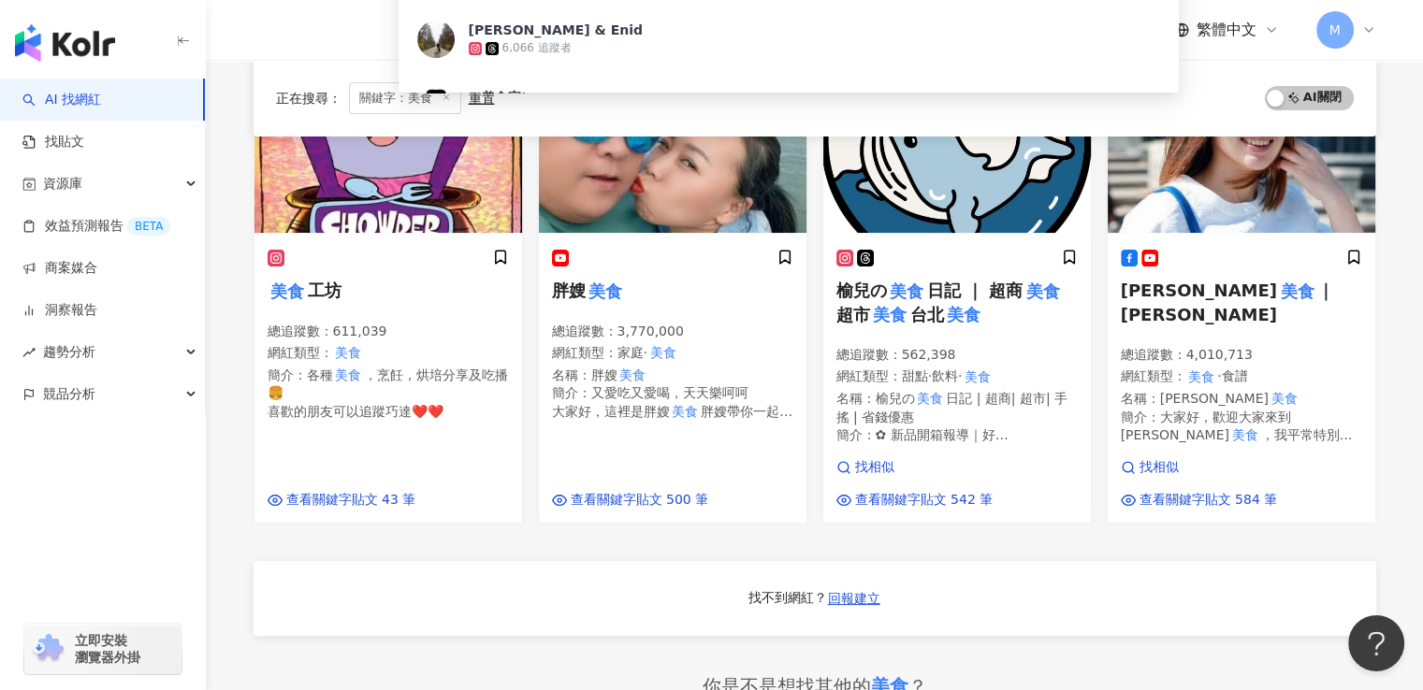
type input "**"
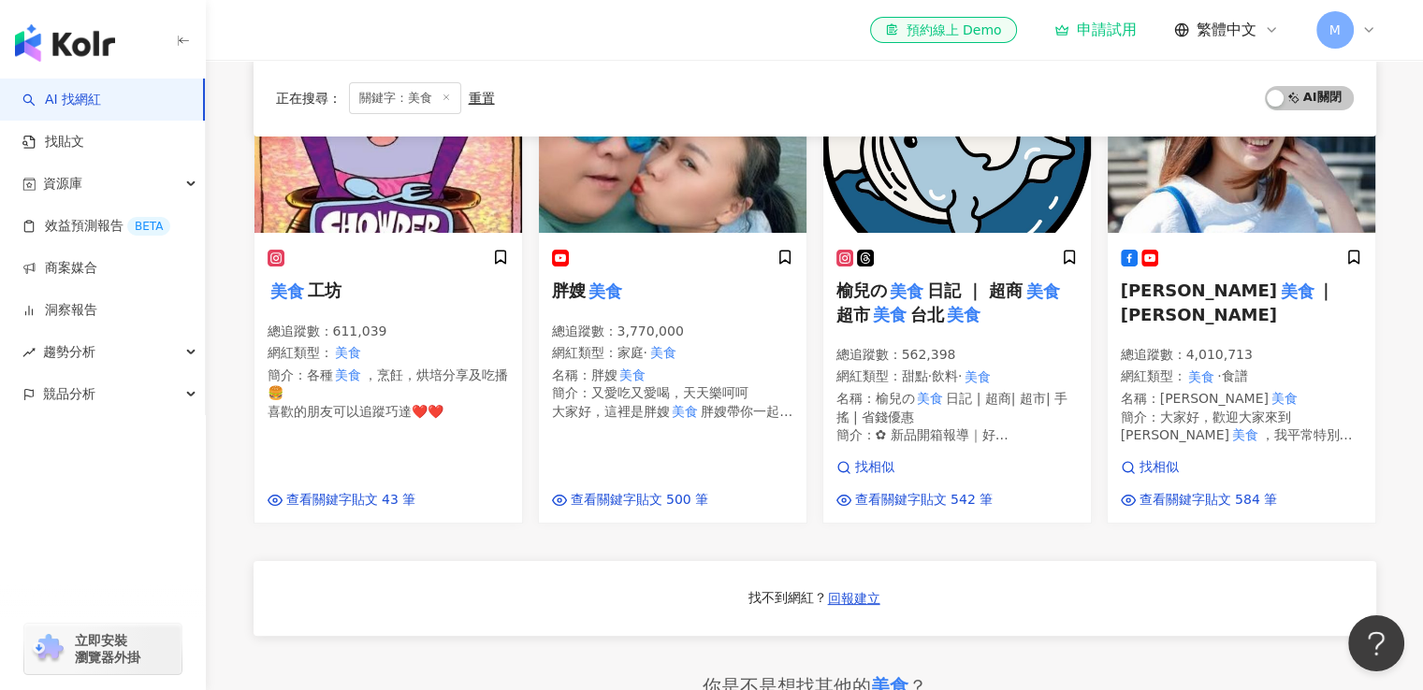
click at [506, 565] on div "找不到網紅？ 回報建立" at bounding box center [815, 598] width 1123 height 75
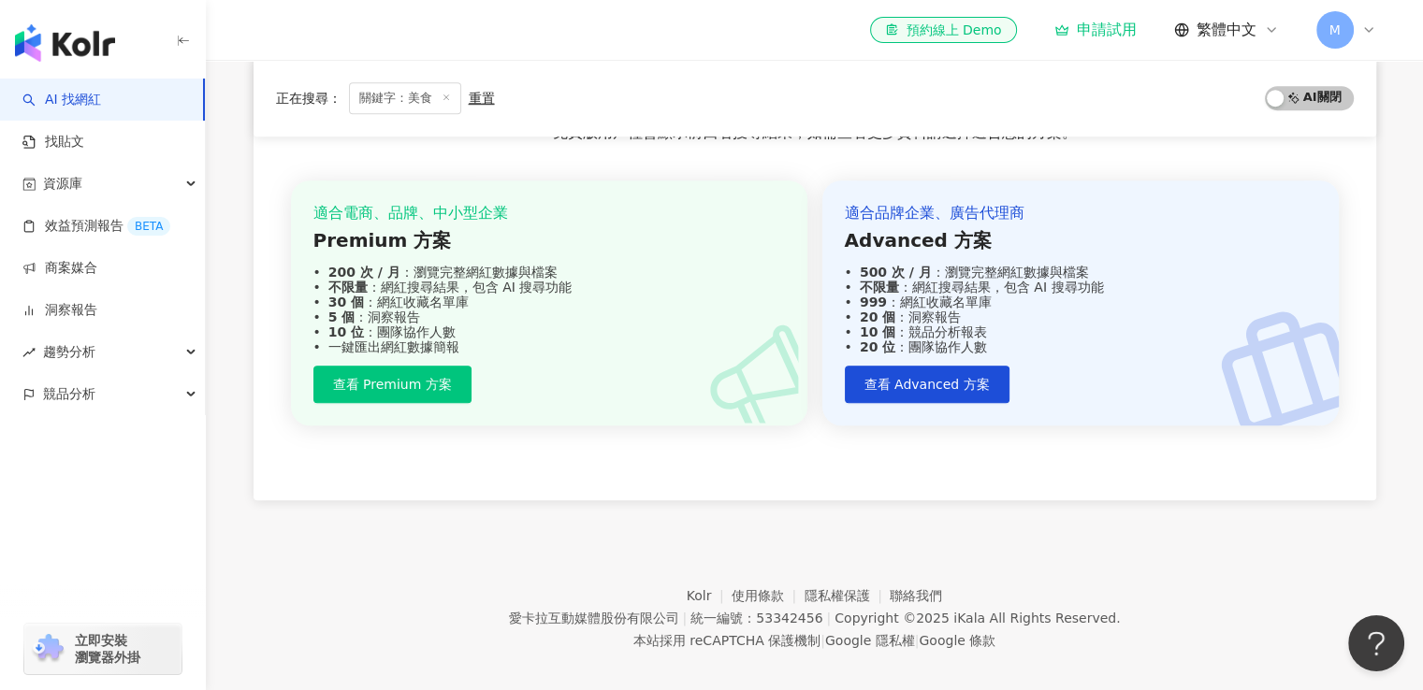
scroll to position [1190, 0]
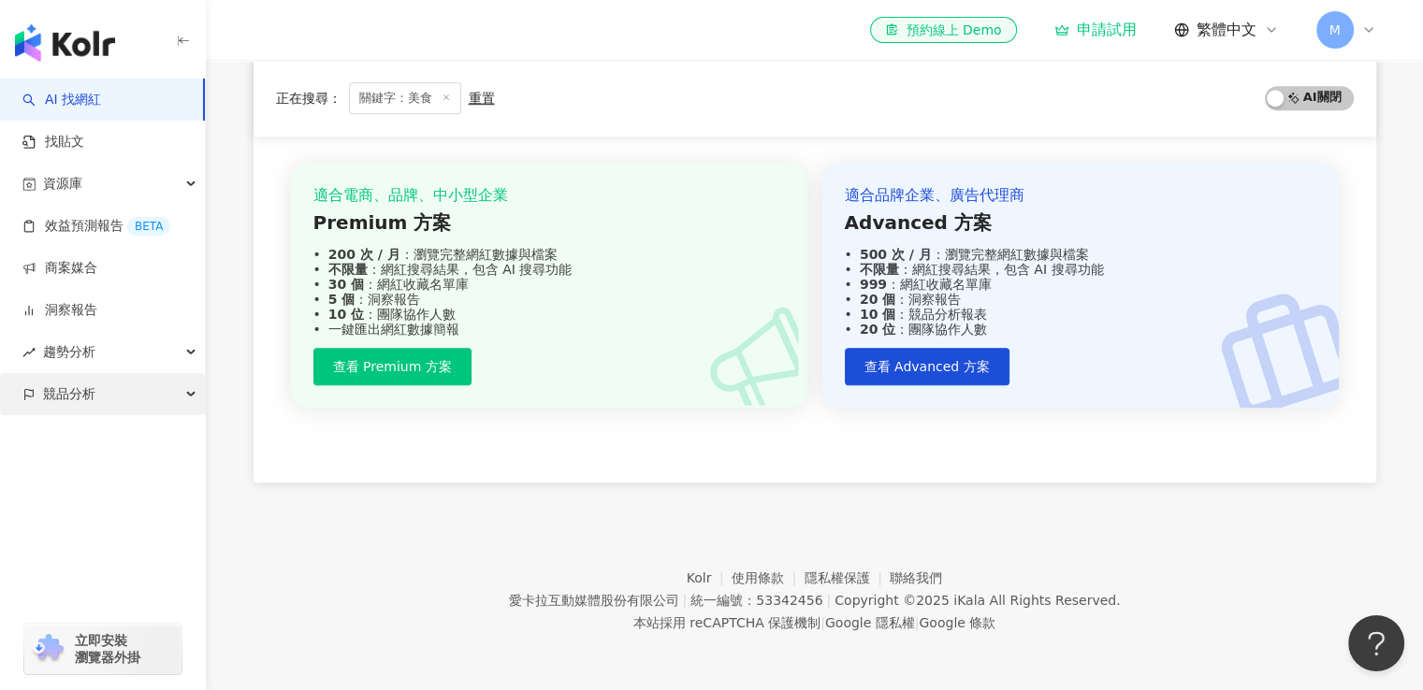
click at [82, 390] on span "競品分析" at bounding box center [69, 394] width 52 height 42
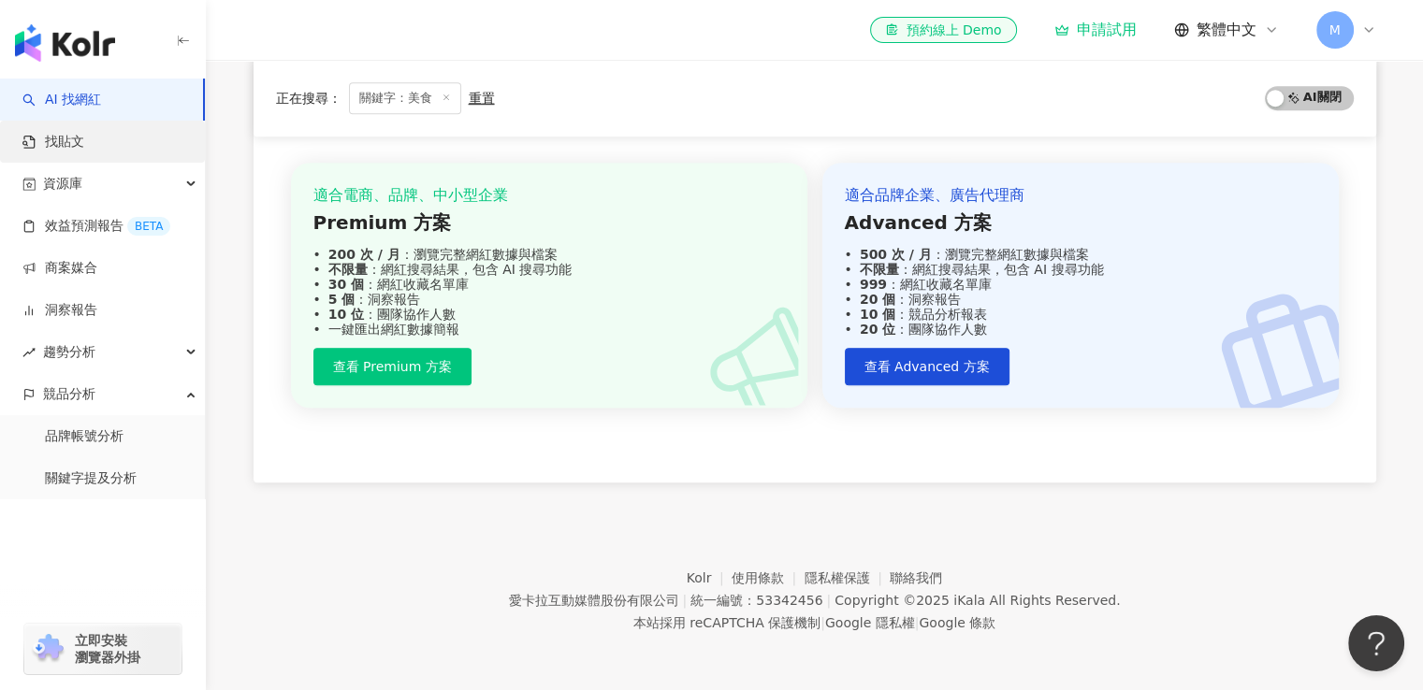
click at [81, 146] on link "找貼文" at bounding box center [53, 142] width 62 height 19
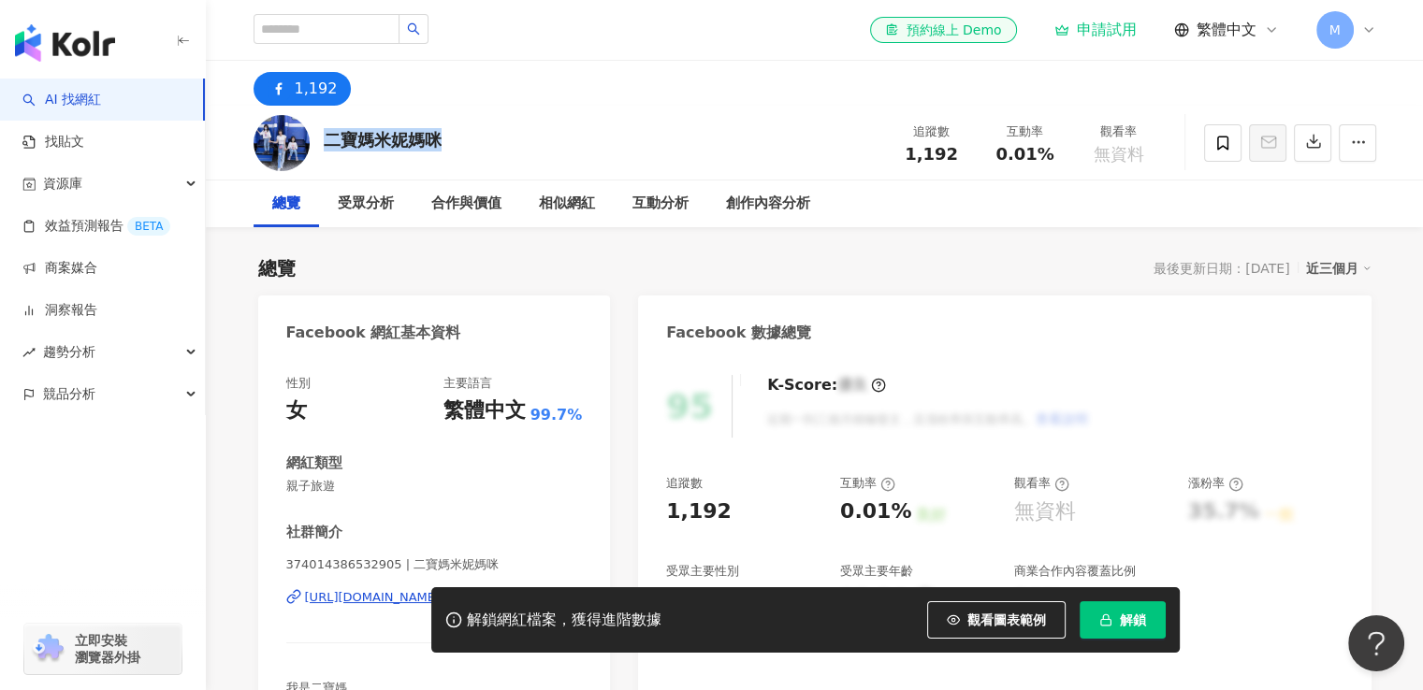
drag, startPoint x: 326, startPoint y: 142, endPoint x: 486, endPoint y: 139, distance: 160.9
click at [486, 139] on div "二寶媽米妮媽咪 追蹤數 1,192 互動率 0.01% 觀看率 無資料" at bounding box center [814, 143] width 1197 height 74
copy div "二寶媽米妮媽咪"
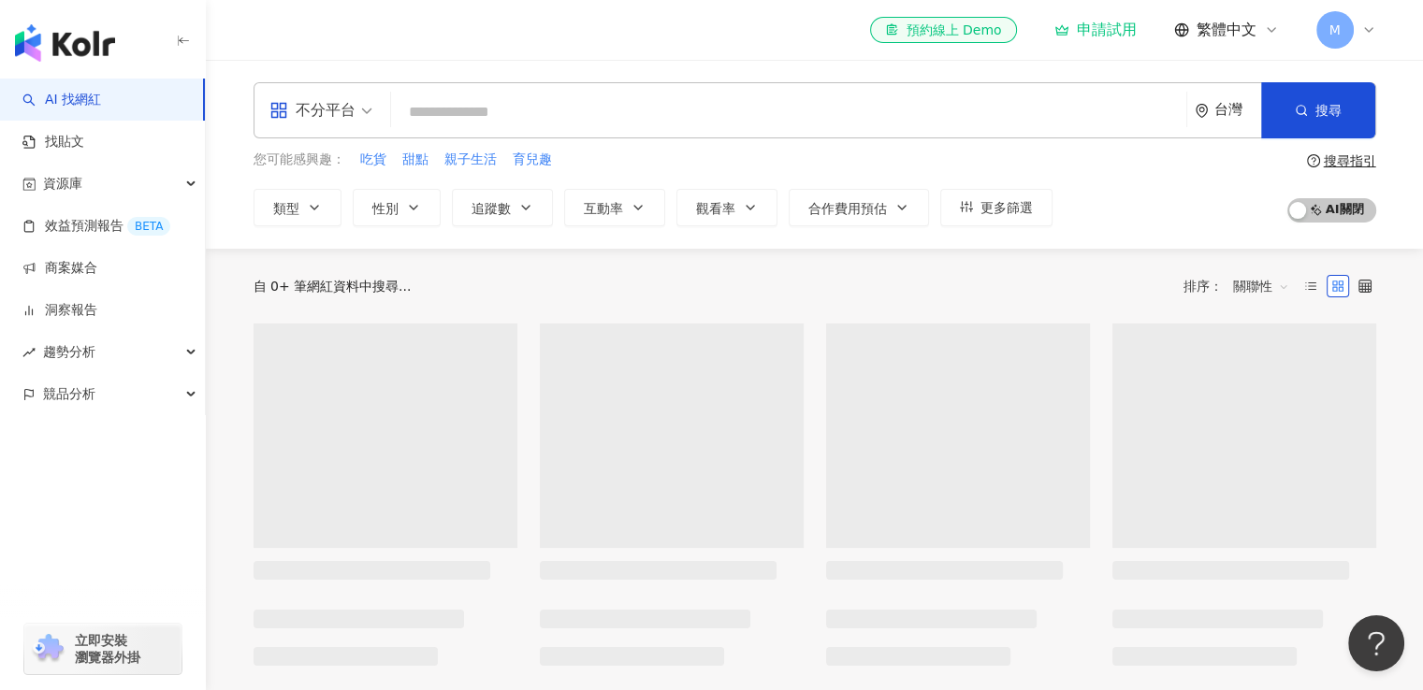
click at [515, 110] on input "search" at bounding box center [789, 112] width 780 height 36
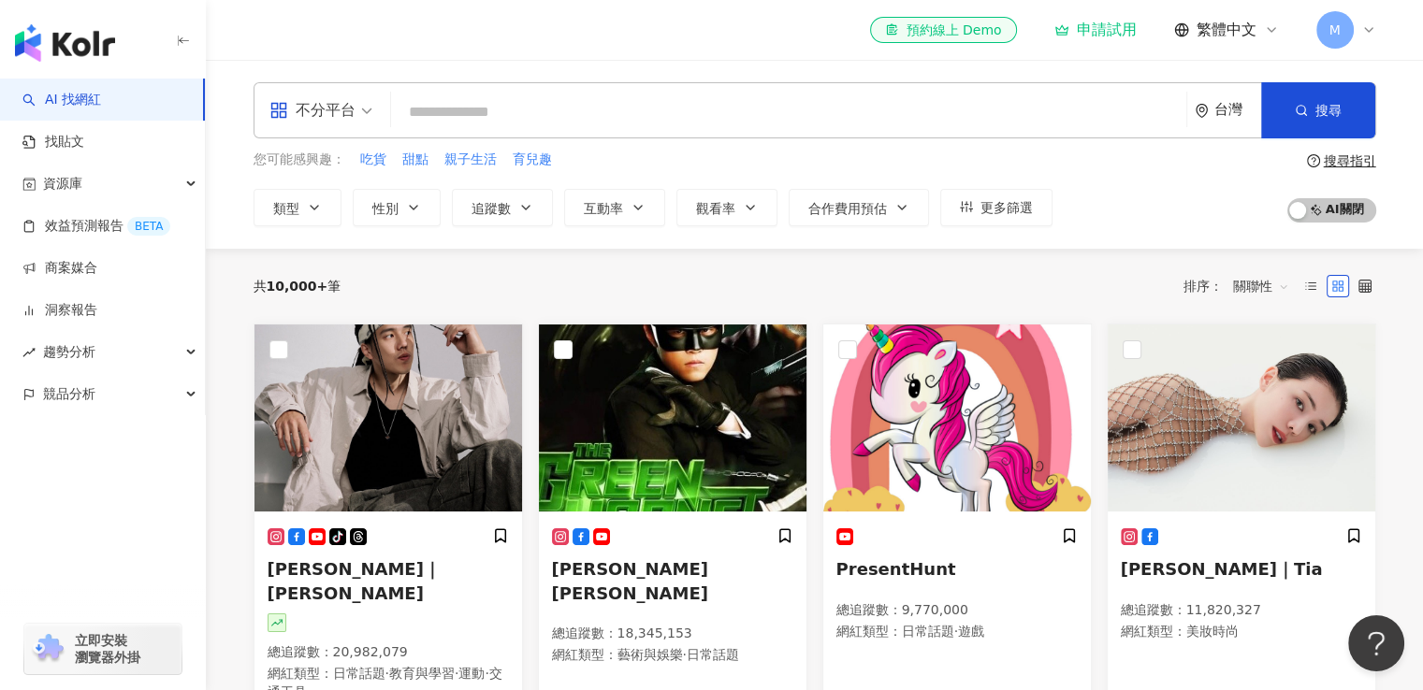
paste input "**********"
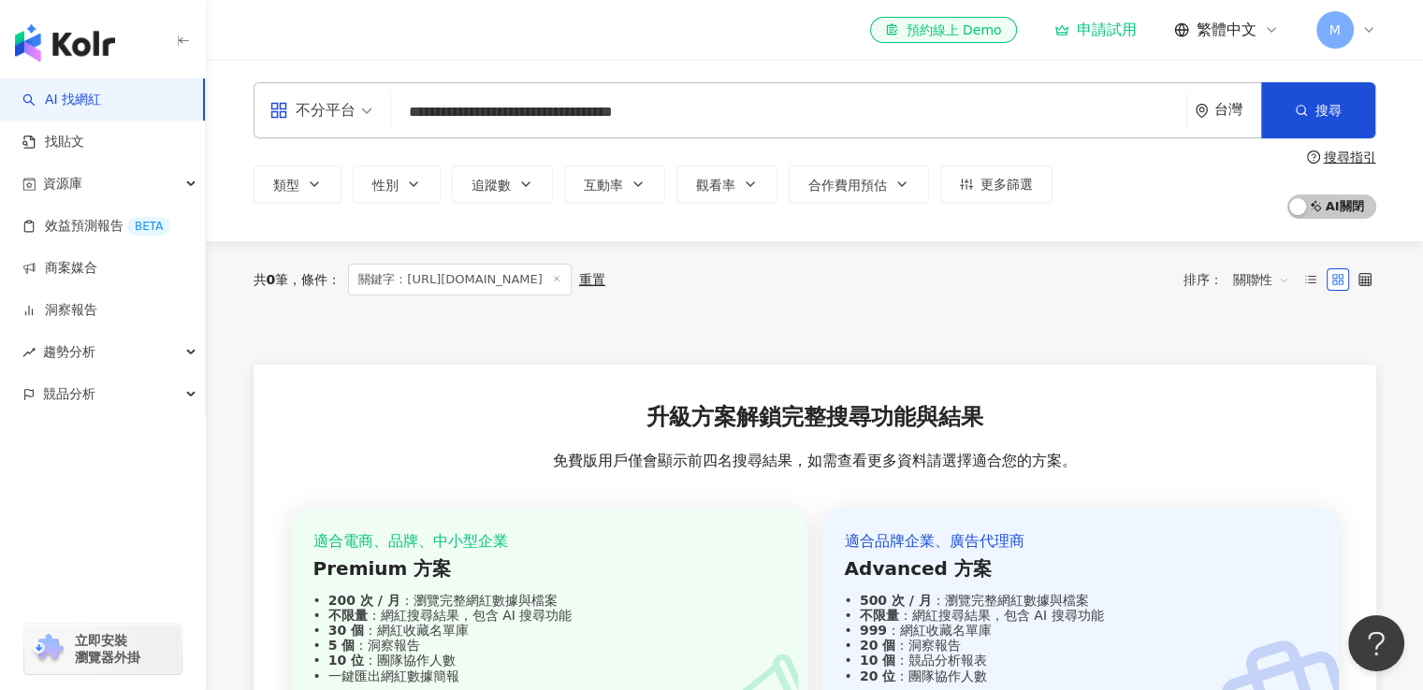
type input "**********"
